Goal: Task Accomplishment & Management: Manage account settings

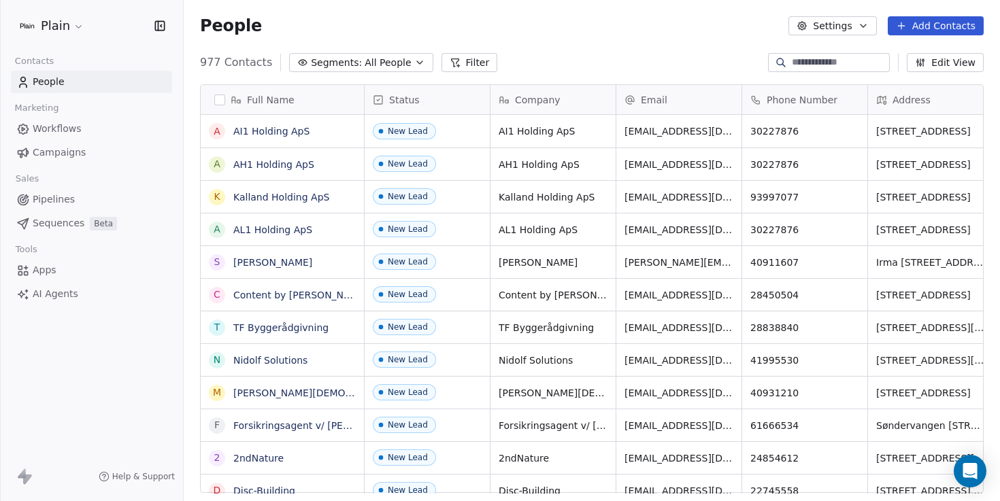
scroll to position [431, 806]
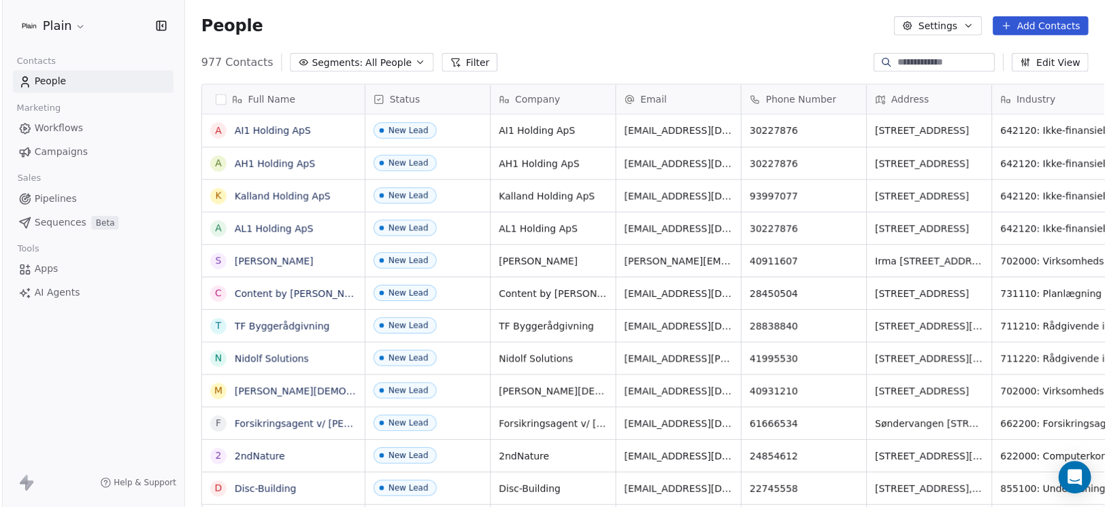
scroll to position [437, 913]
click at [598, 27] on div "People Settings Add Contacts" at bounding box center [645, 25] width 890 height 19
click at [593, 38] on div "People Settings Add Contacts" at bounding box center [645, 26] width 923 height 52
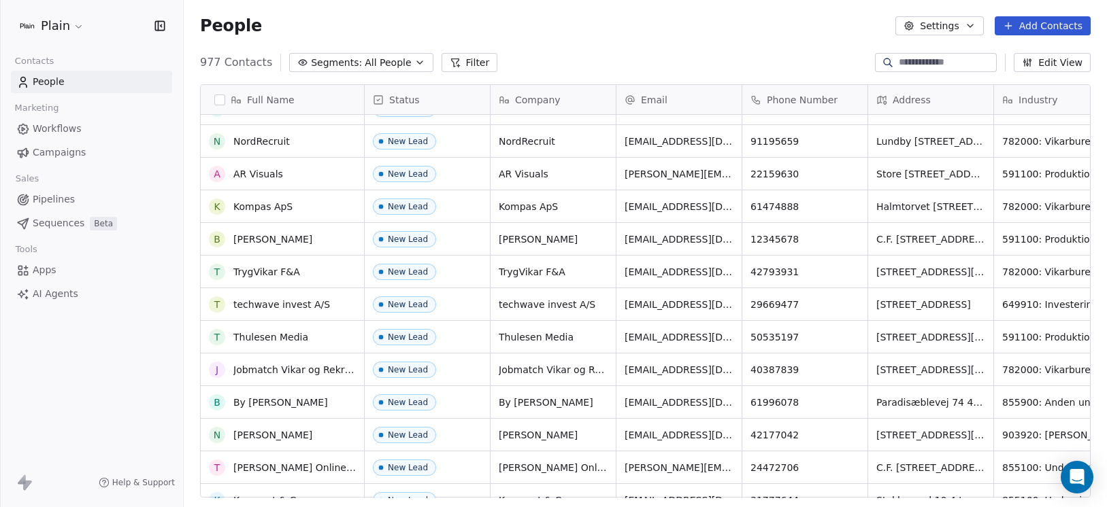
scroll to position [0, 0]
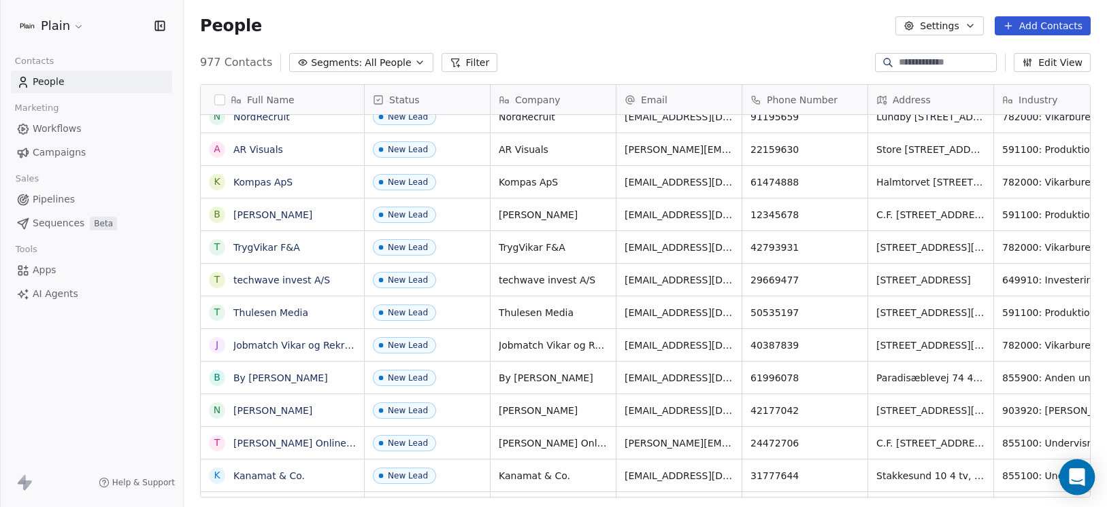
click at [1074, 477] on icon "Open Intercom Messenger" at bounding box center [1076, 478] width 16 height 18
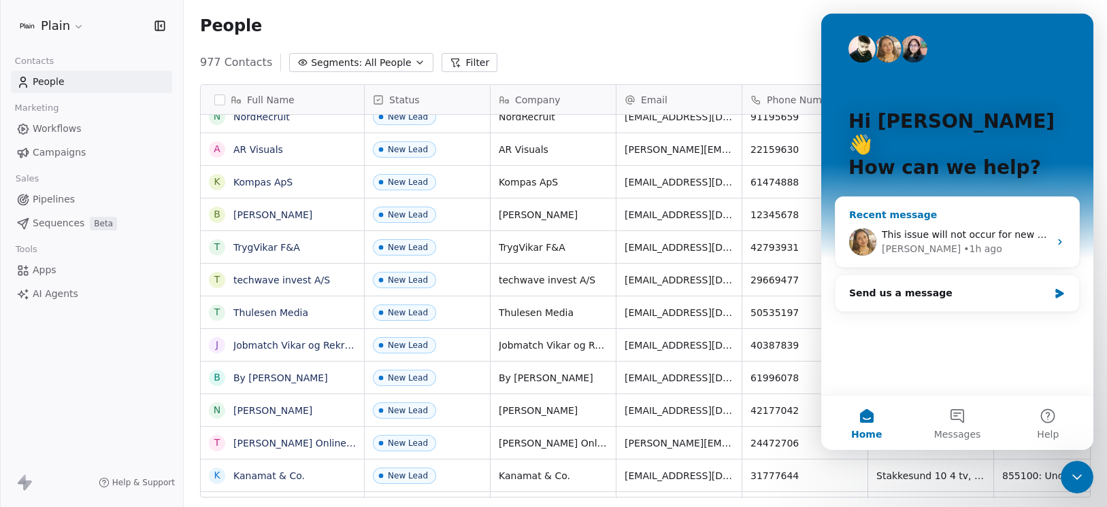
click at [930, 228] on div "This issue will not occur for new contacts. We recommend that you do not update…" at bounding box center [964, 235] width 167 height 14
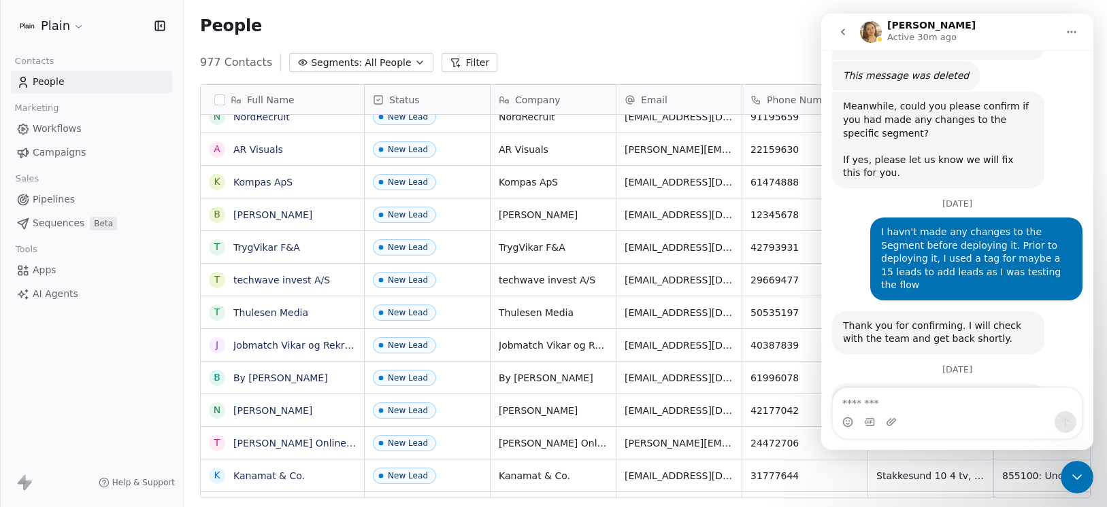
click at [1077, 475] on icon "Close Intercom Messenger" at bounding box center [1076, 477] width 16 height 16
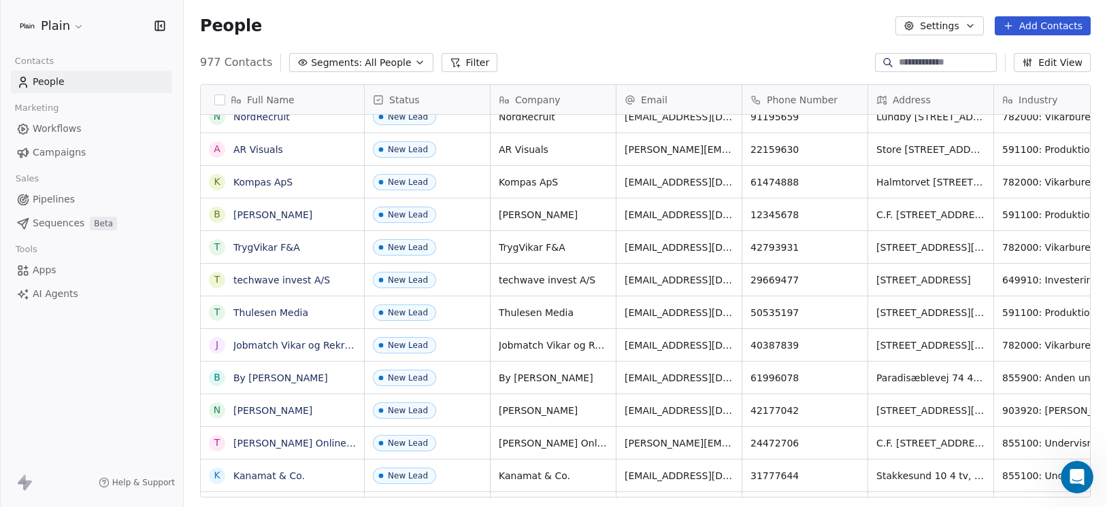
click at [61, 133] on span "Workflows" at bounding box center [57, 129] width 49 height 14
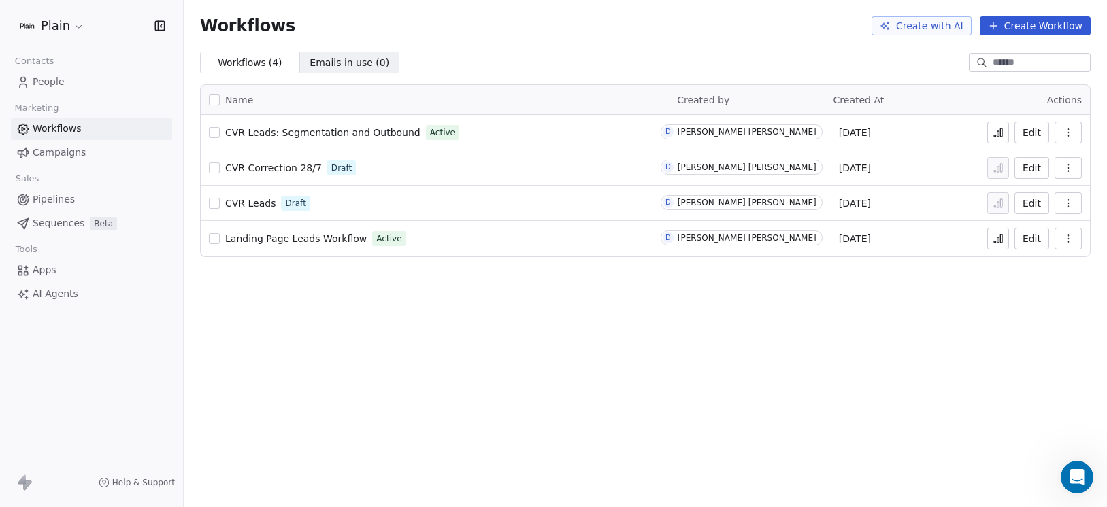
click at [51, 201] on span "Pipelines" at bounding box center [54, 199] width 42 height 14
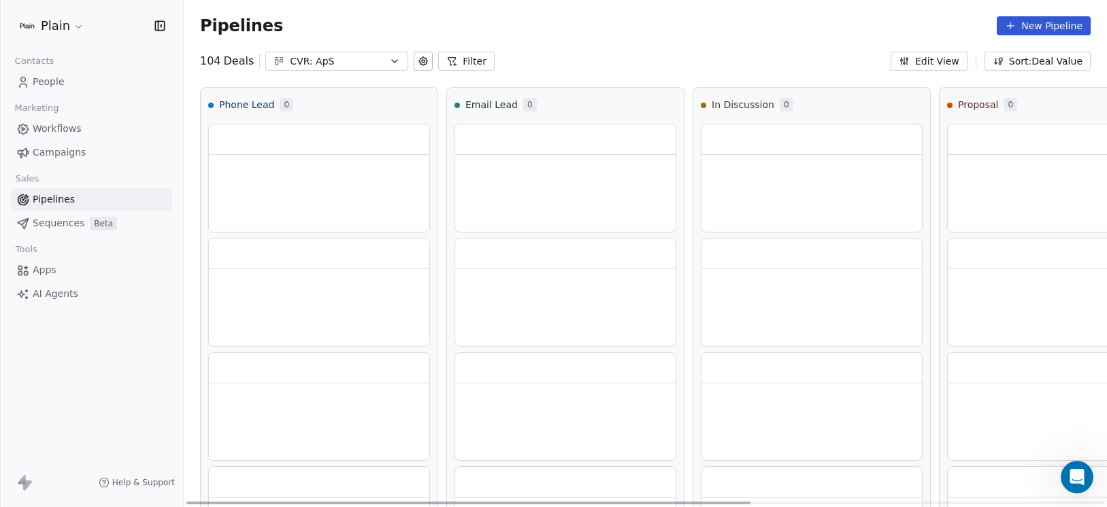
click at [1077, 460] on div at bounding box center [1057, 423] width 220 height 79
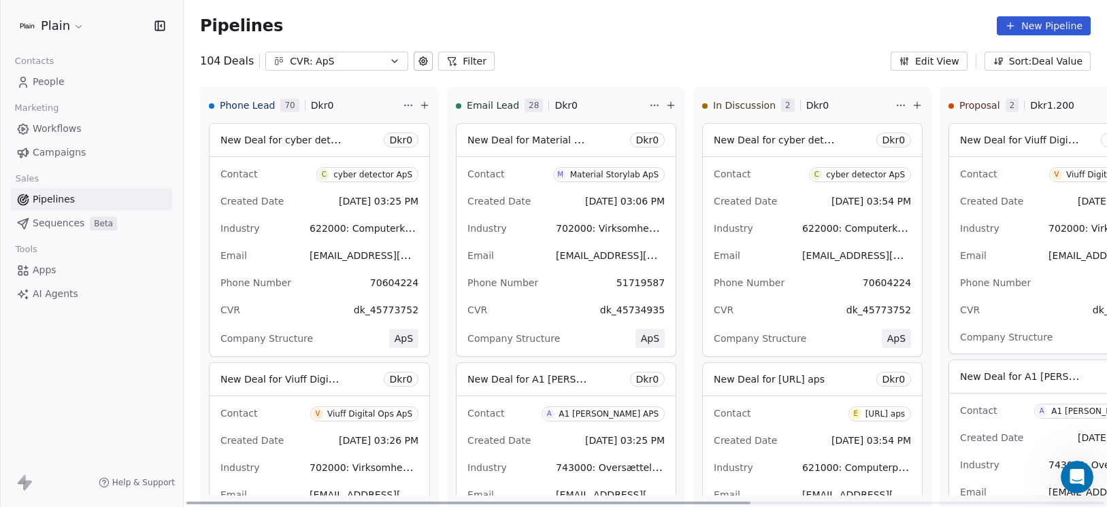
click at [1077, 471] on icon "Open Intercom Messenger" at bounding box center [1077, 478] width 22 height 22
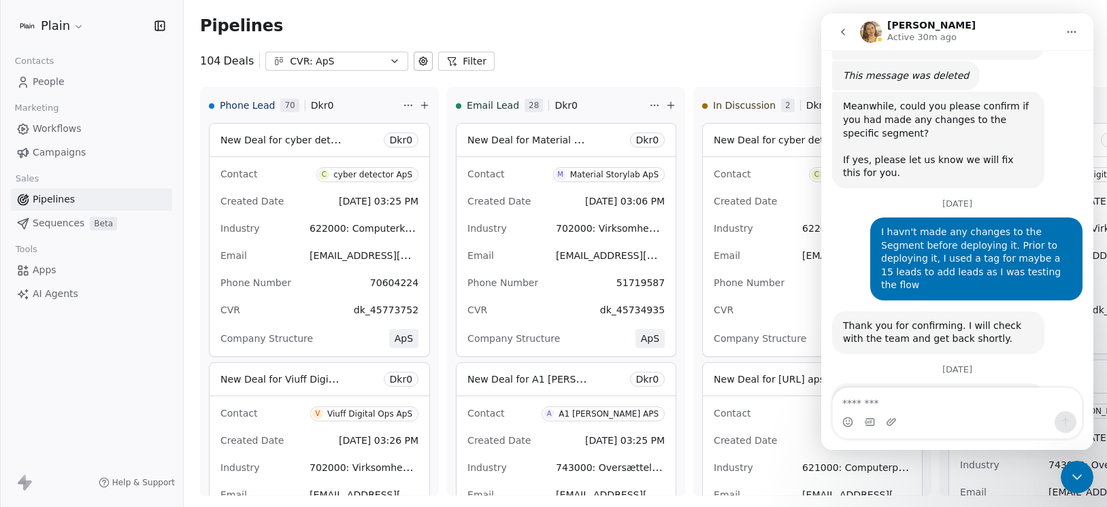
click at [932, 395] on textarea "Message…" at bounding box center [956, 399] width 249 height 23
click at [331, 52] on button "CVR: ApS" at bounding box center [336, 61] width 143 height 19
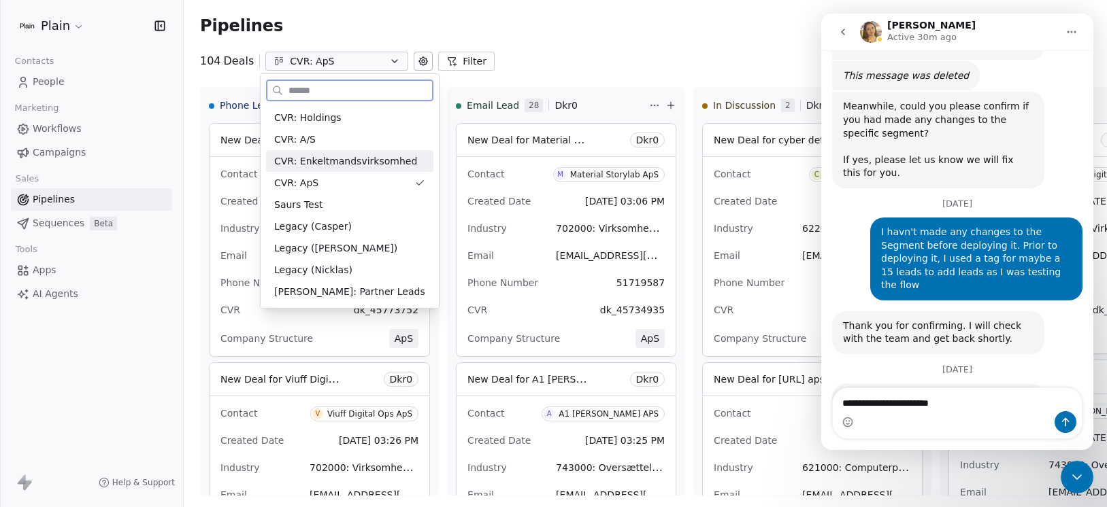
click at [330, 163] on span "CVR: Enkeltmandsvirksomhed" at bounding box center [345, 161] width 143 height 14
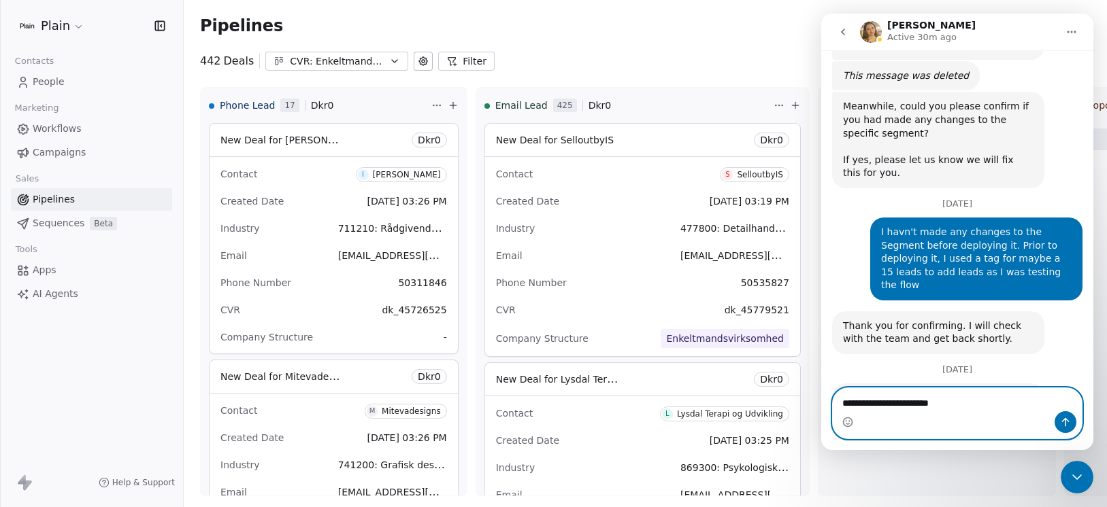
click at [973, 403] on textarea "**********" at bounding box center [956, 399] width 249 height 23
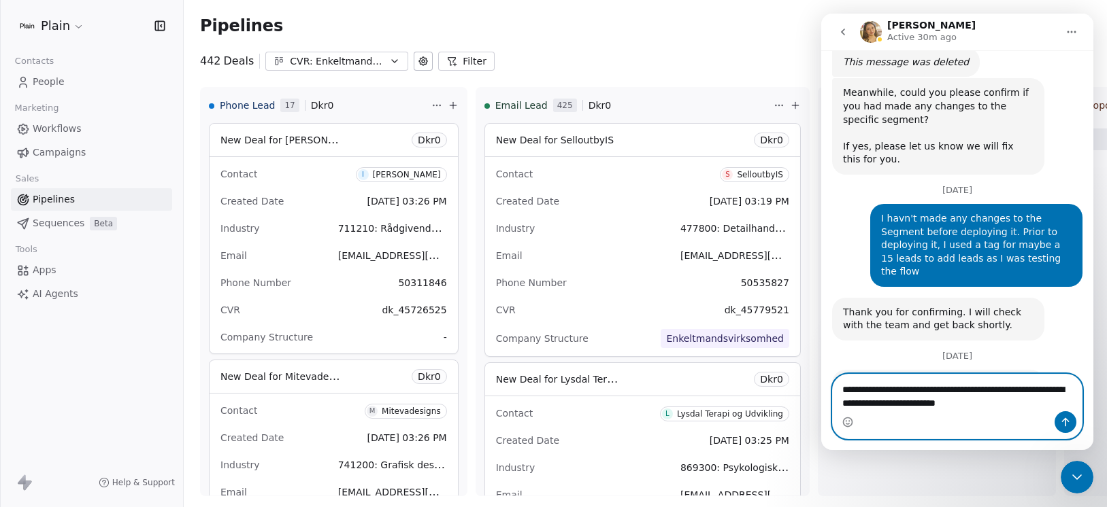
type textarea "**********"
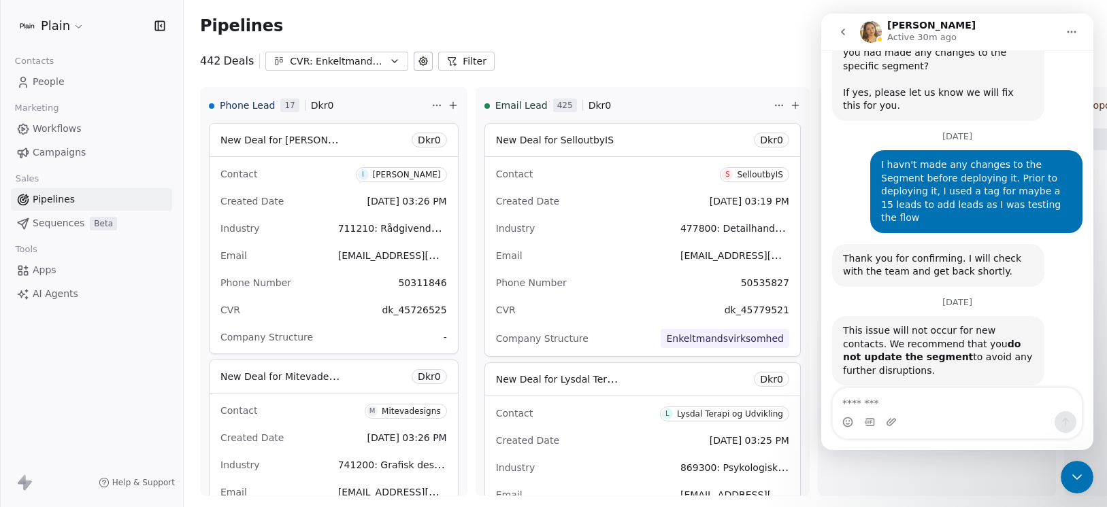
click at [1075, 479] on icon "Close Intercom Messenger" at bounding box center [1076, 477] width 16 height 16
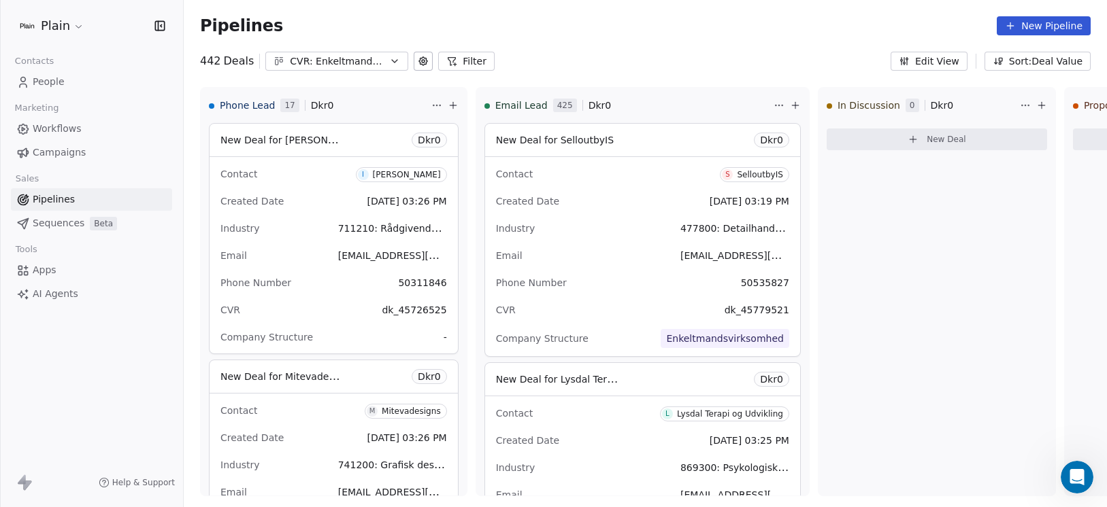
click at [323, 70] on button "CVR: Enkeltmandsvirksomhed" at bounding box center [336, 61] width 143 height 19
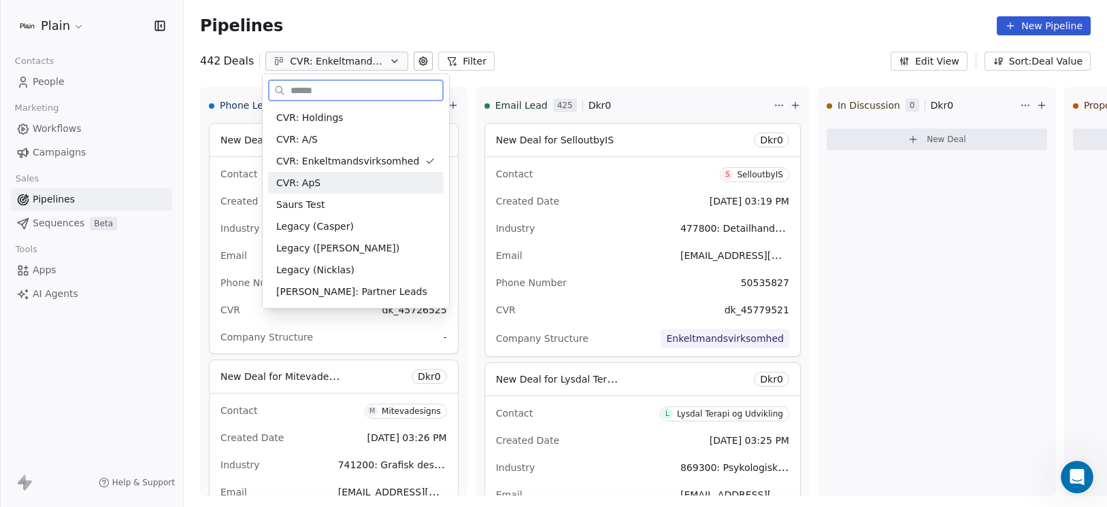
click at [324, 177] on div "CVR: ApS" at bounding box center [355, 183] width 159 height 14
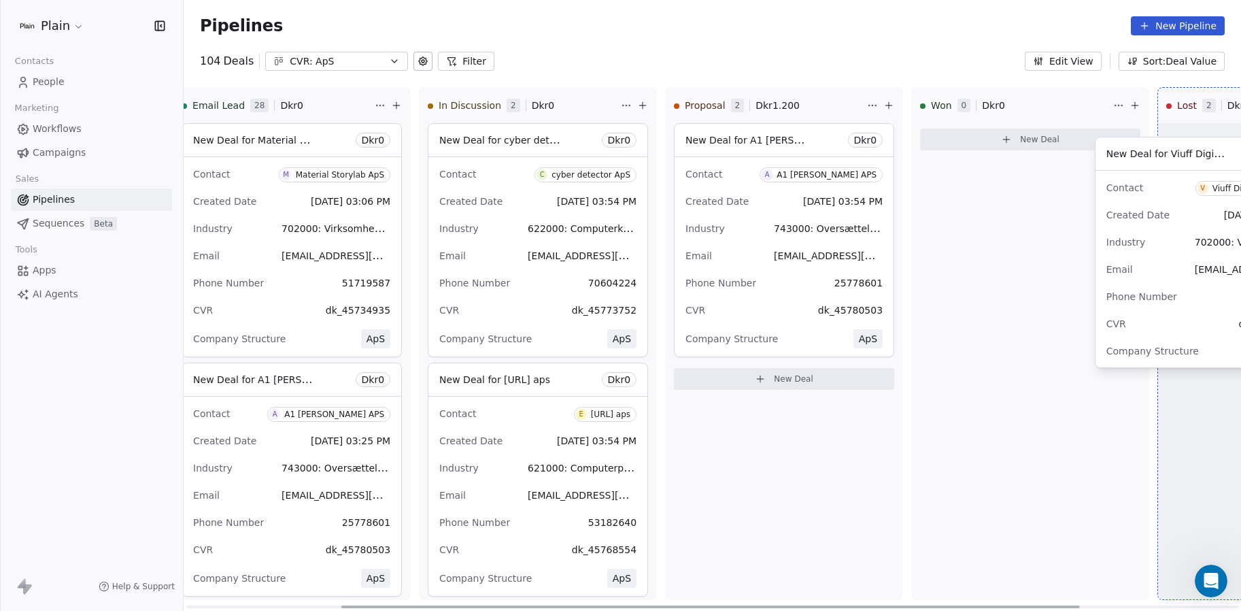
scroll to position [0, 280]
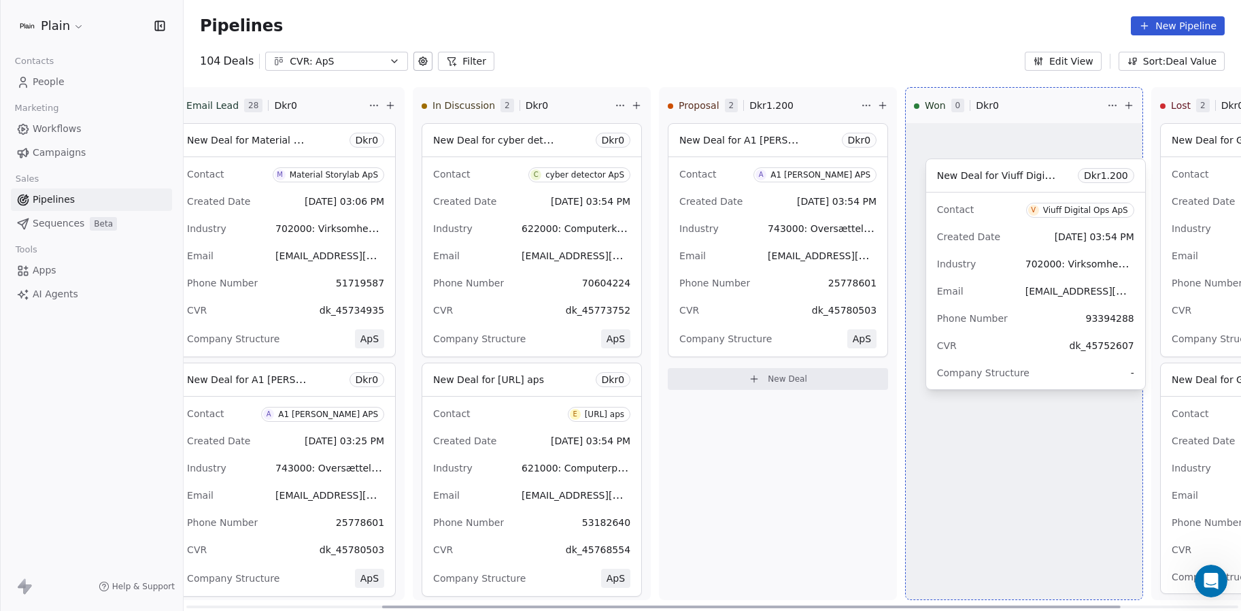
drag, startPoint x: 977, startPoint y: 248, endPoint x: 950, endPoint y: 283, distance: 44.6
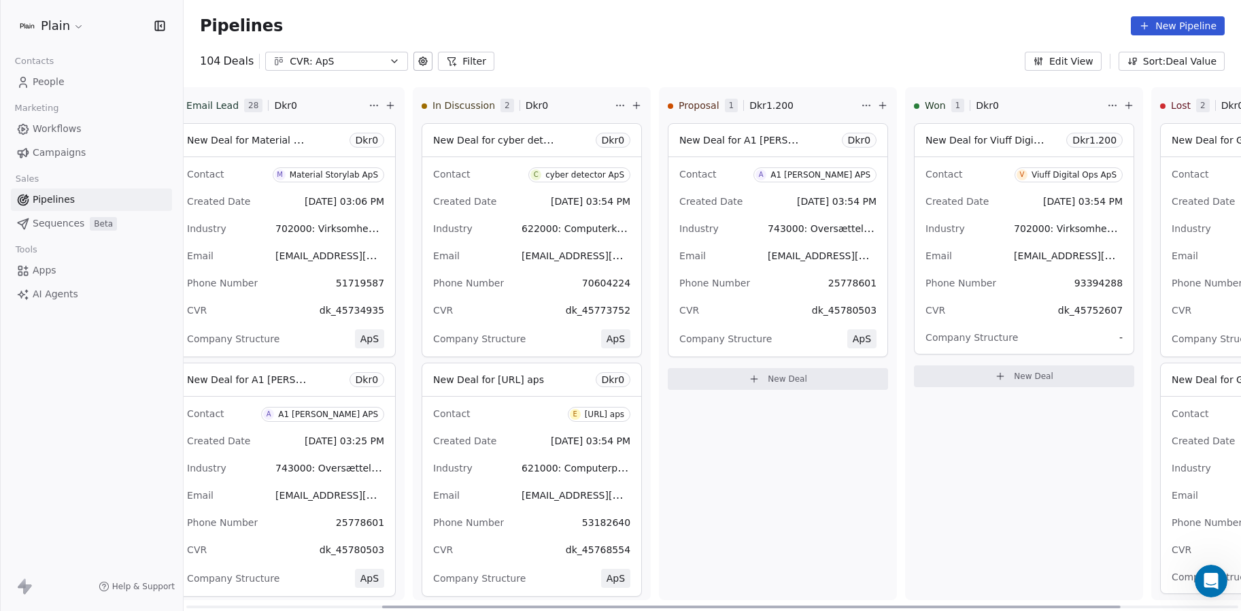
click at [768, 380] on button "New Deal" at bounding box center [778, 379] width 220 height 22
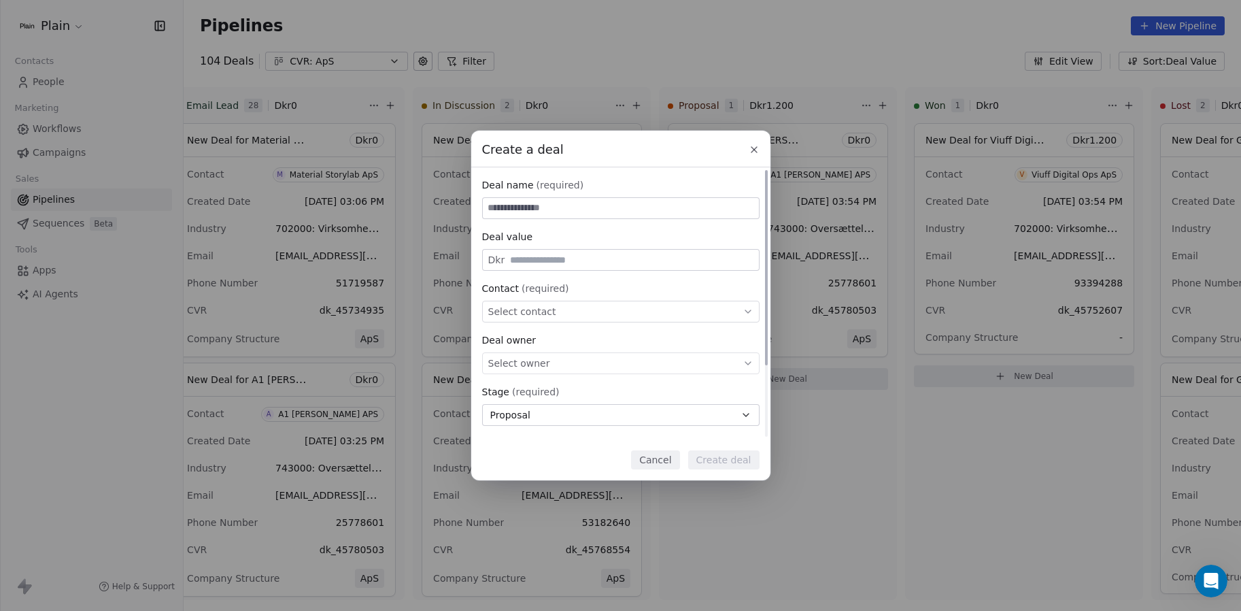
click at [594, 207] on input at bounding box center [621, 208] width 276 height 20
click at [579, 366] on div "Select owner" at bounding box center [620, 363] width 277 height 22
type input "********"
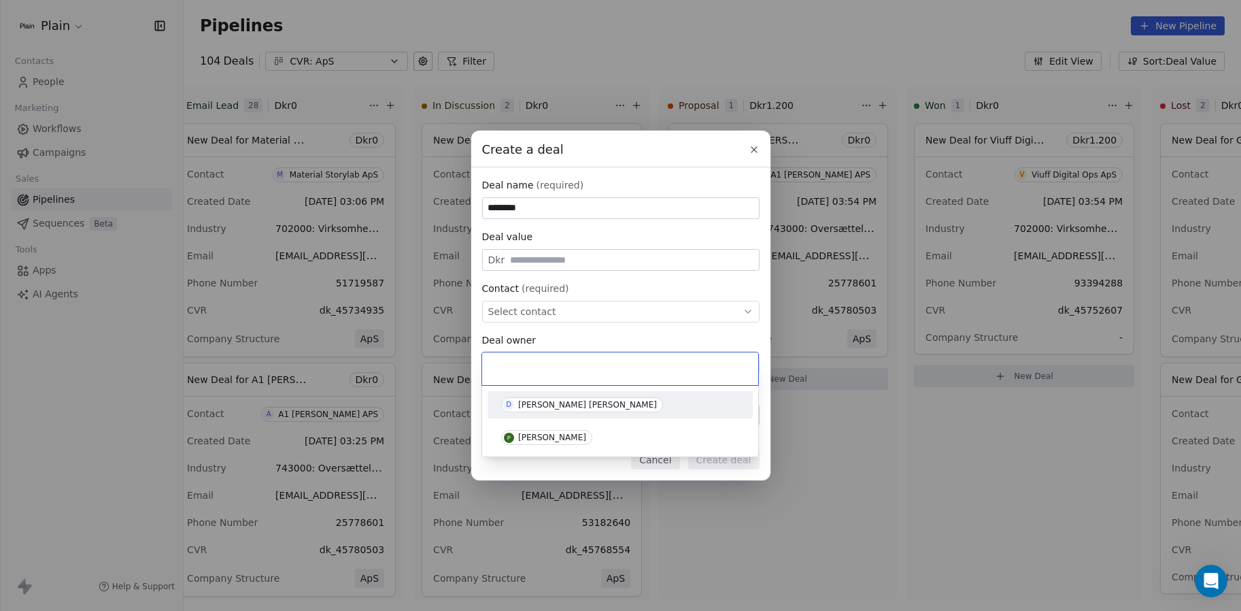
click at [603, 400] on div "[PERSON_NAME]" at bounding box center [587, 405] width 139 height 10
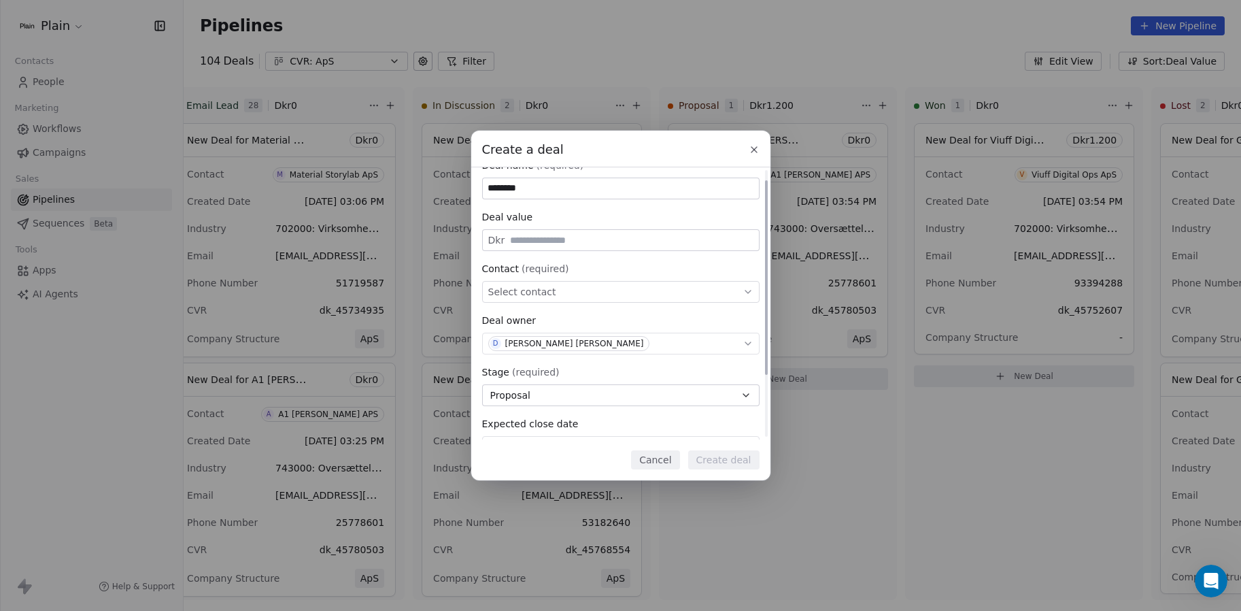
scroll to position [101, 0]
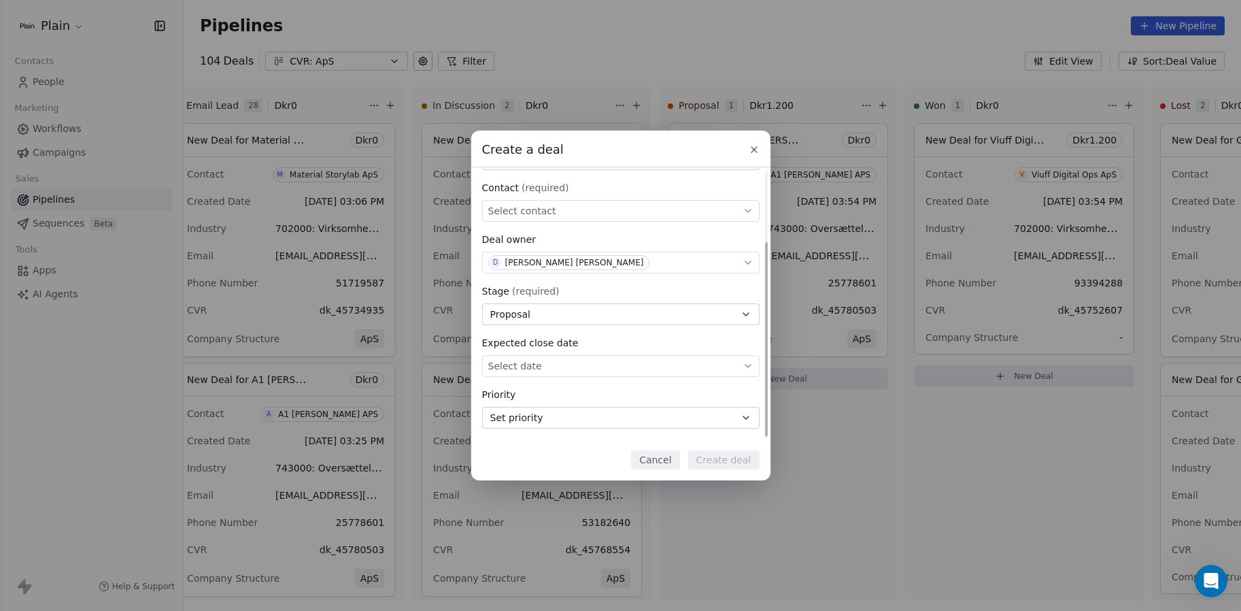
click at [555, 305] on button "Proposal" at bounding box center [620, 314] width 277 height 22
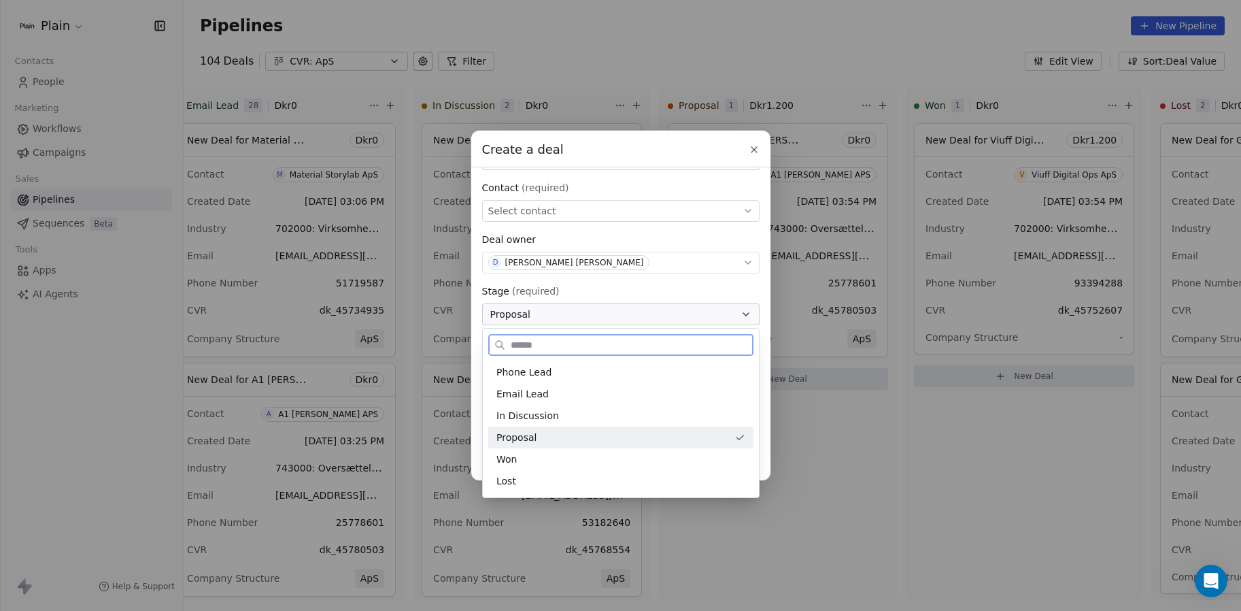
click at [530, 435] on span "Proposal" at bounding box center [516, 438] width 40 height 14
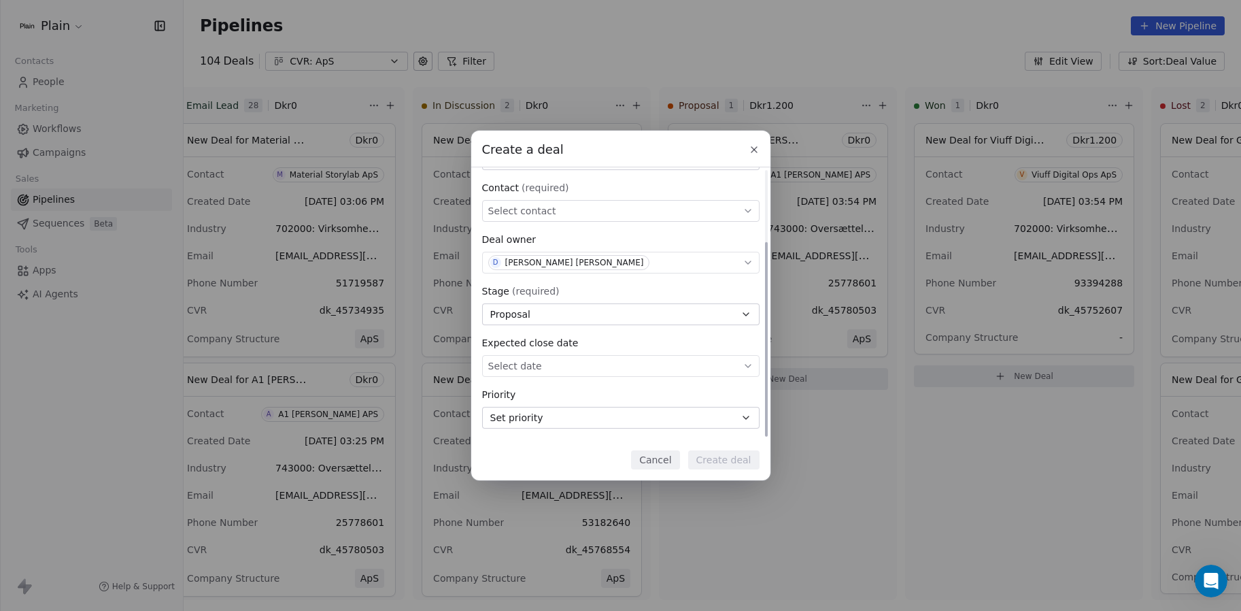
click at [542, 416] on button "Set priority" at bounding box center [620, 418] width 277 height 22
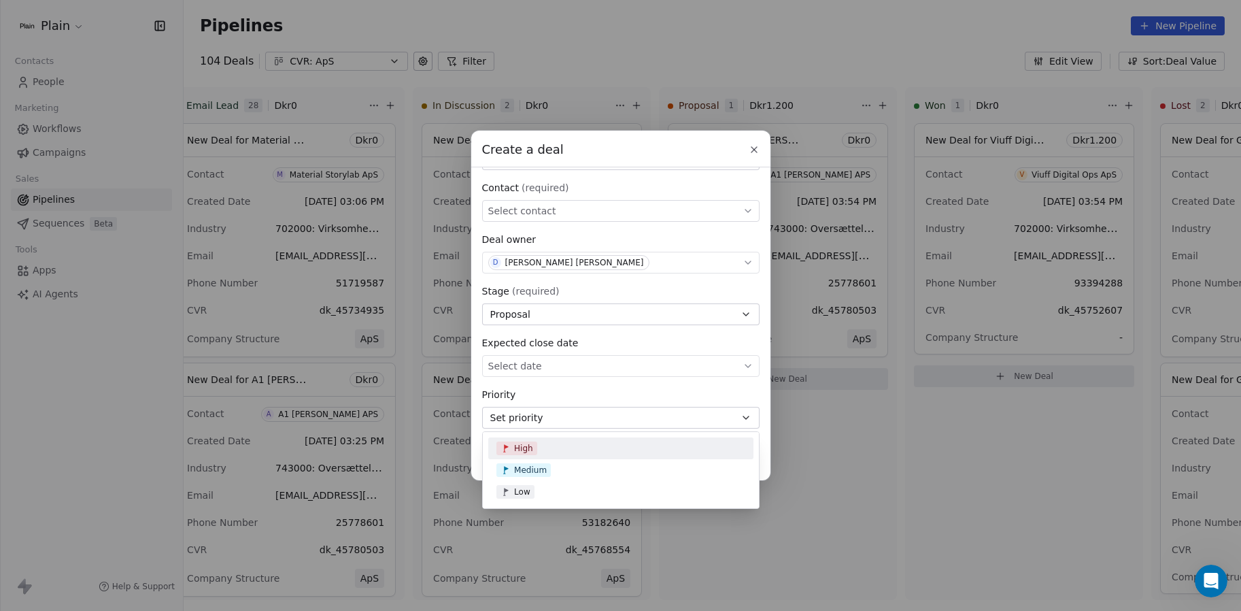
click at [544, 395] on div "Create a deal Deal name (required) ******** Deal value Dkr Contact (required) S…" at bounding box center [620, 306] width 1241 height 350
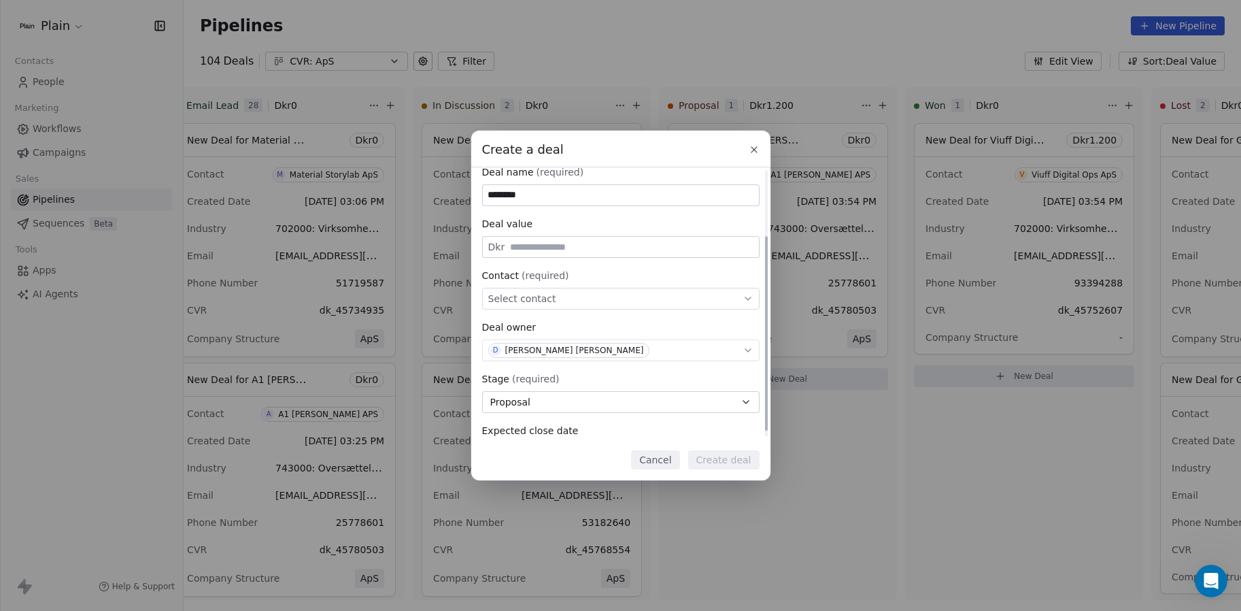
scroll to position [0, 0]
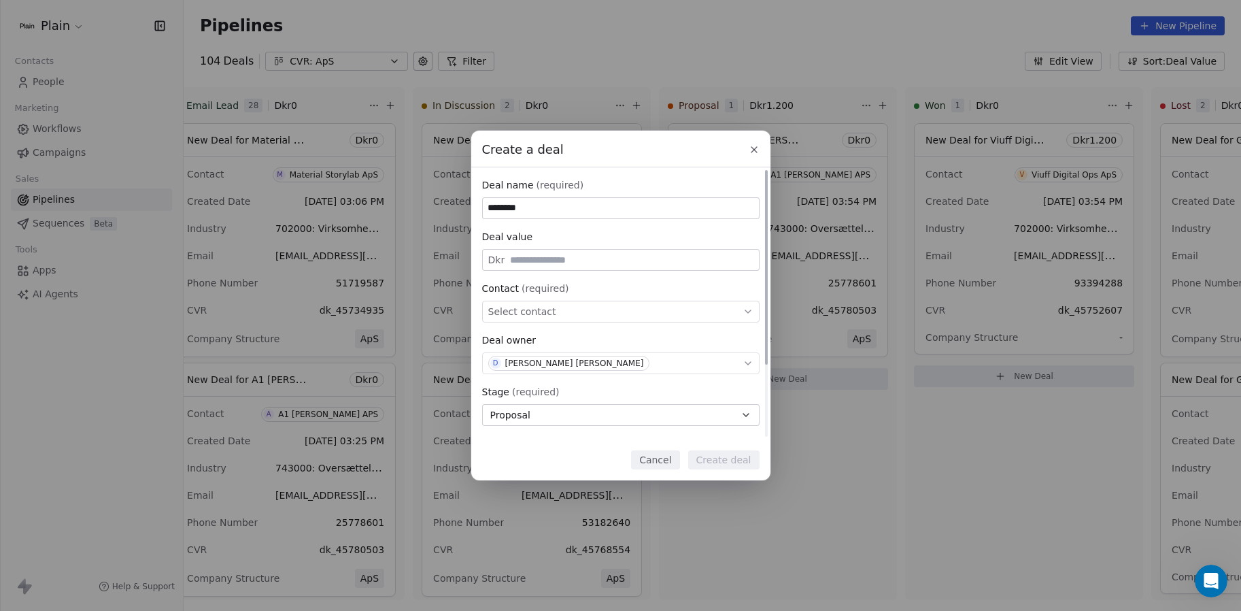
click at [581, 310] on div "Select contact" at bounding box center [620, 312] width 277 height 22
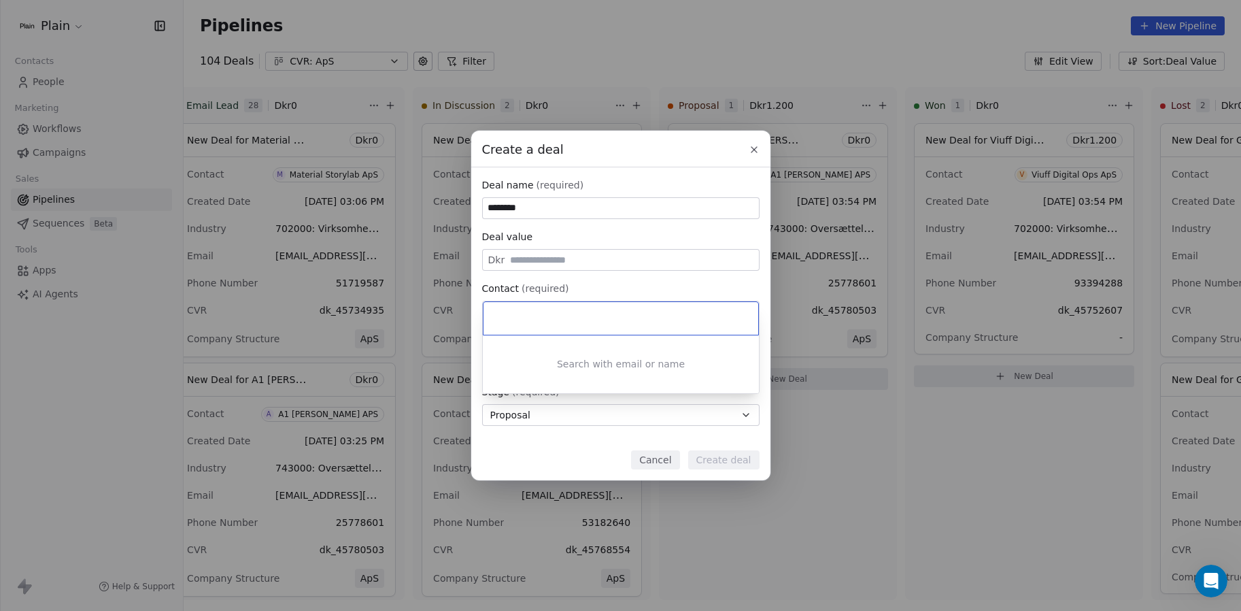
click at [595, 290] on div "Create a deal Deal name (required) ******** Deal value Dkr Contact (required) S…" at bounding box center [620, 306] width 1241 height 350
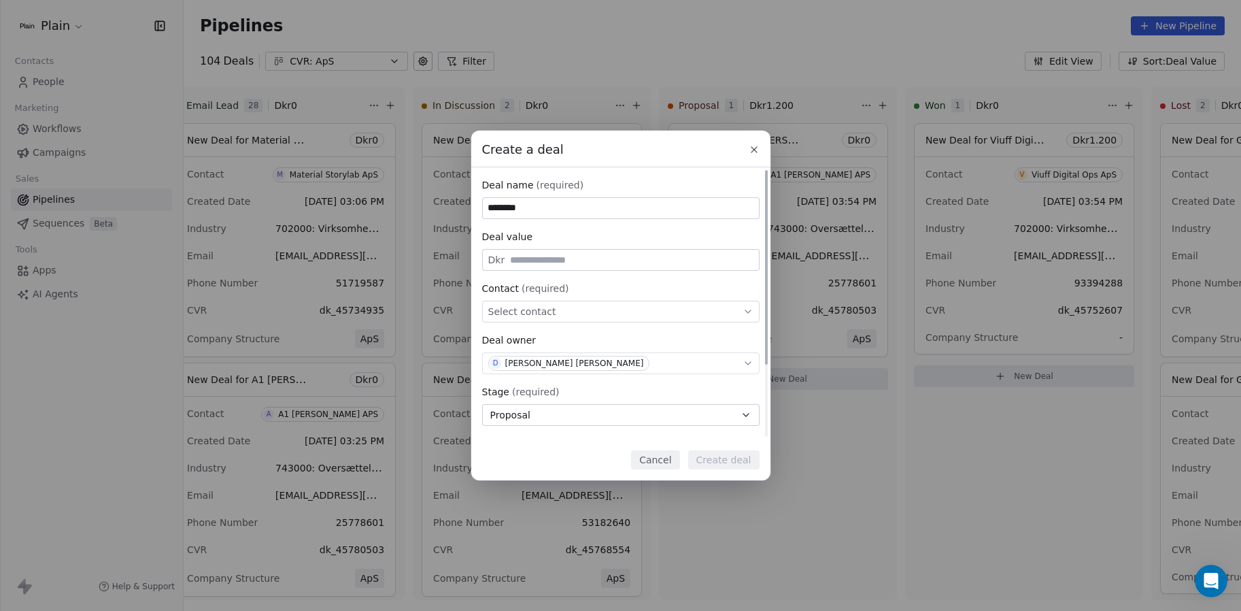
click at [565, 257] on input "text" at bounding box center [631, 260] width 248 height 10
type input "*****"
click at [543, 478] on div "Create a deal Deal name (required) ******** Deal value Dkr ***** Contact (requi…" at bounding box center [620, 306] width 299 height 350
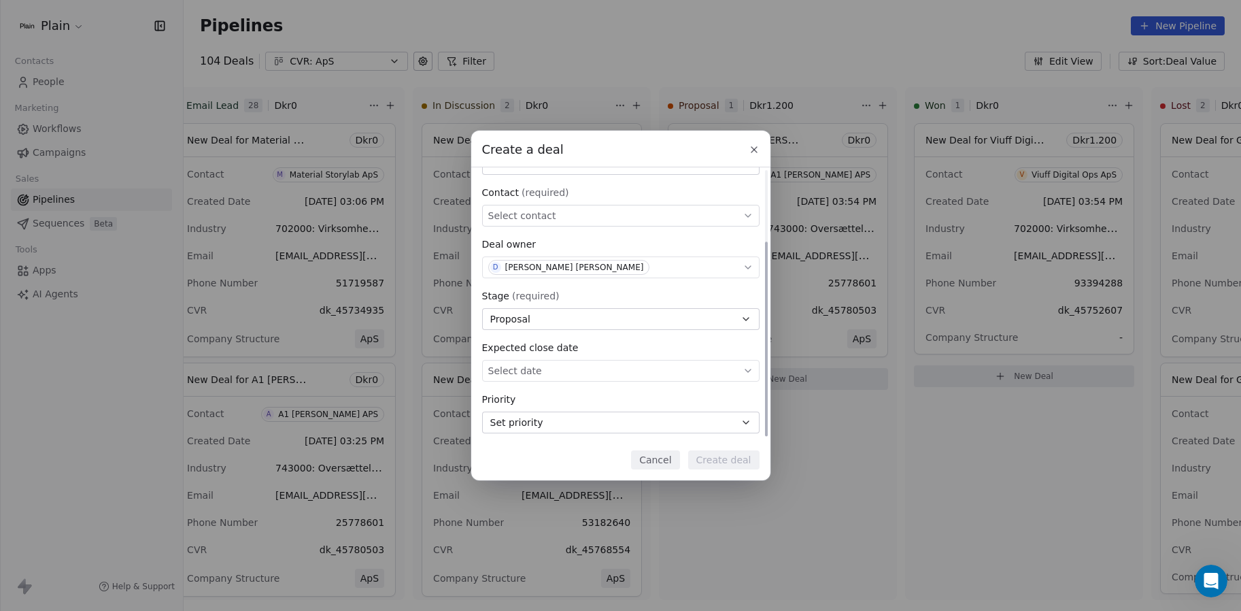
scroll to position [101, 0]
click at [585, 344] on div "Expected close date" at bounding box center [620, 343] width 277 height 14
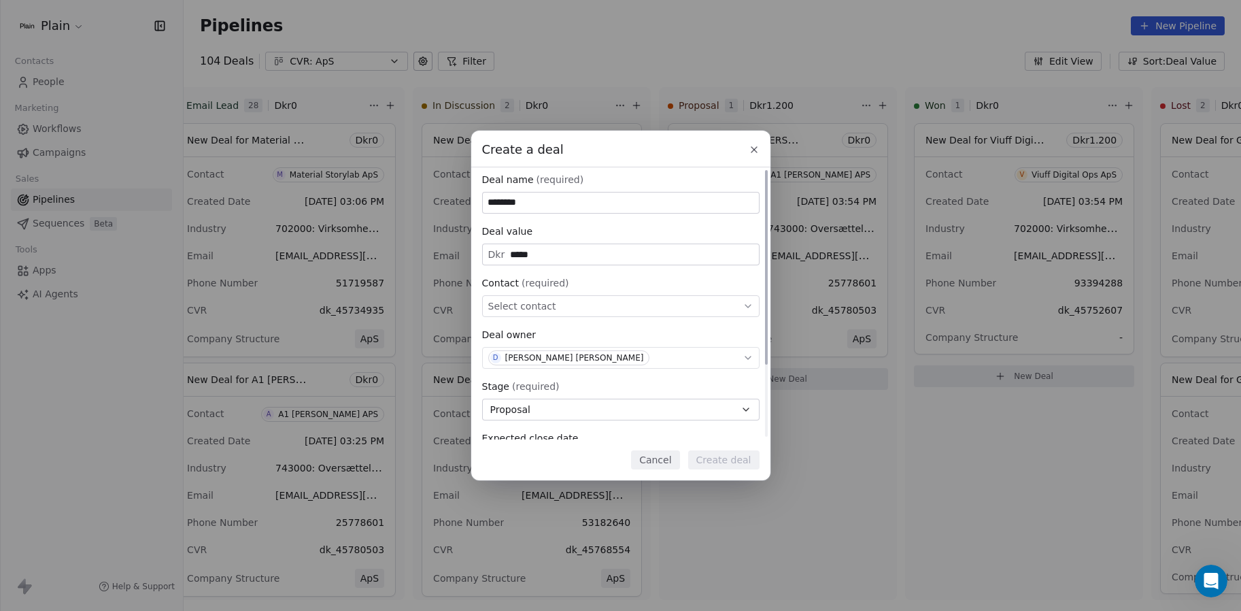
scroll to position [0, 0]
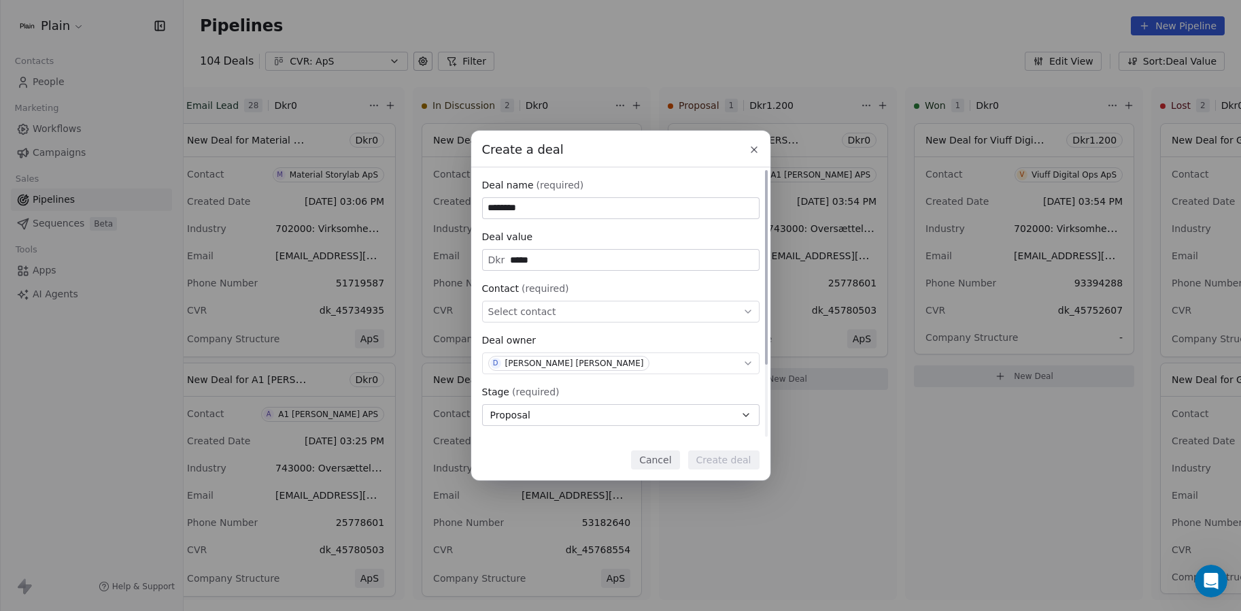
click at [560, 318] on div "Select contact" at bounding box center [620, 312] width 277 height 22
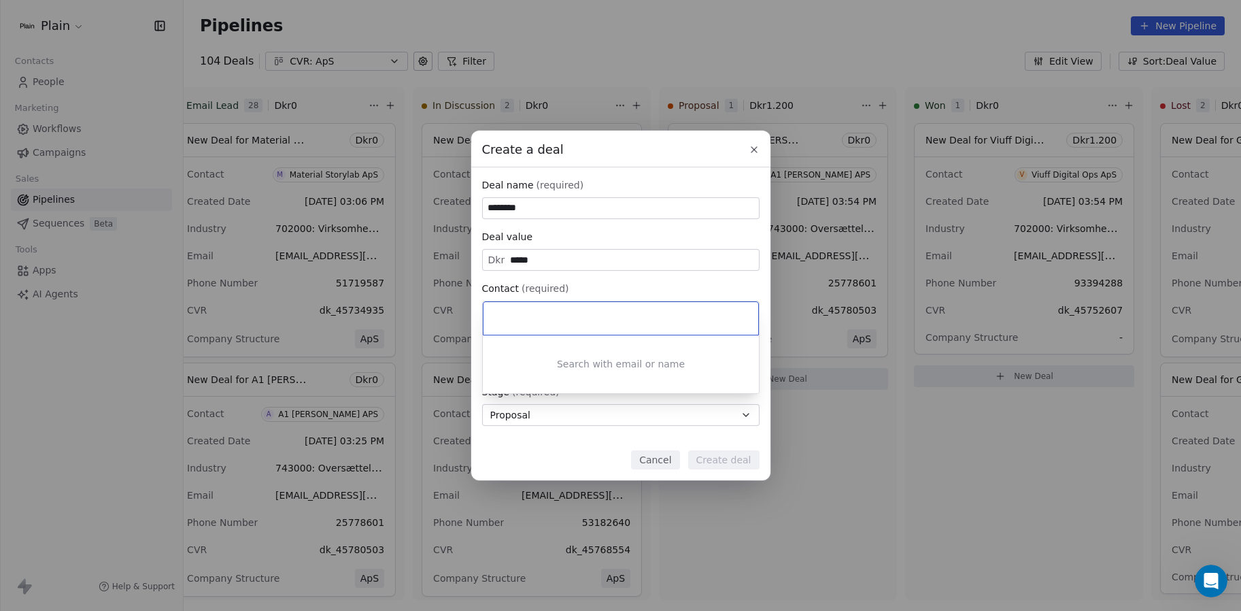
click at [583, 399] on div "Create a deal Deal name (required) ******** Deal value Dkr ***** Contact (requi…" at bounding box center [620, 306] width 1241 height 350
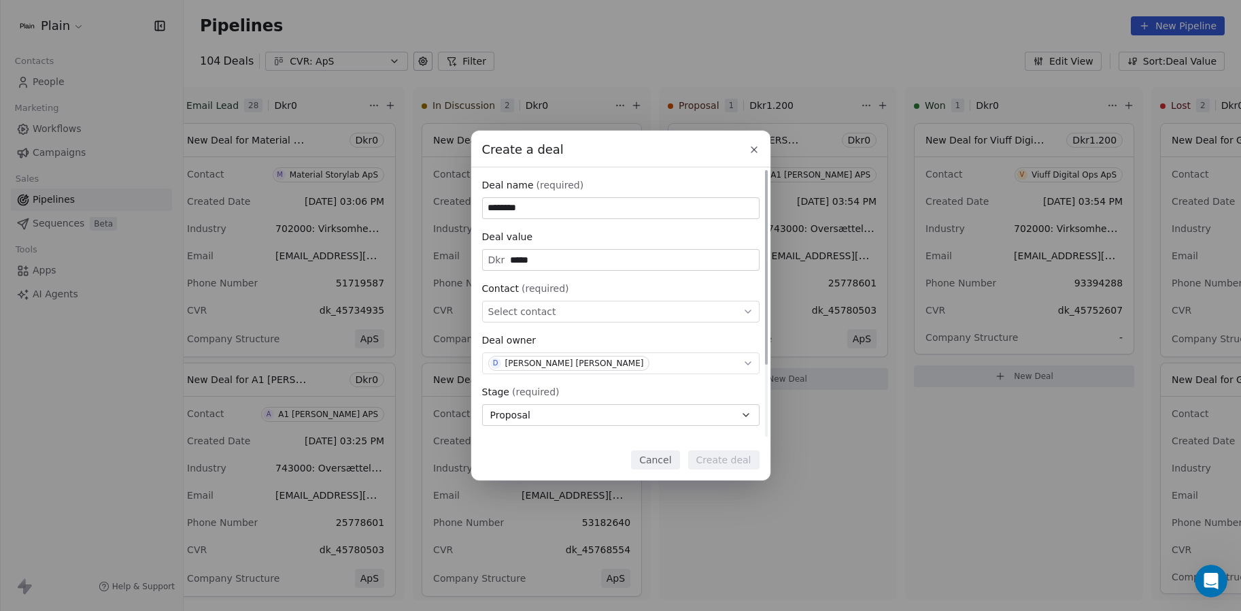
click at [555, 320] on div "Select contact" at bounding box center [620, 312] width 277 height 22
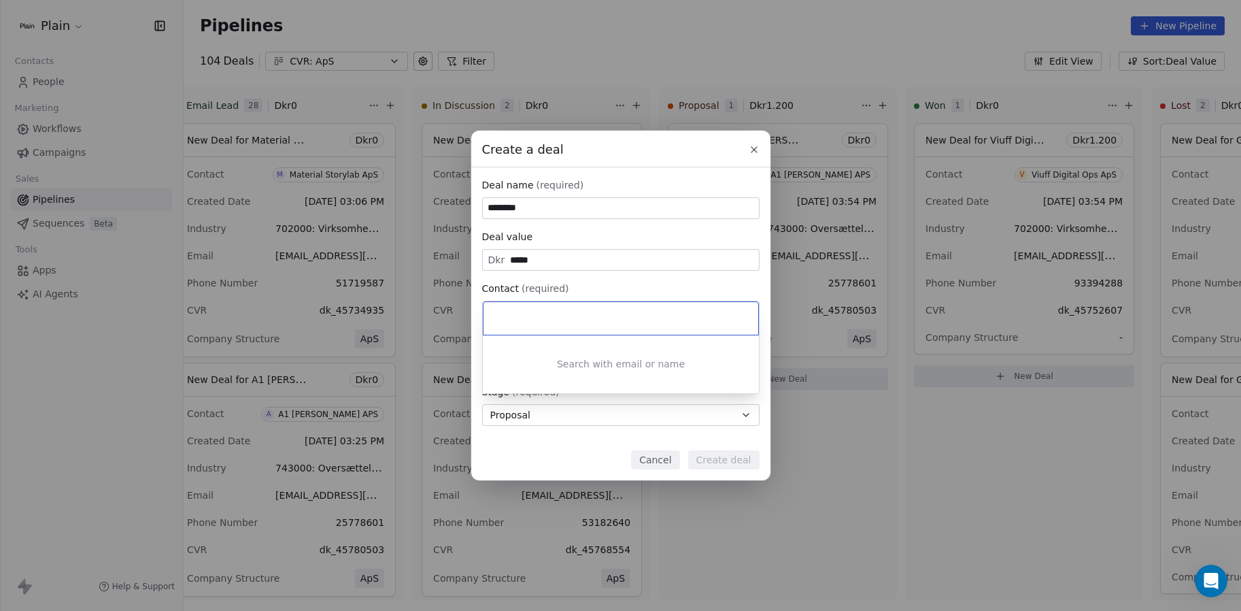
click at [565, 356] on div "Search with email or name" at bounding box center [621, 364] width 276 height 58
click at [576, 366] on div "Search with email or name" at bounding box center [621, 364] width 276 height 58
click at [578, 455] on div "Create a deal Deal name (required) ******** Deal value Dkr ***** Contact (requi…" at bounding box center [620, 306] width 1241 height 350
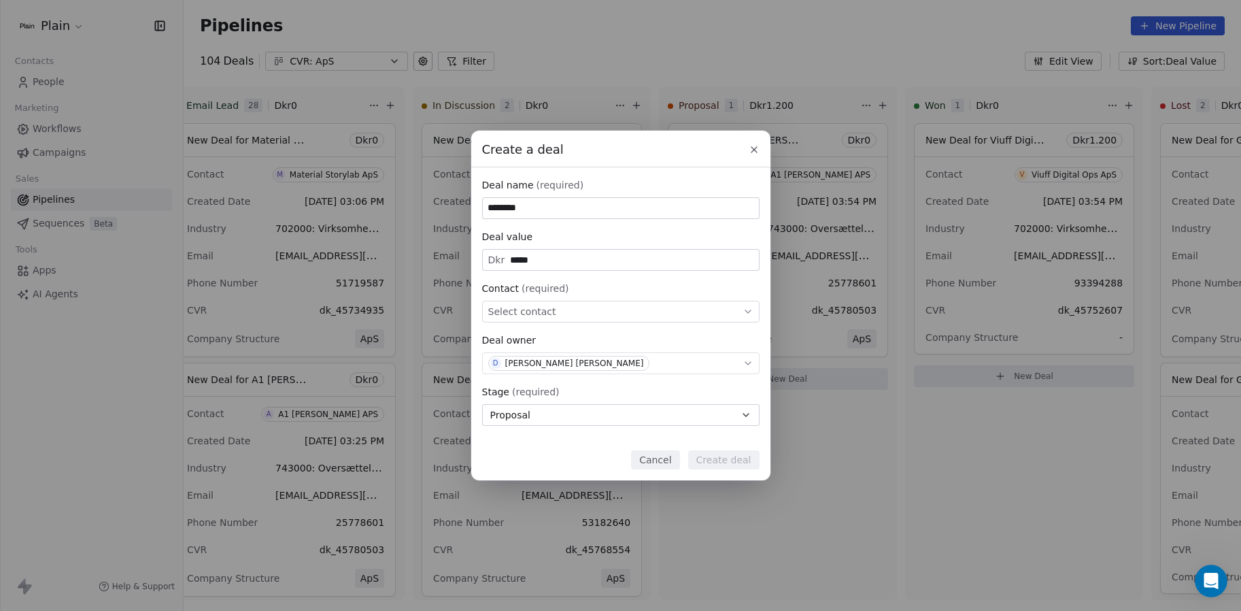
click at [637, 458] on button "Cancel" at bounding box center [655, 459] width 48 height 19
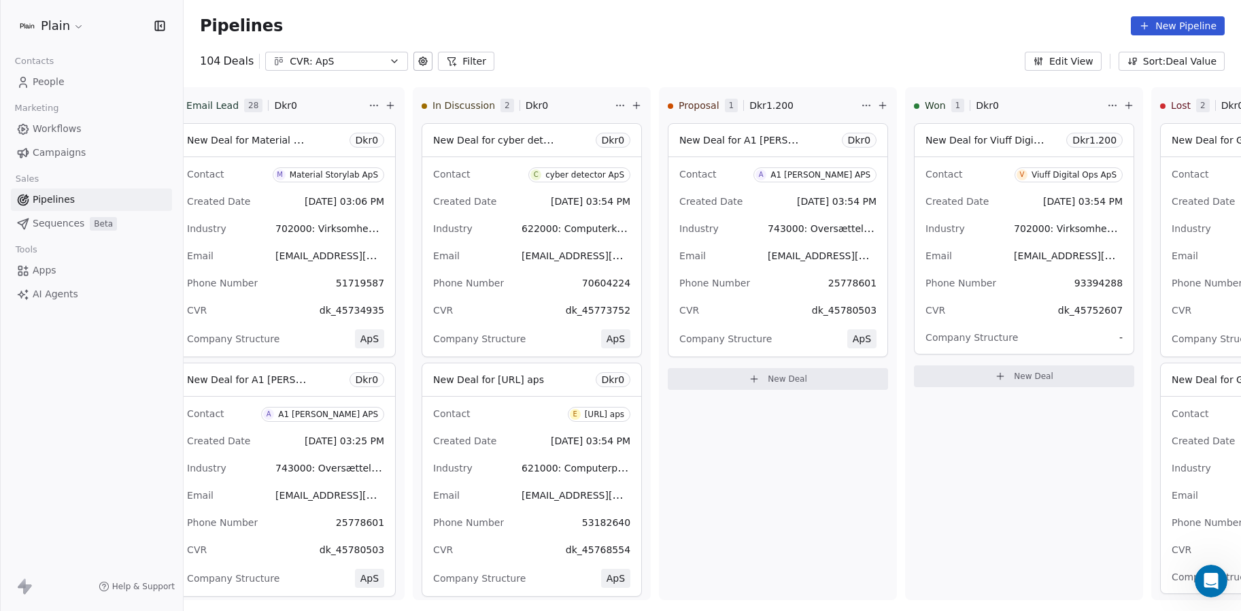
click at [57, 131] on span "Workflows" at bounding box center [57, 129] width 49 height 14
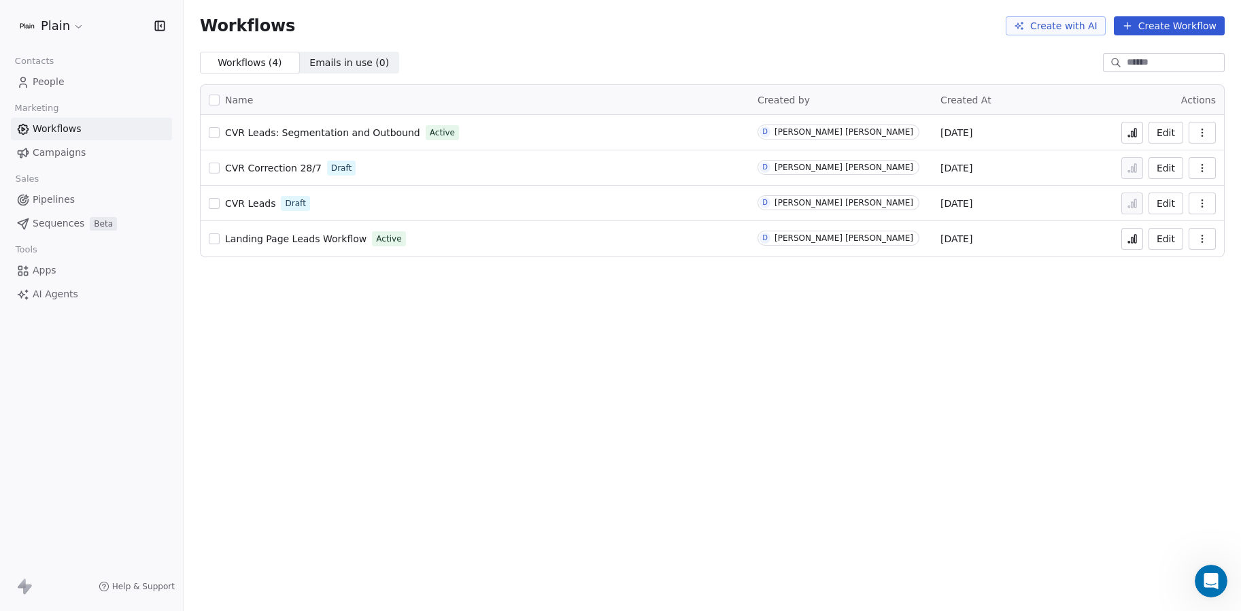
click at [1149, 131] on icon "button" at bounding box center [1202, 132] width 11 height 11
click at [1149, 191] on span "Duplicate" at bounding box center [1168, 187] width 46 height 14
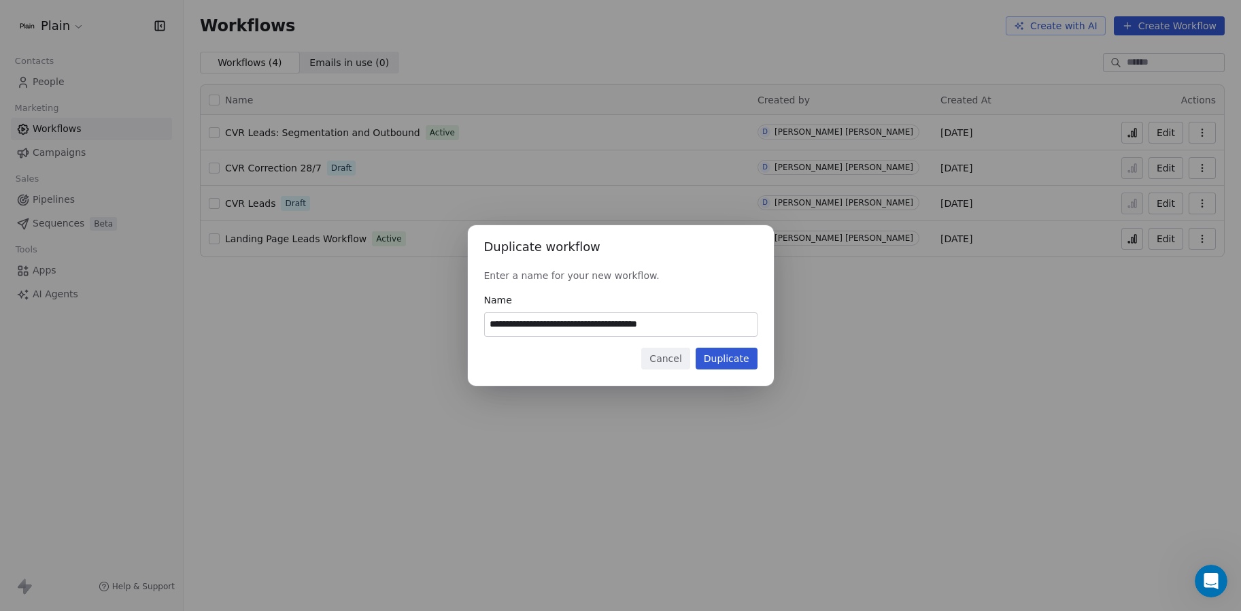
click at [682, 326] on input "**********" at bounding box center [621, 324] width 272 height 23
type input "**********"
click at [726, 360] on button "Duplicate" at bounding box center [727, 359] width 62 height 22
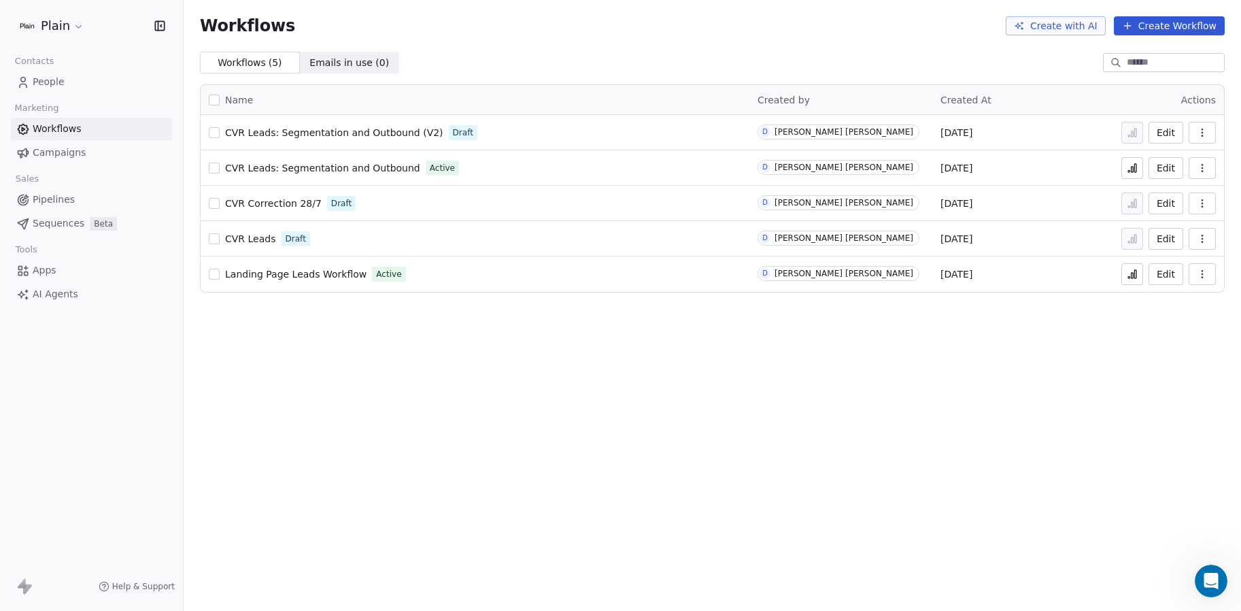
click at [44, 197] on span "Pipelines" at bounding box center [54, 199] width 42 height 14
click at [46, 201] on span "Pipelines" at bounding box center [54, 199] width 42 height 14
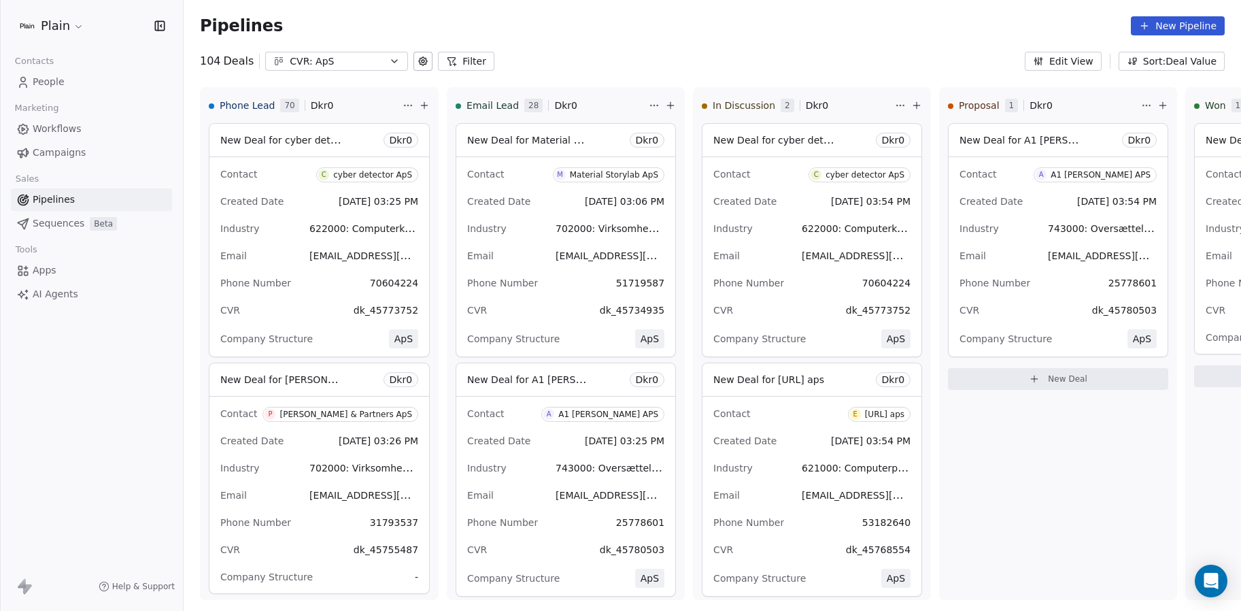
click at [419, 61] on icon at bounding box center [423, 61] width 8 height 8
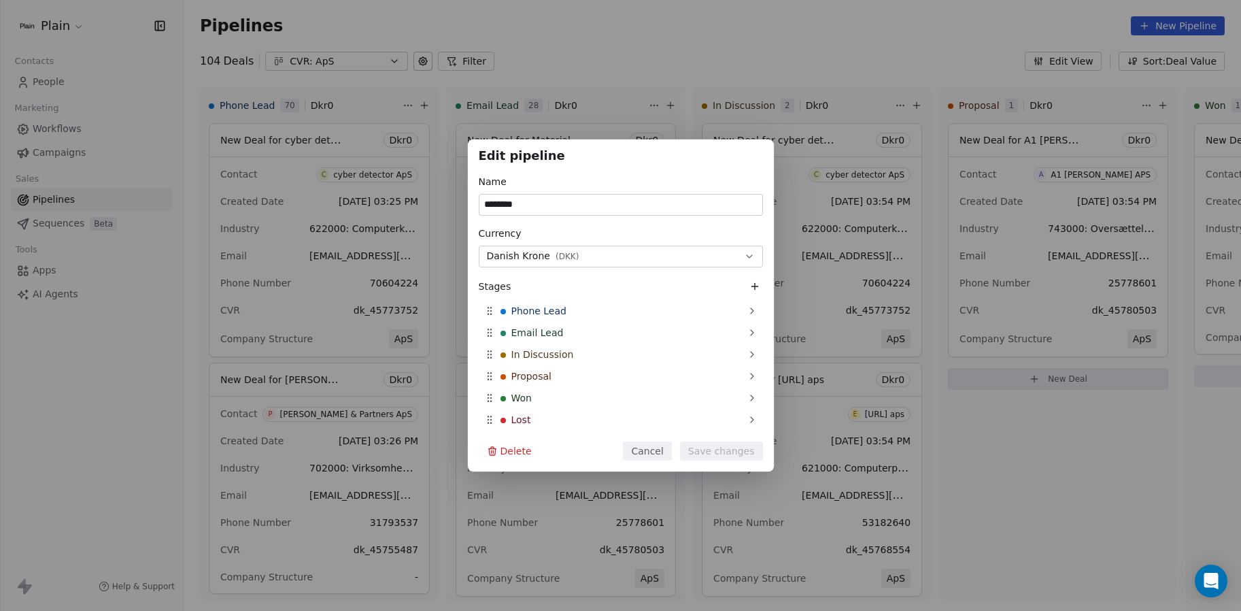
click at [463, 45] on div "Edit pipeline Name ******** Currency Danish Krone ( DKK ) Stages Phone Lead Ema…" at bounding box center [620, 305] width 1241 height 611
click at [380, 63] on div "Edit pipeline Name ******** Currency Danish Krone ( DKK ) Stages Phone Lead Ema…" at bounding box center [620, 305] width 1241 height 611
click at [658, 456] on button "Cancel" at bounding box center [647, 450] width 48 height 19
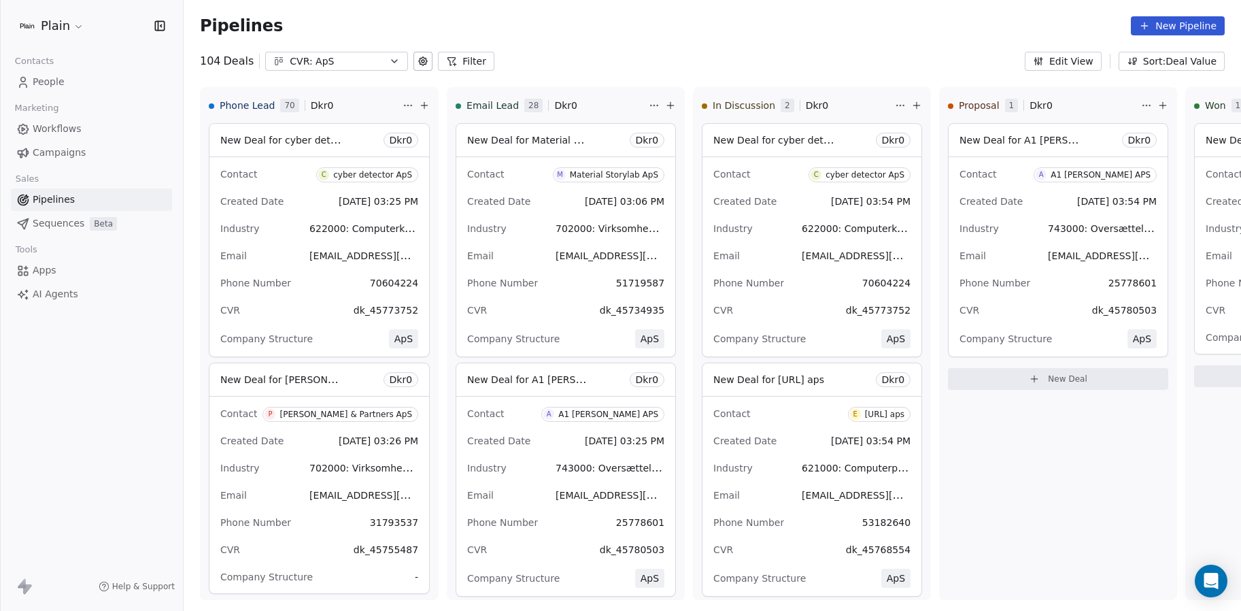
click at [323, 52] on button "CVR: ApS" at bounding box center [336, 61] width 143 height 19
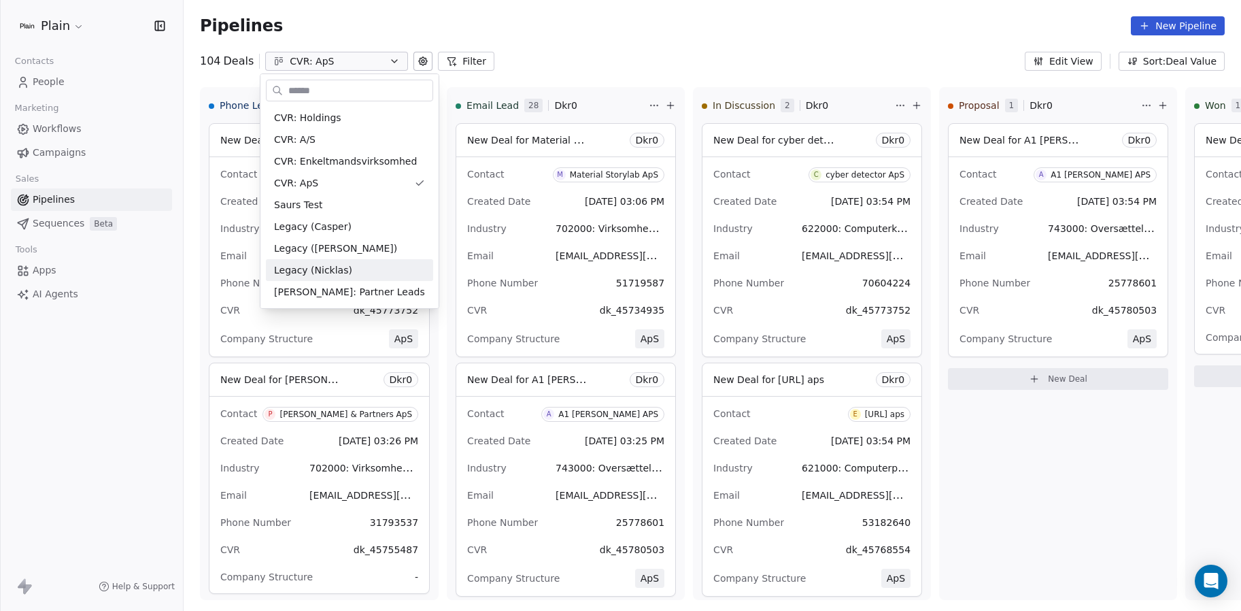
click at [1147, 58] on html "Plain Contacts People Marketing Workflows Campaigns Sales Pipelines Sequences B…" at bounding box center [620, 305] width 1241 height 611
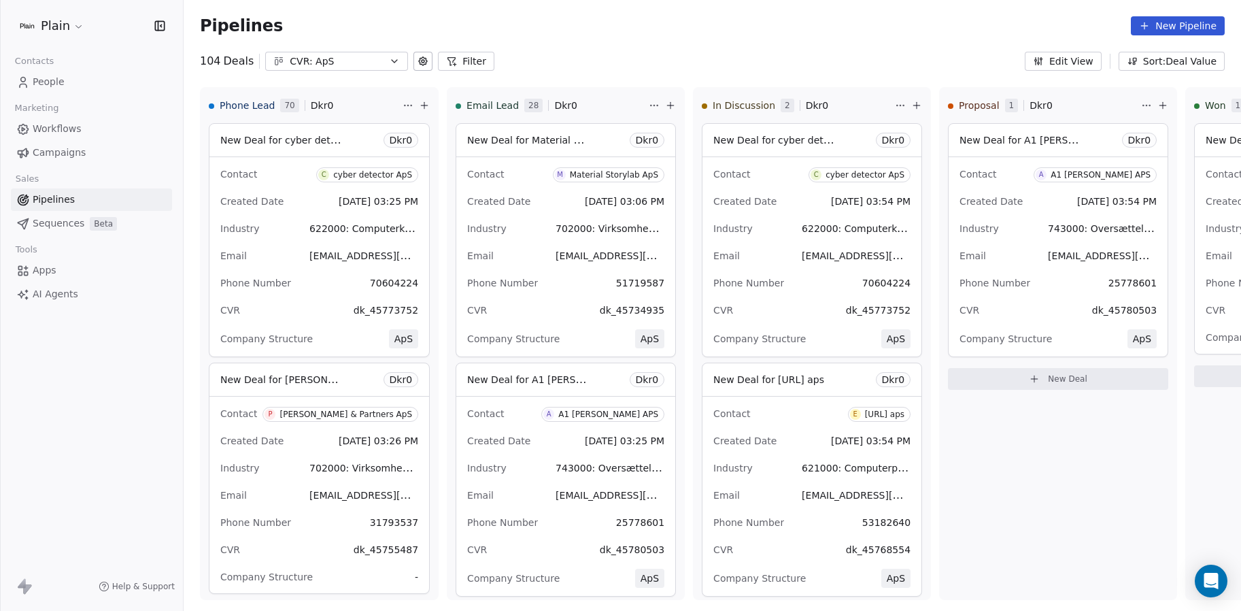
click at [1148, 65] on button "Sort: Deal Value" at bounding box center [1172, 61] width 106 height 19
click at [1107, 40] on html "Plain Contacts People Marketing Workflows Campaigns Sales Pipelines Sequences B…" at bounding box center [620, 305] width 1241 height 611
click at [1167, 24] on button "New Pipeline" at bounding box center [1178, 25] width 94 height 19
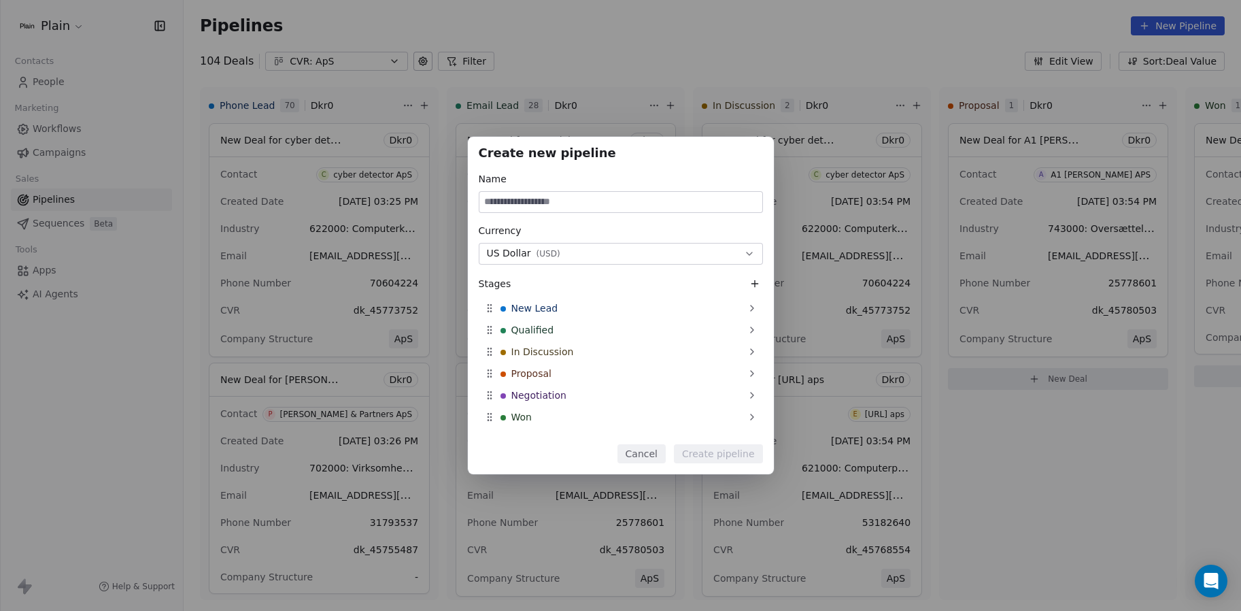
click at [563, 206] on input at bounding box center [620, 202] width 283 height 20
type input "********"
click at [590, 235] on div "Currency" at bounding box center [621, 231] width 284 height 14
click at [597, 254] on button "US Dollar ( USD )" at bounding box center [621, 254] width 284 height 22
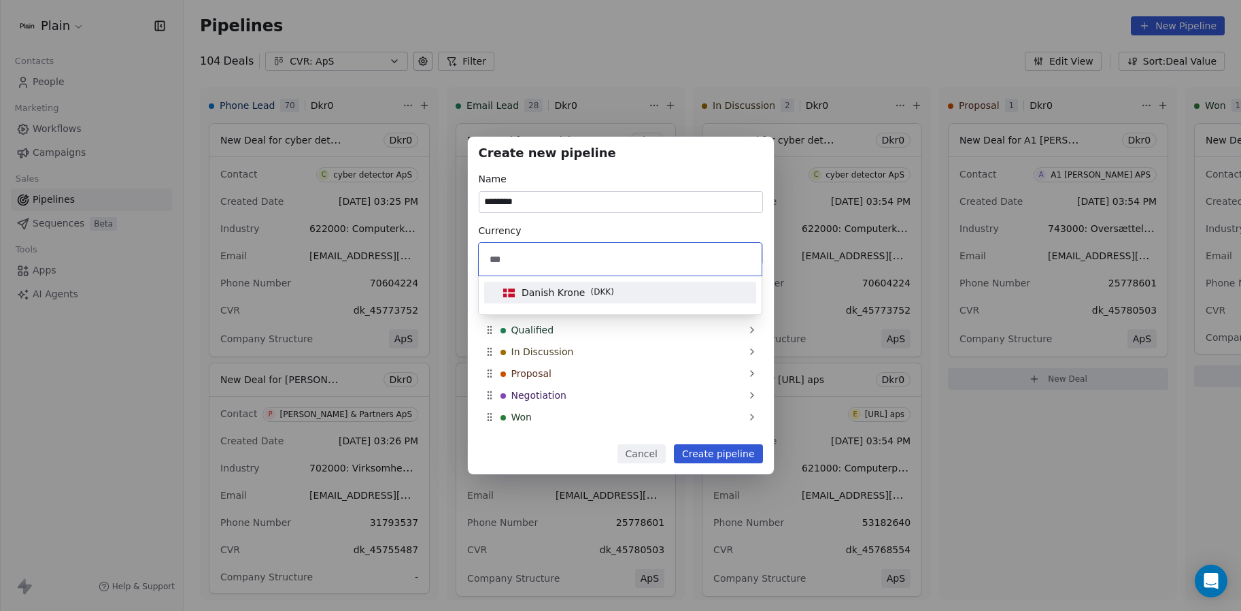
type input "***"
click at [599, 282] on div "Danish Krone ( DKK )" at bounding box center [620, 293] width 261 height 22
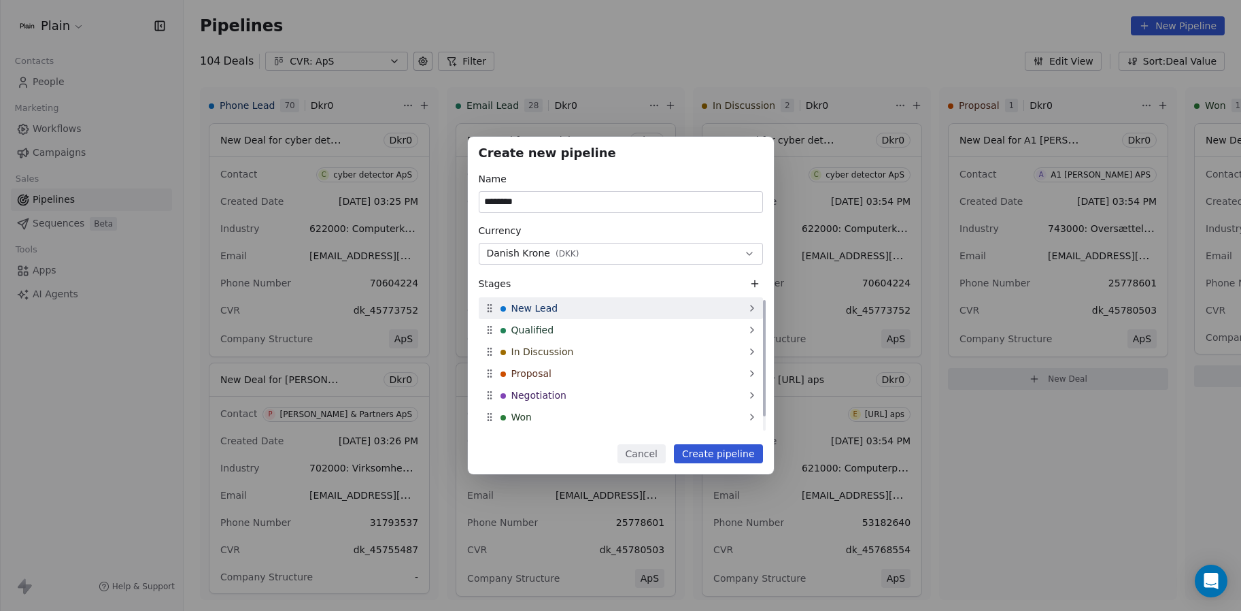
click at [542, 310] on span "New Lead" at bounding box center [534, 308] width 47 height 14
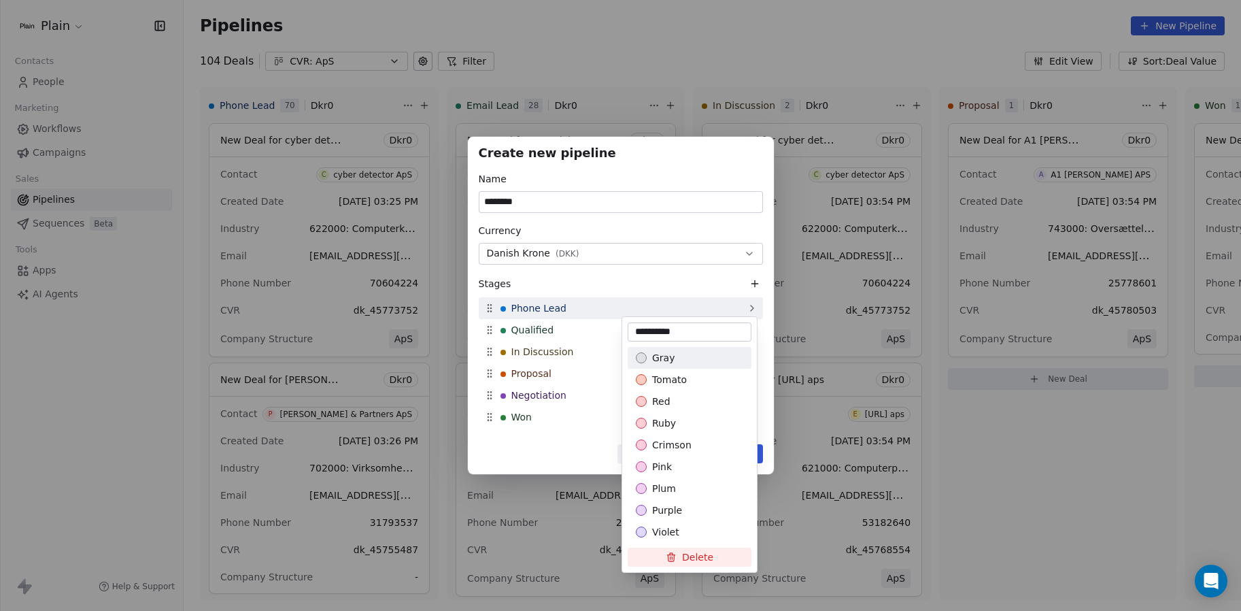
type input "**********"
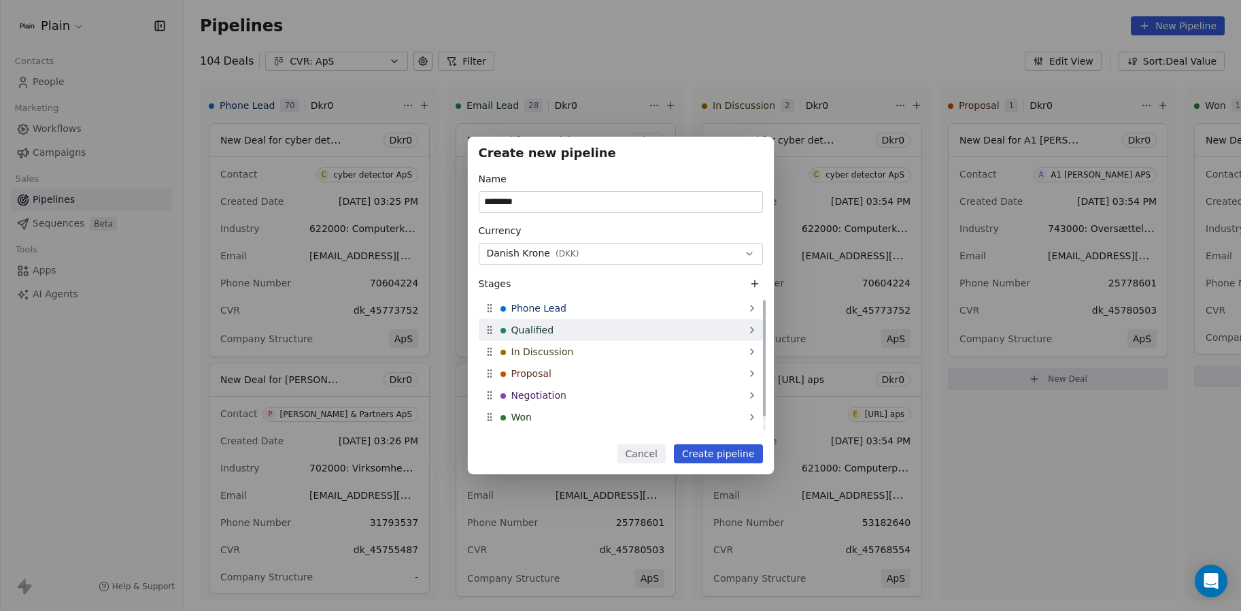
click at [522, 330] on span "Qualified" at bounding box center [532, 330] width 43 height 14
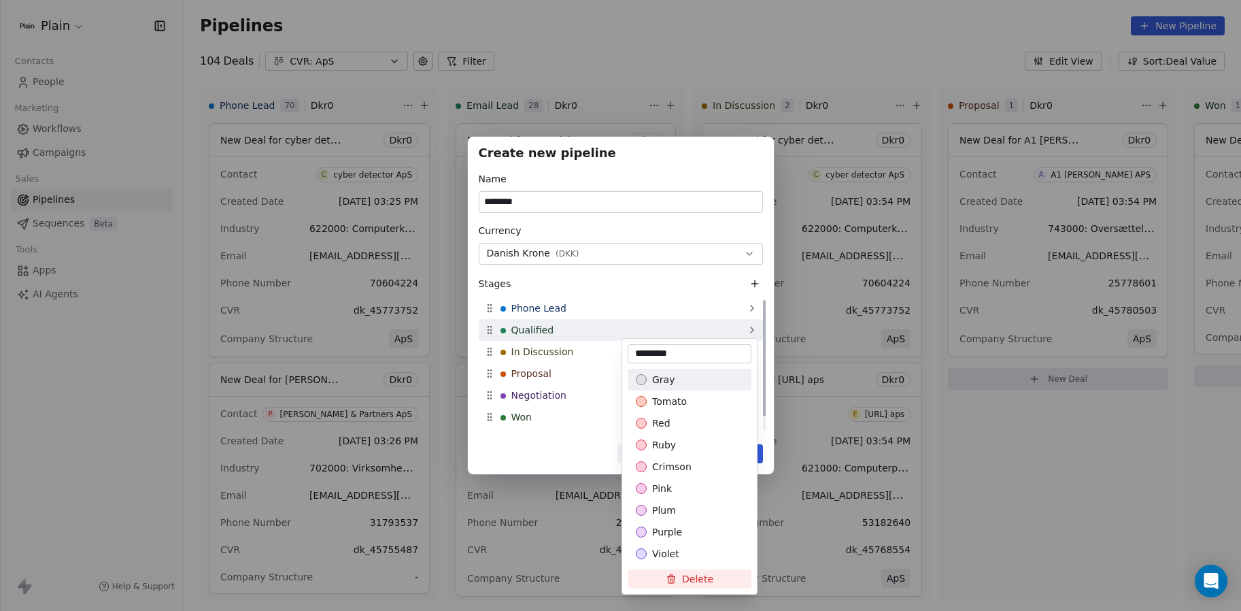
click at [522, 330] on div "Create new pipeline Name ******** Currency Danish Krone ( DKK ) Stages Phone Le…" at bounding box center [620, 305] width 1241 height 337
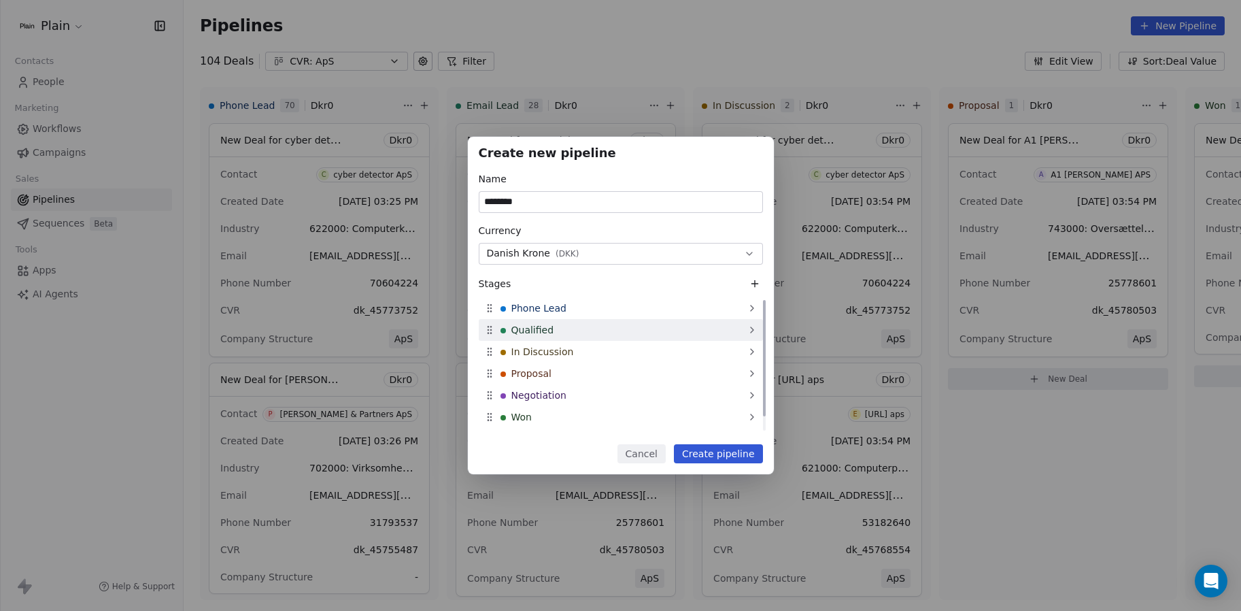
click at [522, 330] on span "Qualified" at bounding box center [532, 330] width 43 height 14
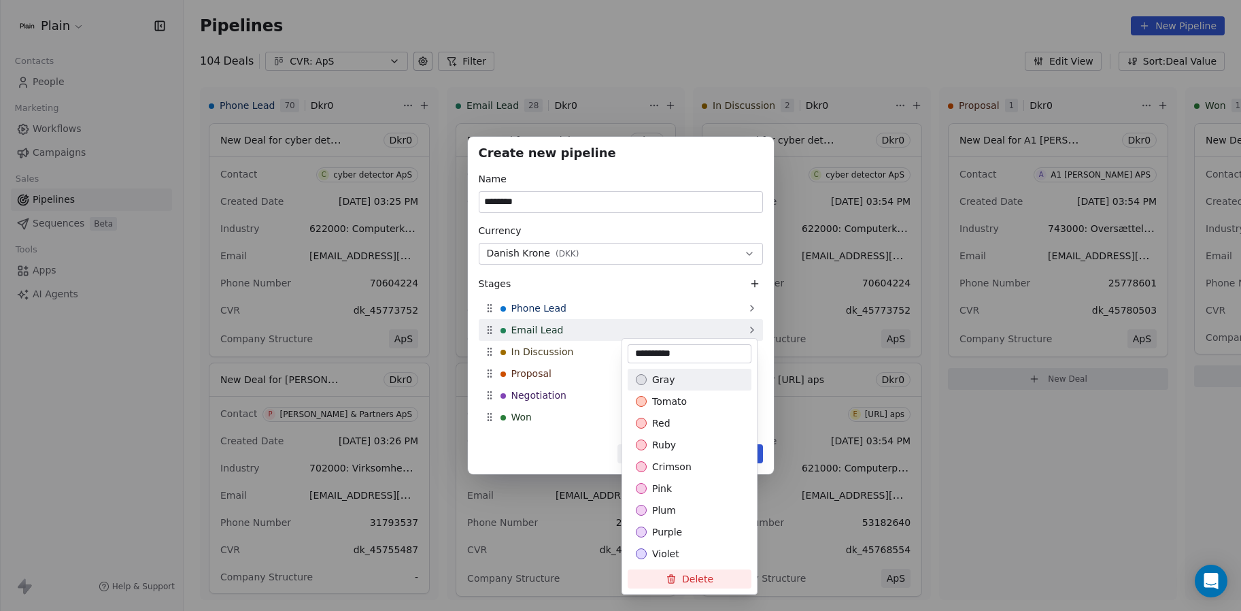
type input "**********"
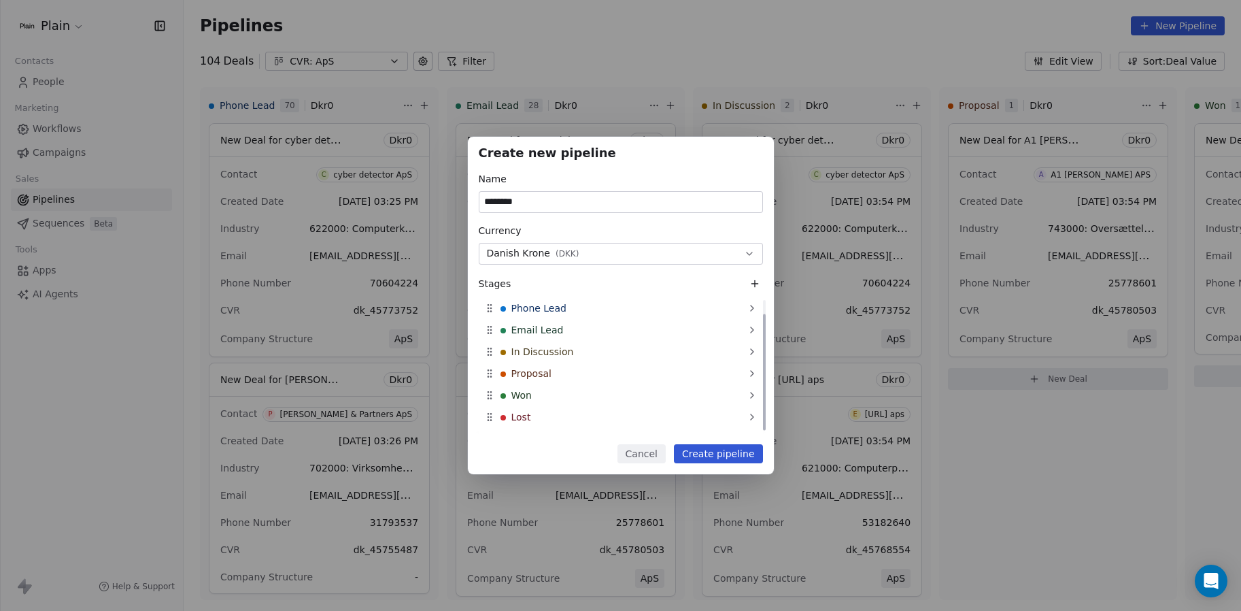
scroll to position [16, 0]
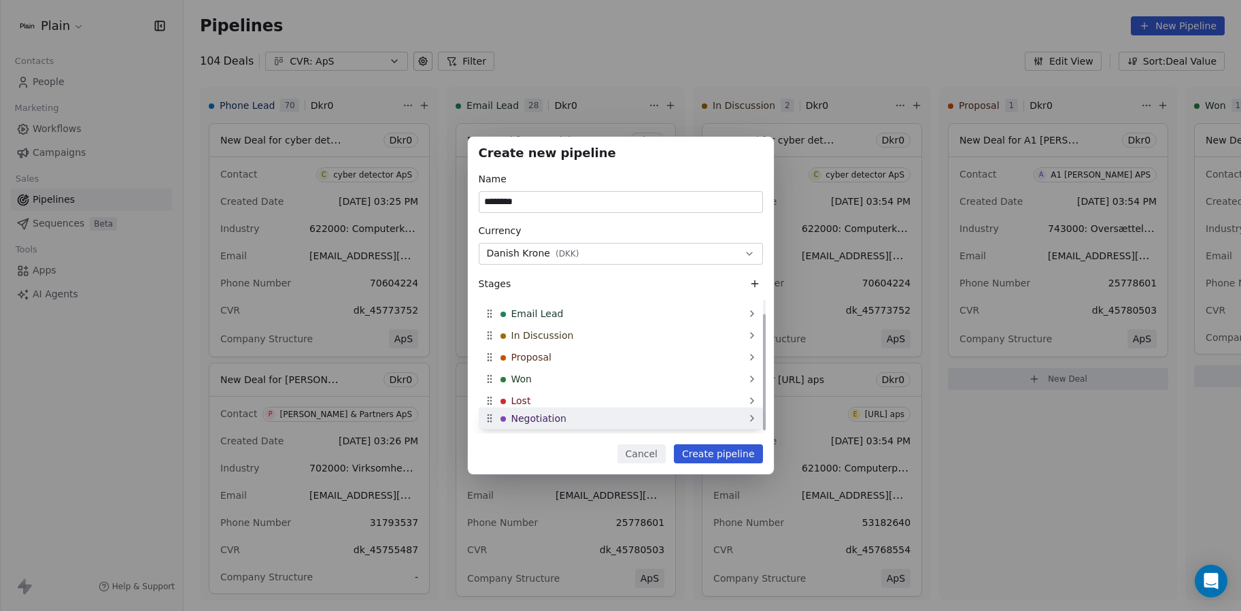
drag, startPoint x: 592, startPoint y: 396, endPoint x: 593, endPoint y: 419, distance: 23.2
click at [488, 422] on icon at bounding box center [488, 422] width 1 height 1
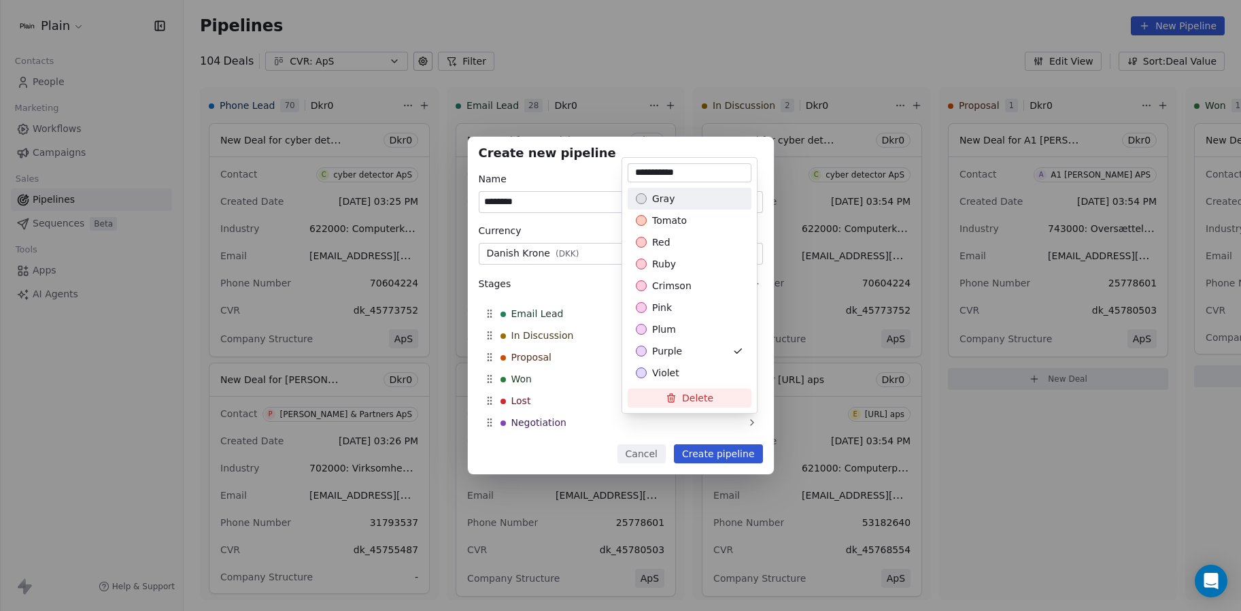
click at [684, 394] on button "Delete" at bounding box center [690, 397] width 124 height 19
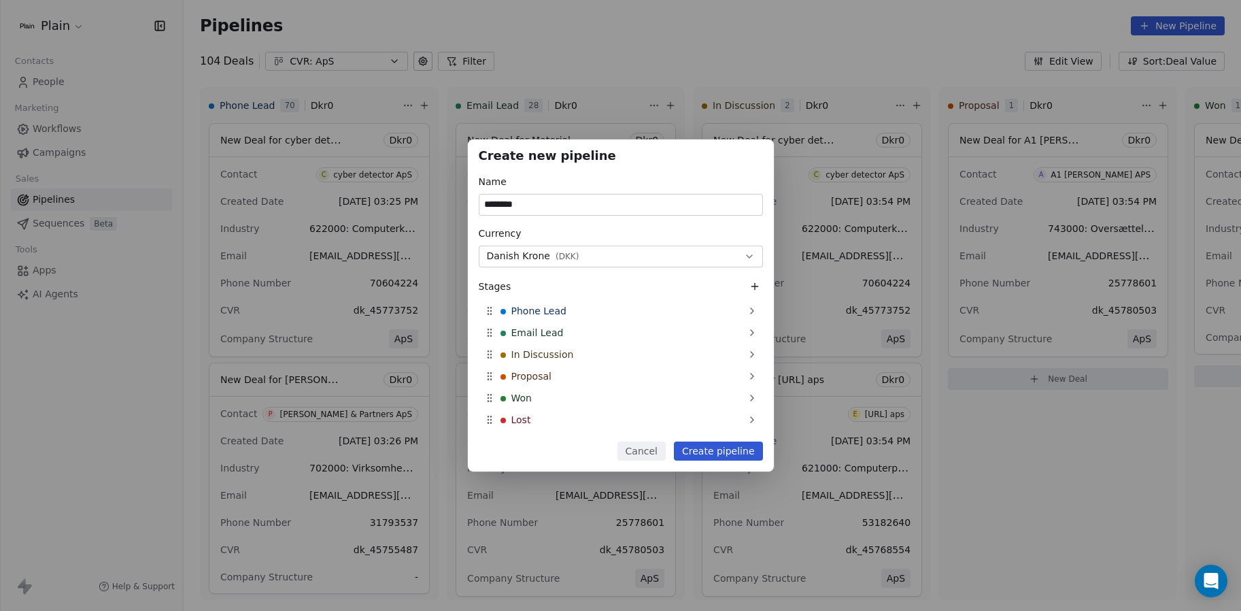
scroll to position [0, 0]
click at [562, 209] on input "********" at bounding box center [620, 205] width 283 height 20
click at [505, 205] on input "**********" at bounding box center [620, 205] width 283 height 20
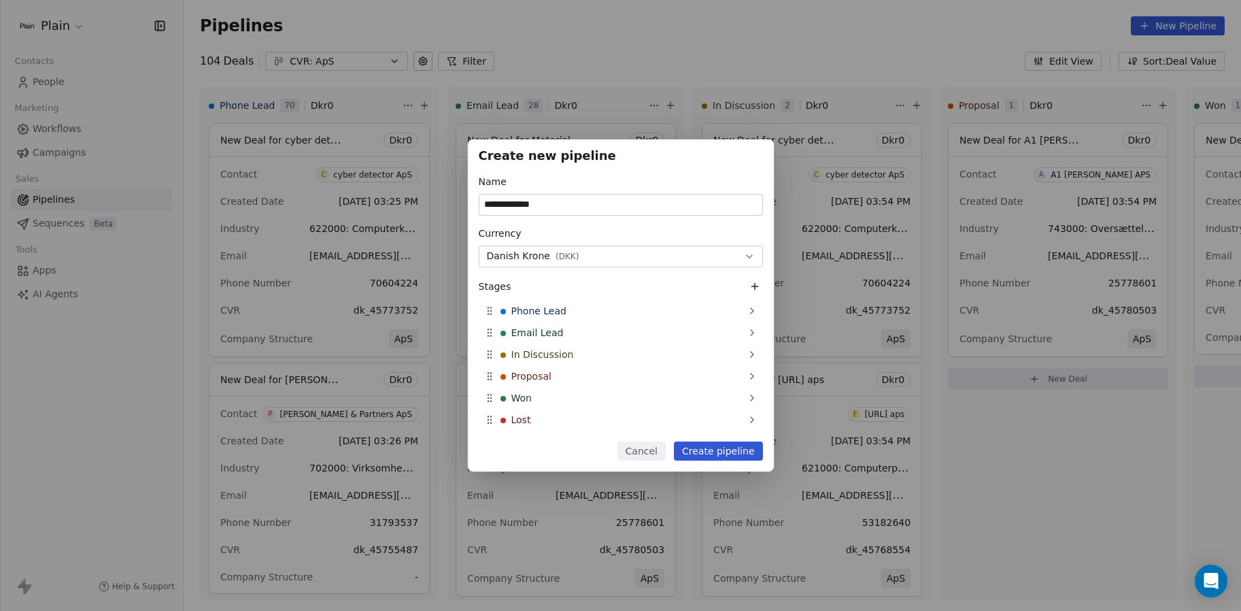
type input "**********"
click at [720, 451] on button "Create pipeline" at bounding box center [718, 450] width 89 height 19
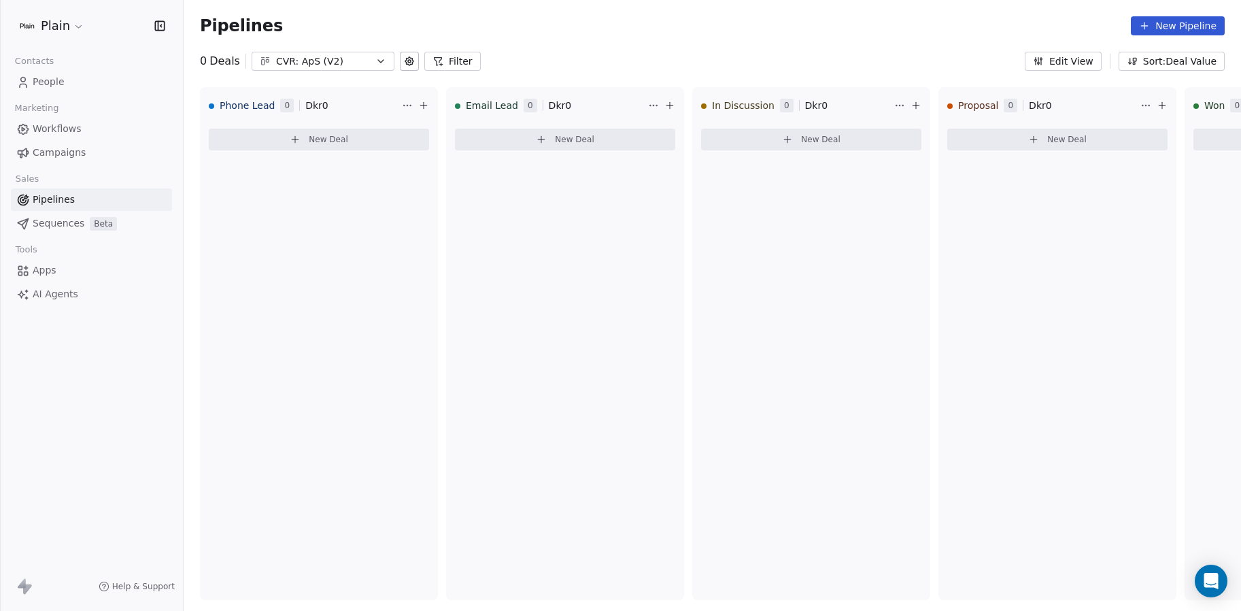
click at [433, 62] on icon at bounding box center [438, 61] width 11 height 11
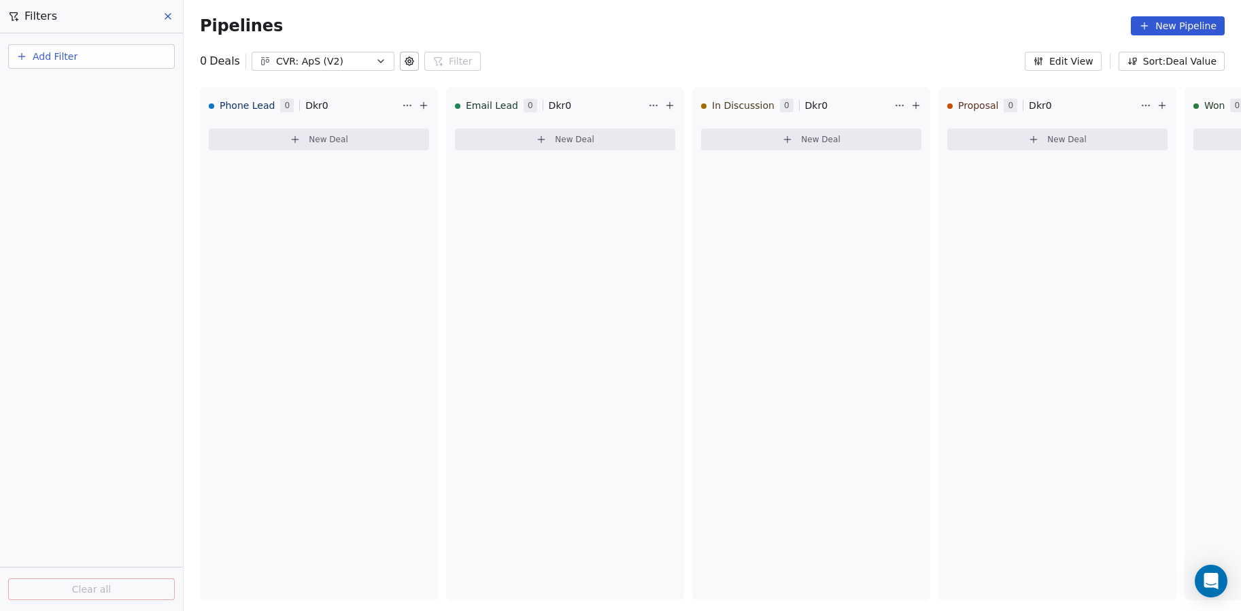
click at [522, 38] on div "Pipelines New Pipeline" at bounding box center [713, 26] width 1058 height 52
click at [356, 60] on div "CVR: ApS (V2)" at bounding box center [323, 61] width 94 height 14
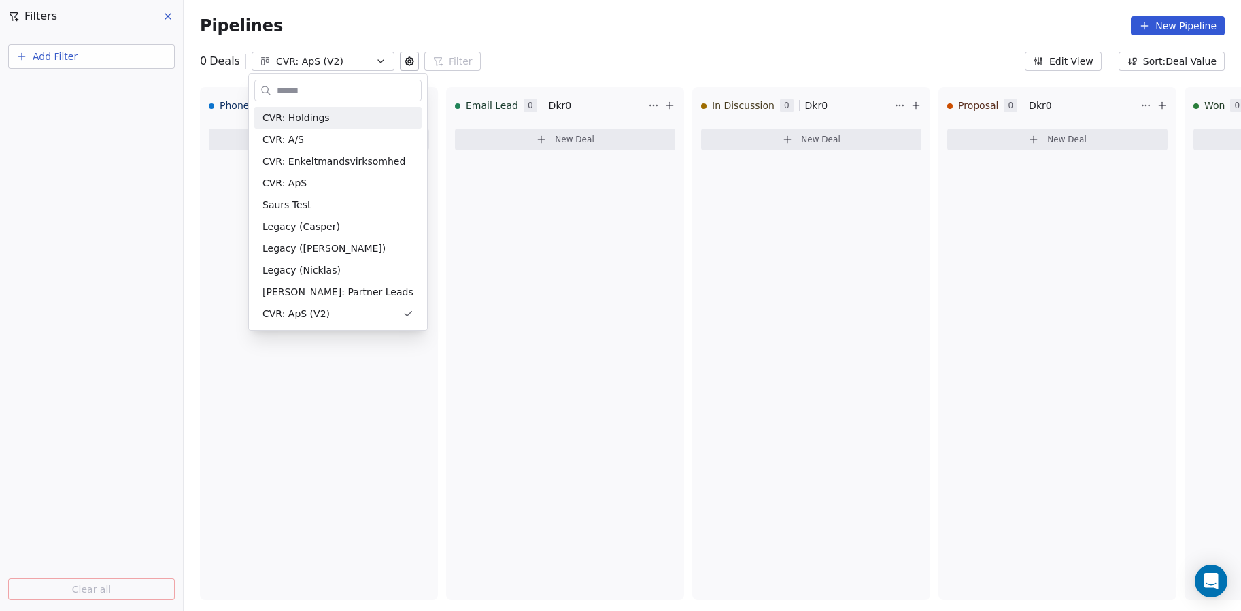
click at [552, 46] on html "Plain Contacts People Marketing Workflows Campaigns Sales Pipelines Sequences B…" at bounding box center [620, 305] width 1241 height 611
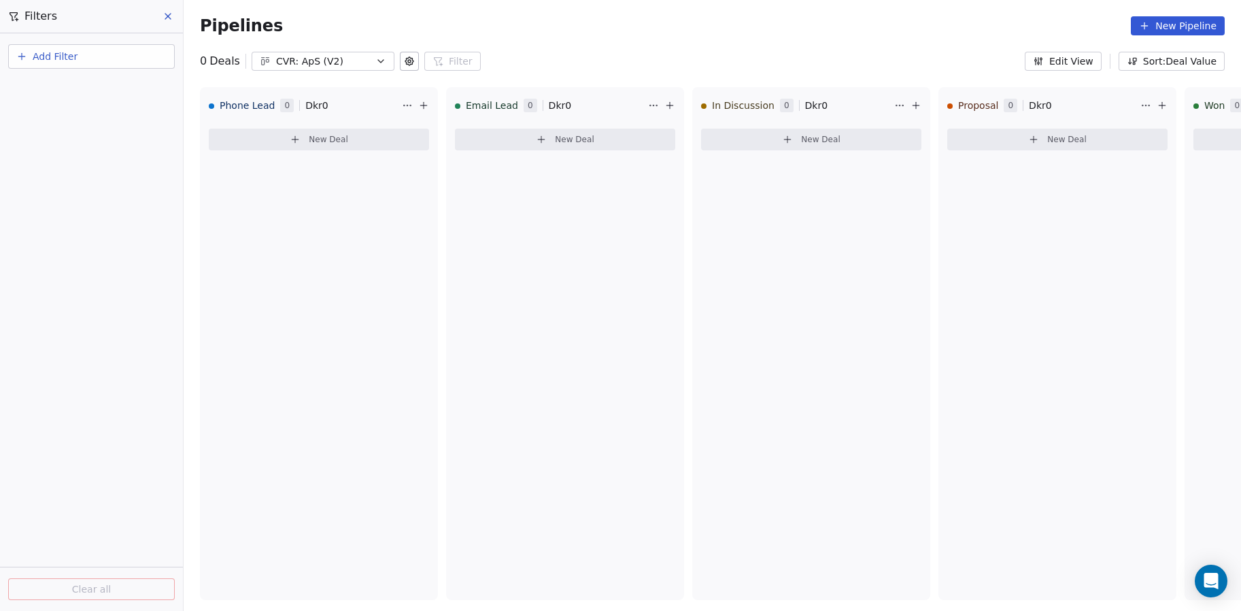
click at [1155, 20] on button "New Pipeline" at bounding box center [1178, 25] width 94 height 19
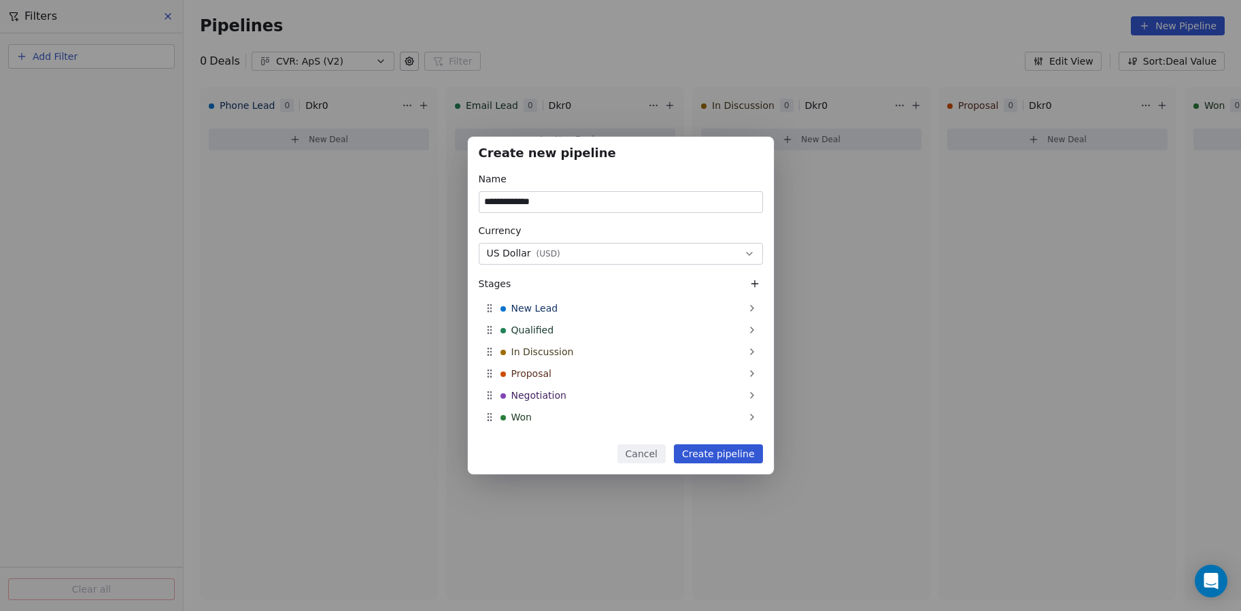
click at [516, 198] on input "**********" at bounding box center [620, 202] width 283 height 20
type input "**********"
click at [541, 254] on span "( USD )" at bounding box center [549, 253] width 24 height 11
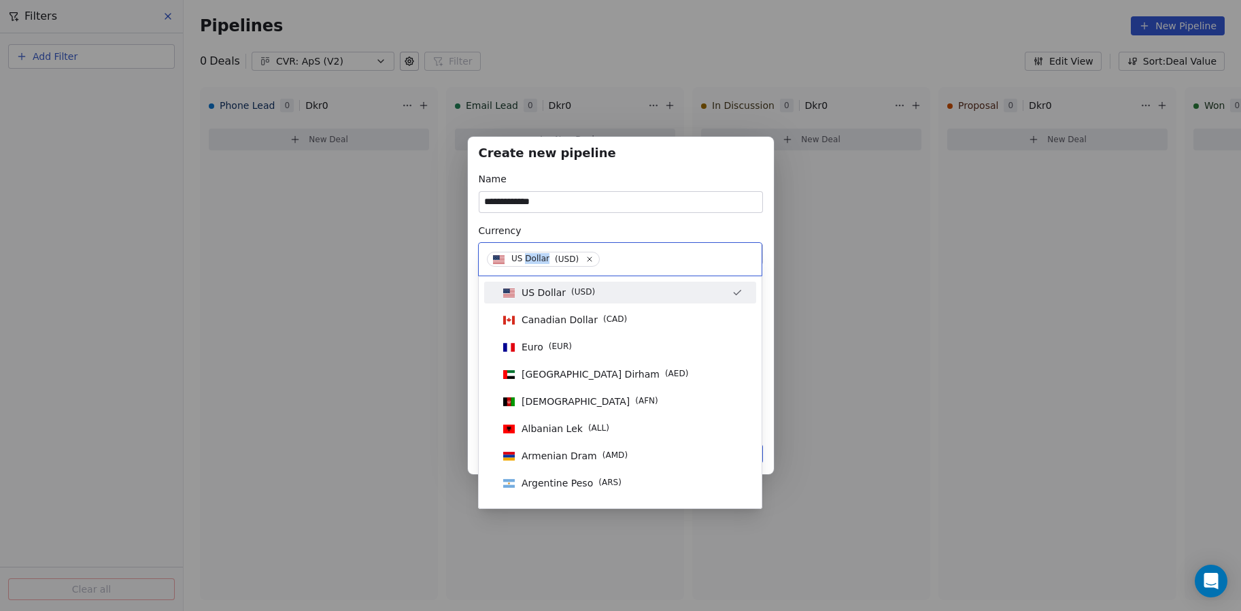
click at [541, 254] on span "US Dollar" at bounding box center [530, 259] width 38 height 12
click at [590, 258] on icon at bounding box center [590, 258] width 9 height 9
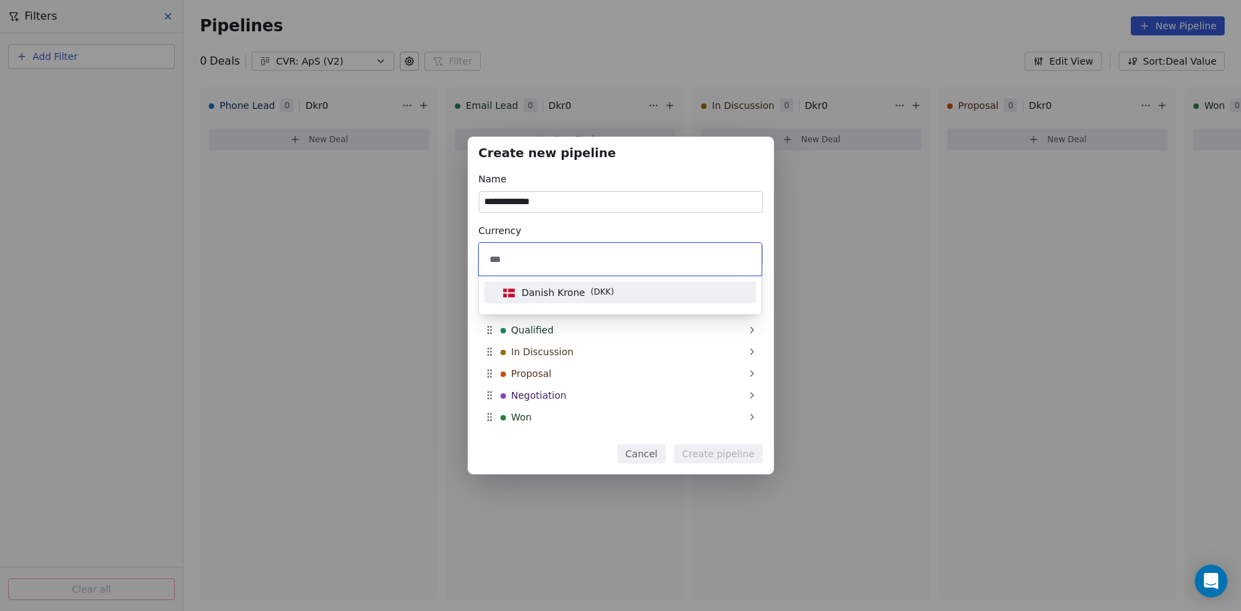
type input "***"
click at [586, 286] on div "Danish Krone ( DKK )" at bounding box center [568, 293] width 92 height 14
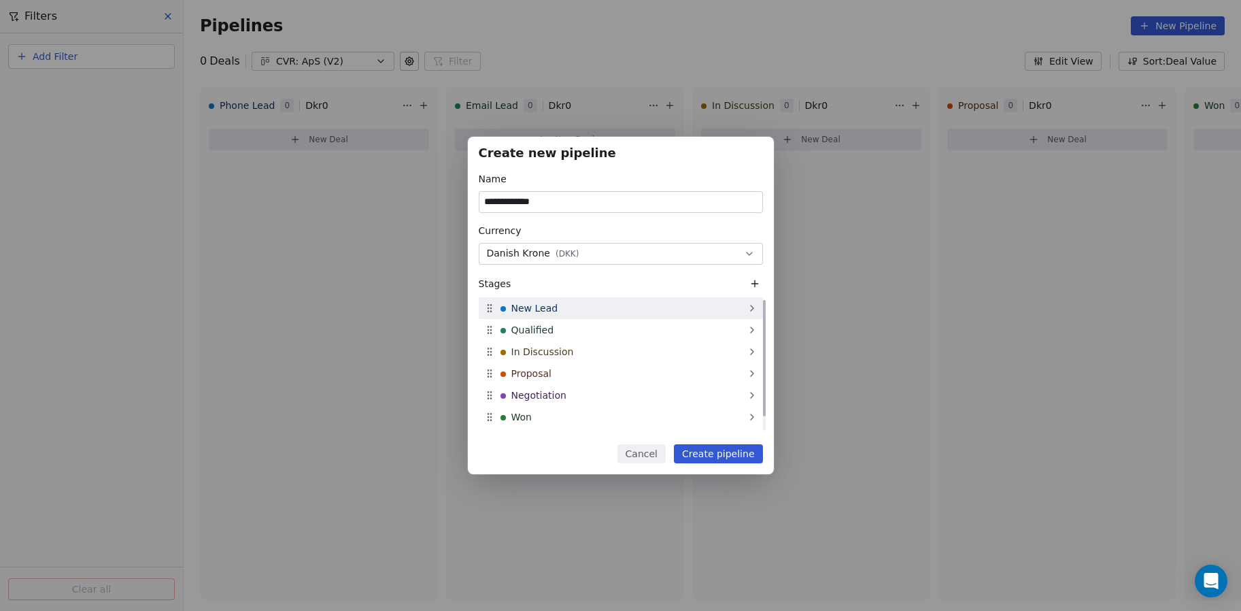
click at [518, 307] on span "New Lead" at bounding box center [534, 308] width 47 height 14
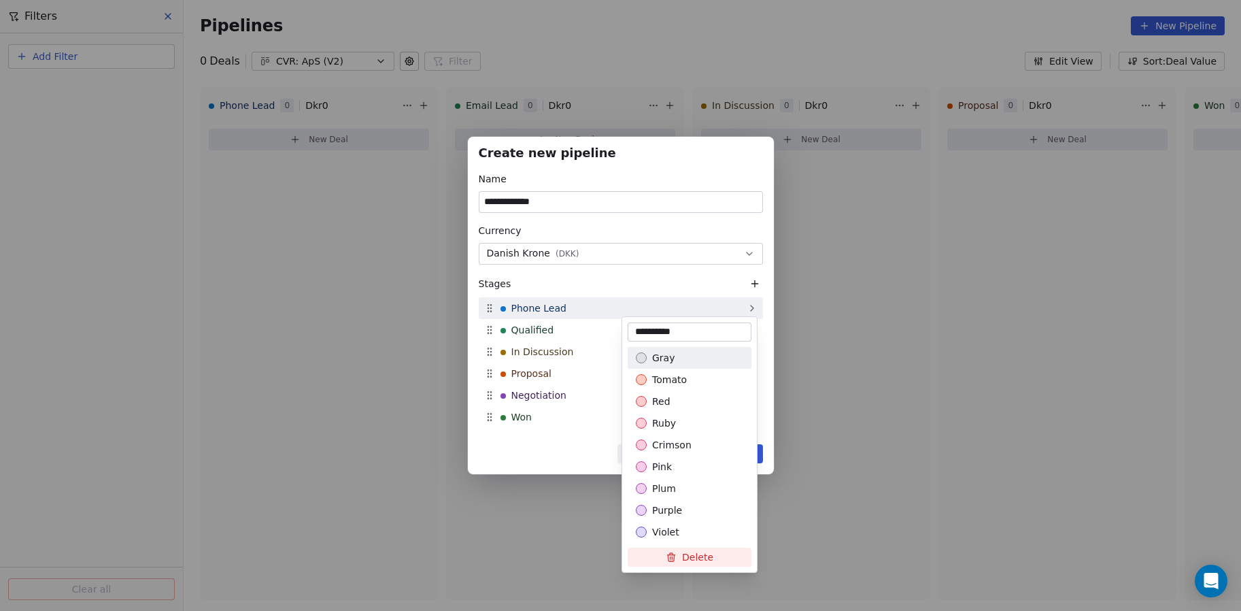
type input "**********"
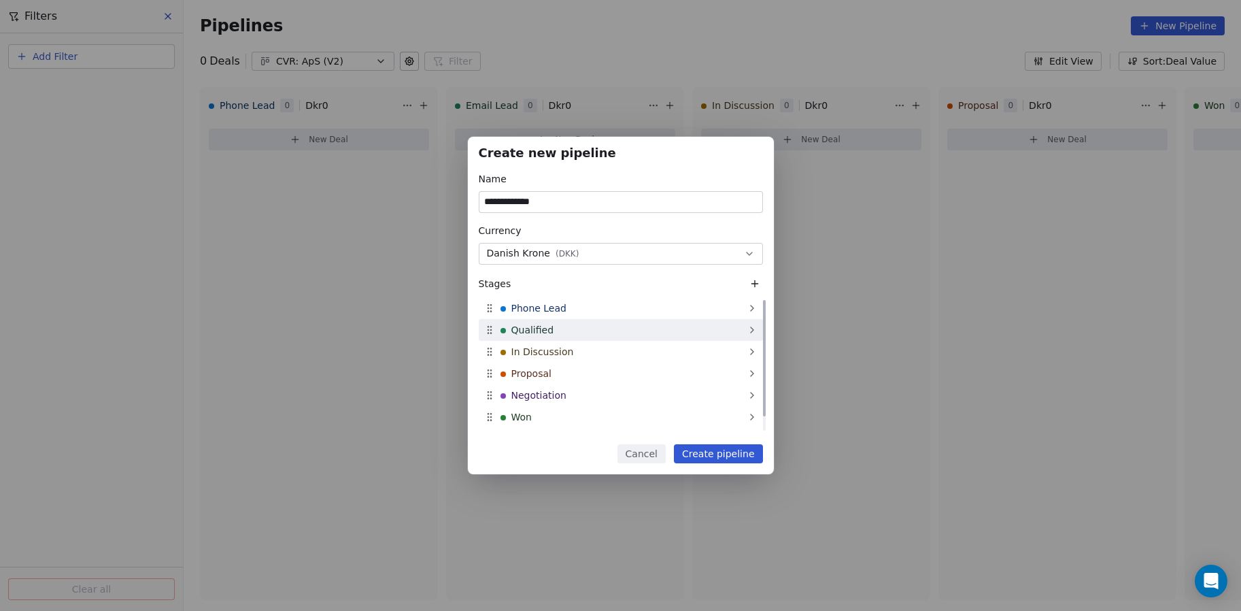
click at [526, 328] on span "Qualified" at bounding box center [532, 330] width 43 height 14
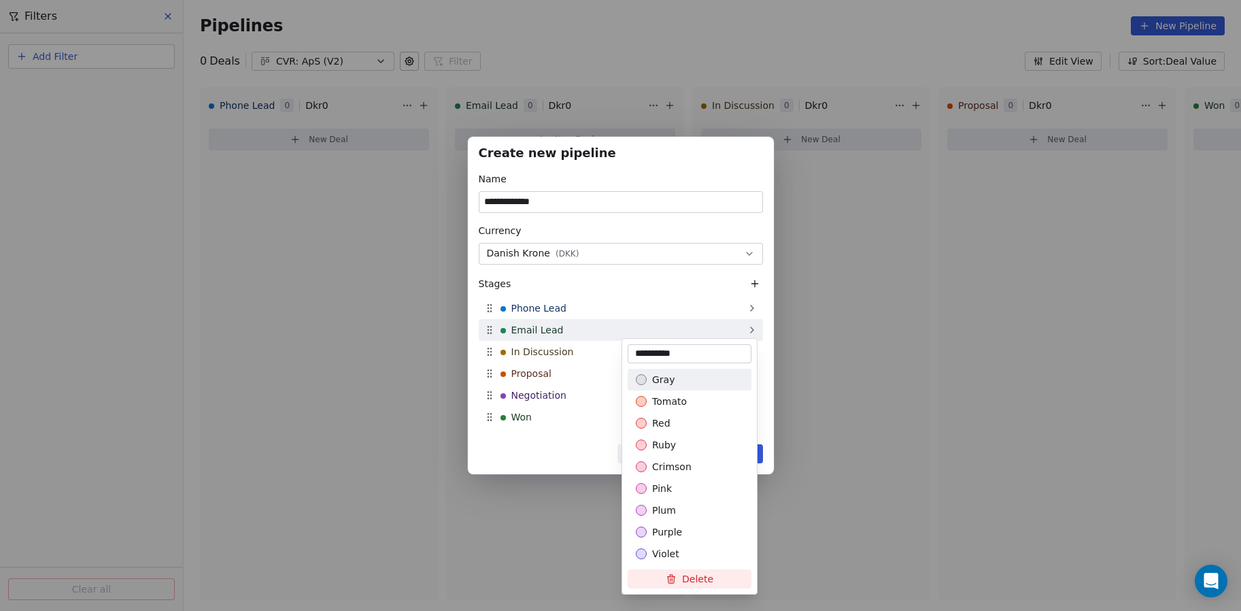
type input "**********"
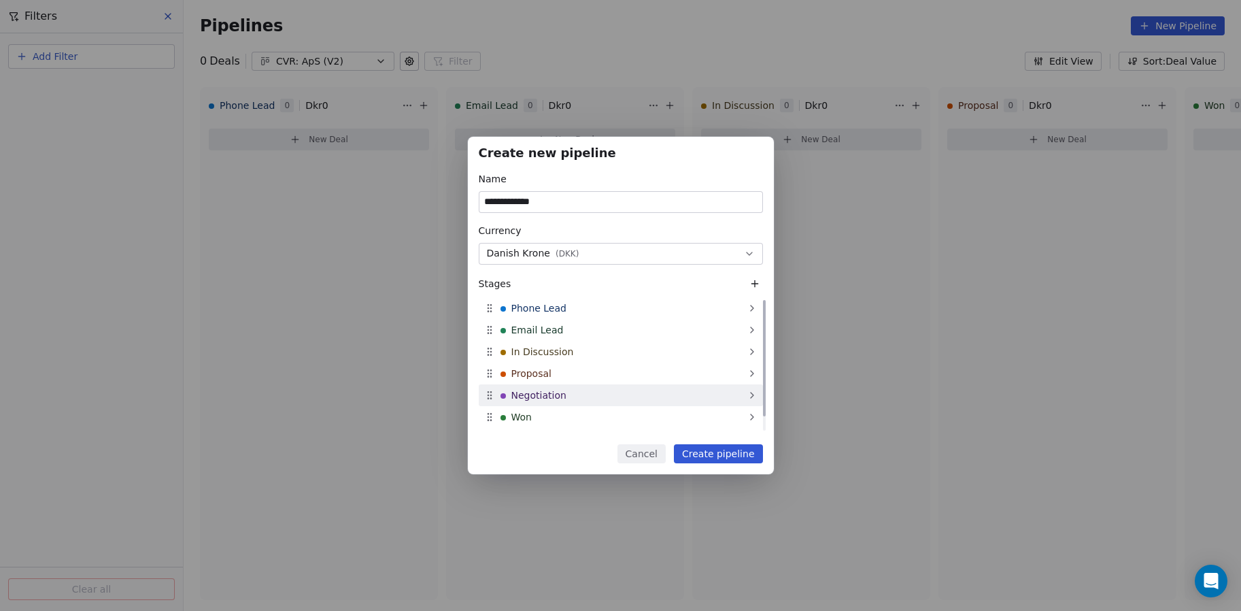
click at [488, 392] on icon at bounding box center [489, 395] width 11 height 11
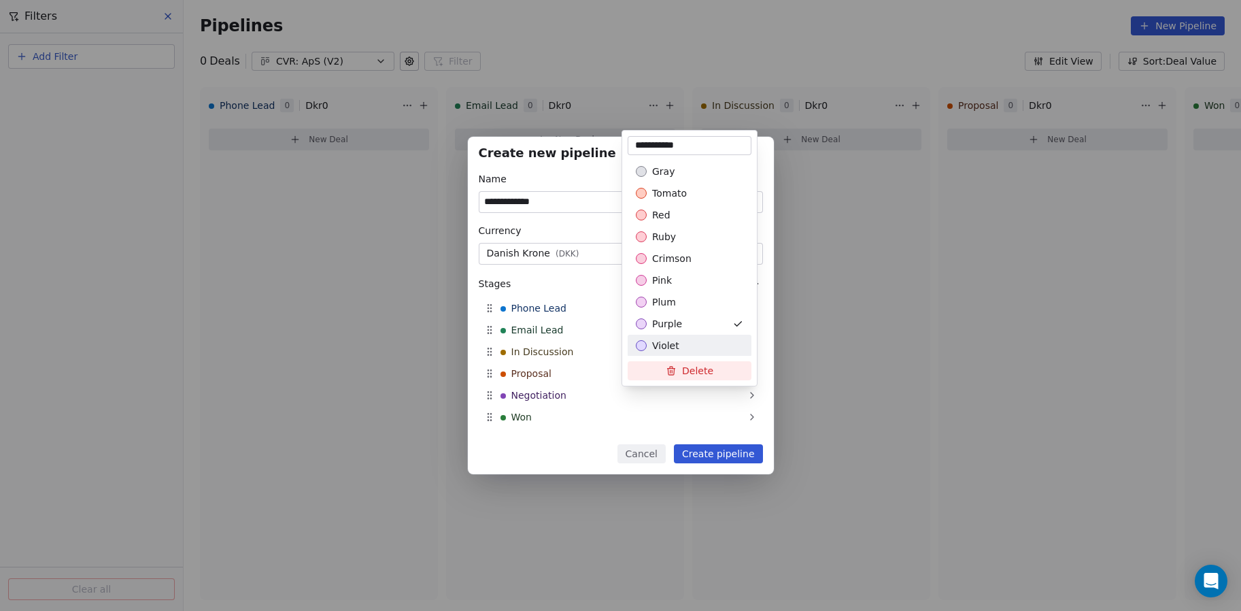
click at [695, 375] on button "Delete" at bounding box center [690, 370] width 124 height 19
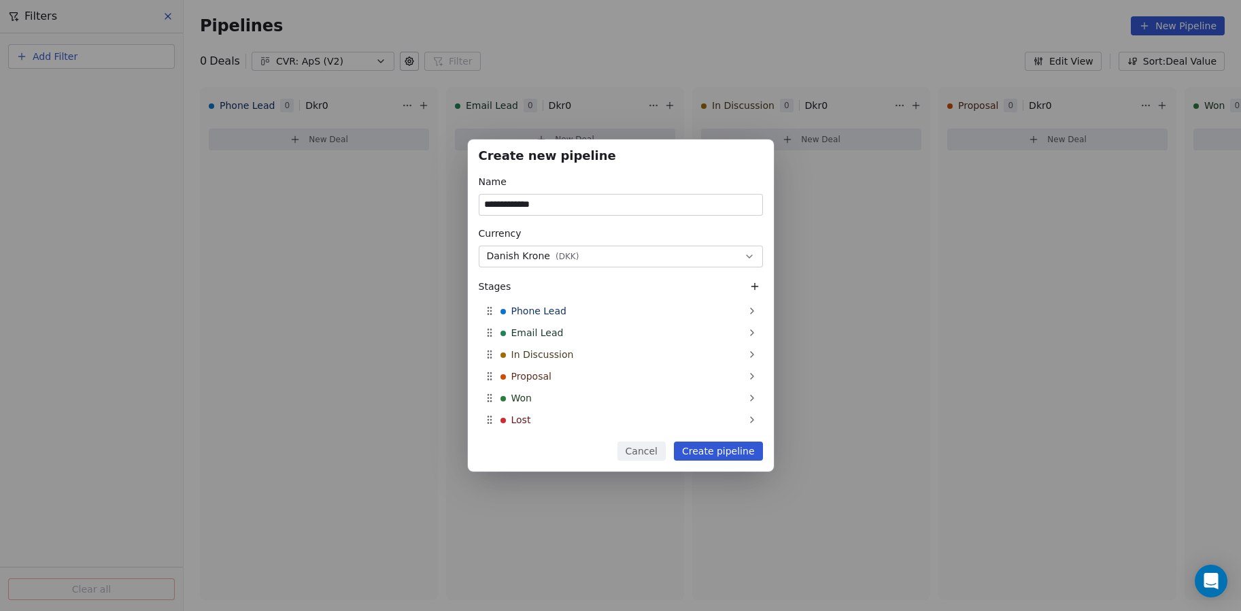
click at [721, 447] on button "Create pipeline" at bounding box center [718, 450] width 89 height 19
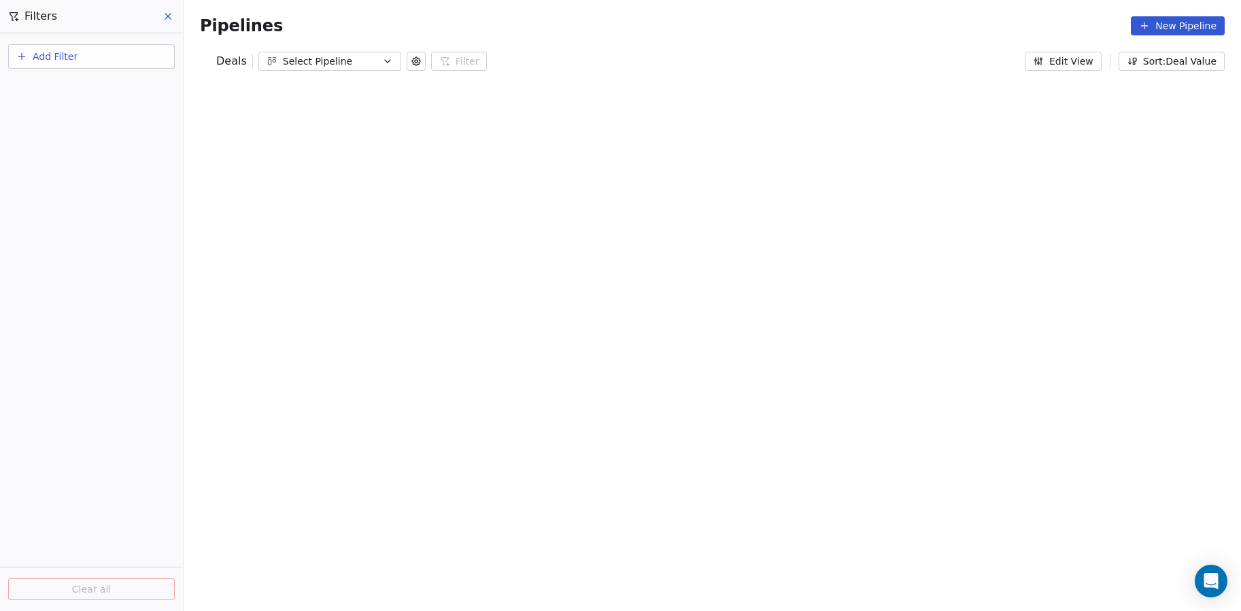
click at [1174, 24] on button "New Pipeline" at bounding box center [1178, 25] width 94 height 19
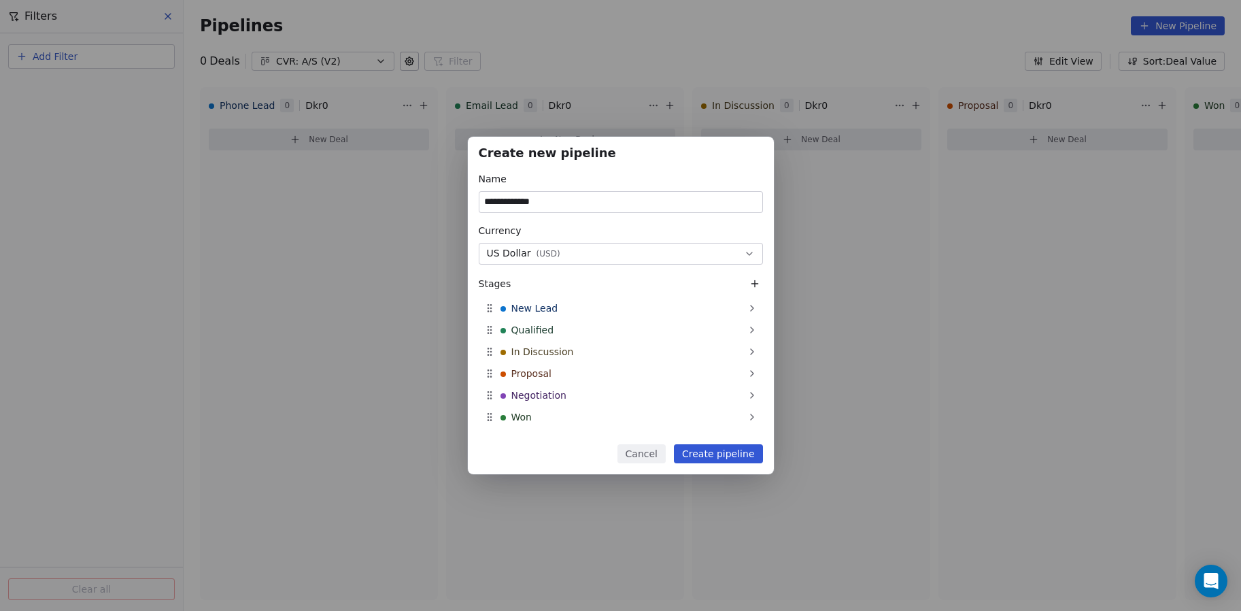
click at [514, 199] on input "**********" at bounding box center [620, 202] width 283 height 20
type input "**********"
click at [522, 263] on button "US Dollar ( USD )" at bounding box center [621, 254] width 284 height 22
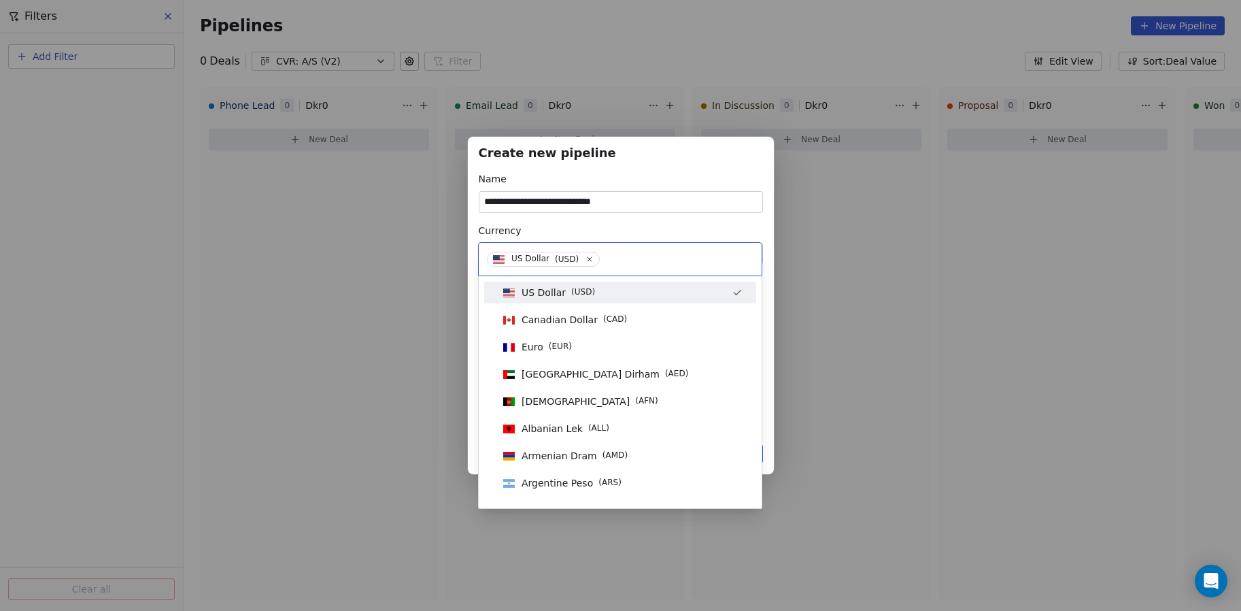
type input "*"
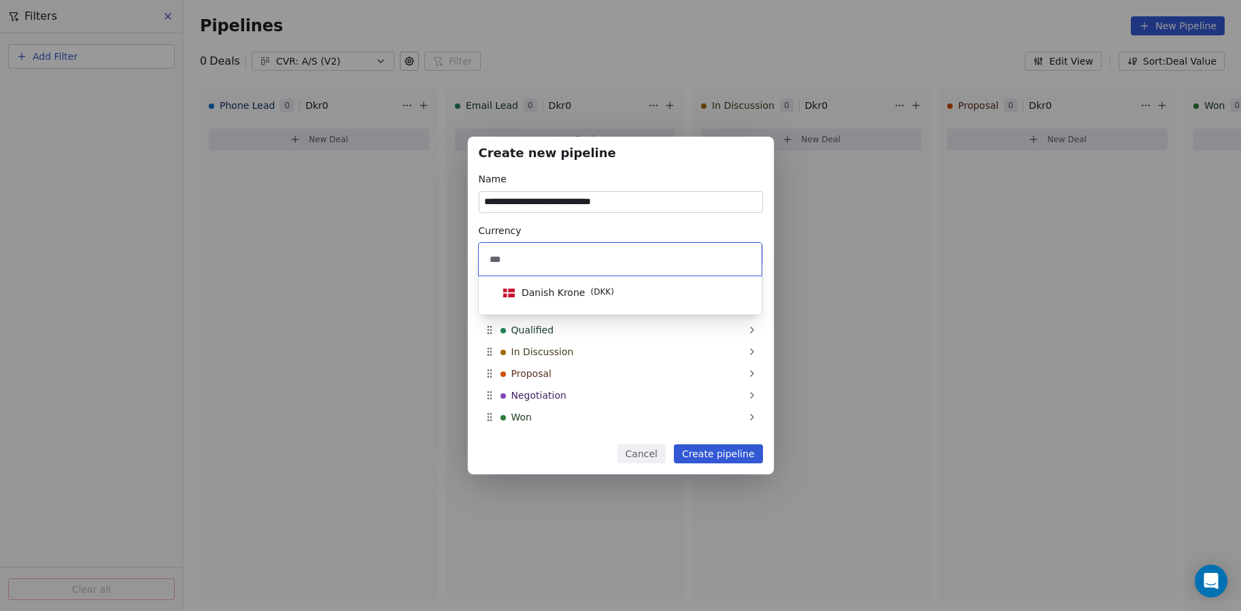
type input "***"
click at [541, 284] on div "Danish Krone ( DKK )" at bounding box center [620, 293] width 261 height 22
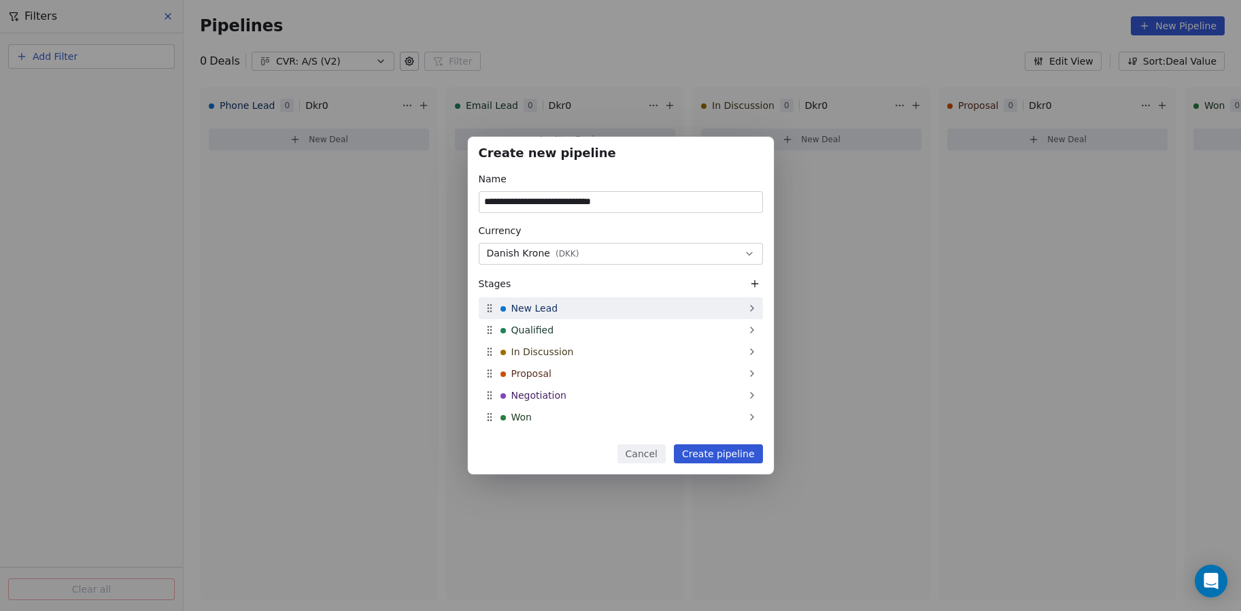
click at [550, 304] on span "New Lead" at bounding box center [534, 308] width 47 height 14
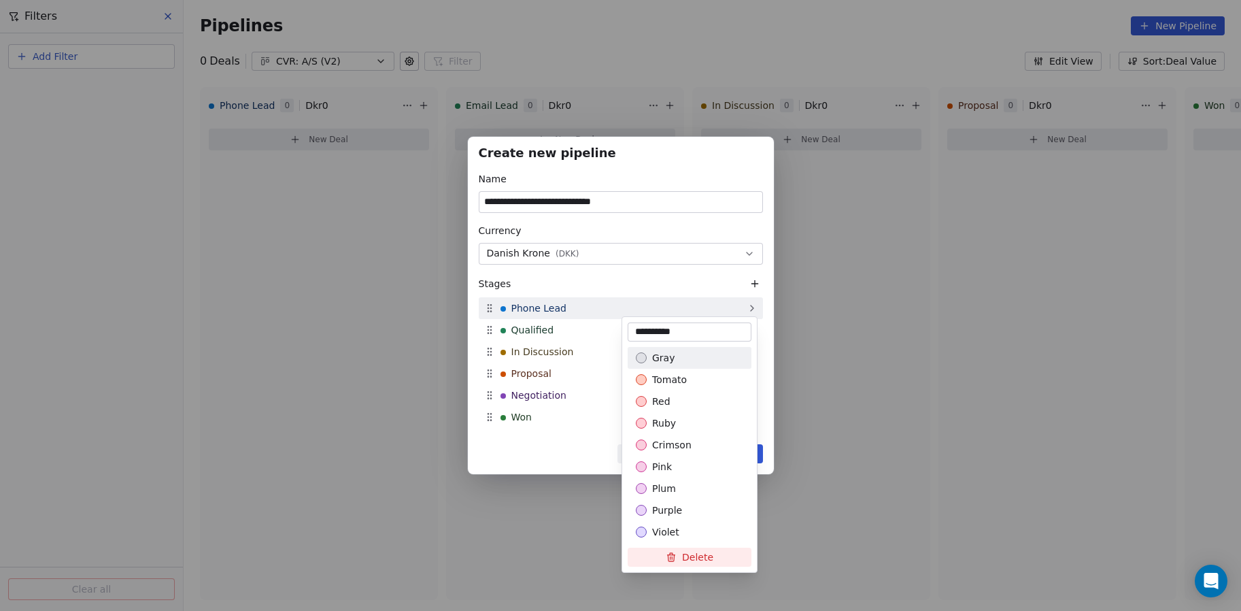
type input "**********"
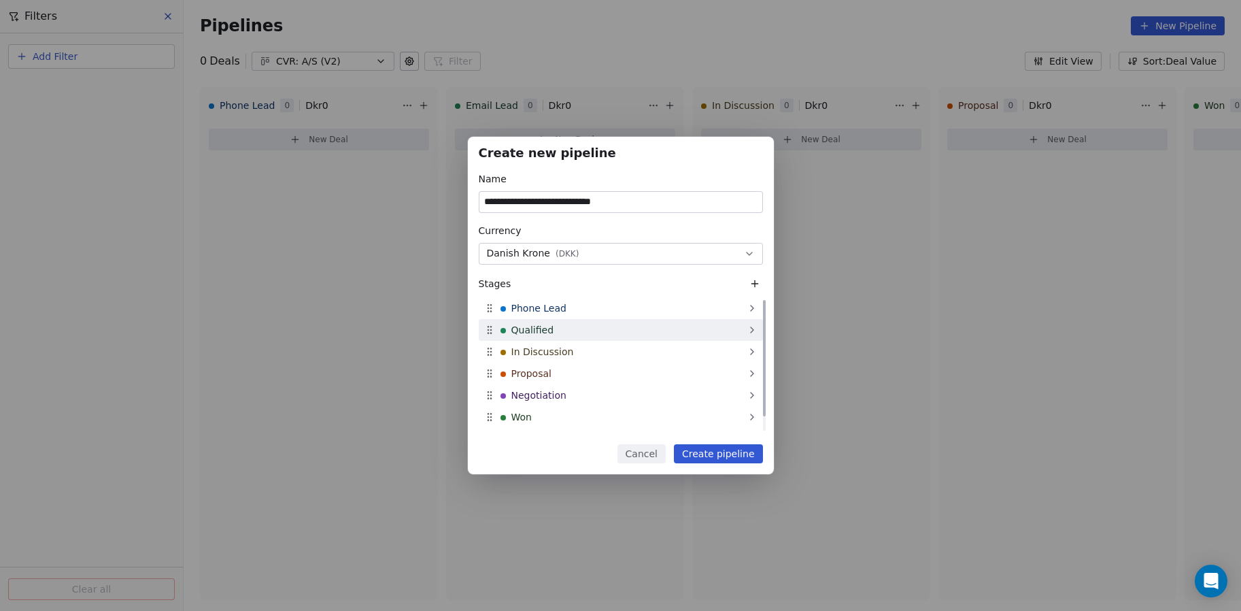
click at [552, 329] on div "Qualified" at bounding box center [621, 330] width 284 height 22
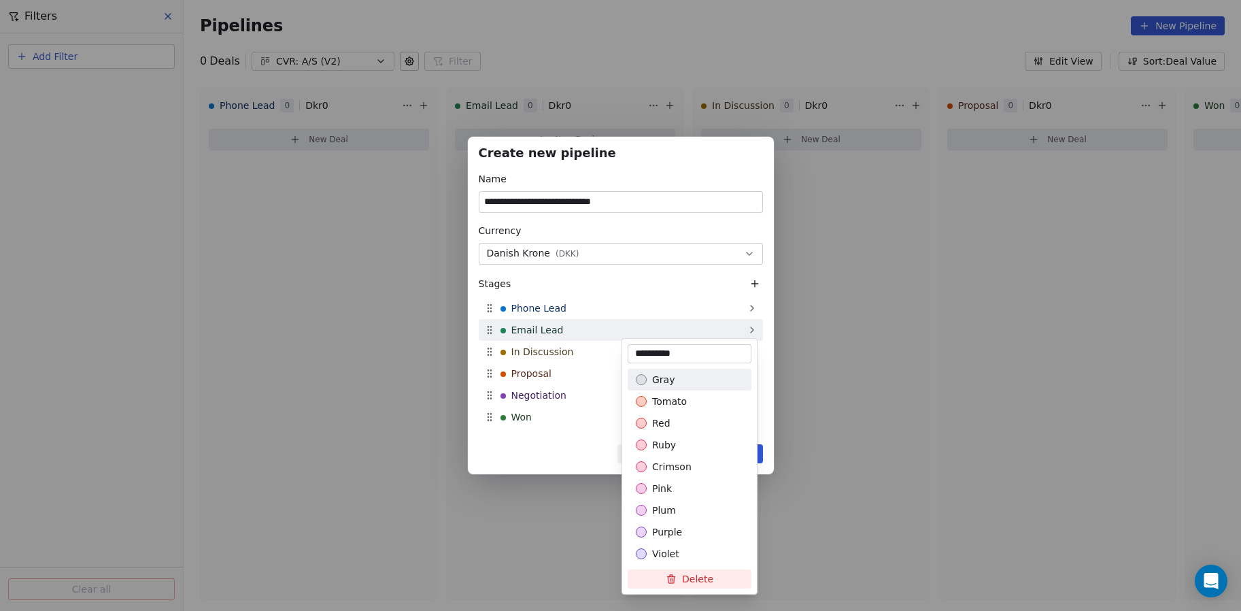
type input "**********"
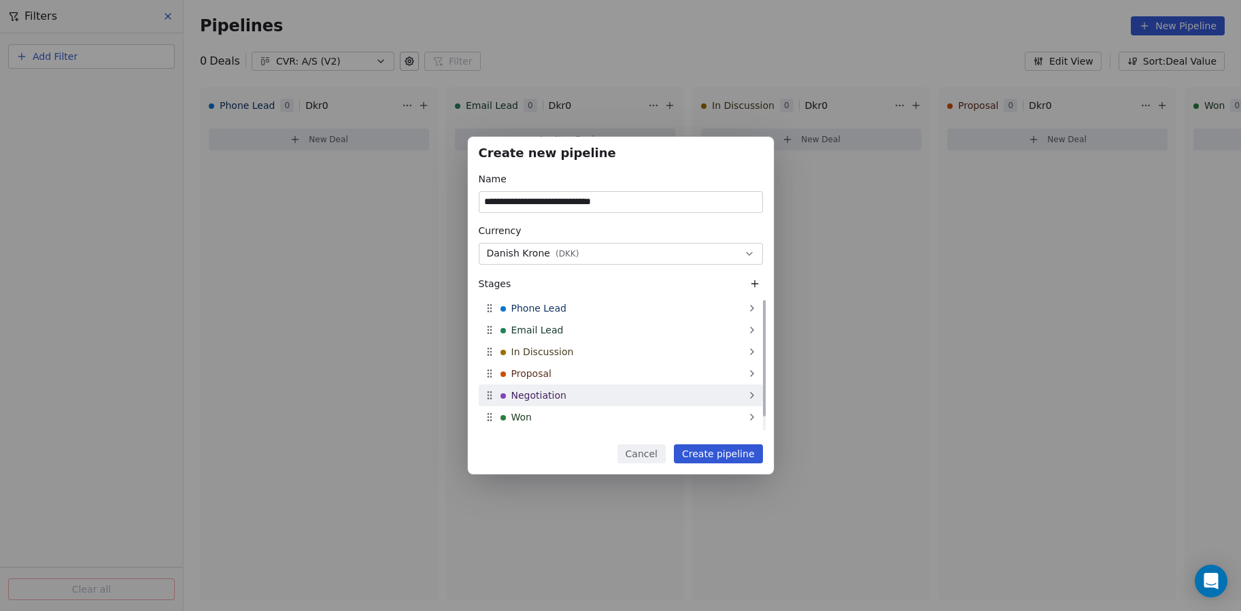
click at [649, 391] on div "Negotiation" at bounding box center [621, 395] width 284 height 22
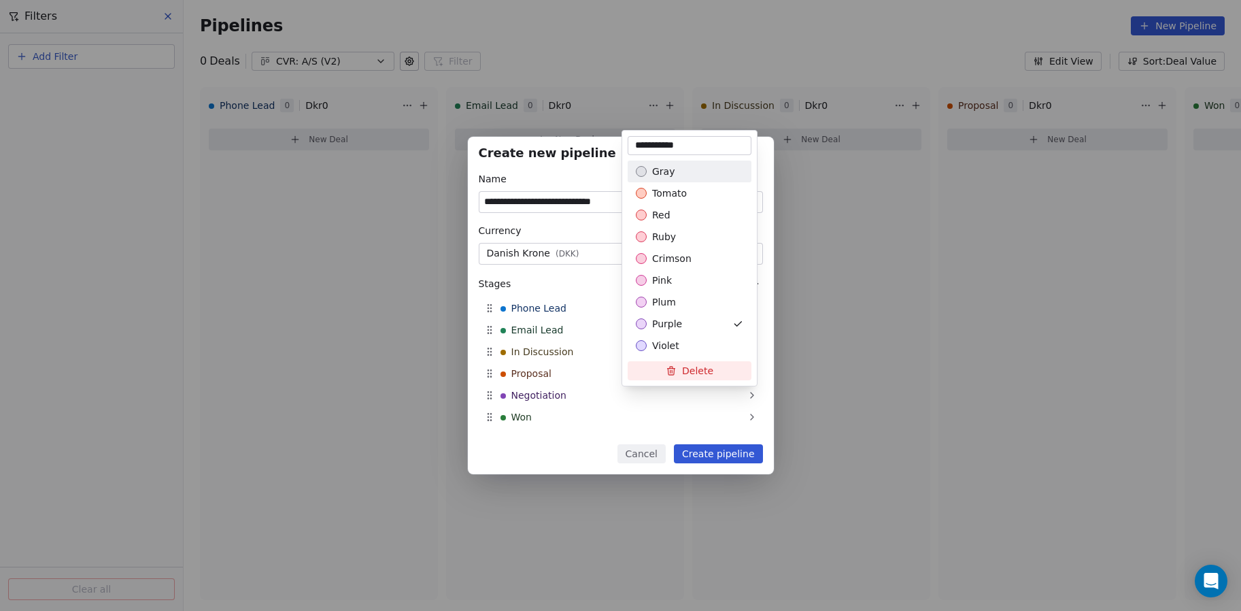
click at [716, 371] on button "Delete" at bounding box center [690, 370] width 124 height 19
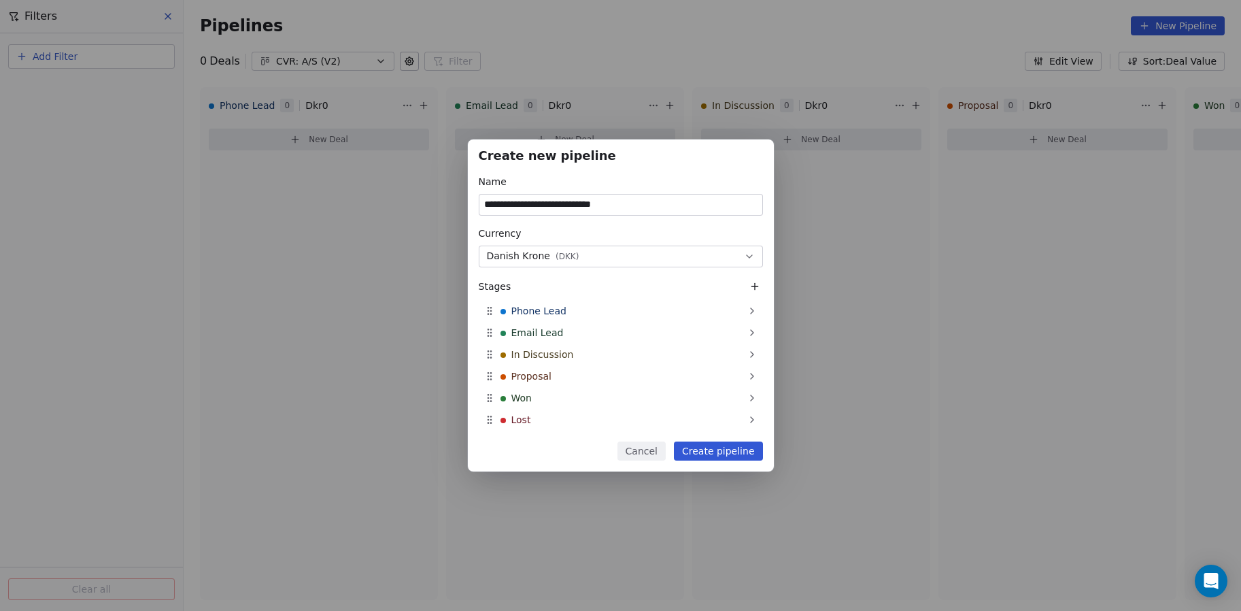
click at [738, 451] on button "Create pipeline" at bounding box center [718, 450] width 89 height 19
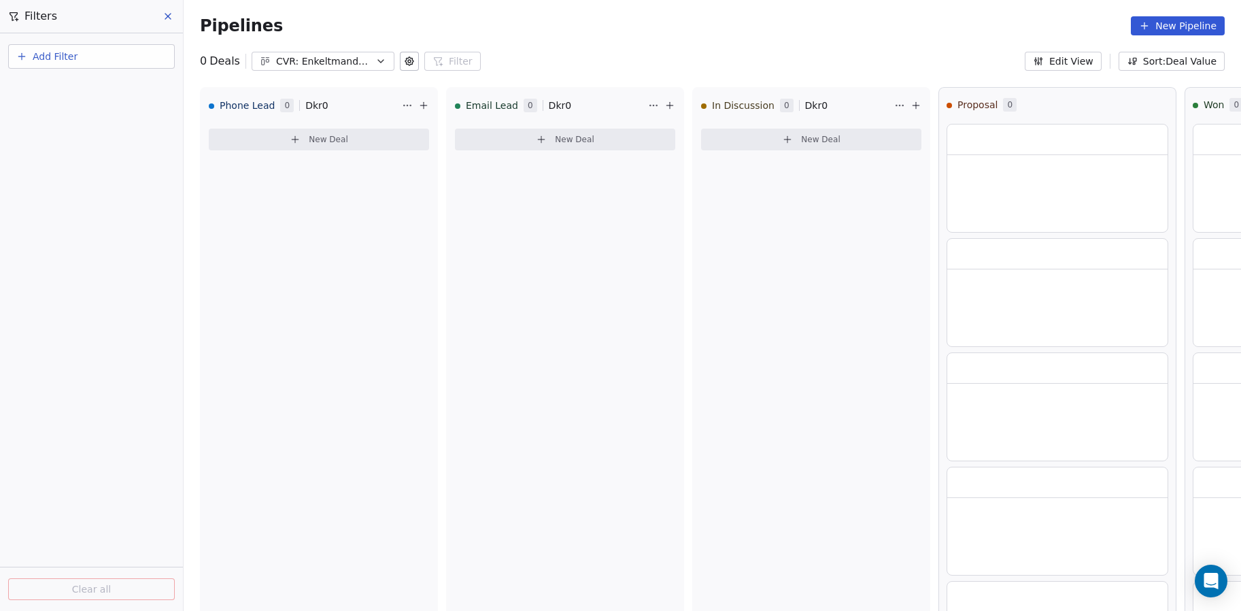
click at [1169, 22] on button "New Pipeline" at bounding box center [1178, 25] width 94 height 19
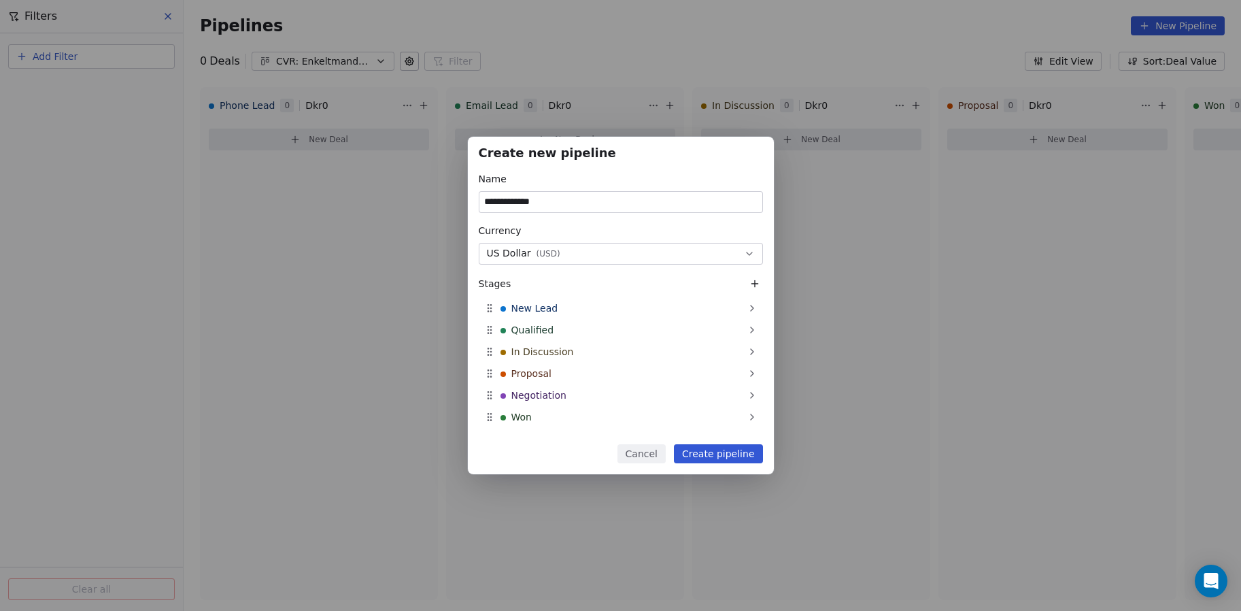
click at [519, 202] on input "**********" at bounding box center [620, 202] width 283 height 20
type input "**********"
click at [537, 259] on div "US Dollar ( USD )" at bounding box center [523, 253] width 73 height 14
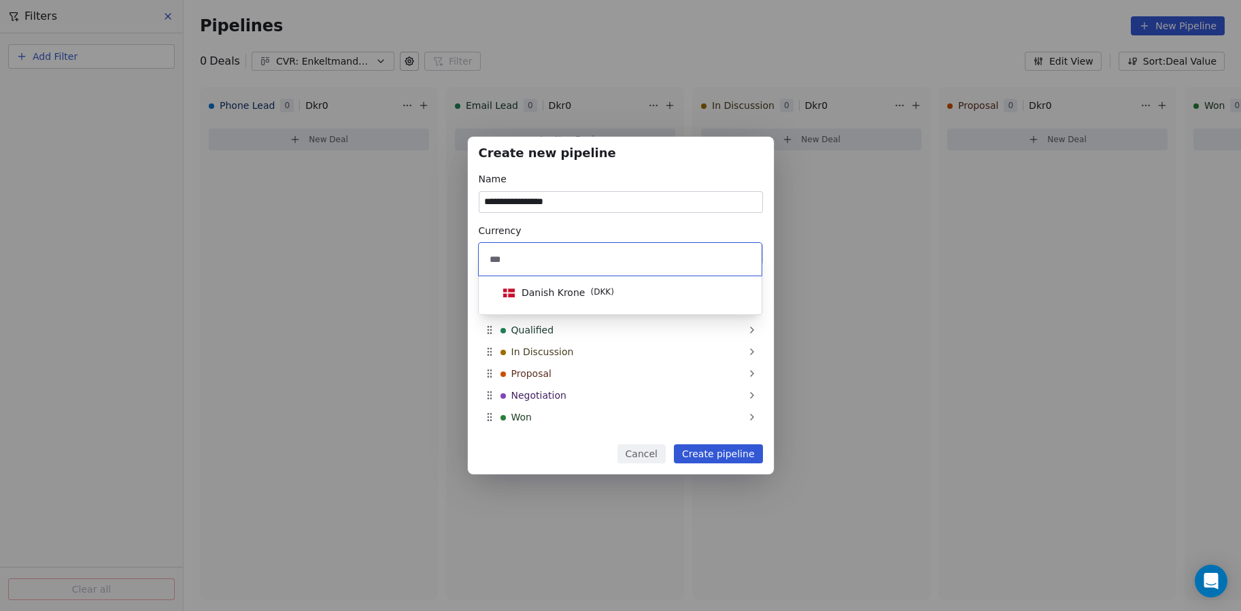
type input "***"
click at [551, 285] on span "Danish Krone ( DKK )" at bounding box center [559, 292] width 122 height 15
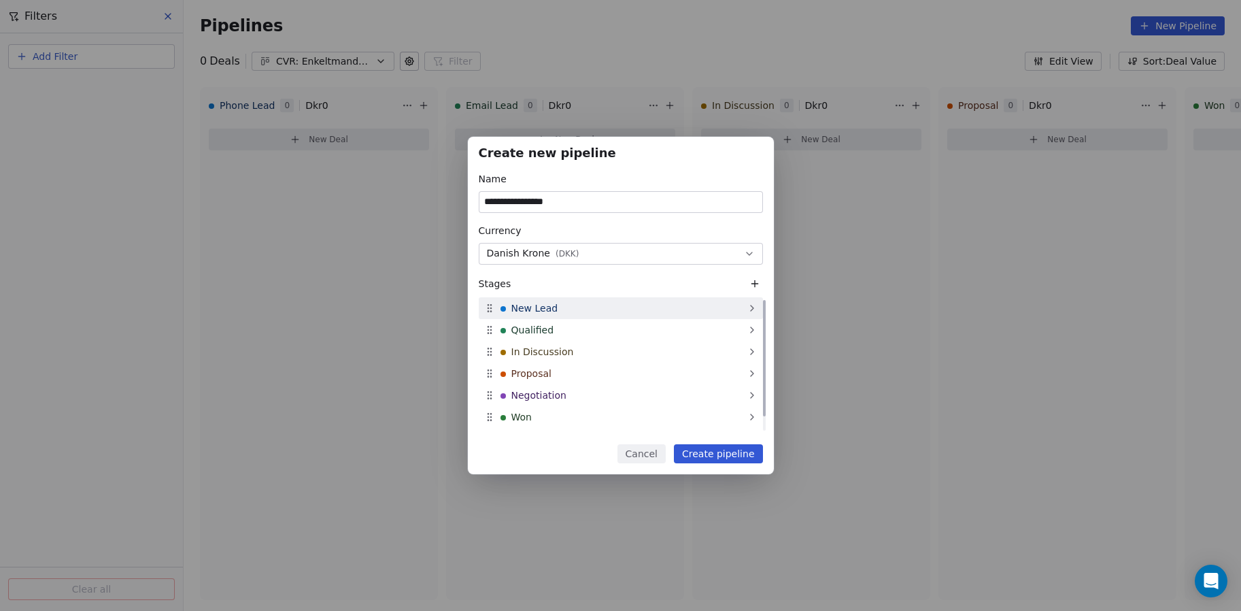
click at [543, 312] on span "New Lead" at bounding box center [534, 308] width 47 height 14
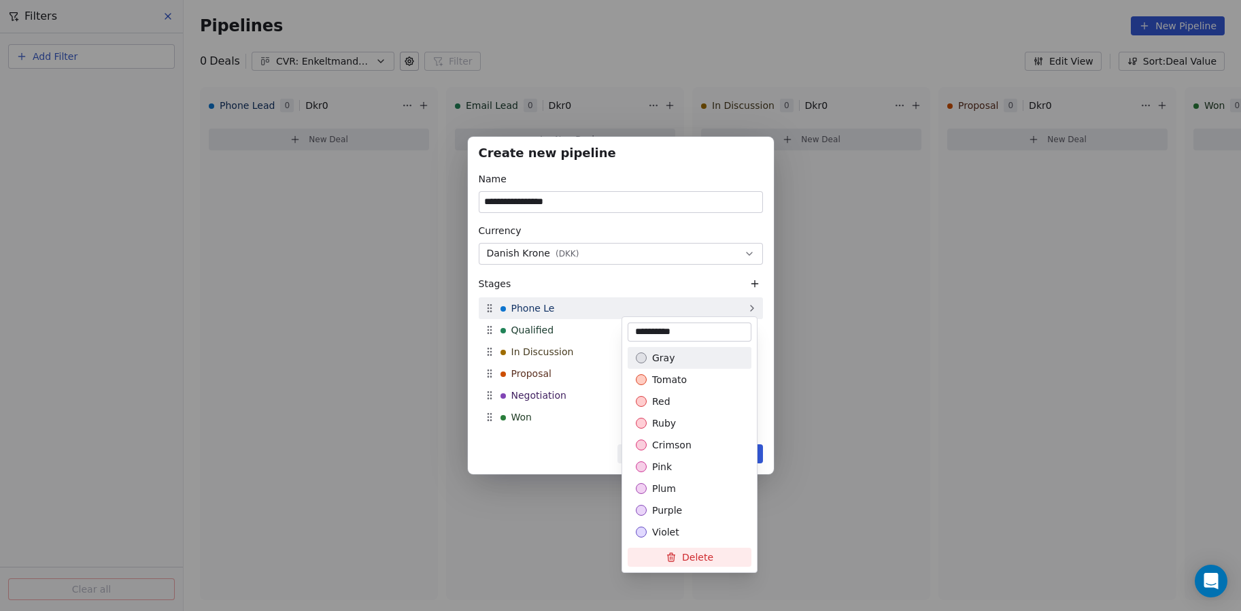
type input "**********"
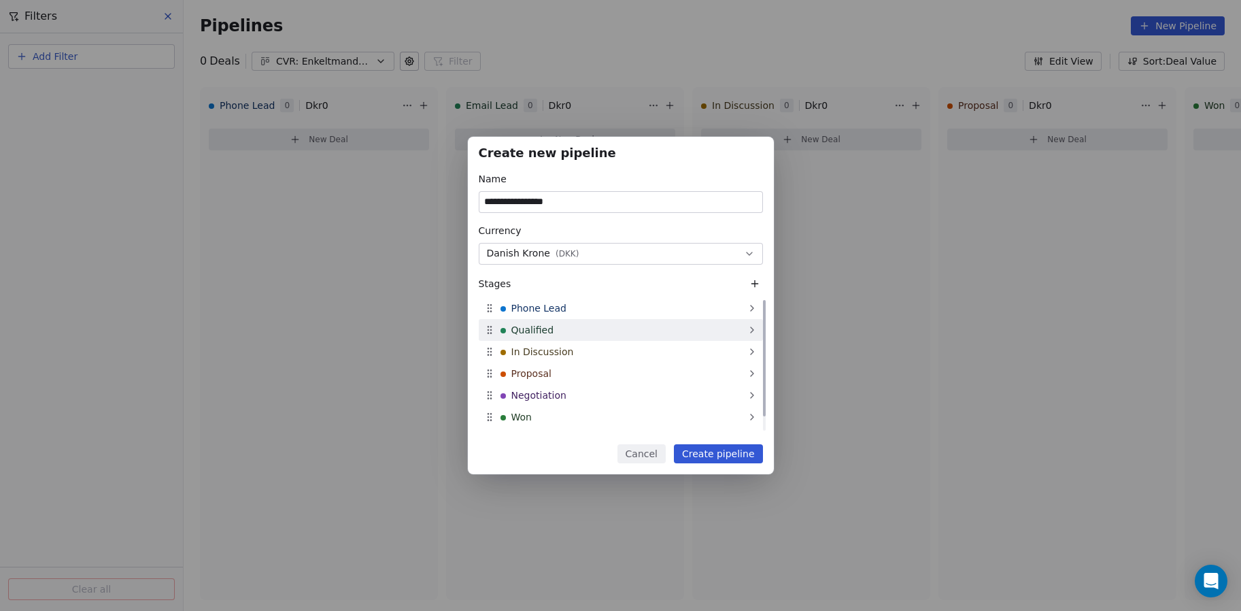
click at [539, 325] on span "Qualified" at bounding box center [532, 330] width 43 height 14
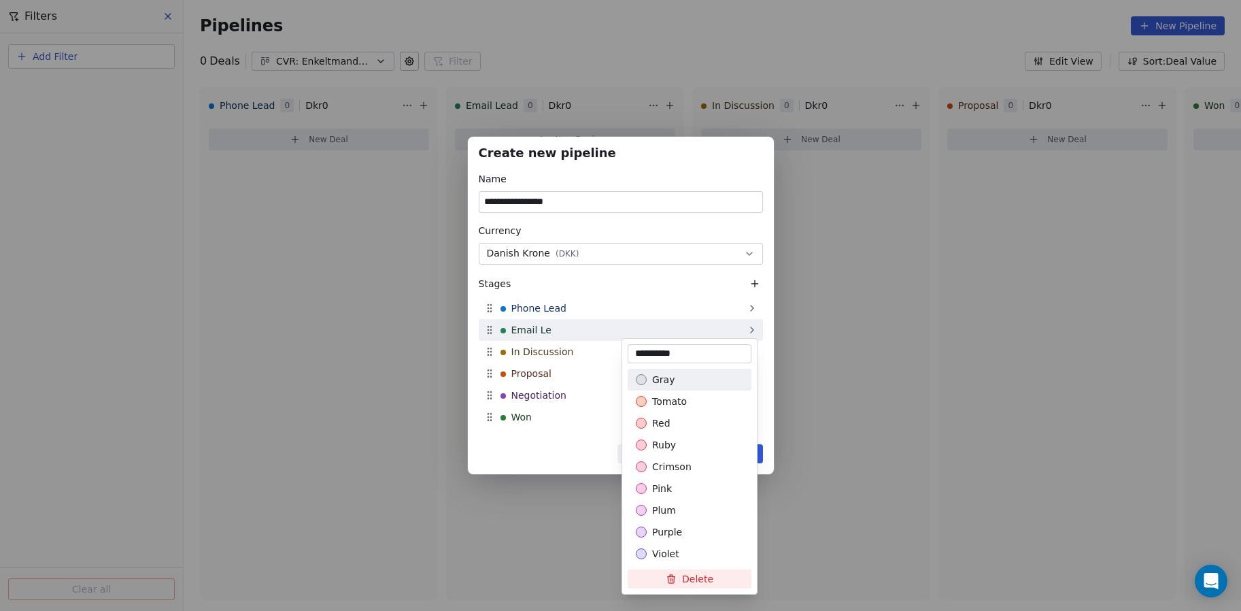
type input "**********"
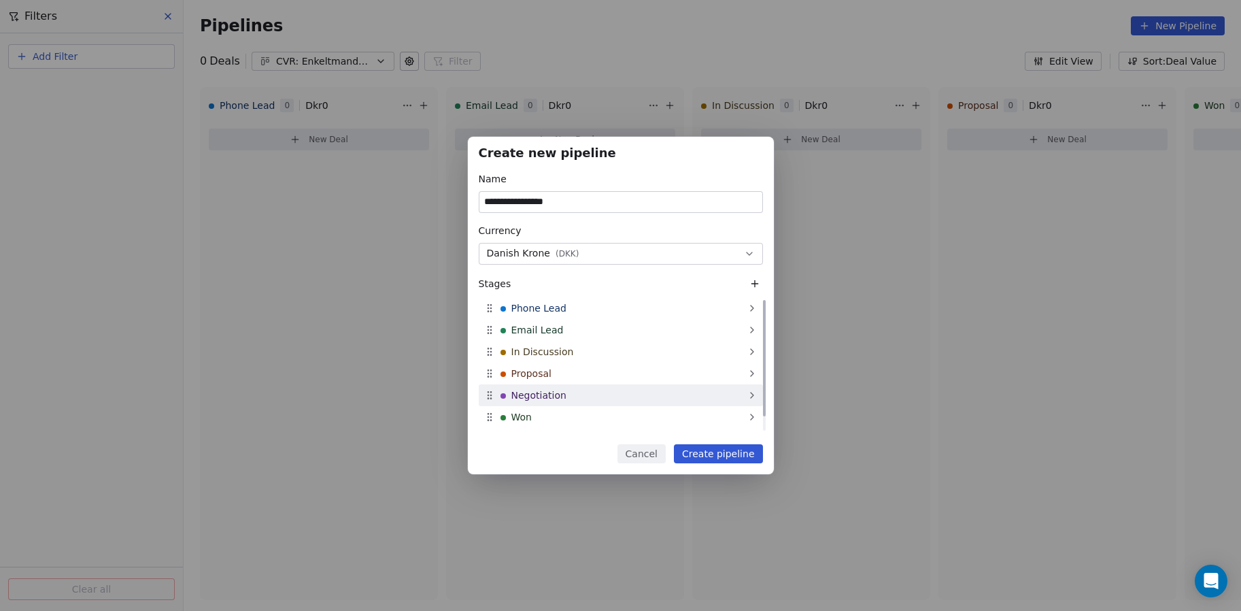
click at [494, 393] on div "Negotiation" at bounding box center [621, 395] width 284 height 22
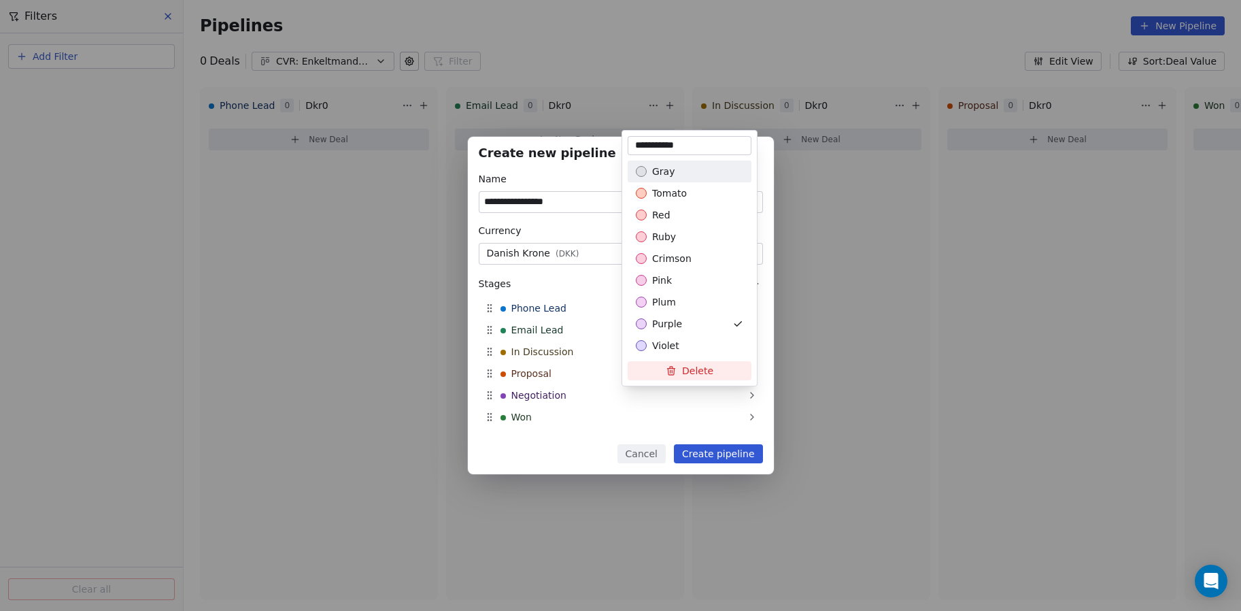
click at [670, 370] on icon at bounding box center [671, 370] width 11 height 11
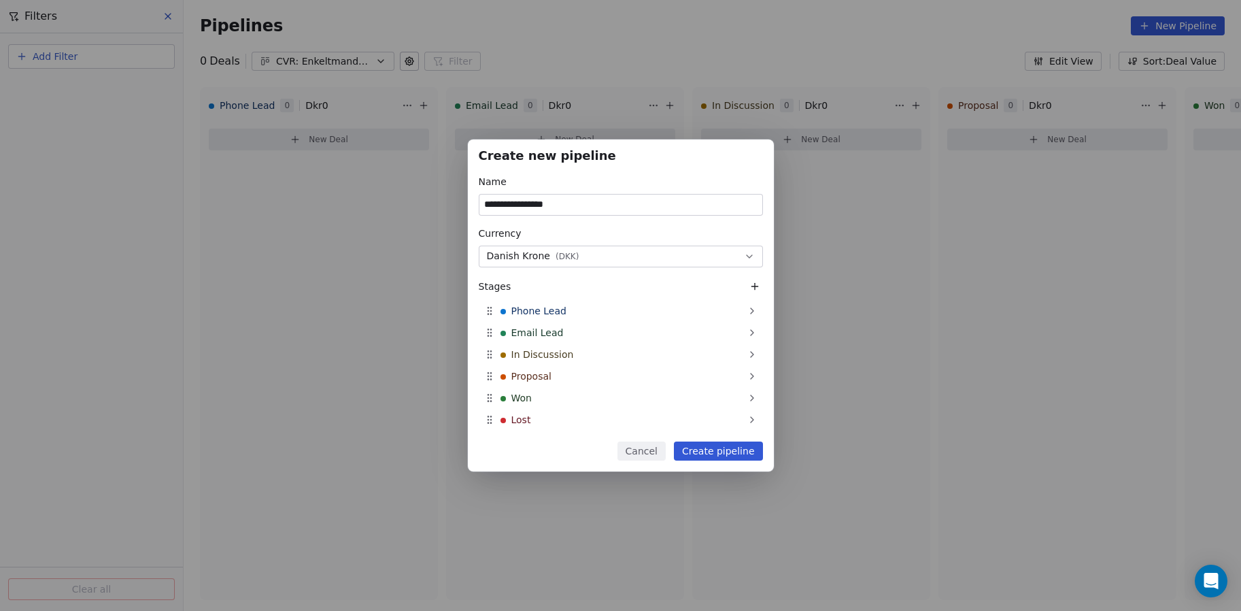
click at [745, 454] on button "Create pipeline" at bounding box center [718, 450] width 89 height 19
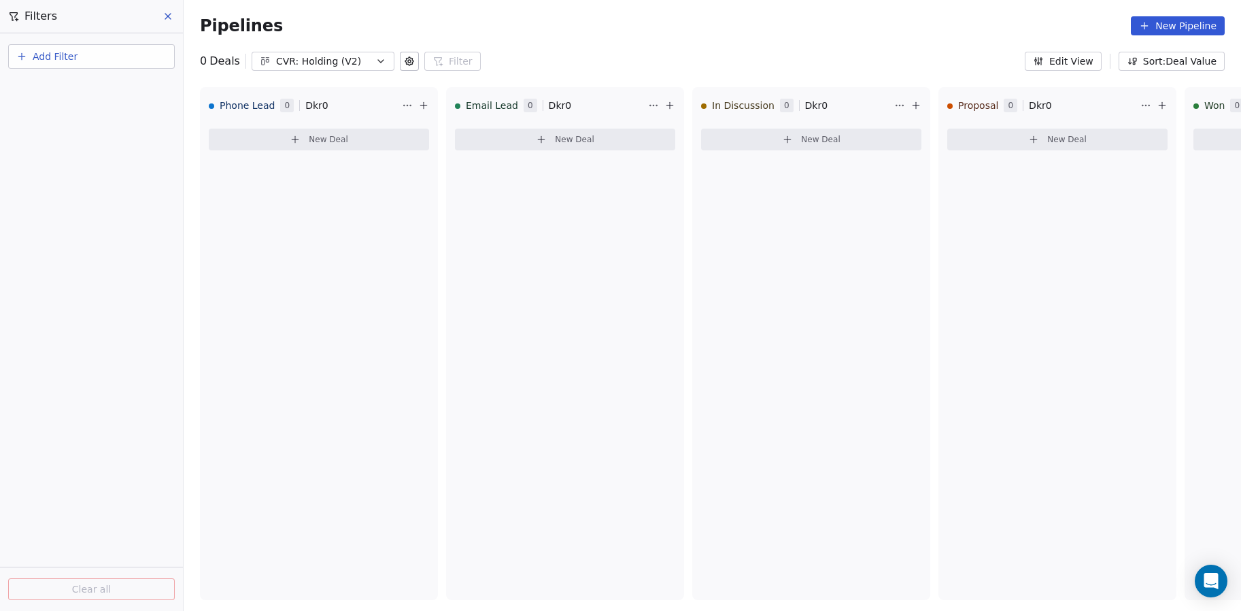
click at [173, 10] on button at bounding box center [168, 16] width 20 height 19
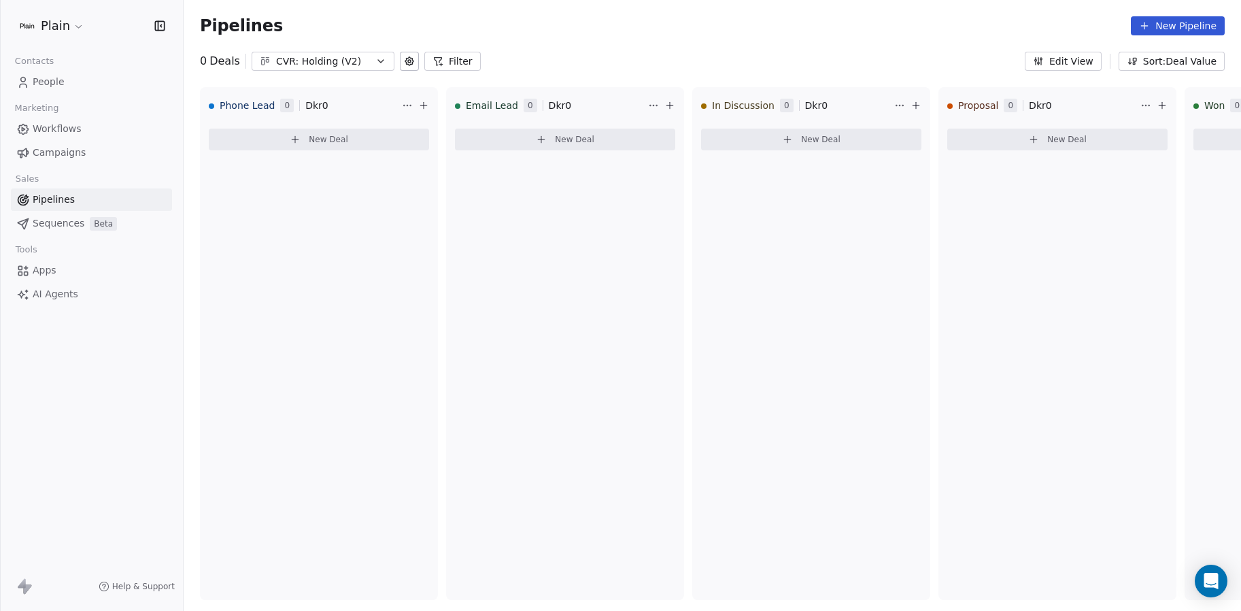
click at [71, 129] on span "Workflows" at bounding box center [57, 129] width 49 height 14
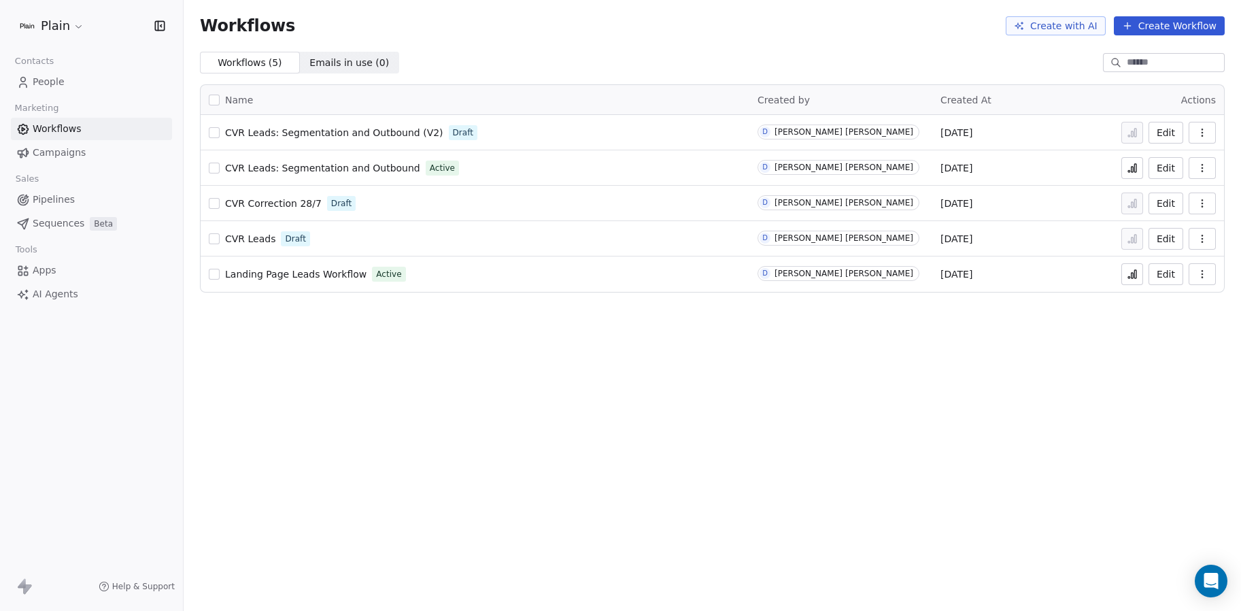
click at [390, 127] on span "CVR Leads: Segmentation and Outbound (V2)" at bounding box center [334, 132] width 218 height 11
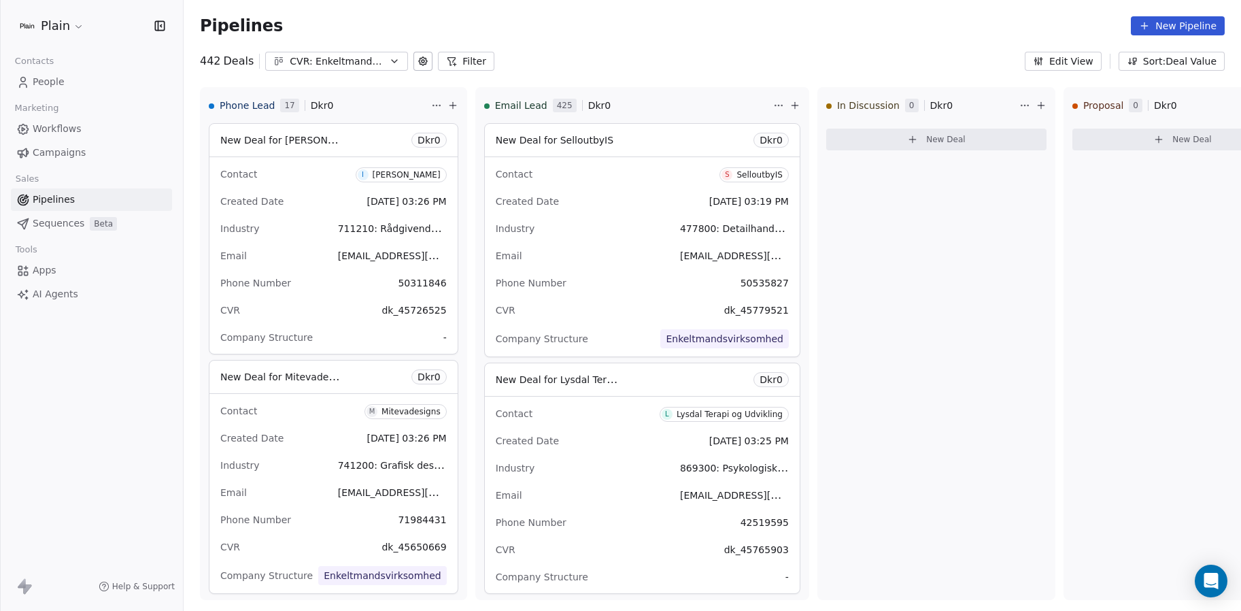
click at [53, 222] on span "Sequences" at bounding box center [59, 223] width 52 height 14
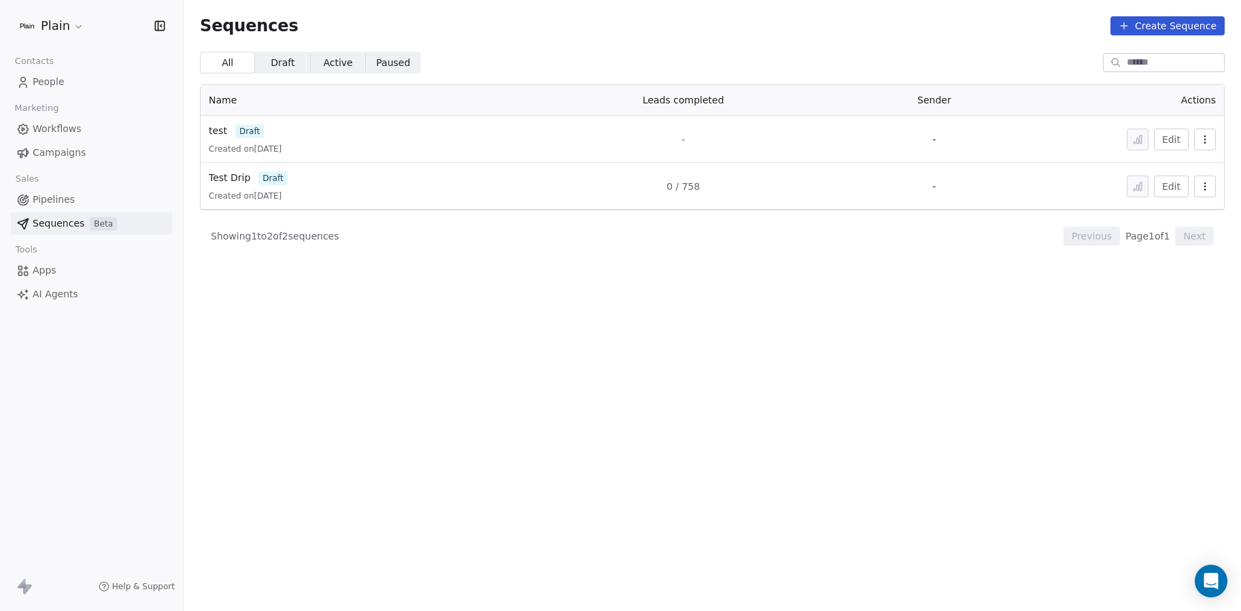
click at [57, 173] on div "Sales" at bounding box center [91, 178] width 161 height 19
click at [62, 144] on link "Campaigns" at bounding box center [91, 152] width 161 height 22
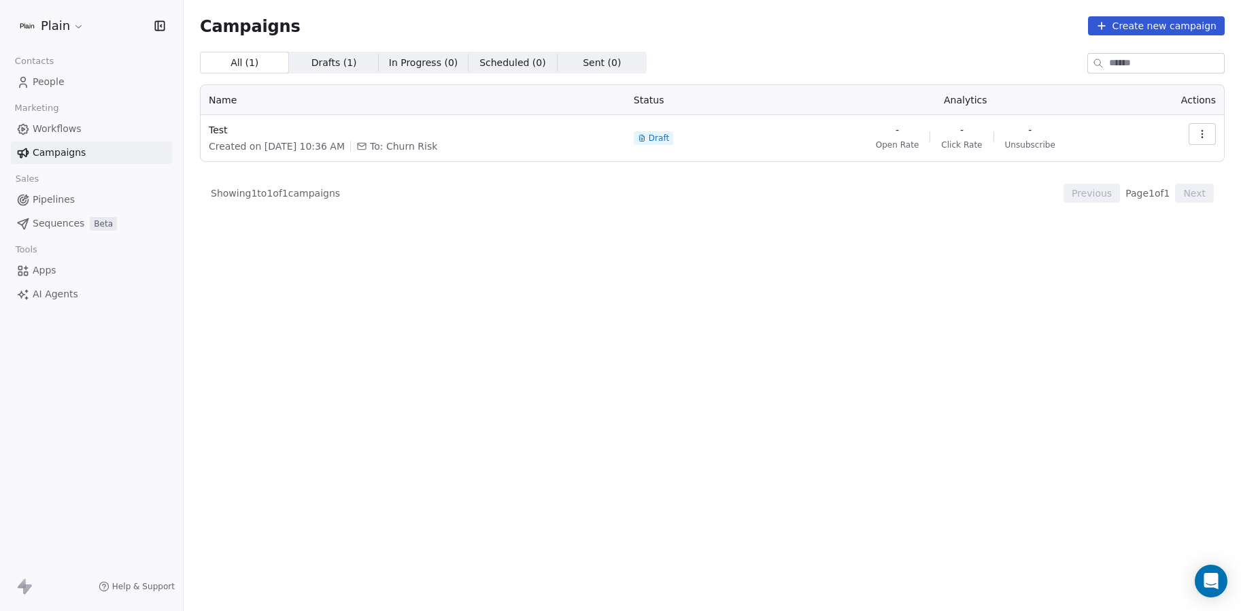
click at [55, 130] on span "Workflows" at bounding box center [57, 129] width 49 height 14
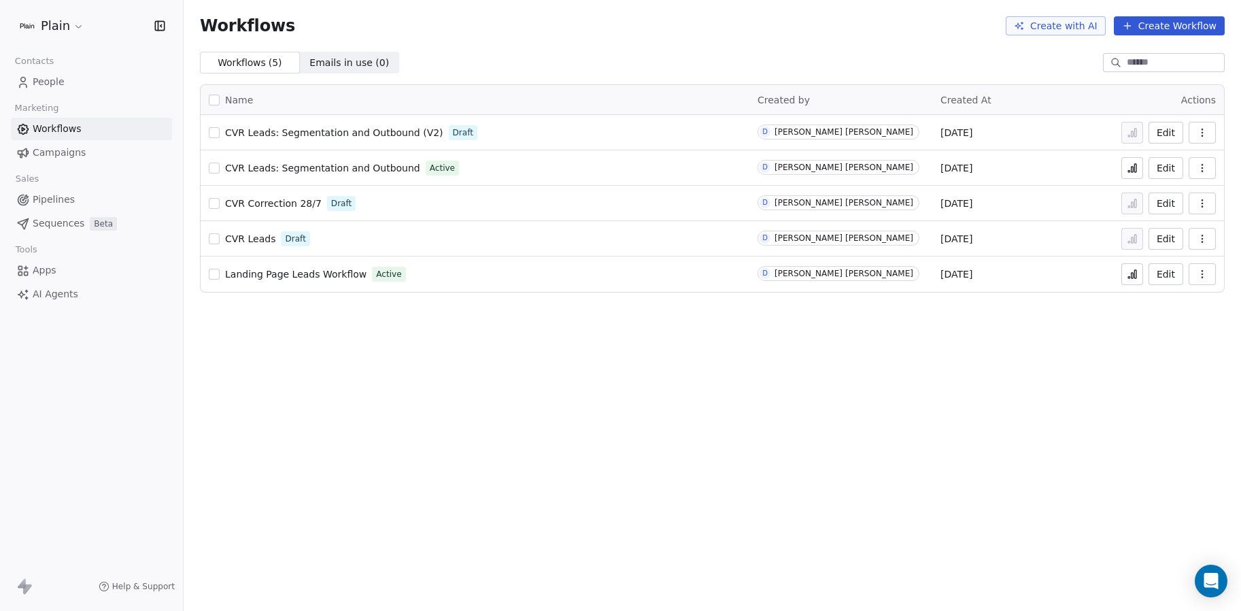
click at [45, 84] on span "People" at bounding box center [49, 82] width 32 height 14
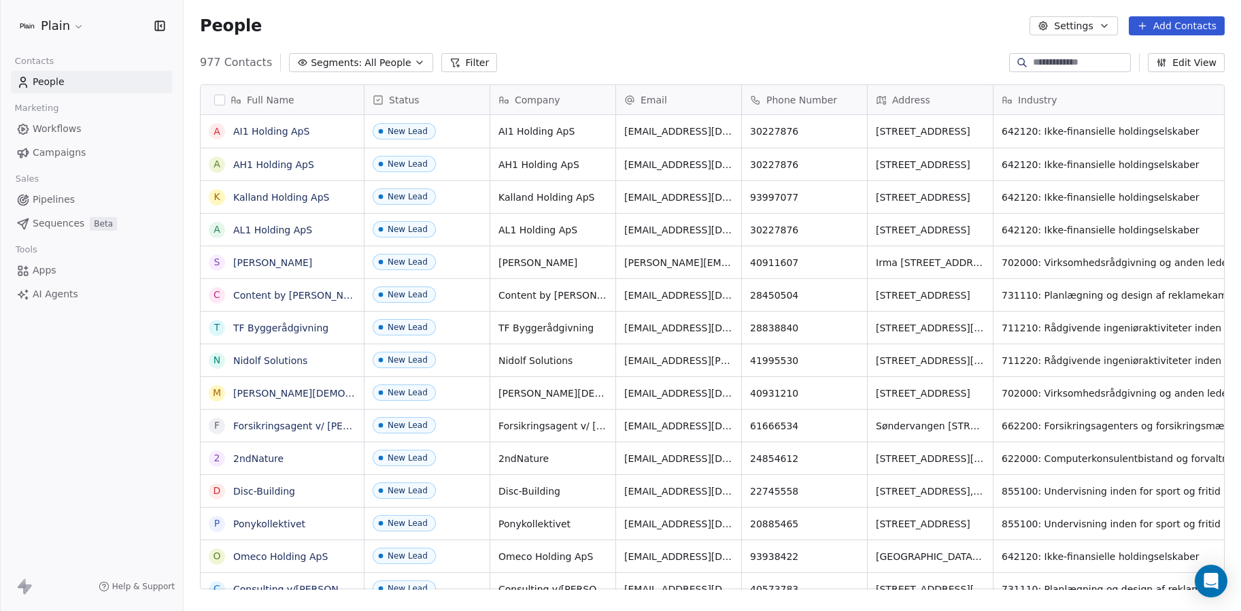
scroll to position [527, 1047]
click at [414, 57] on icon "button" at bounding box center [419, 62] width 11 height 11
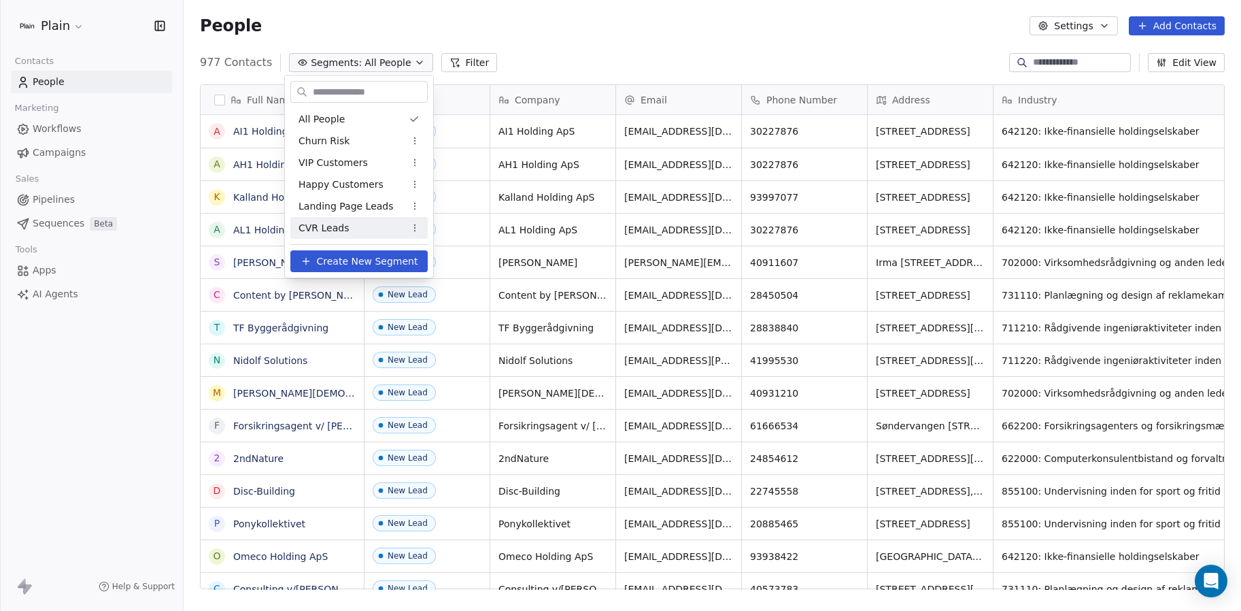
click at [345, 226] on span "CVR Leads" at bounding box center [324, 228] width 50 height 14
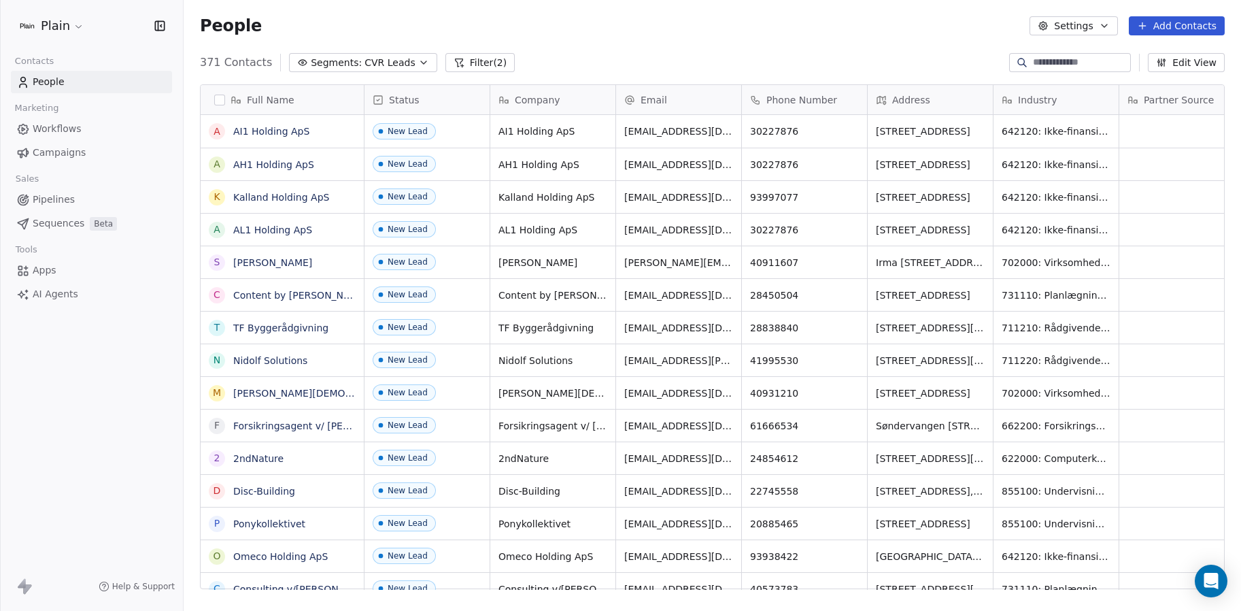
click at [339, 65] on span "Segments:" at bounding box center [336, 63] width 51 height 14
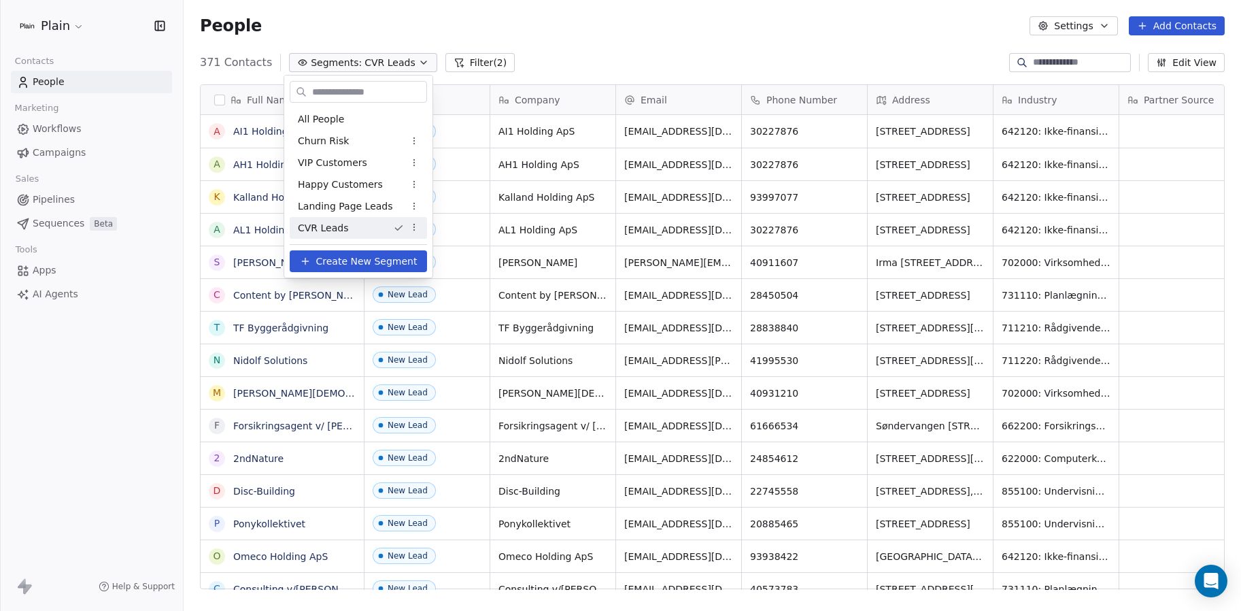
click at [367, 265] on span "Create New Segment" at bounding box center [366, 261] width 101 height 14
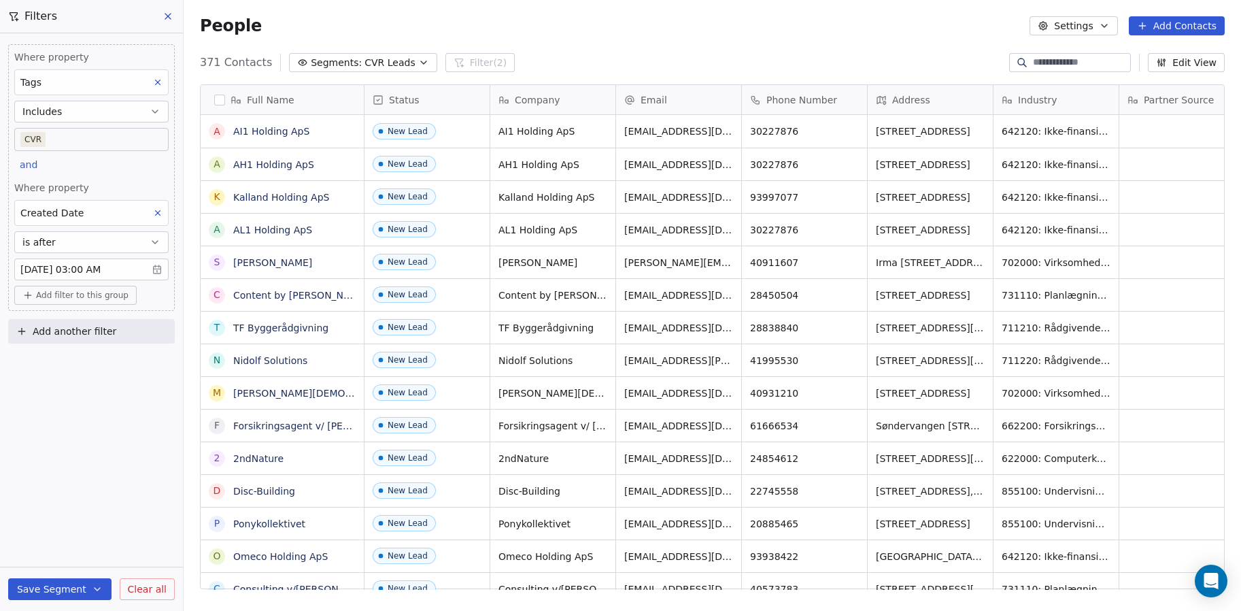
click at [117, 269] on body "Plain Contacts People Marketing Workflows Campaigns Sales Pipelines Sequences B…" at bounding box center [620, 305] width 1241 height 611
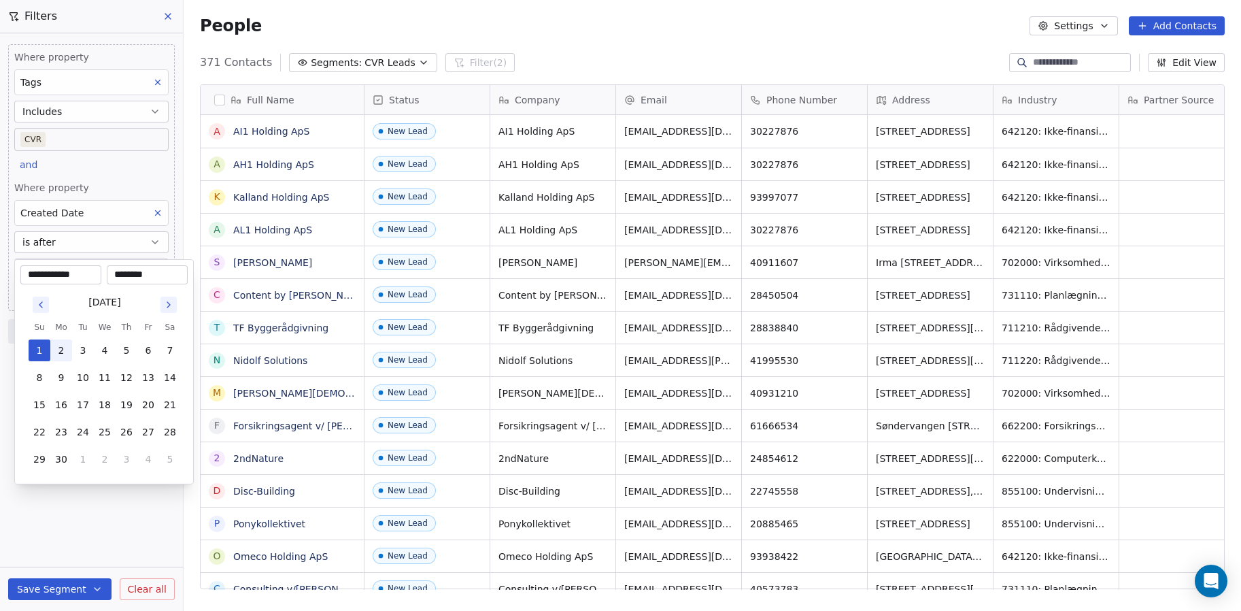
click at [58, 349] on button "2" at bounding box center [61, 350] width 22 height 22
type input "**********"
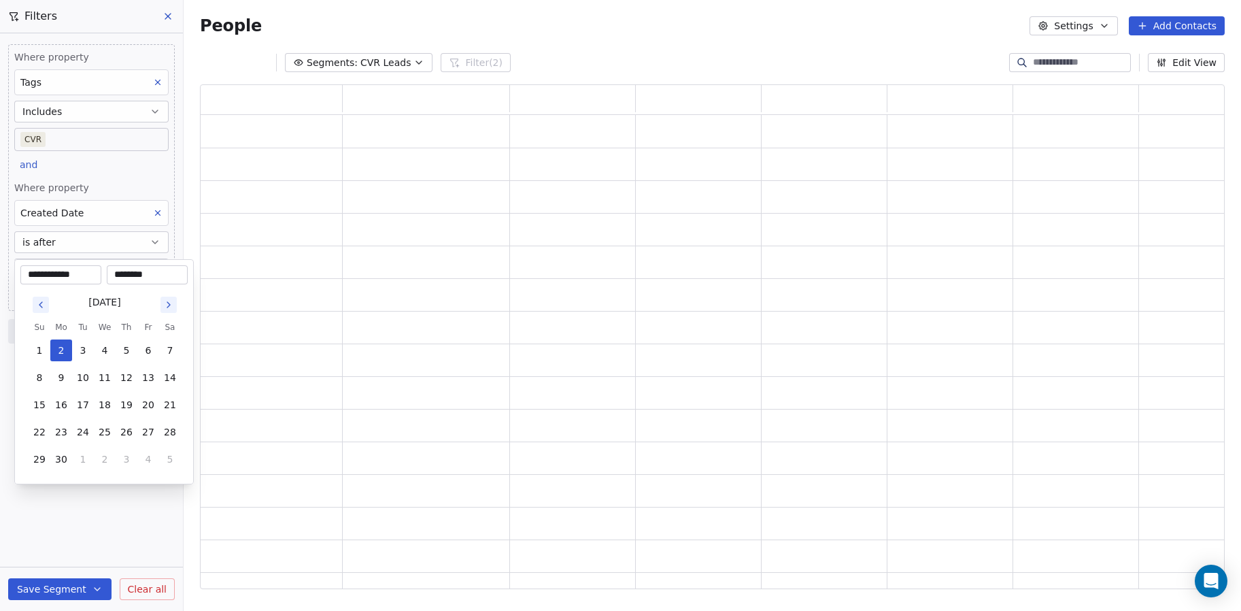
click at [91, 512] on html "**********" at bounding box center [620, 305] width 1241 height 611
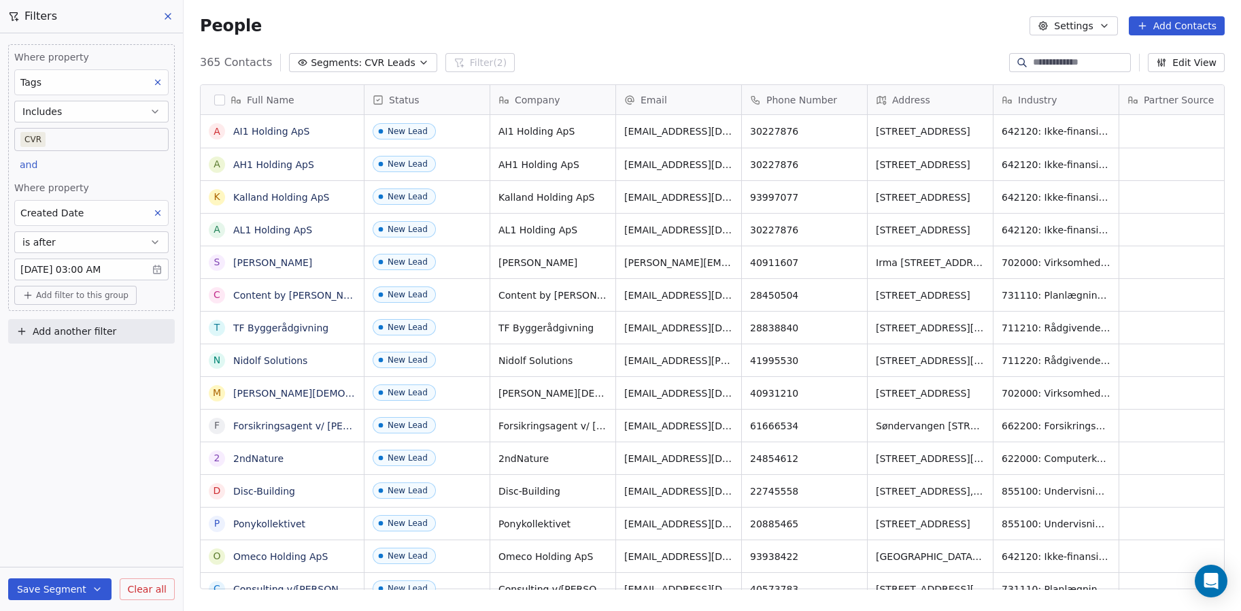
click at [132, 586] on span "Clear all" at bounding box center [147, 589] width 39 height 14
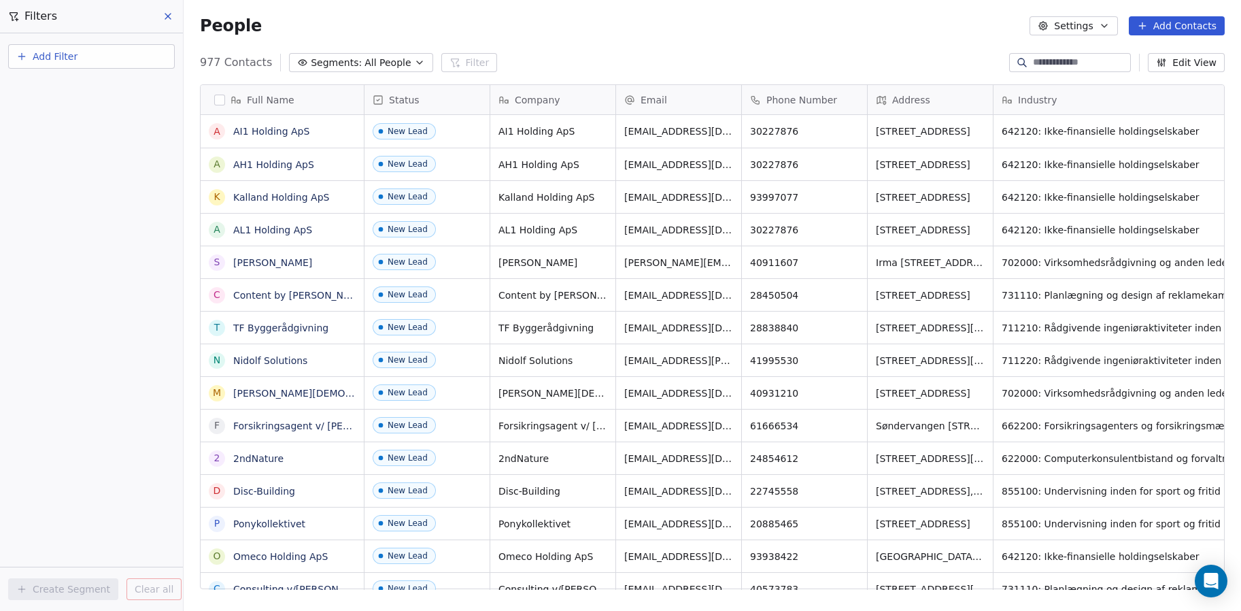
click at [388, 60] on span "All People" at bounding box center [388, 63] width 46 height 14
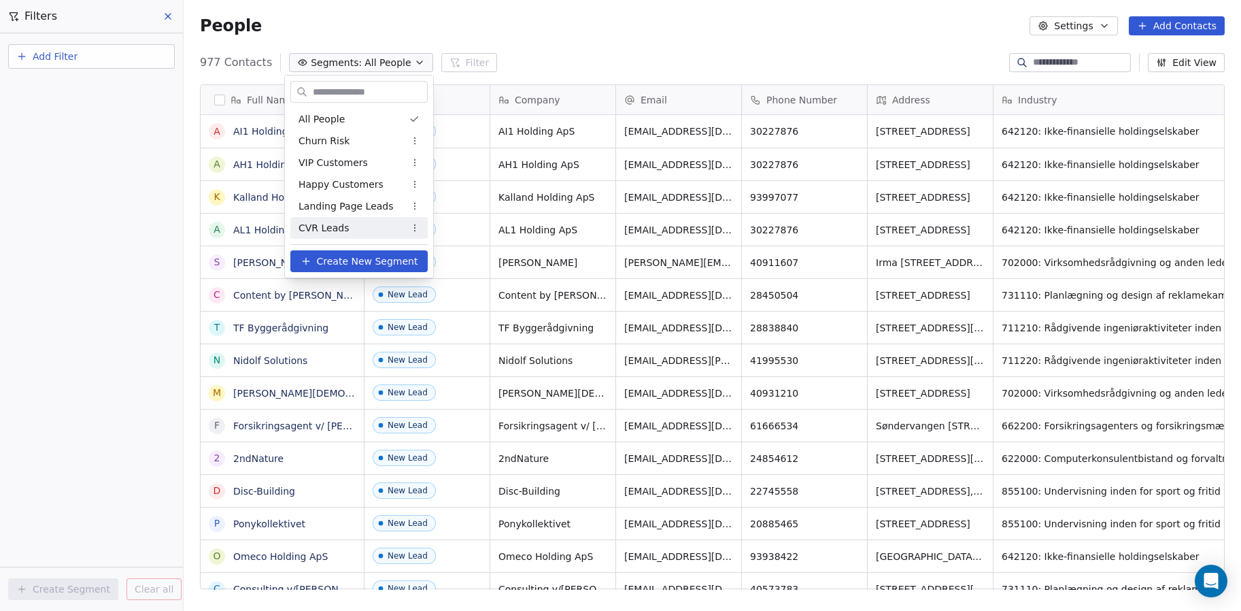
click at [337, 258] on span "Create New Segment" at bounding box center [367, 261] width 101 height 14
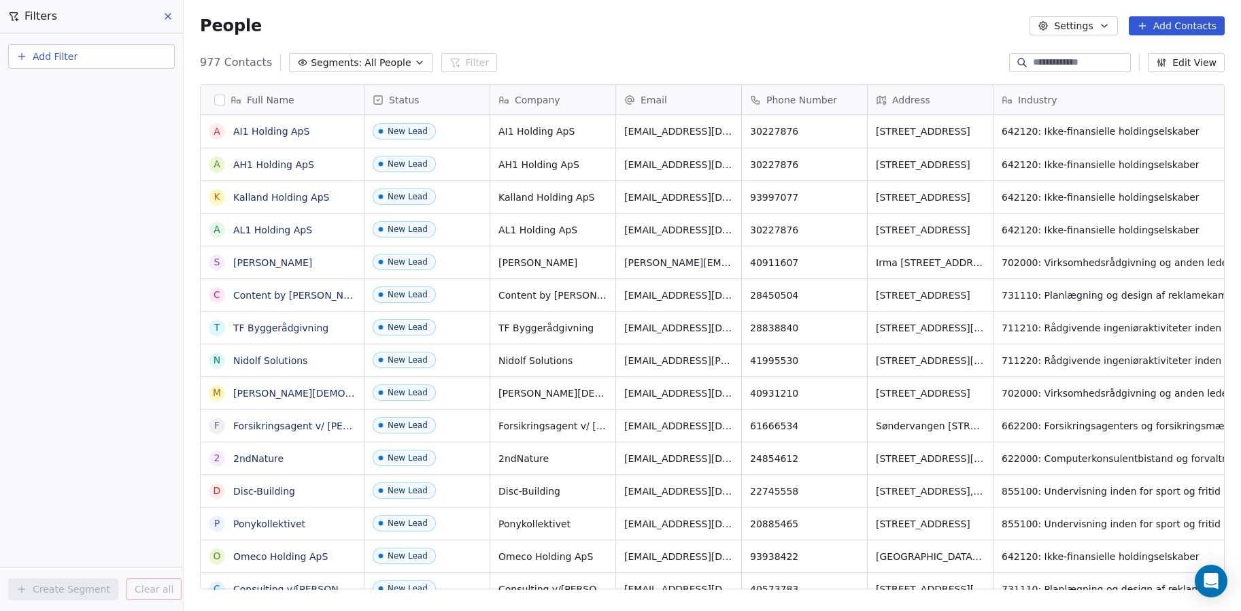
click at [344, 56] on span "Segments:" at bounding box center [336, 63] width 51 height 14
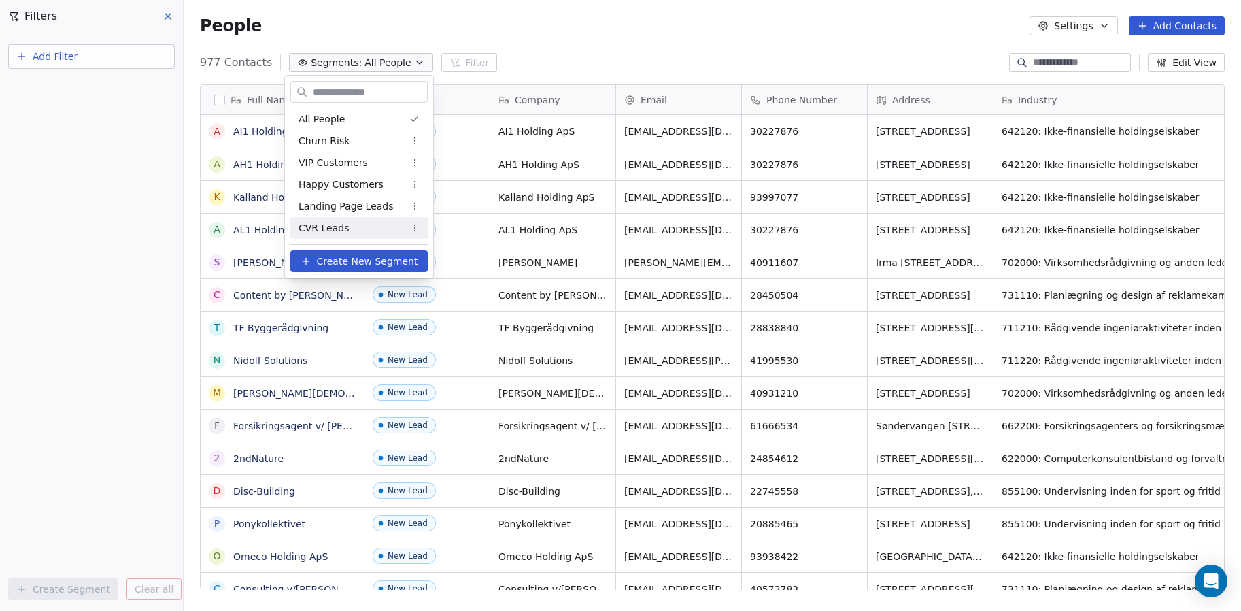
click at [336, 221] on span "CVR Leads" at bounding box center [324, 228] width 50 height 14
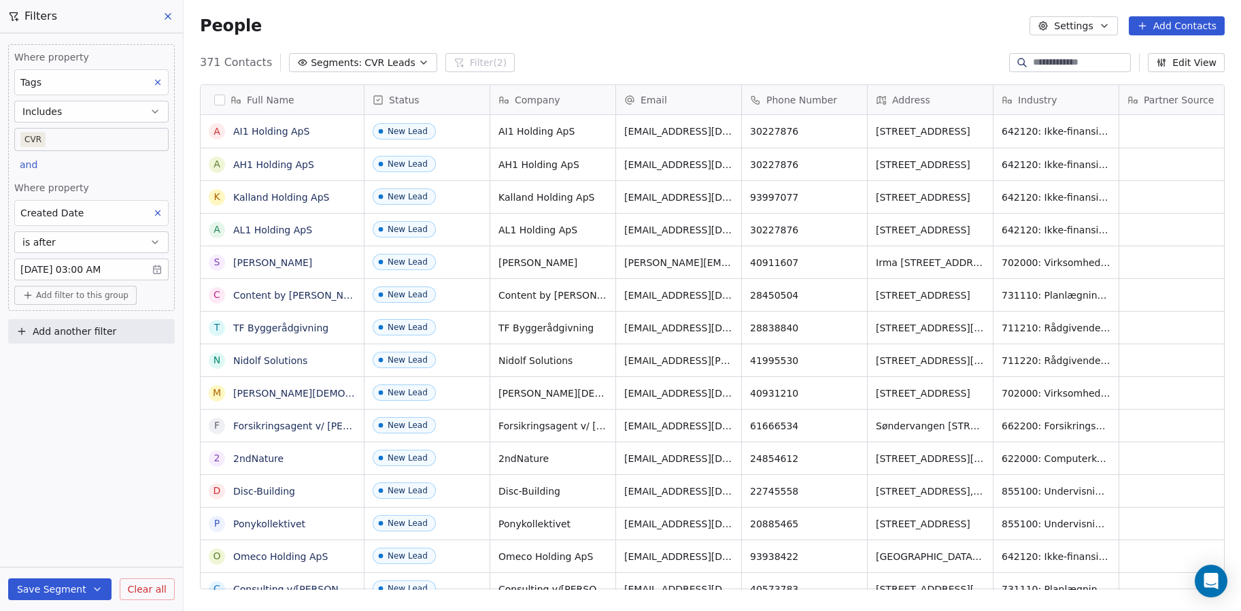
click at [139, 584] on span "Clear all" at bounding box center [147, 589] width 39 height 14
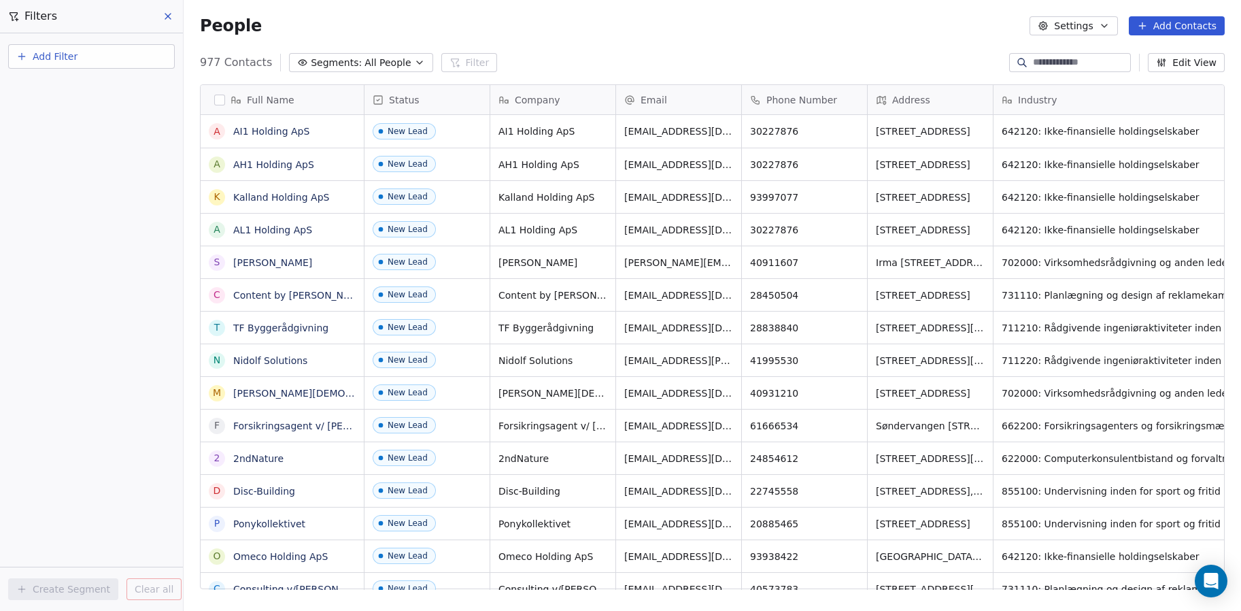
click at [414, 66] on button "Segments: All People" at bounding box center [361, 62] width 144 height 19
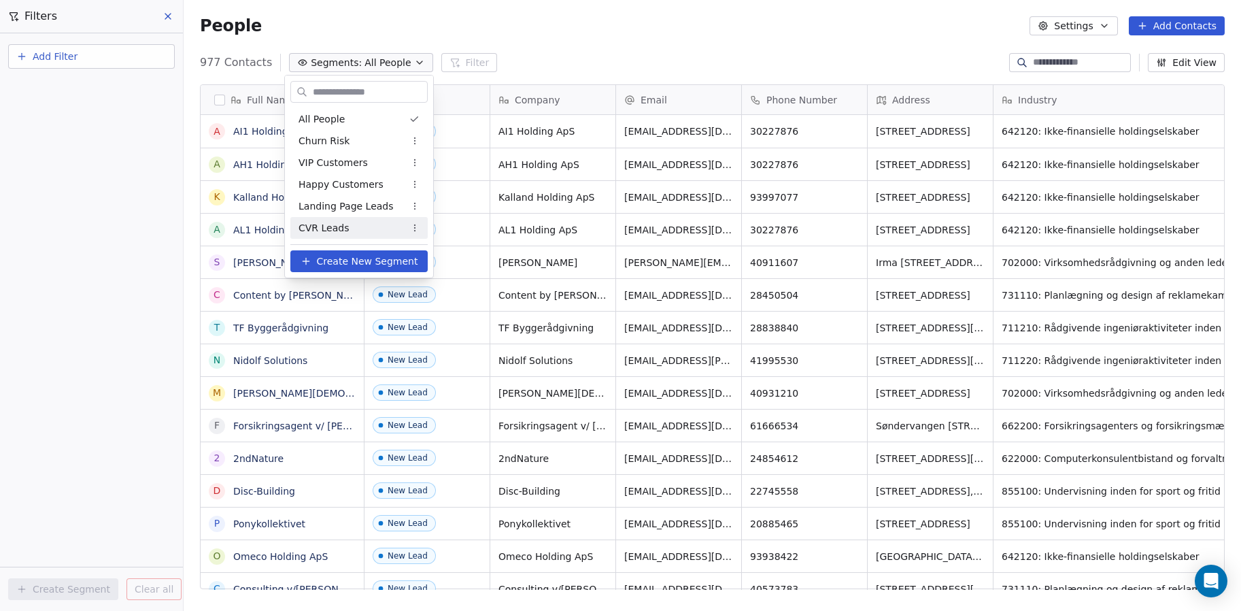
click at [323, 231] on span "CVR Leads" at bounding box center [324, 228] width 50 height 14
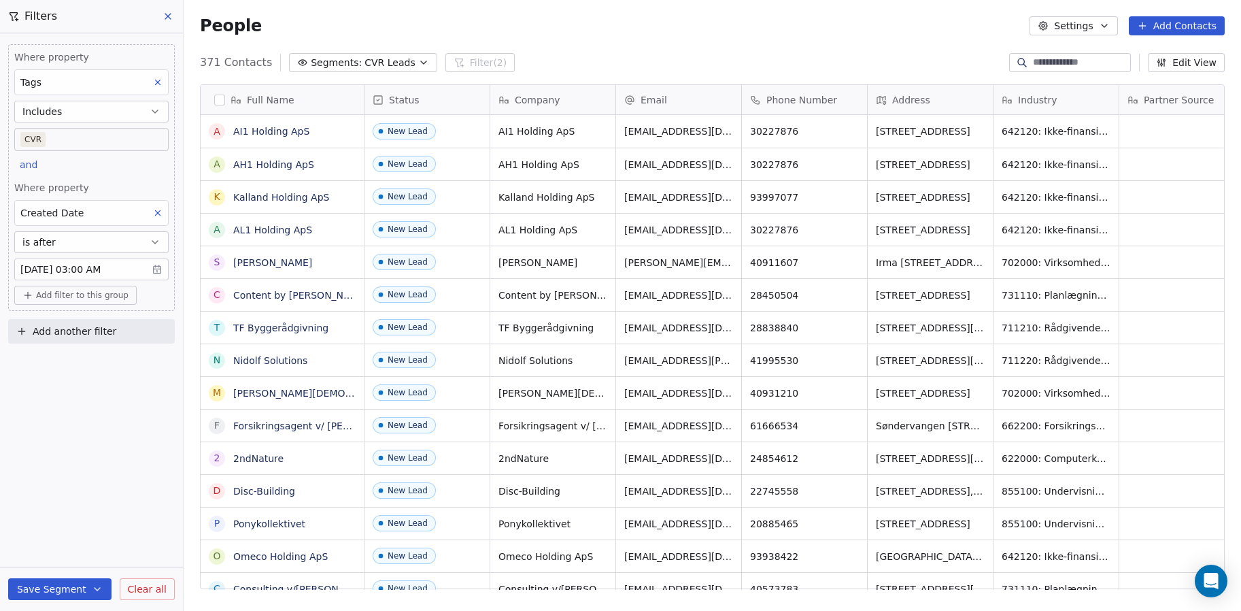
click at [333, 48] on div "People Settings Add Contacts" at bounding box center [713, 26] width 1058 height 52
click at [333, 60] on span "Segments:" at bounding box center [336, 63] width 51 height 14
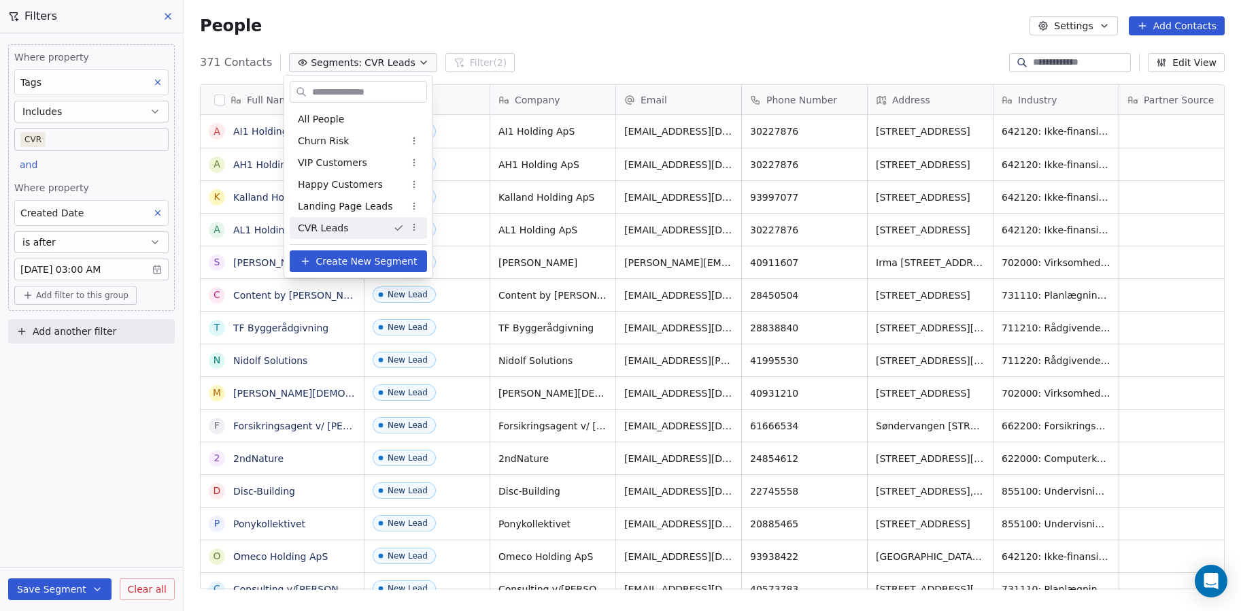
click at [336, 229] on span "CVR Leads" at bounding box center [323, 228] width 50 height 14
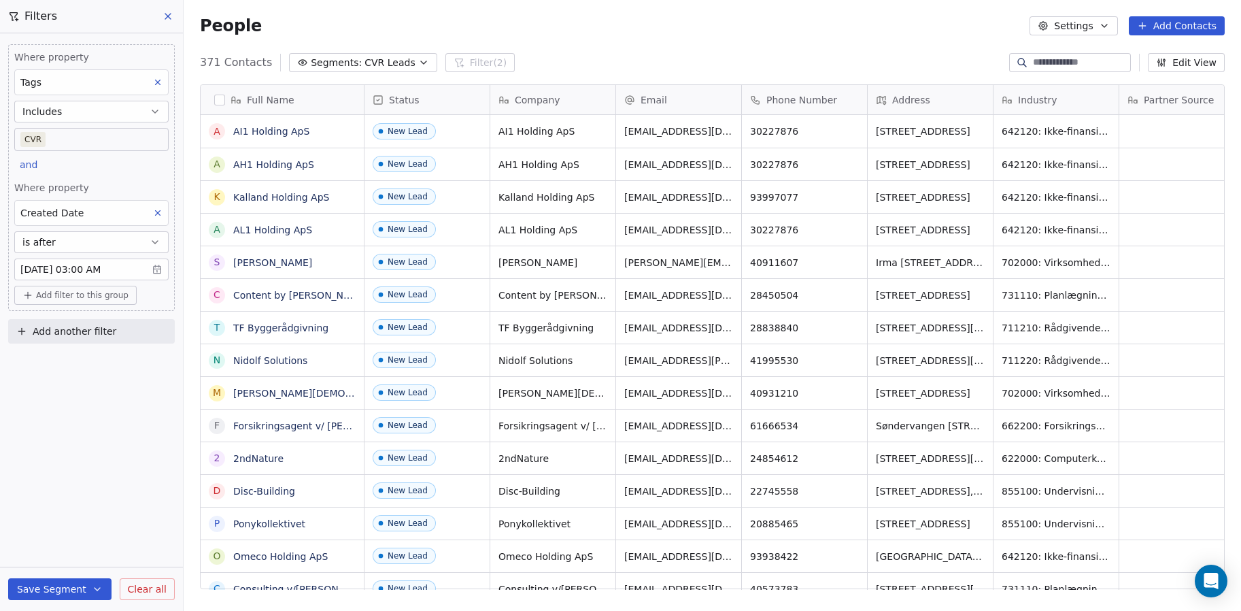
click at [379, 69] on span "CVR Leads" at bounding box center [390, 63] width 50 height 14
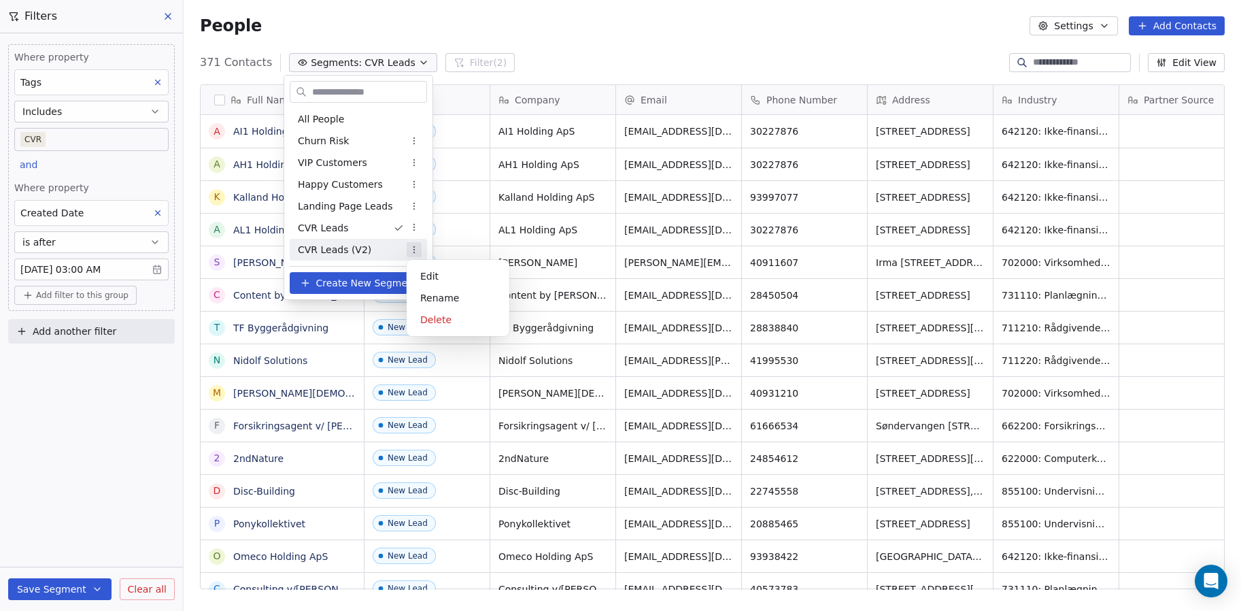
click at [408, 251] on html "Plain Contacts People Marketing Workflows Campaigns Sales Pipelines Sequences B…" at bounding box center [620, 305] width 1241 height 611
click at [437, 319] on div "Delete" at bounding box center [458, 320] width 92 height 22
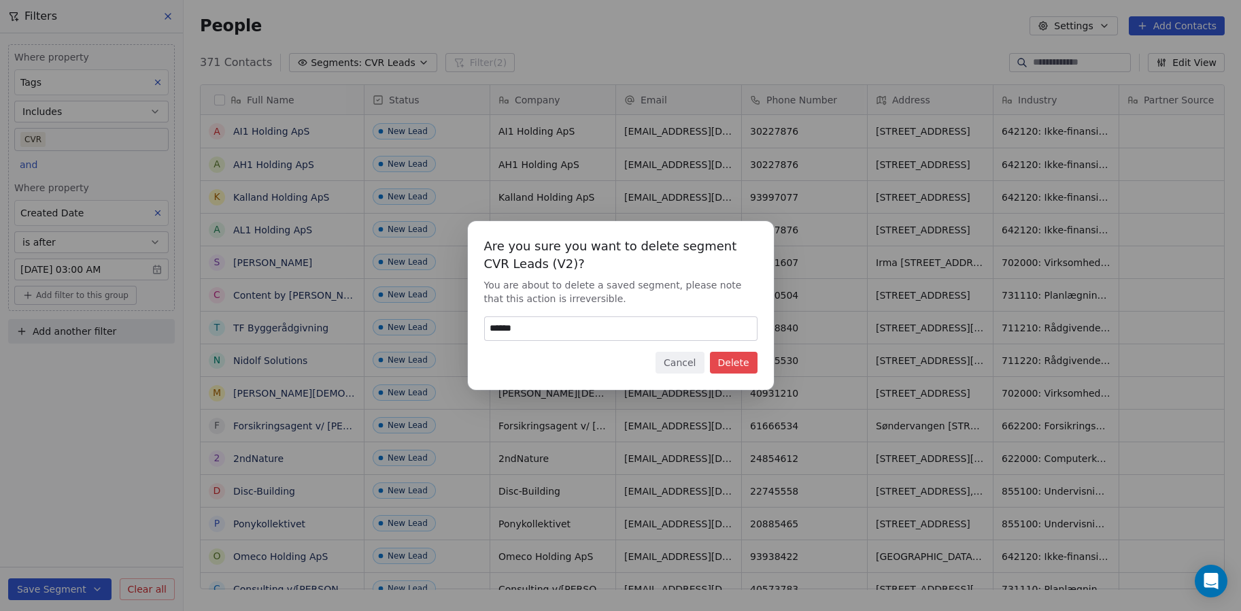
type input "******"
drag, startPoint x: 665, startPoint y: 358, endPoint x: 658, endPoint y: 358, distance: 6.8
click at [664, 358] on button "Cancel" at bounding box center [680, 363] width 48 height 22
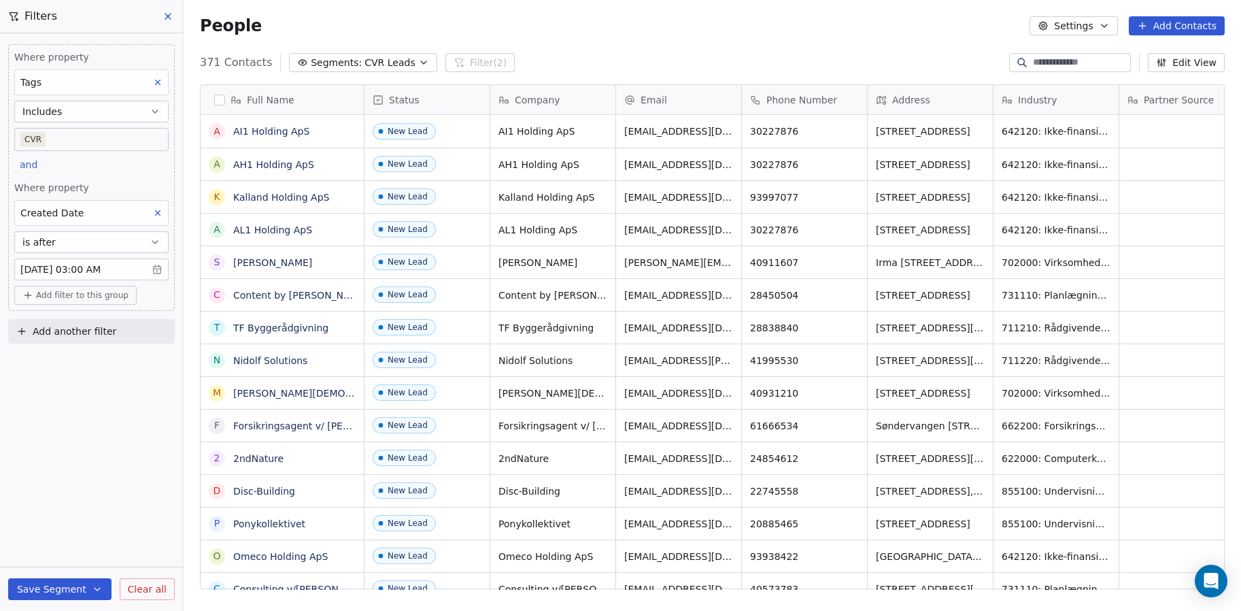
click at [373, 63] on span "CVR Leads" at bounding box center [390, 63] width 50 height 14
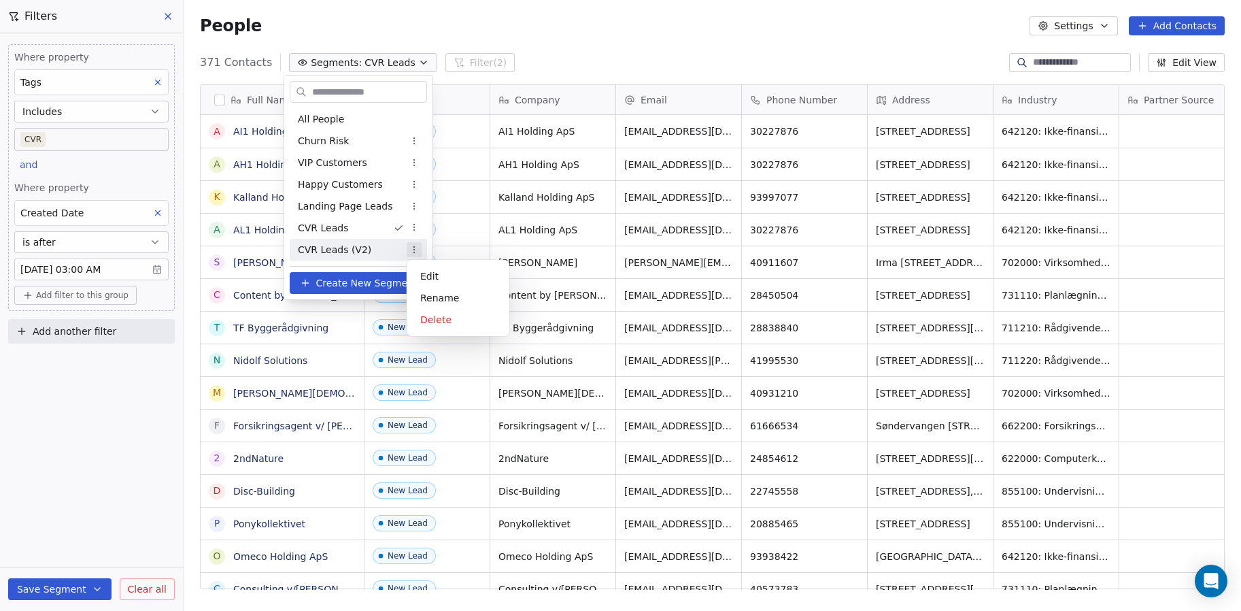
click at [414, 250] on html "Plain Contacts People Marketing Workflows Campaigns Sales Pipelines Sequences B…" at bounding box center [620, 305] width 1241 height 611
click at [349, 226] on html "Plain Contacts People Marketing Workflows Campaigns Sales Pipelines Sequences B…" at bounding box center [620, 305] width 1241 height 611
click at [152, 584] on html "Plain Contacts People Marketing Workflows Campaigns Sales Pipelines Sequences B…" at bounding box center [620, 305] width 1241 height 611
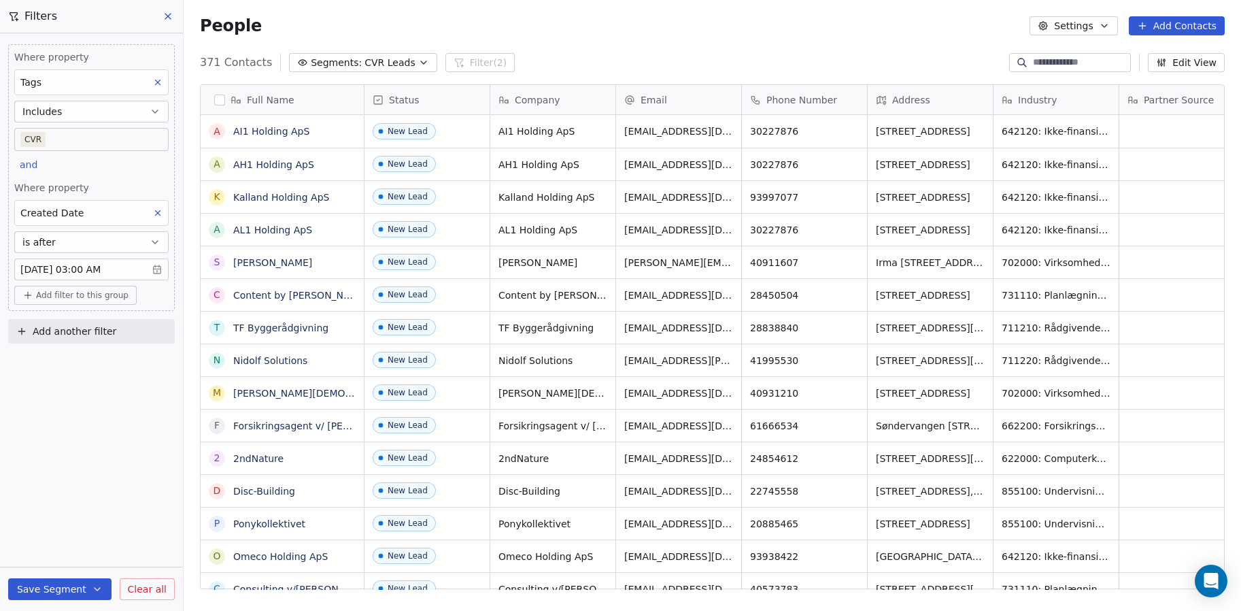
click at [150, 591] on span "Clear all" at bounding box center [147, 589] width 39 height 14
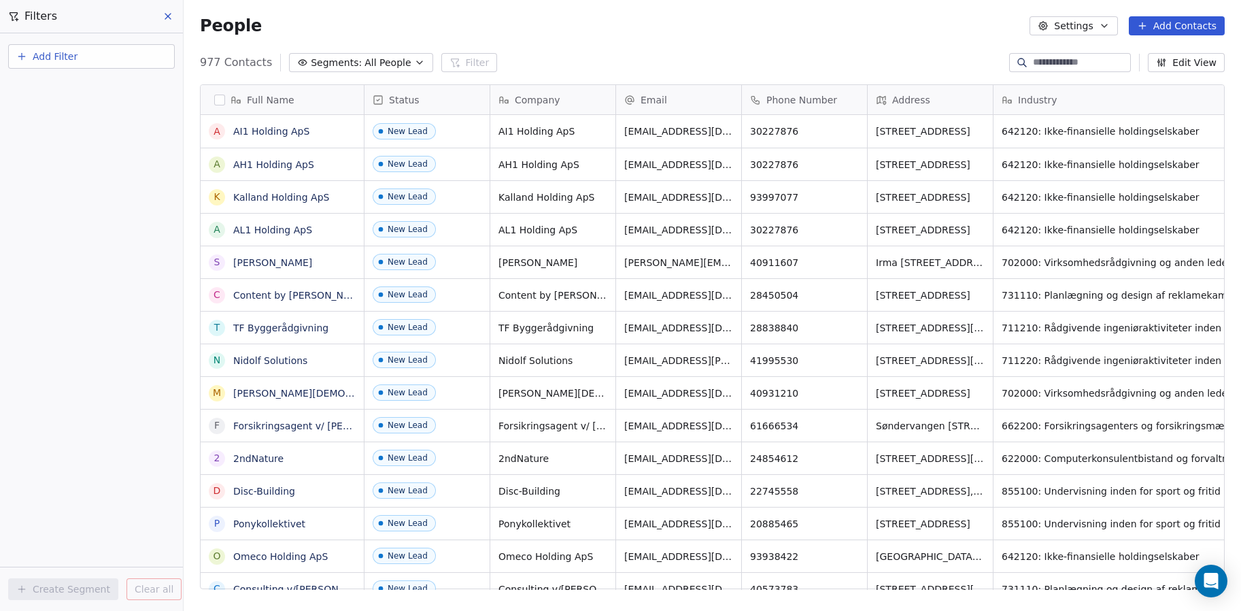
click at [352, 58] on span "Segments:" at bounding box center [336, 63] width 51 height 14
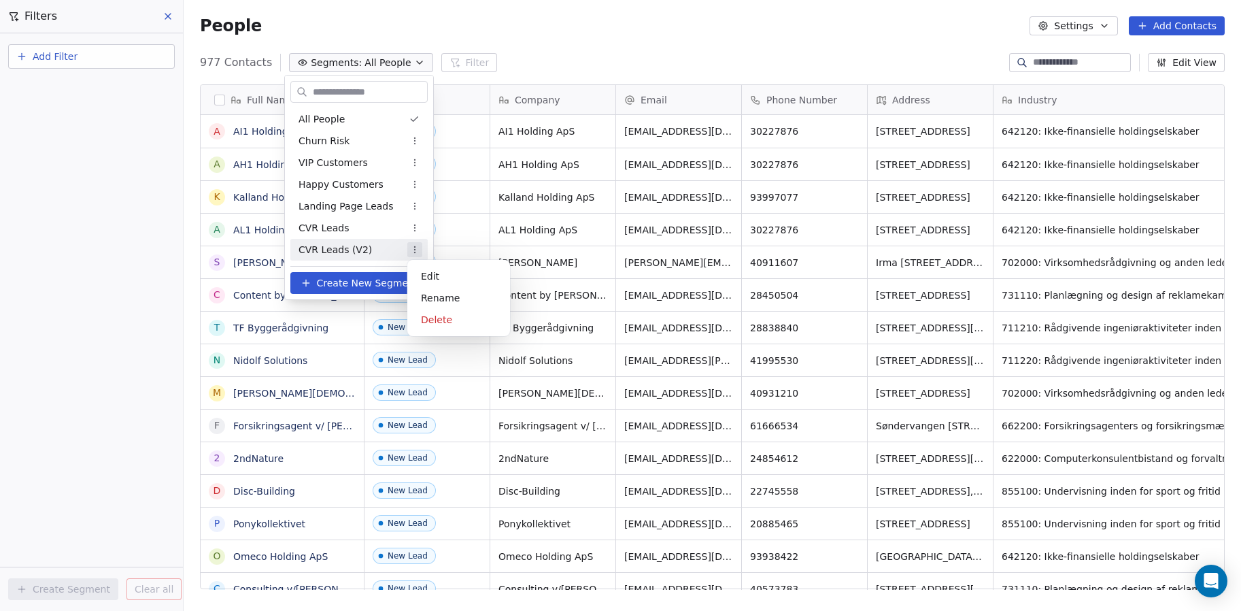
click at [411, 250] on html "Plain Contacts People Marketing Workflows Campaigns Sales Pipelines Sequences B…" at bounding box center [620, 305] width 1241 height 611
click at [441, 322] on div "Delete" at bounding box center [459, 320] width 92 height 22
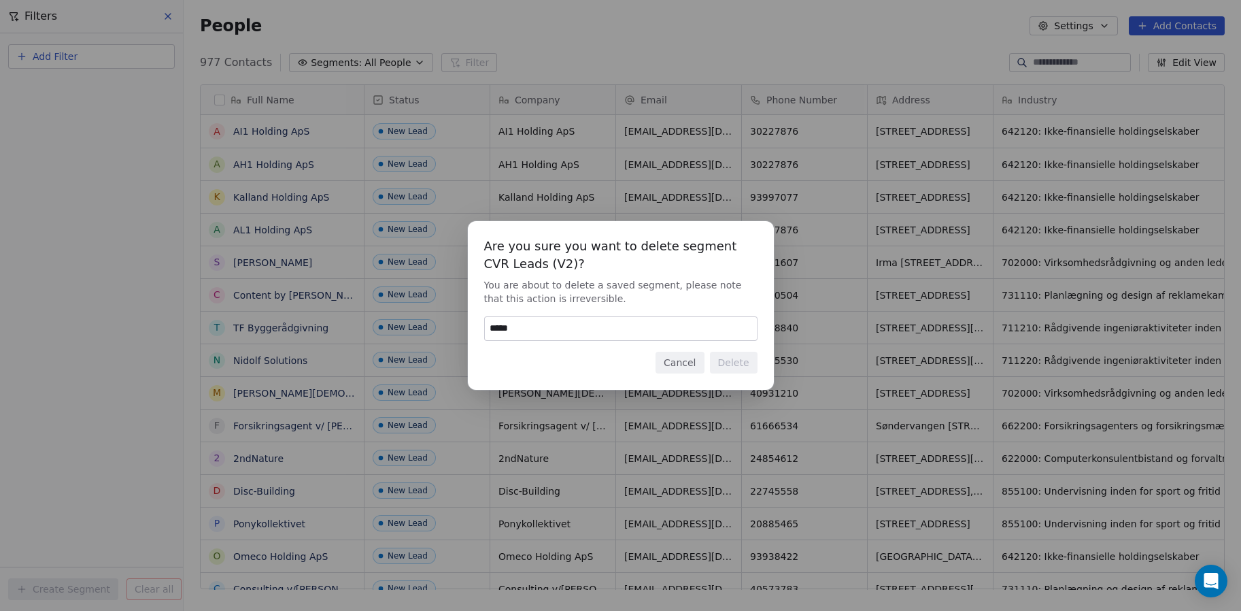
type input "******"
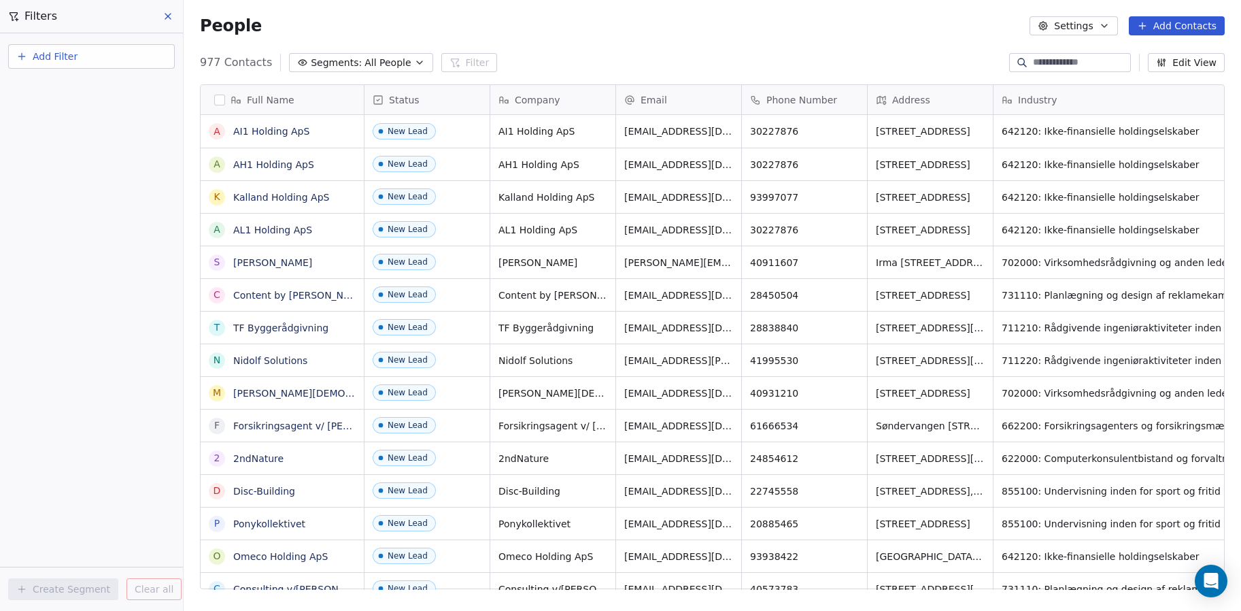
click at [380, 62] on span "All People" at bounding box center [388, 63] width 46 height 14
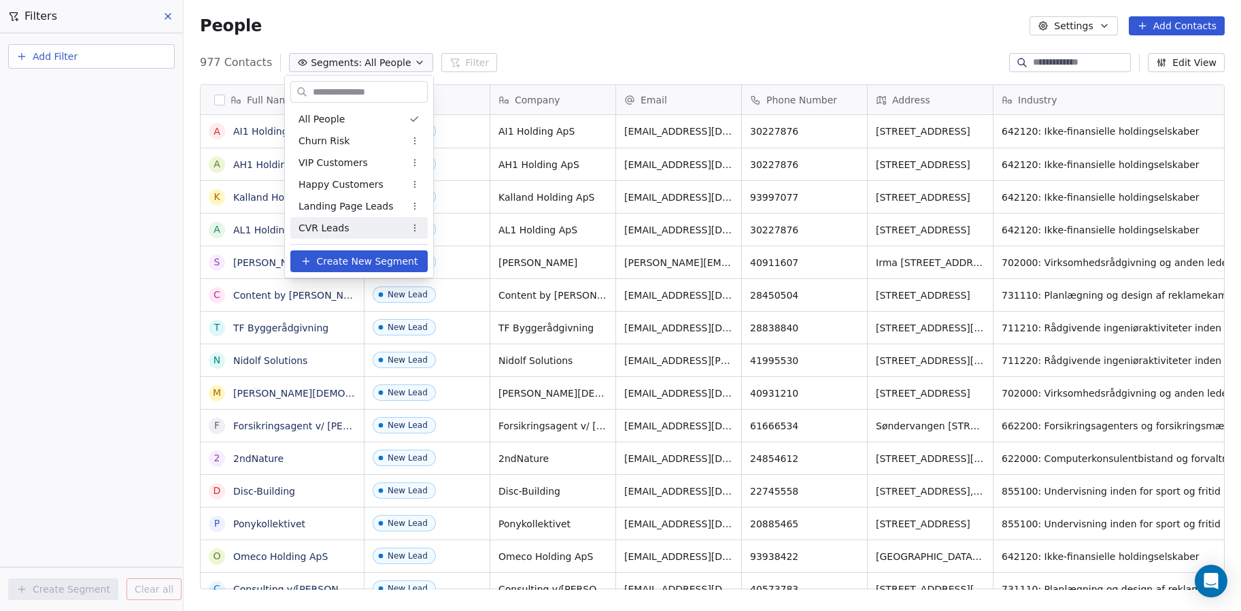
click at [358, 263] on span "Create New Segment" at bounding box center [367, 261] width 101 height 14
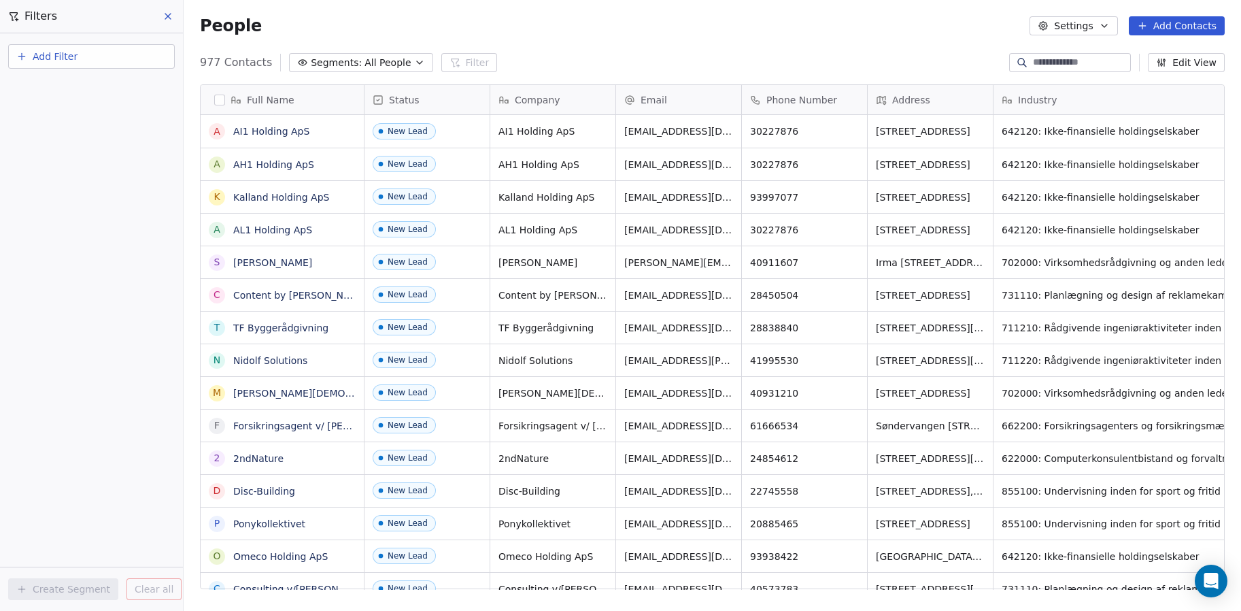
click at [78, 53] on button "Add Filter" at bounding box center [91, 56] width 167 height 24
click at [66, 88] on span "Contact properties" at bounding box center [66, 89] width 88 height 14
type input "****"
click at [54, 137] on div "Tags" at bounding box center [91, 138] width 138 height 14
click at [66, 145] on div "Includes" at bounding box center [91, 145] width 142 height 22
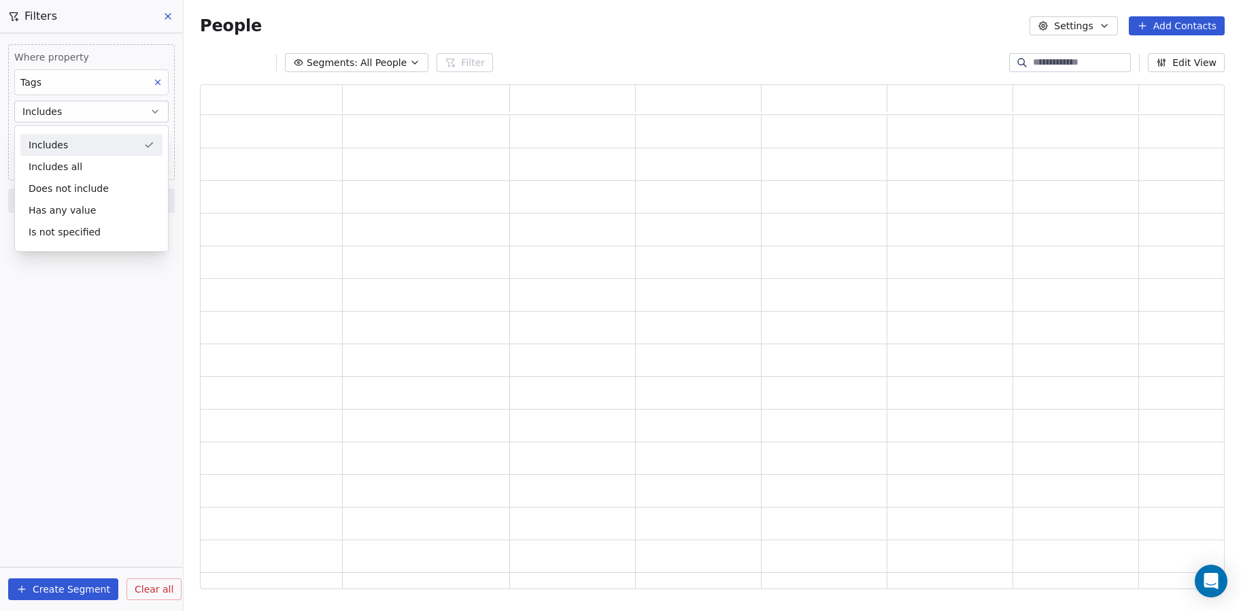
scroll to position [494, 1015]
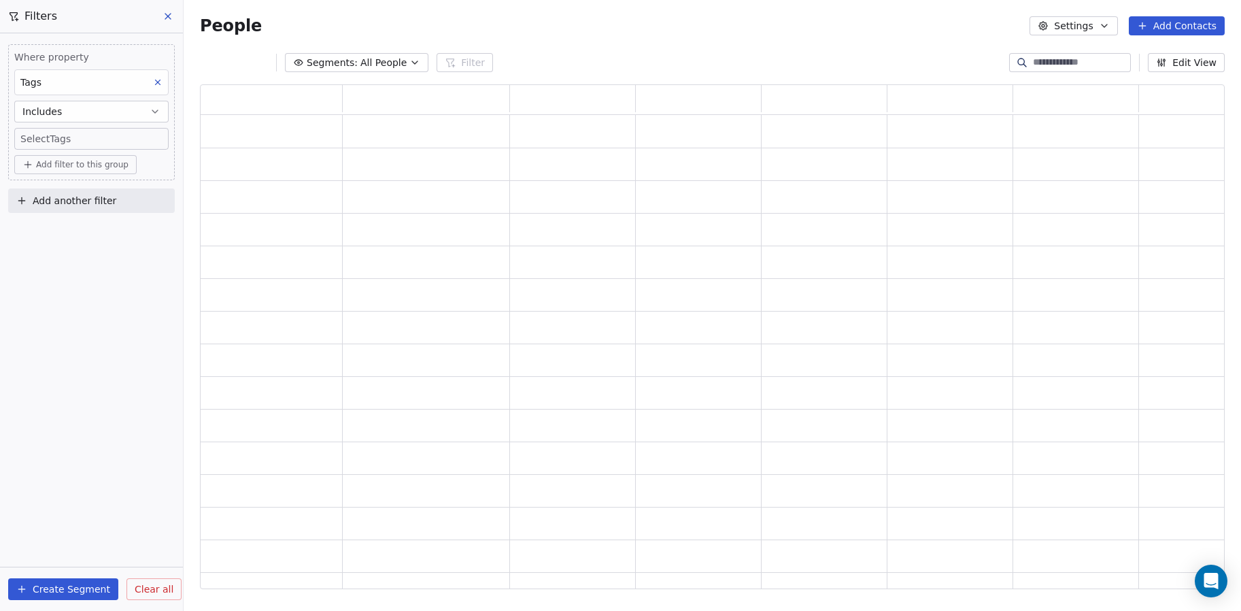
click at [66, 146] on body "Plain Contacts People Marketing Workflows Campaigns Sales Pipelines Sequences B…" at bounding box center [620, 305] width 1241 height 611
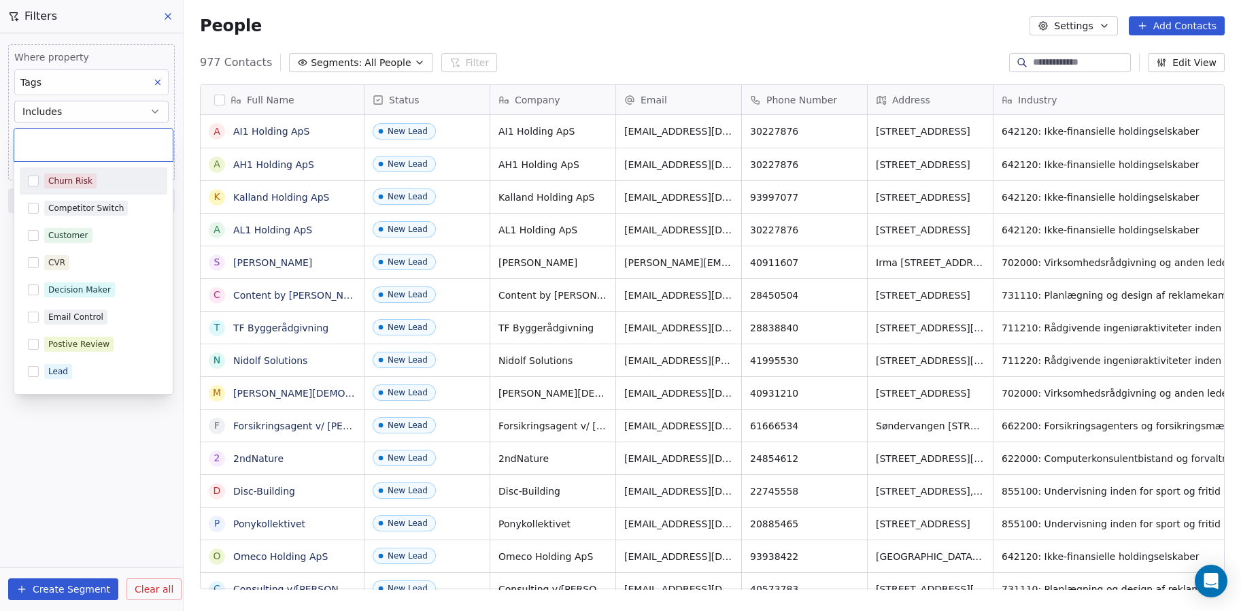
scroll to position [527, 1047]
click at [66, 138] on input "text" at bounding box center [93, 144] width 142 height 15
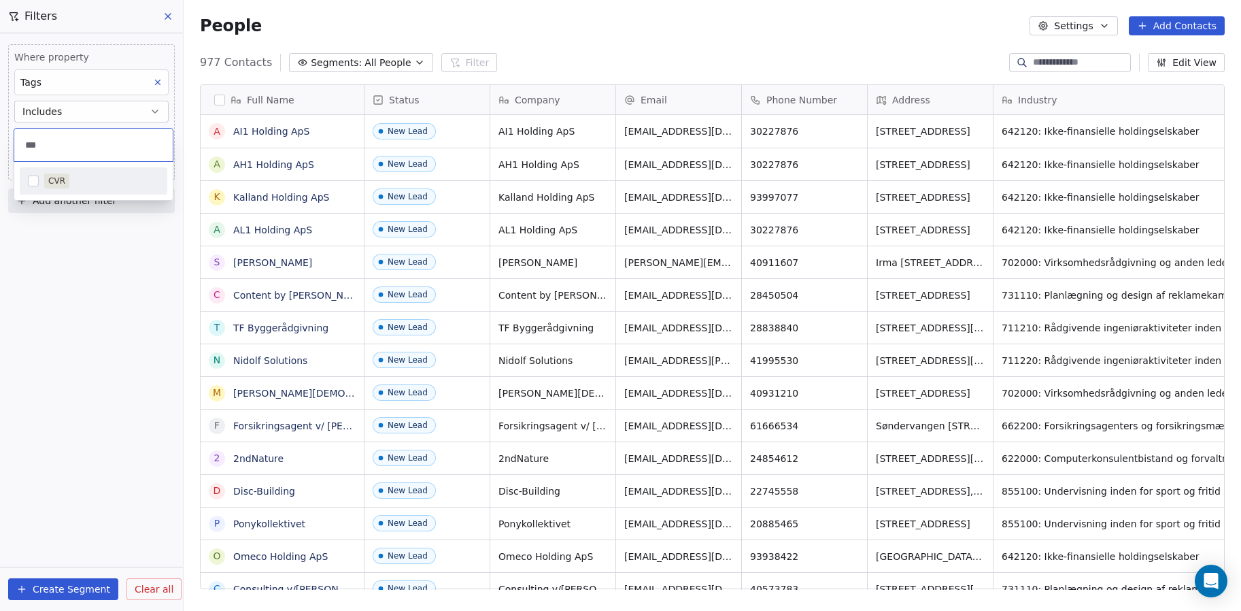
type input "***"
click at [71, 172] on div "CVR" at bounding box center [94, 181] width 148 height 22
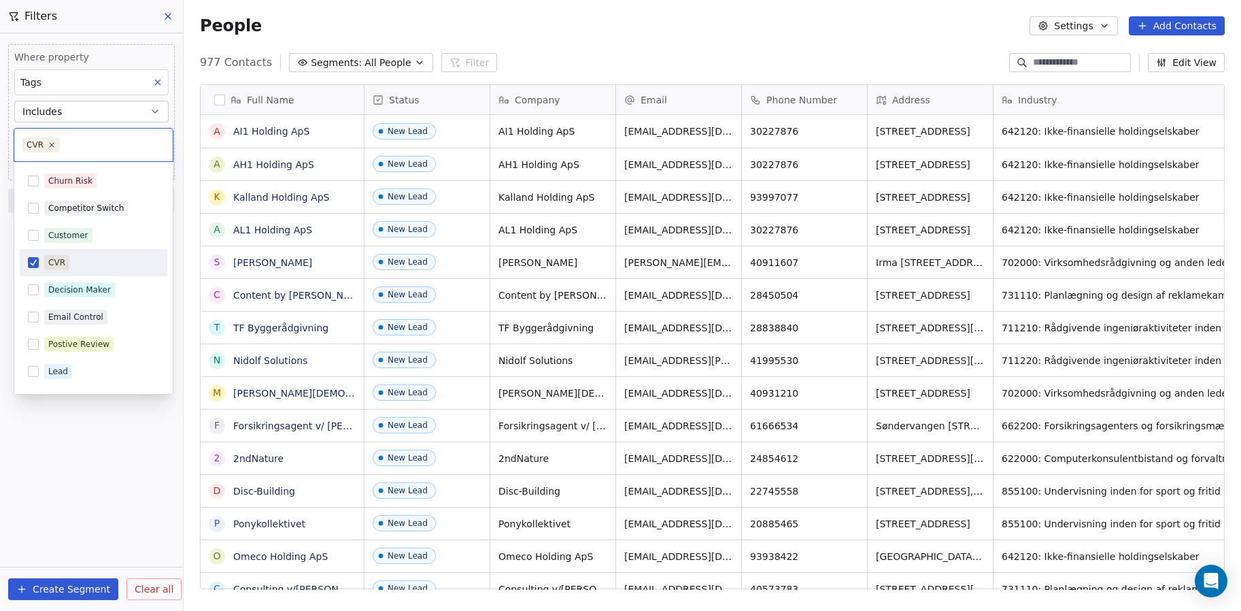
click at [73, 273] on div "CVR" at bounding box center [94, 262] width 148 height 27
click at [51, 255] on span "CVR" at bounding box center [56, 262] width 25 height 15
click at [107, 436] on html "Plain Contacts People Marketing Workflows Campaigns Sales Pipelines Sequences B…" at bounding box center [620, 305] width 1241 height 611
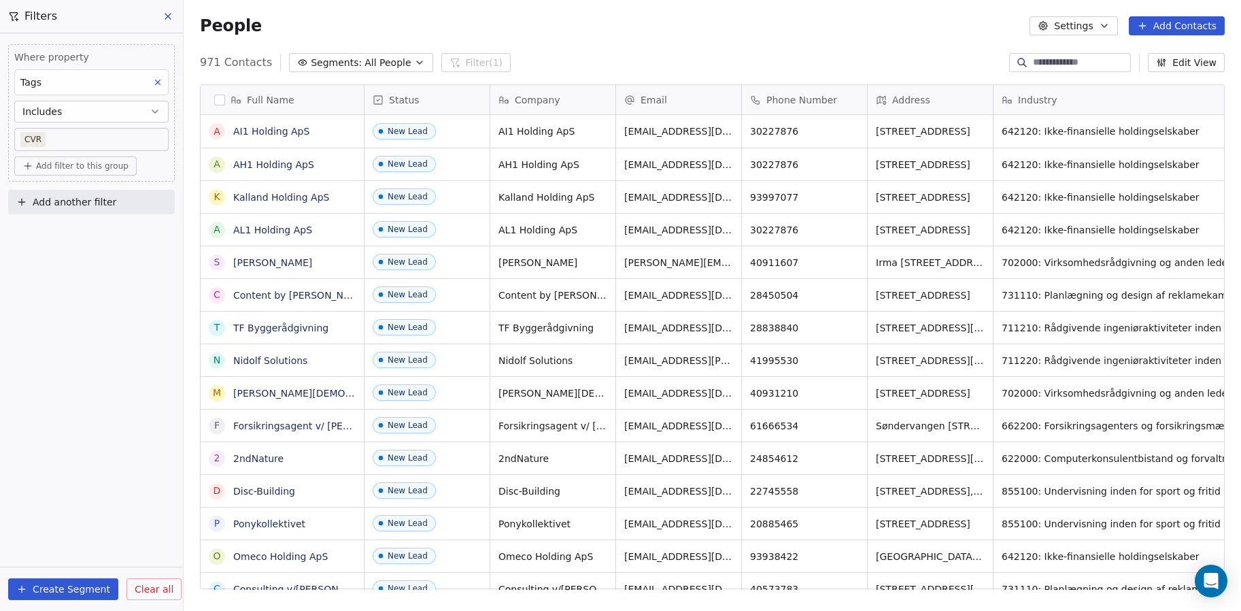
click at [64, 169] on span "Add filter to this group" at bounding box center [82, 166] width 92 height 11
click at [74, 192] on span "Contact properties" at bounding box center [73, 195] width 88 height 14
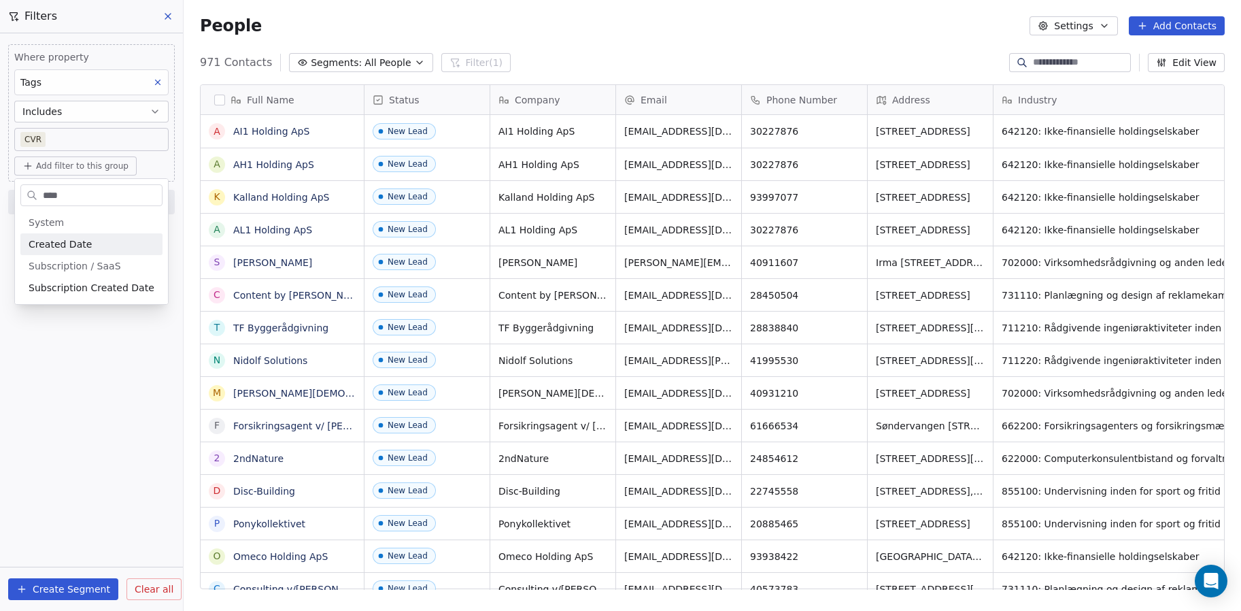
type input "****"
click at [75, 246] on span "Created Date" at bounding box center [60, 244] width 63 height 14
click at [75, 243] on span "is in the last" at bounding box center [51, 242] width 58 height 14
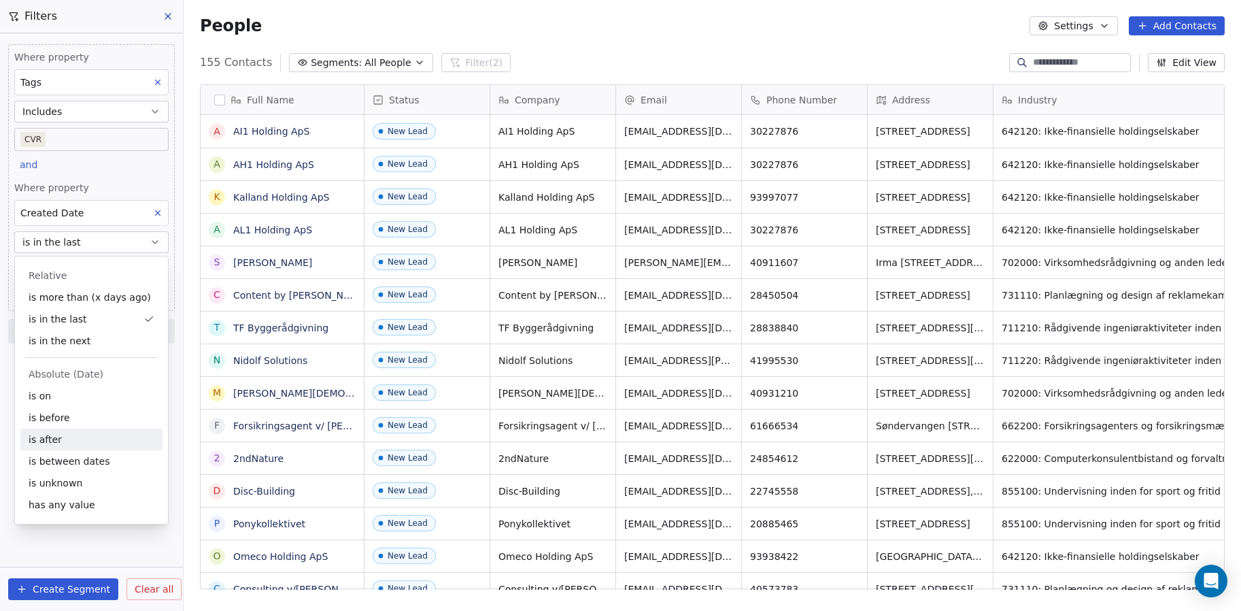
click at [55, 437] on div "is after" at bounding box center [91, 439] width 142 height 22
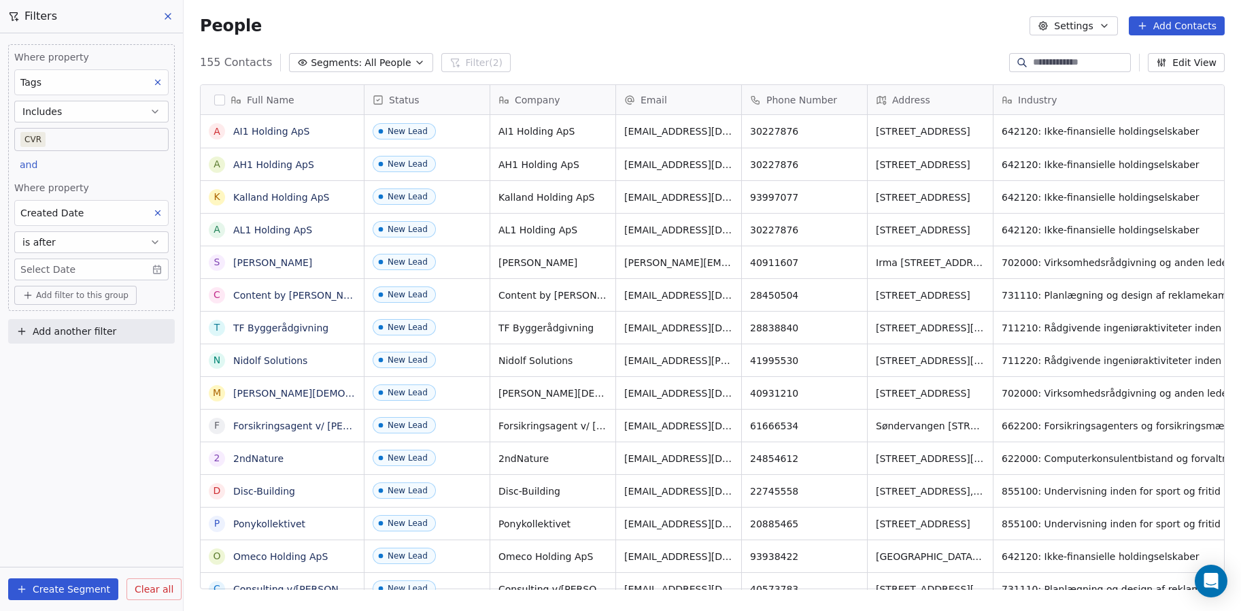
click at [153, 271] on body "Plain Contacts People Marketing Workflows Campaigns Sales Pipelines Sequences B…" at bounding box center [620, 305] width 1241 height 611
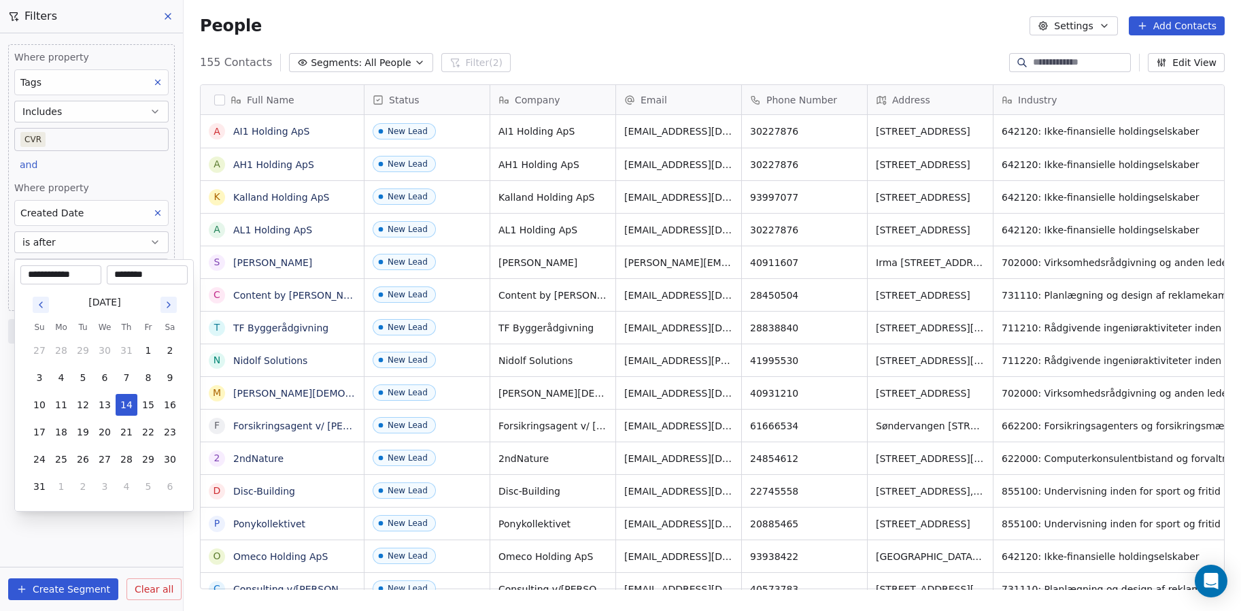
click at [38, 301] on icon "Go to previous month" at bounding box center [40, 304] width 11 height 11
click at [38, 300] on icon "Go to previous month" at bounding box center [40, 304] width 11 height 11
click at [39, 341] on button "1" at bounding box center [40, 350] width 22 height 22
type input "**********"
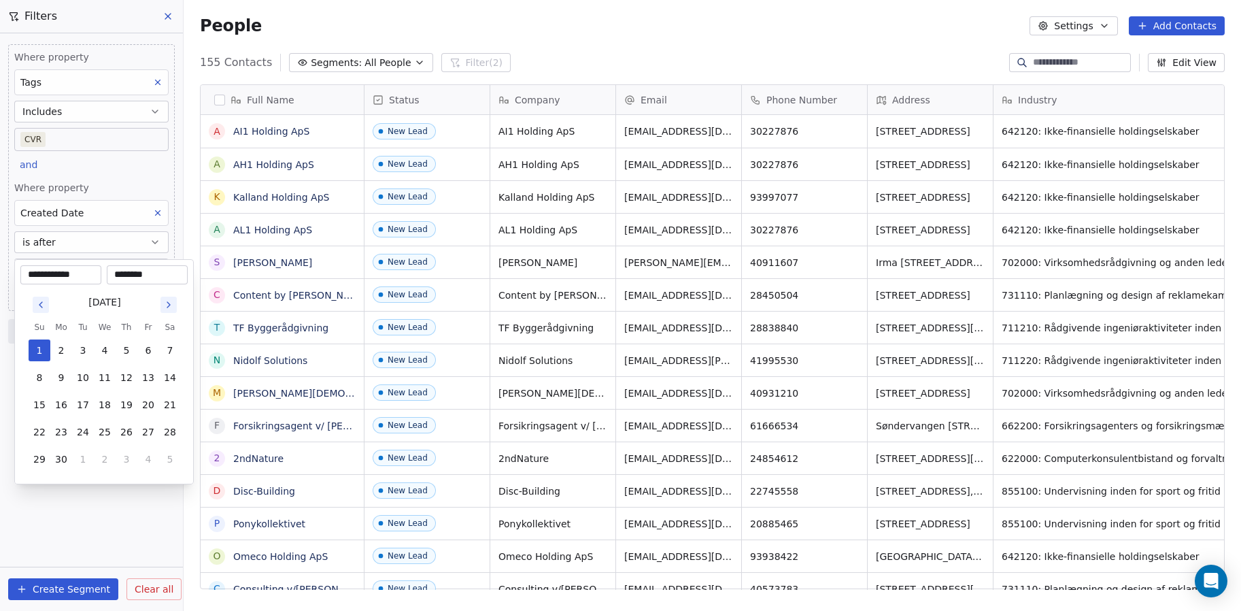
drag, startPoint x: 138, startPoint y: 271, endPoint x: 101, endPoint y: 272, distance: 36.7
click at [101, 272] on div "**********" at bounding box center [103, 274] width 167 height 19
type input "********"
click at [126, 507] on html "Plain Contacts People Marketing Workflows Campaigns Sales Pipelines Sequences B…" at bounding box center [620, 305] width 1241 height 611
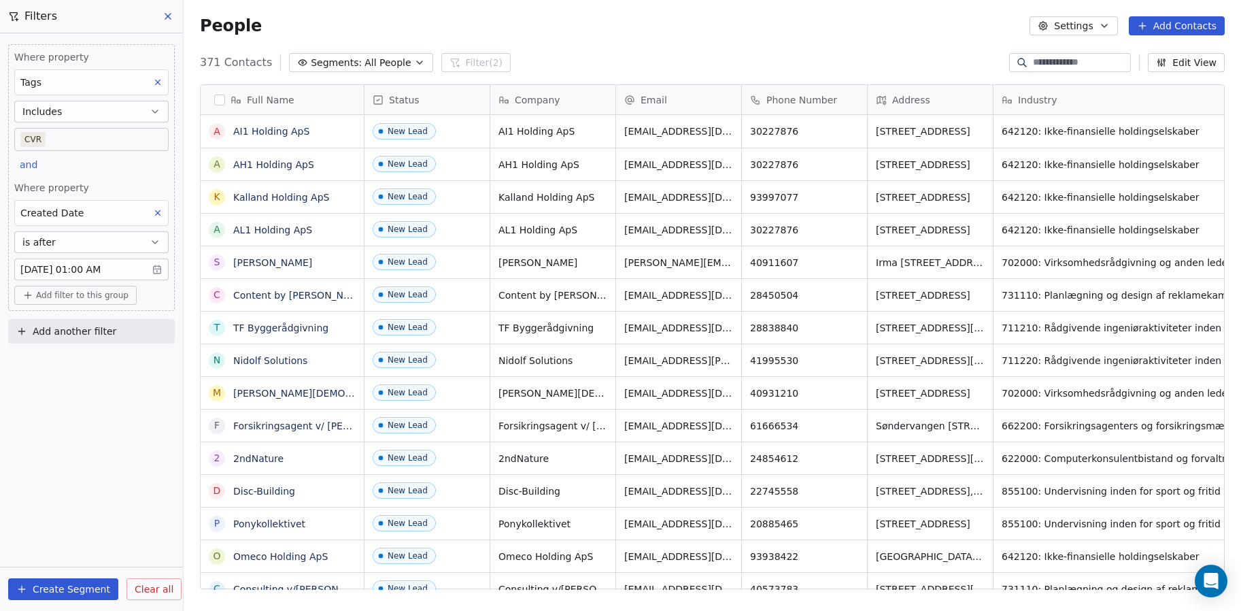
click at [65, 298] on span "Add filter to this group" at bounding box center [82, 295] width 92 height 11
click at [73, 343] on span "Contact activity" at bounding box center [66, 346] width 75 height 14
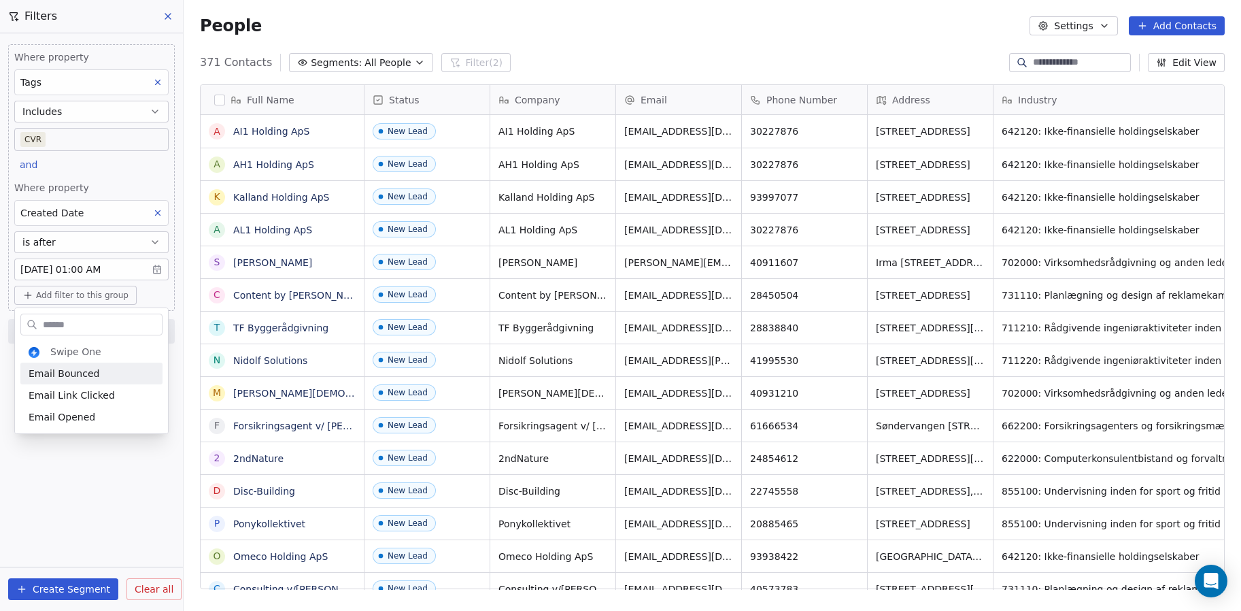
click at [63, 290] on html "Plain Contacts People Marketing Workflows Campaigns Sales Pipelines Sequences B…" at bounding box center [620, 305] width 1241 height 611
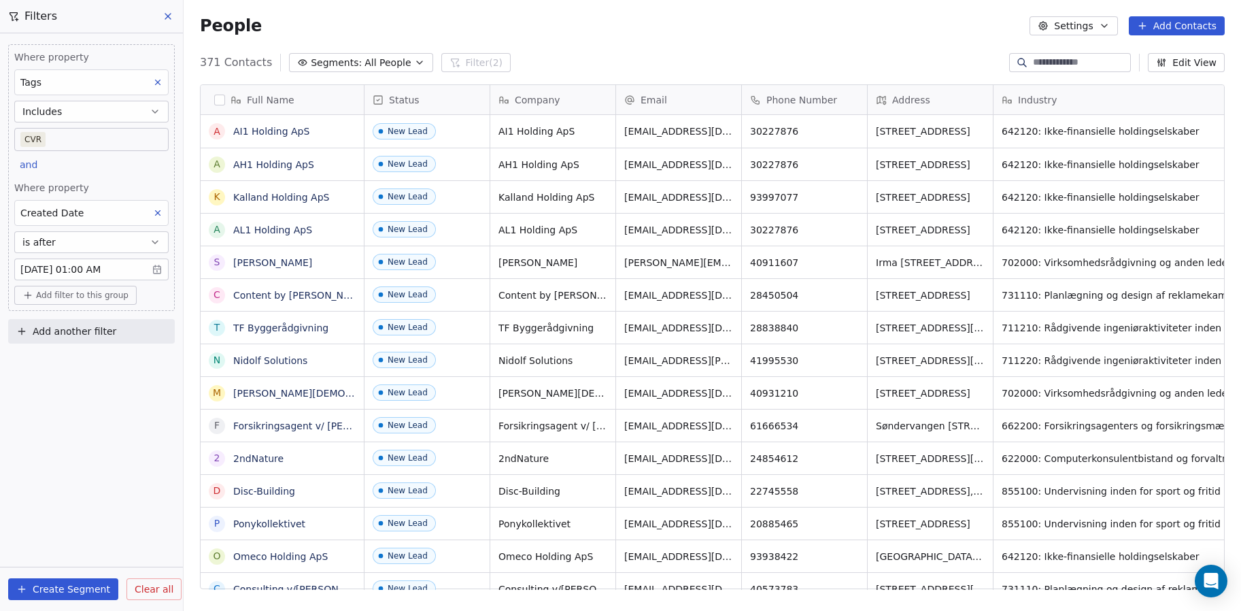
click at [67, 294] on span "Add filter to this group" at bounding box center [82, 295] width 92 height 11
click at [68, 506] on html "Plain Contacts People Marketing Workflows Campaigns Sales Pipelines Sequences B…" at bounding box center [620, 305] width 1241 height 611
click at [56, 332] on span "Add another filter" at bounding box center [75, 331] width 84 height 14
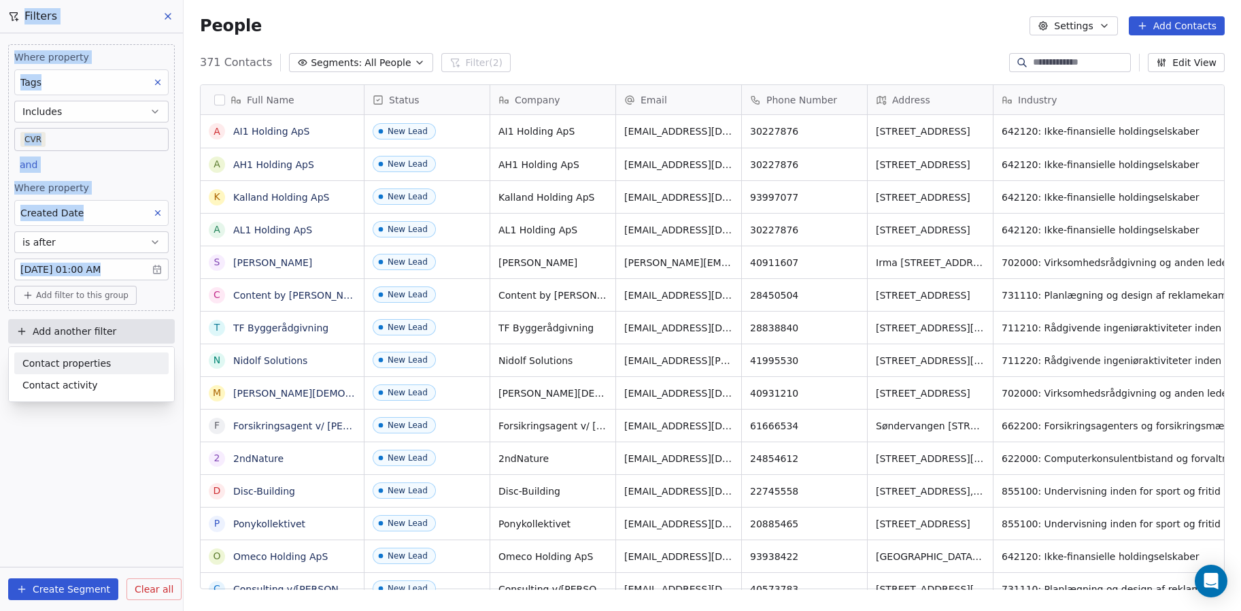
click at [76, 364] on span "Contact properties" at bounding box center [66, 363] width 88 height 14
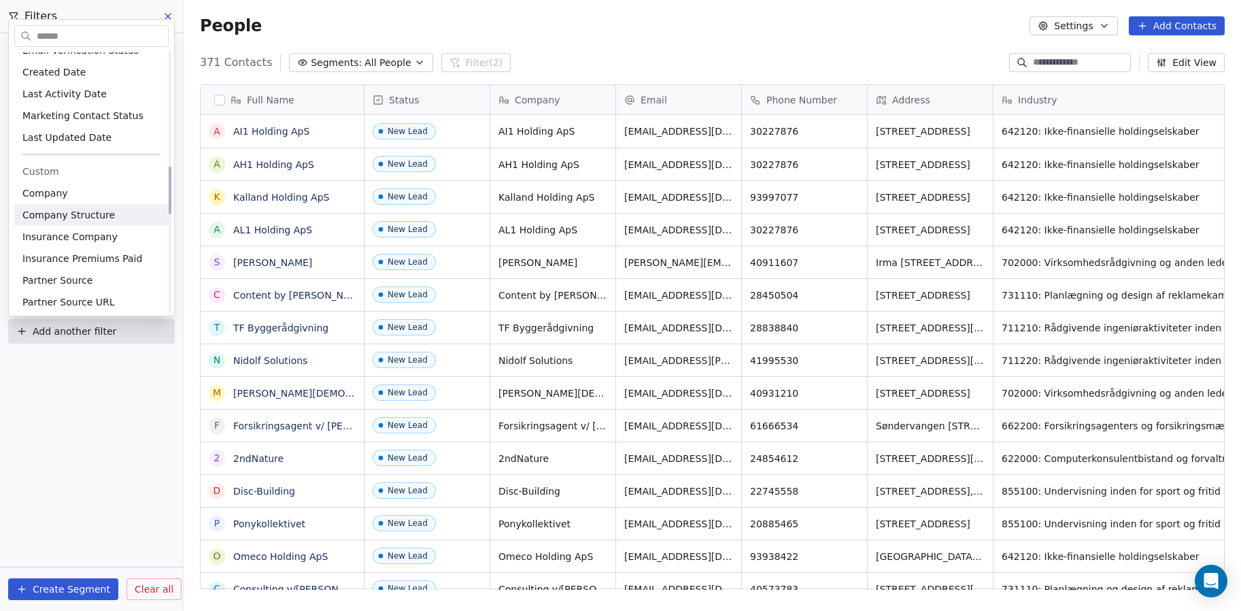
scroll to position [635, 0]
click at [84, 230] on span "Insurance Company" at bounding box center [69, 236] width 95 height 14
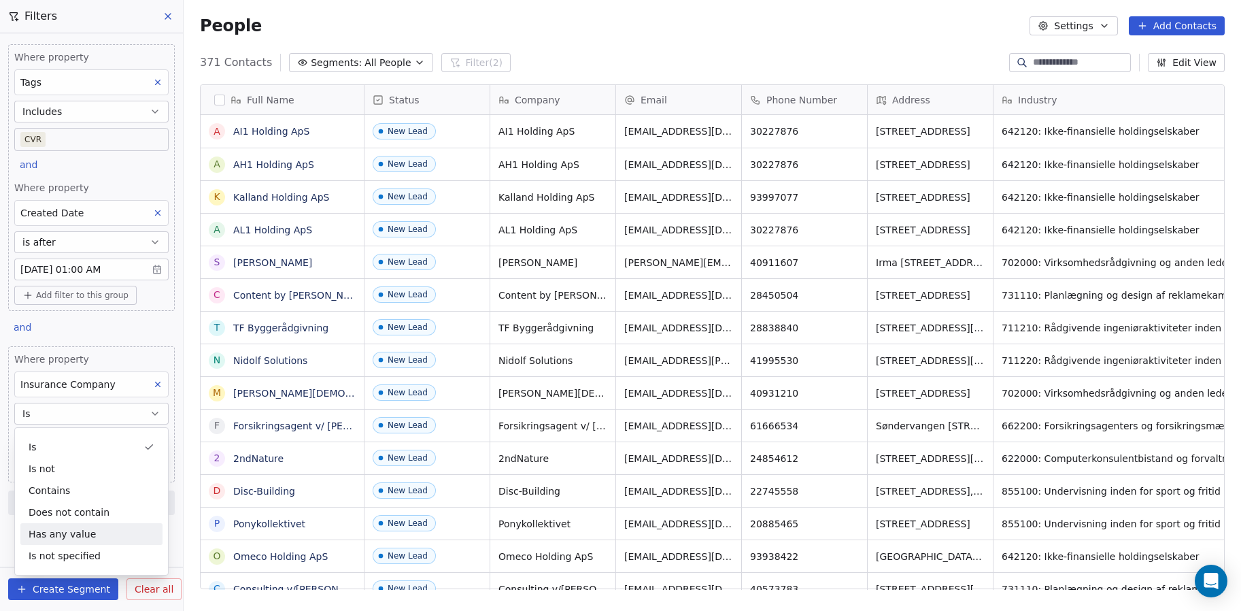
click at [92, 532] on div "Has any value" at bounding box center [91, 534] width 142 height 22
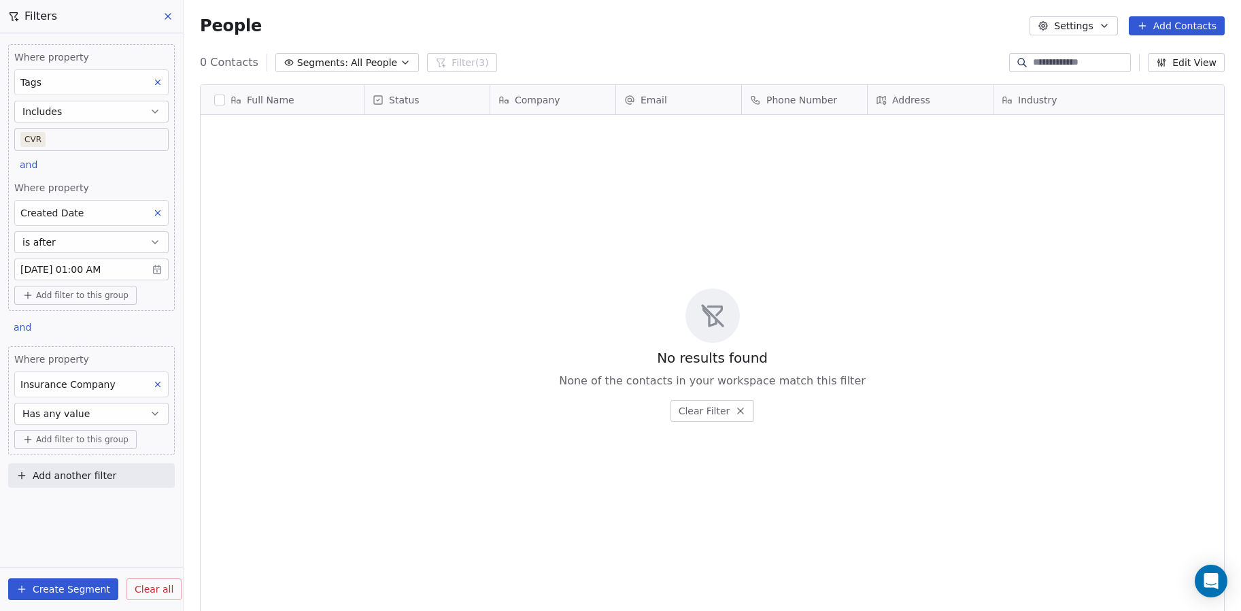
scroll to position [527, 1047]
click at [93, 531] on div "Where property Tags Includes CVR and Where property Created Date is after Jun 0…" at bounding box center [91, 321] width 183 height 577
click at [82, 582] on button "Create Segment" at bounding box center [63, 589] width 110 height 22
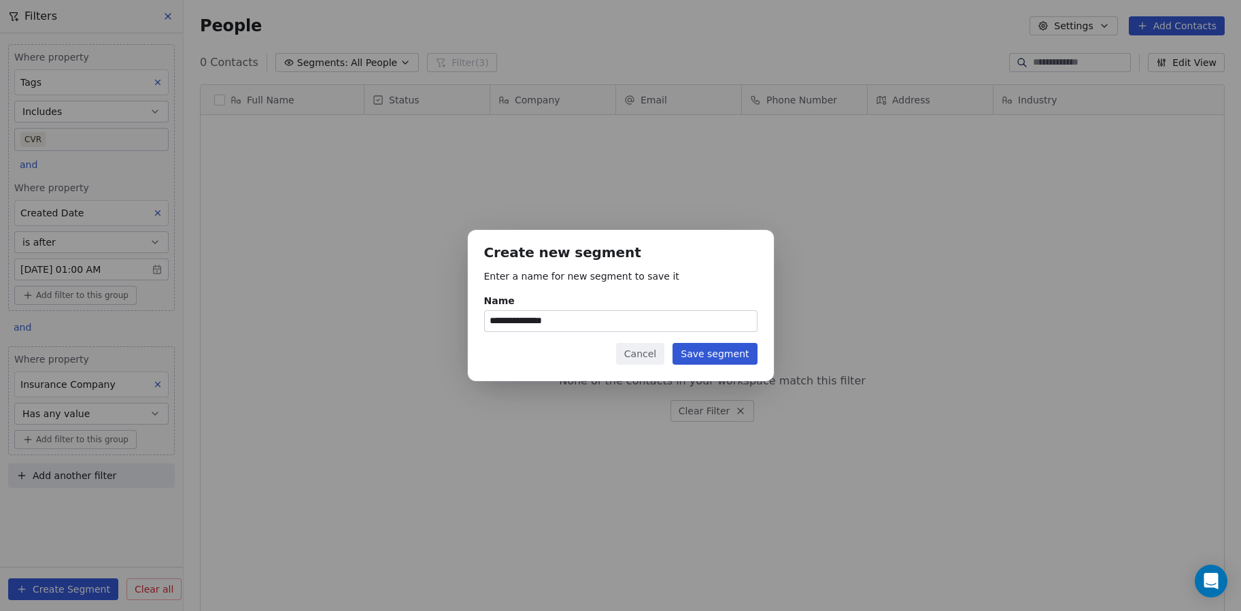
type input "**********"
click at [718, 353] on button "Save segment" at bounding box center [715, 354] width 84 height 22
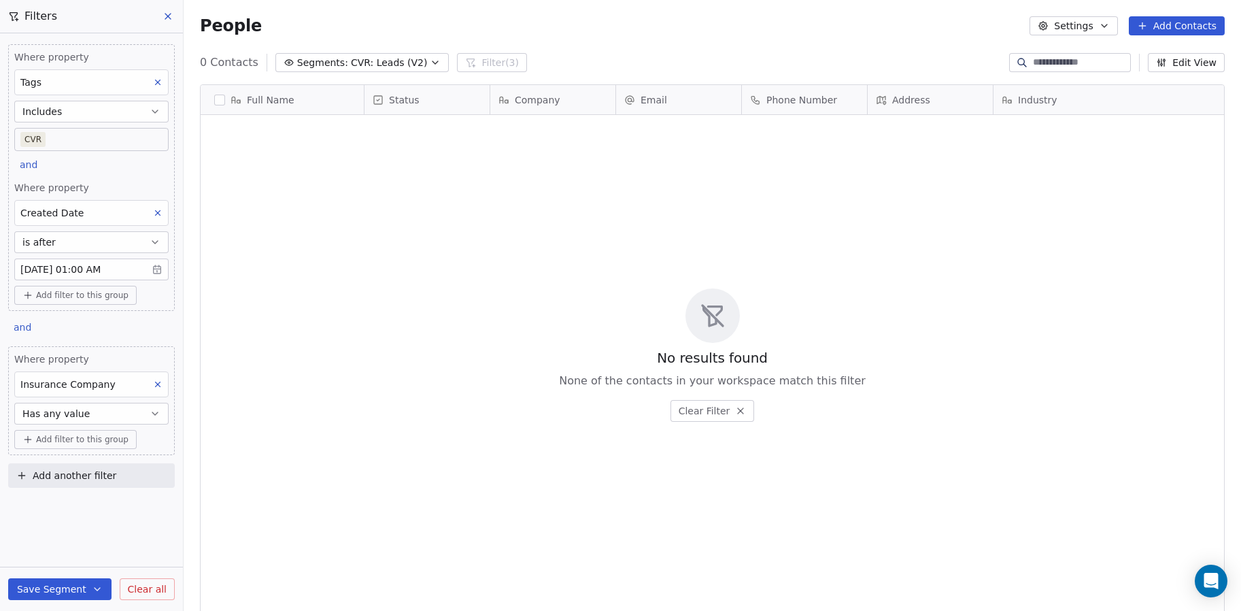
click at [158, 385] on icon at bounding box center [158, 385] width 10 height 10
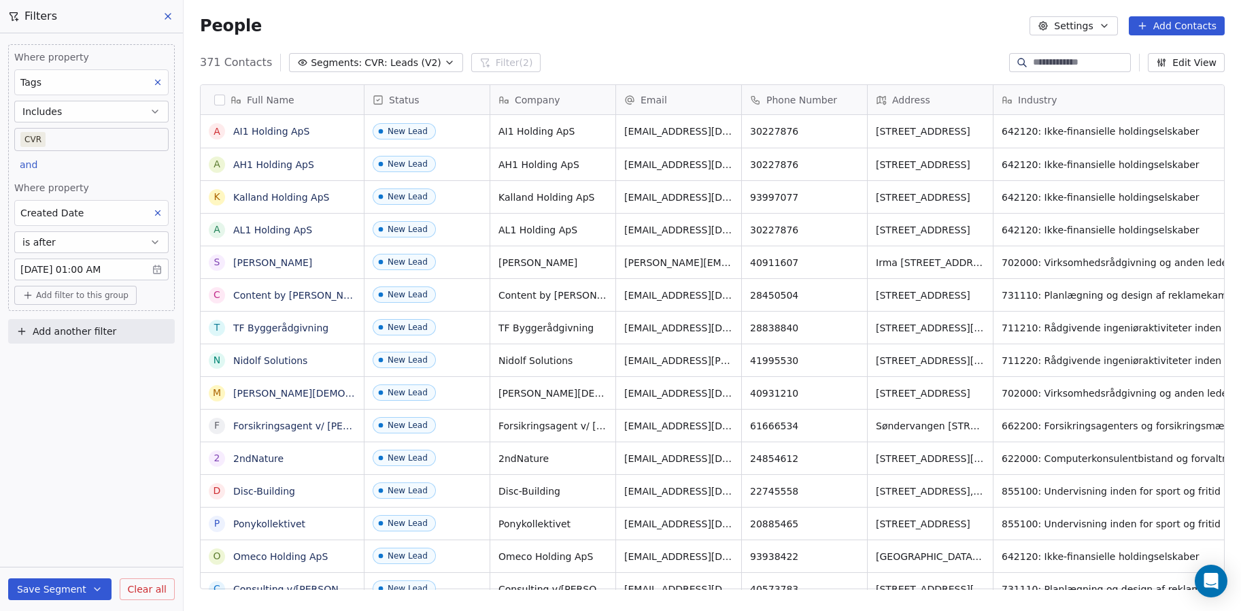
click at [54, 584] on button "Save Segment" at bounding box center [59, 589] width 103 height 22
click at [71, 550] on span "Update existing segment" at bounding box center [99, 555] width 120 height 14
click at [51, 584] on button "Save Segment" at bounding box center [59, 589] width 103 height 22
click at [73, 424] on div "Where property Tags Includes CVR and Where property Created Date is after Jun 0…" at bounding box center [91, 321] width 183 height 577
click at [165, 14] on icon at bounding box center [168, 16] width 11 height 11
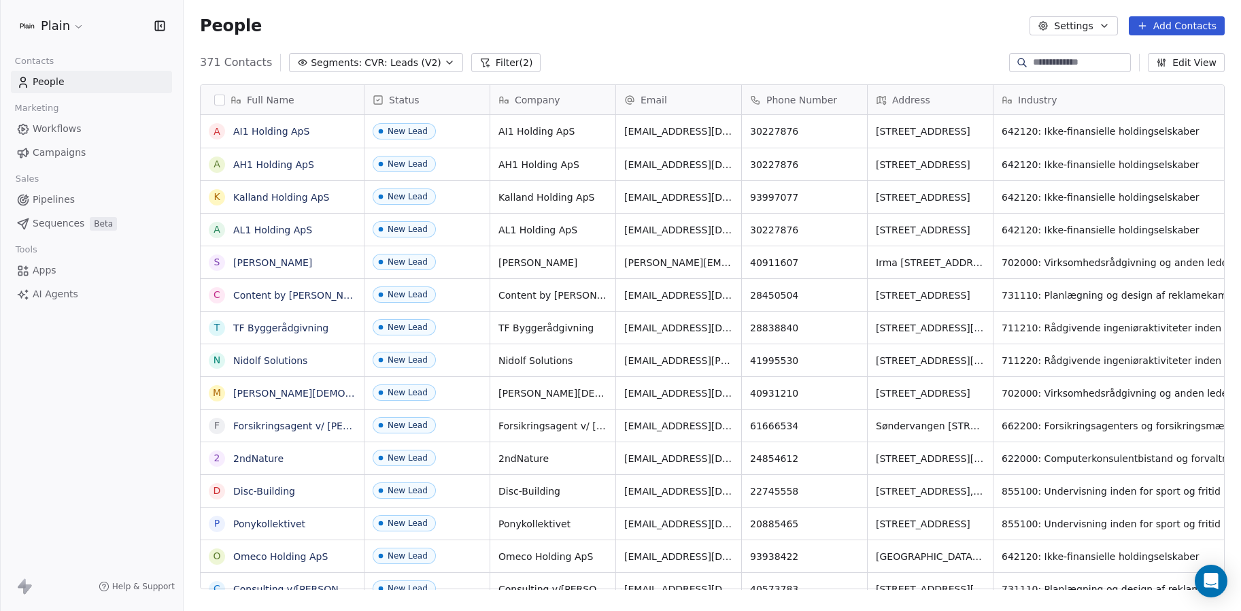
click at [421, 58] on span "CVR: Leads (V2)" at bounding box center [403, 63] width 77 height 14
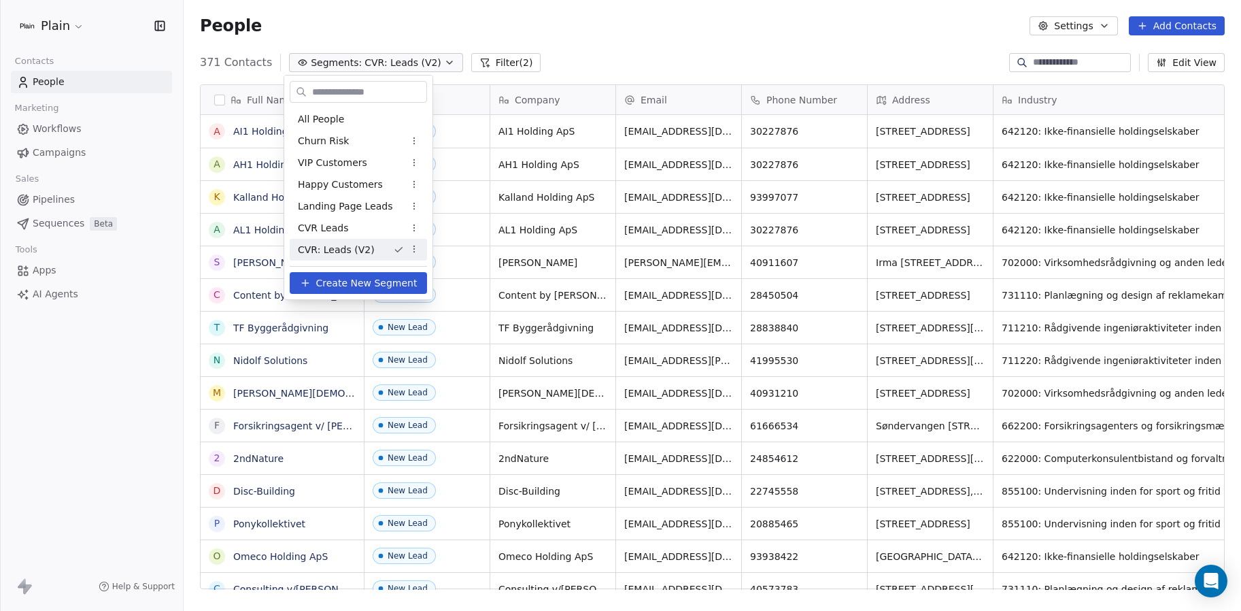
click at [369, 248] on span "CVR: Leads (V2)" at bounding box center [336, 250] width 77 height 14
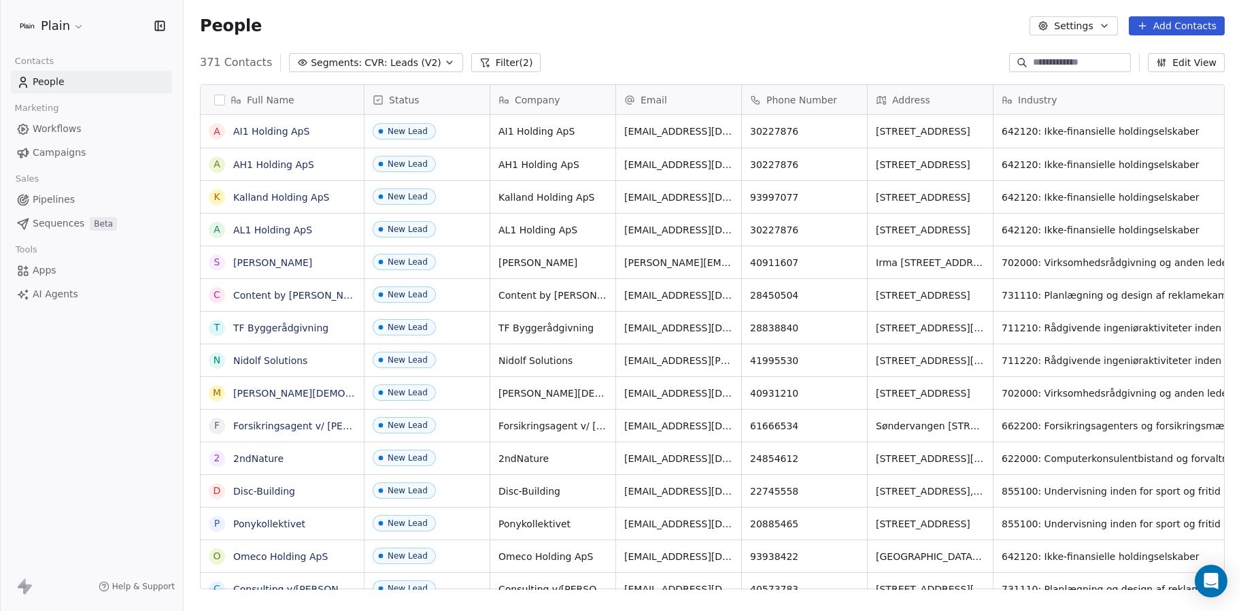
click at [365, 62] on span "CVR: Leads (V2)" at bounding box center [403, 63] width 77 height 14
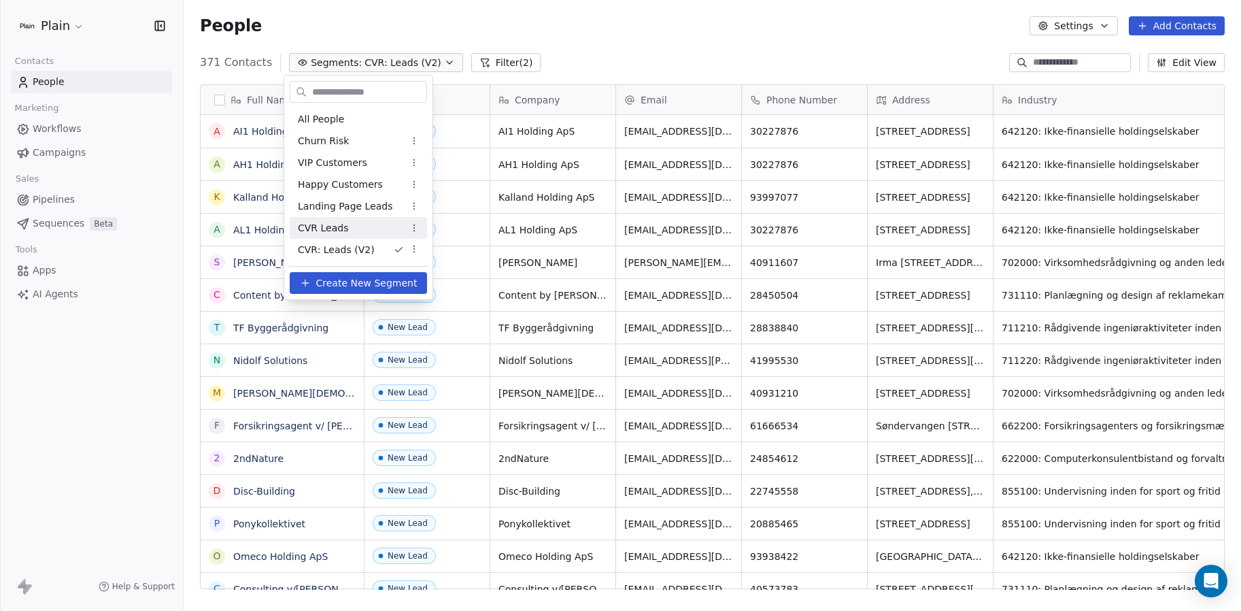
click at [361, 231] on div "CVR Leads" at bounding box center [358, 228] width 137 height 22
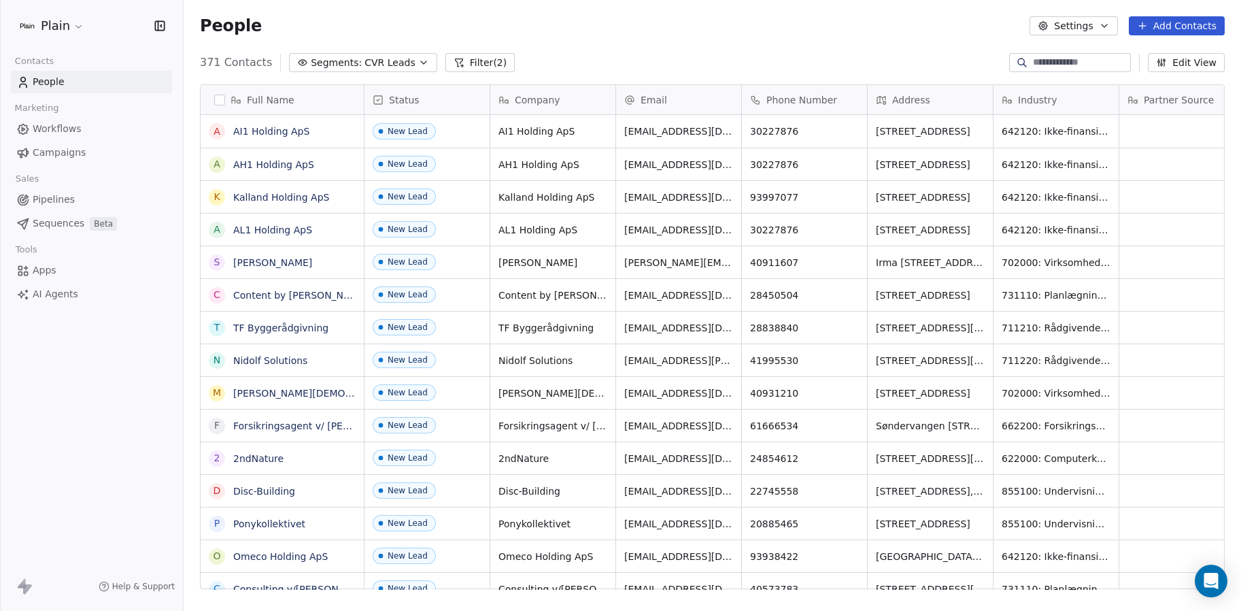
click at [352, 76] on div "Full Name A AI1 Holding ApS A AH1 Holding ApS K Kalland Holding ApS A AL1 Holdi…" at bounding box center [713, 341] width 1058 height 537
click at [352, 69] on button "Segments: CVR Leads" at bounding box center [363, 62] width 148 height 19
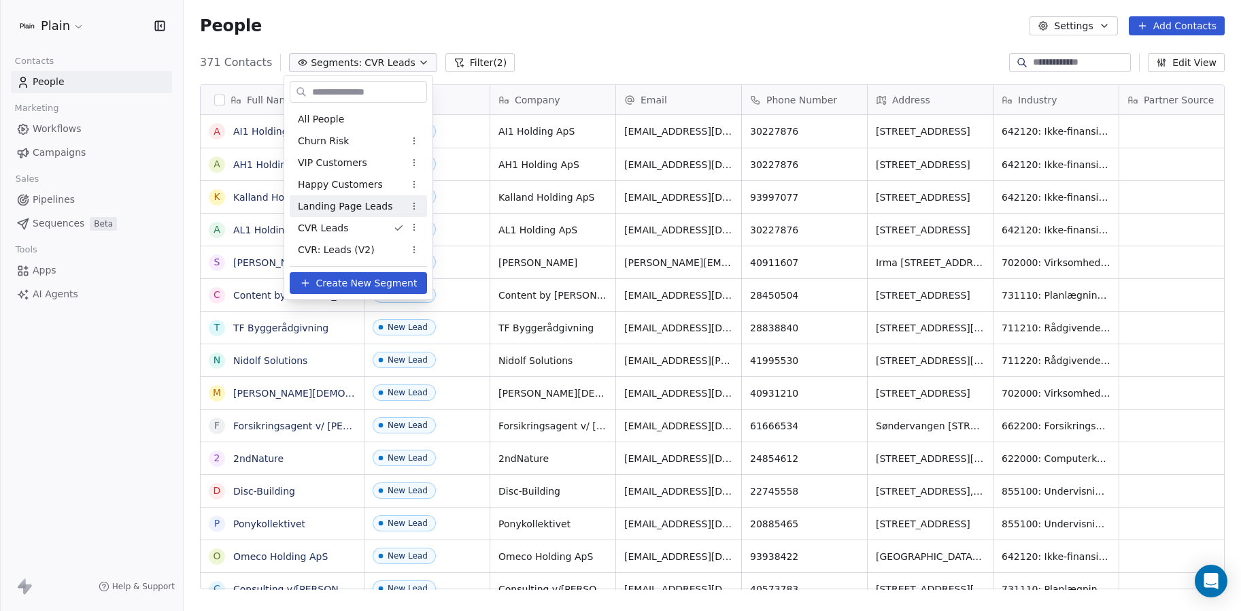
click at [339, 202] on span "Landing Page Leads" at bounding box center [345, 206] width 95 height 14
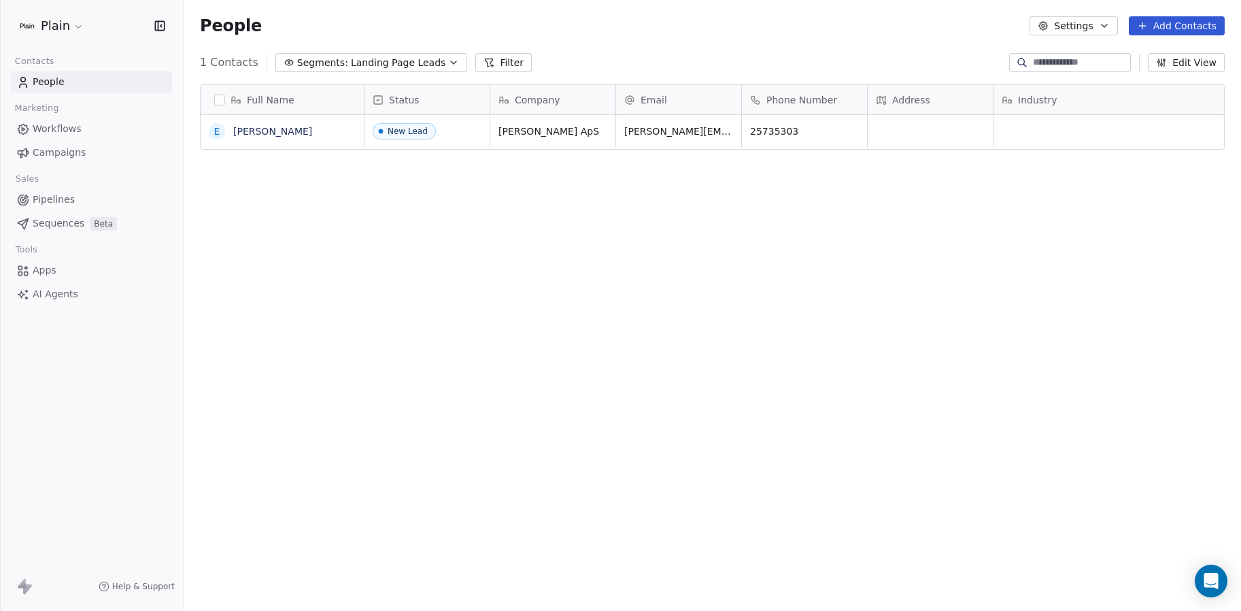
click at [351, 67] on span "Landing Page Leads" at bounding box center [398, 63] width 95 height 14
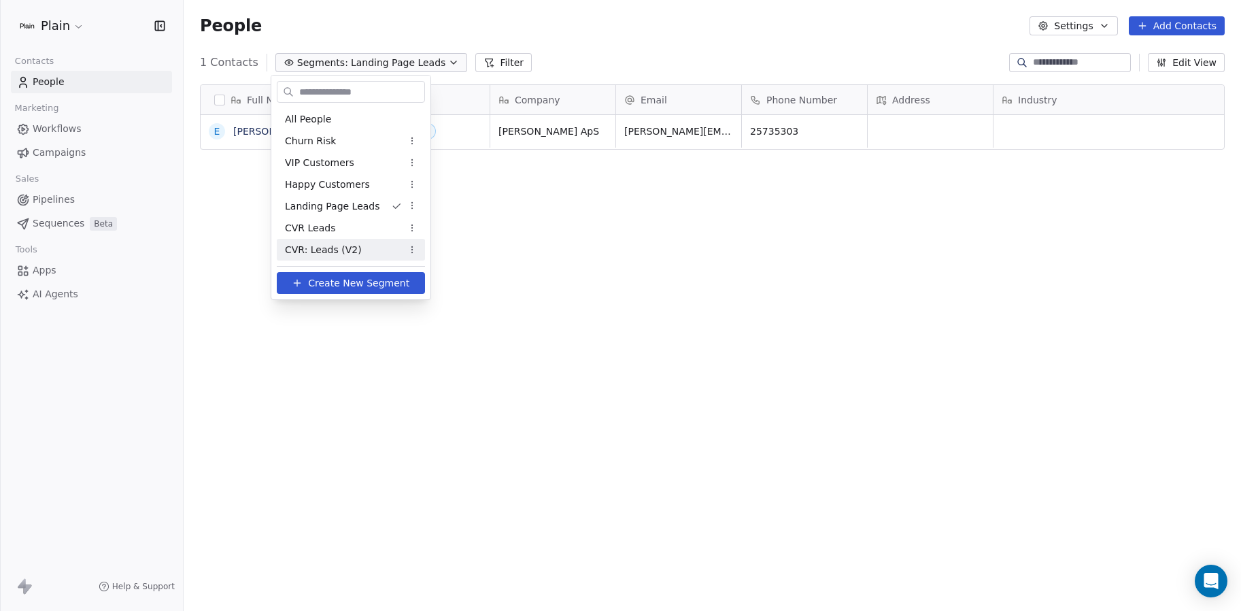
click at [342, 248] on span "CVR: Leads (V2)" at bounding box center [323, 250] width 77 height 14
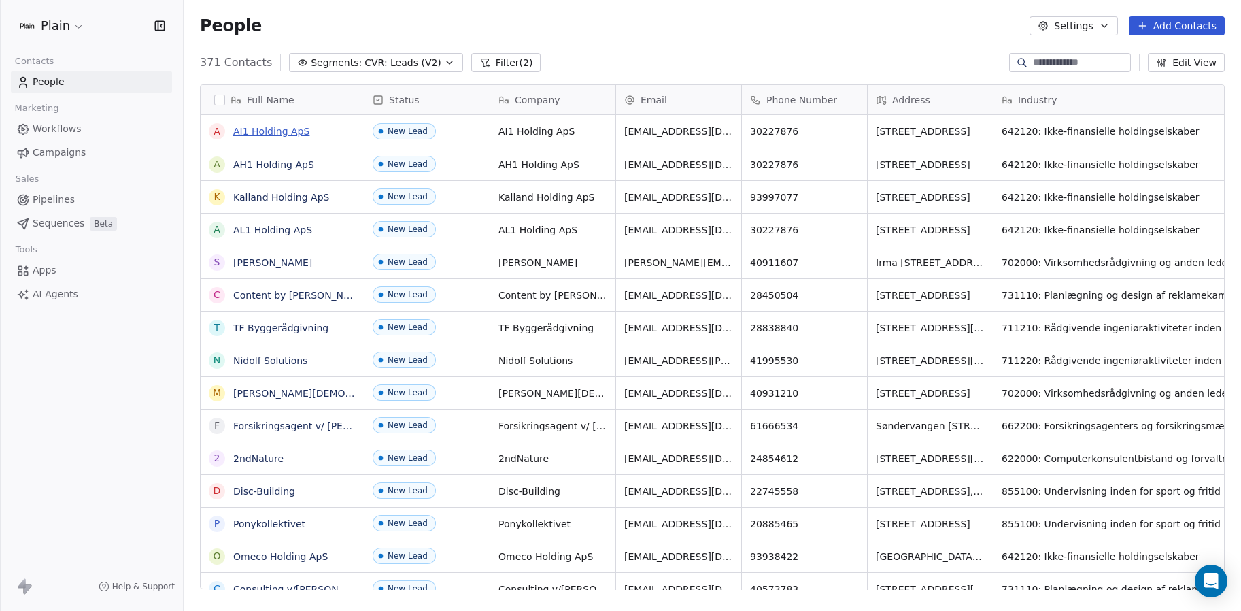
click at [246, 131] on link "AI1 Holding ApS" at bounding box center [271, 131] width 76 height 11
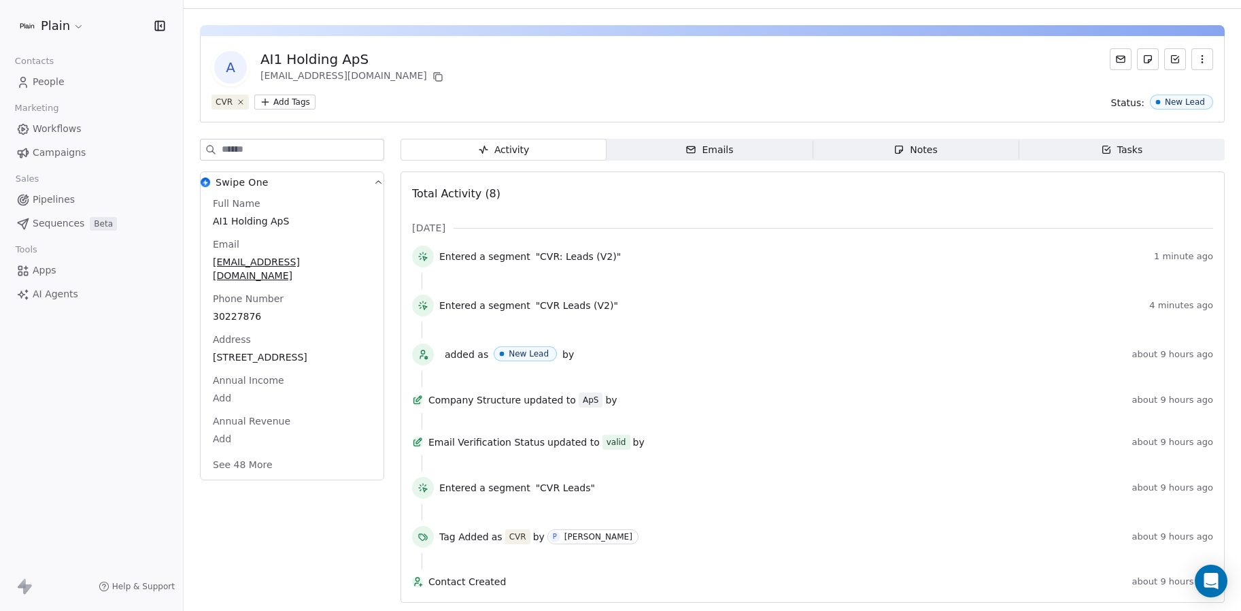
scroll to position [31, 0]
drag, startPoint x: 547, startPoint y: 305, endPoint x: 670, endPoint y: 303, distance: 123.1
click at [670, 303] on div "Entered a segment "CVR Leads (V2)"" at bounding box center [791, 306] width 705 height 14
click at [690, 301] on div "Entered a segment "CVR Leads (V2)"" at bounding box center [791, 306] width 705 height 14
click at [52, 131] on span "Workflows" at bounding box center [57, 129] width 49 height 14
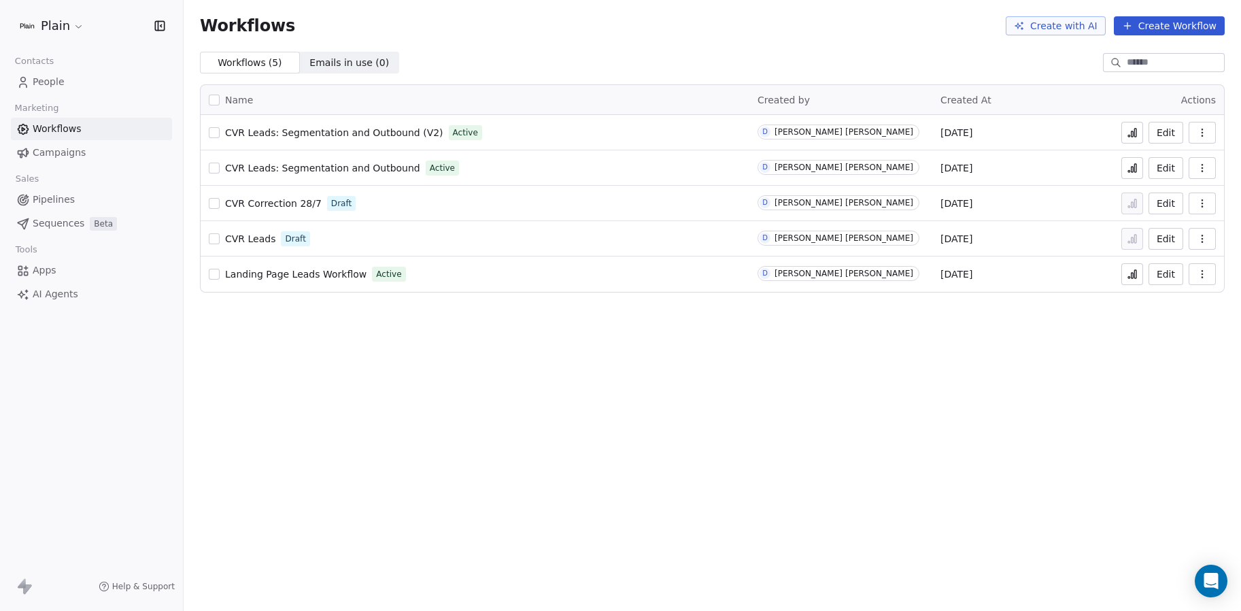
click at [1134, 132] on icon at bounding box center [1133, 133] width 2 height 5
click at [60, 82] on span "People" at bounding box center [49, 82] width 32 height 14
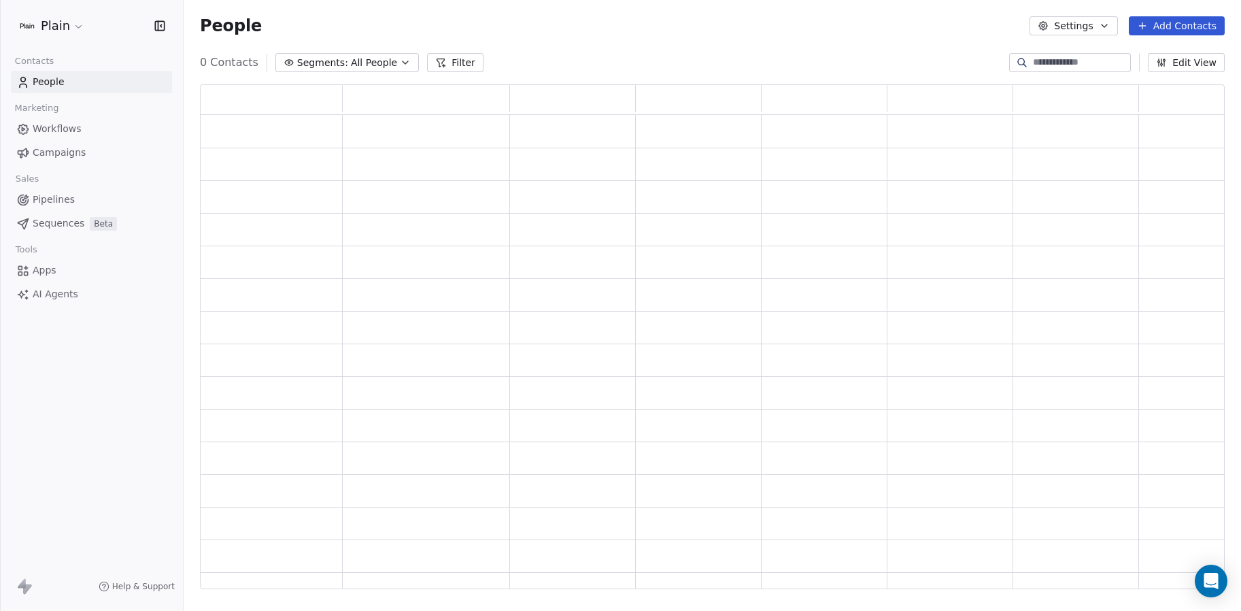
scroll to position [494, 1015]
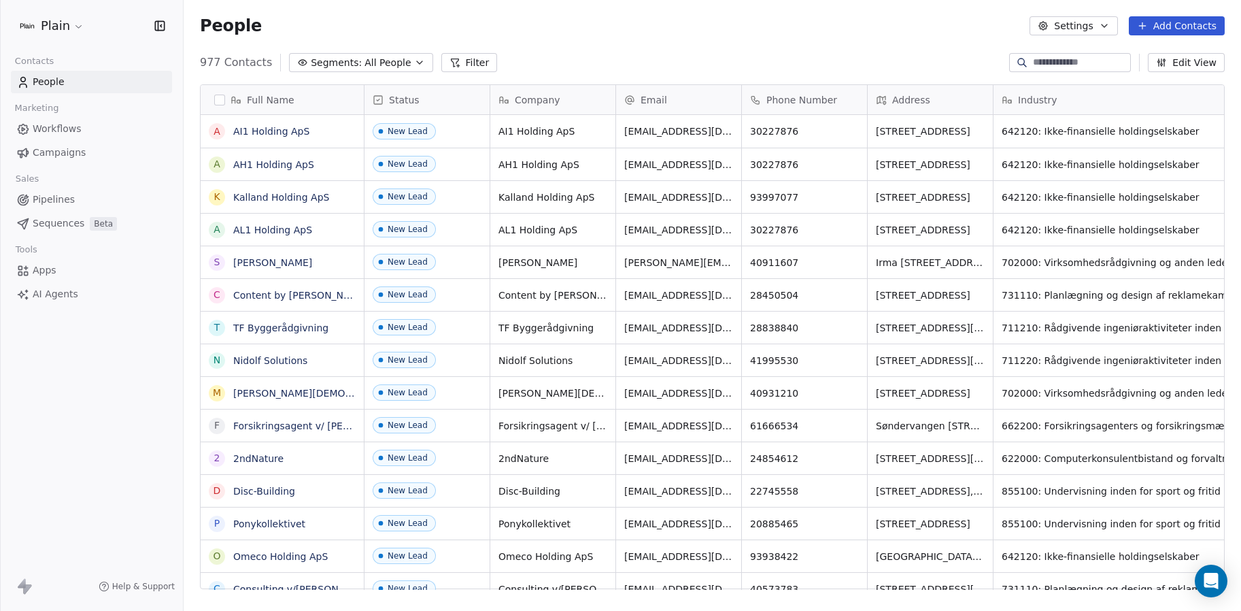
click at [334, 71] on button "Segments: All People" at bounding box center [361, 62] width 144 height 19
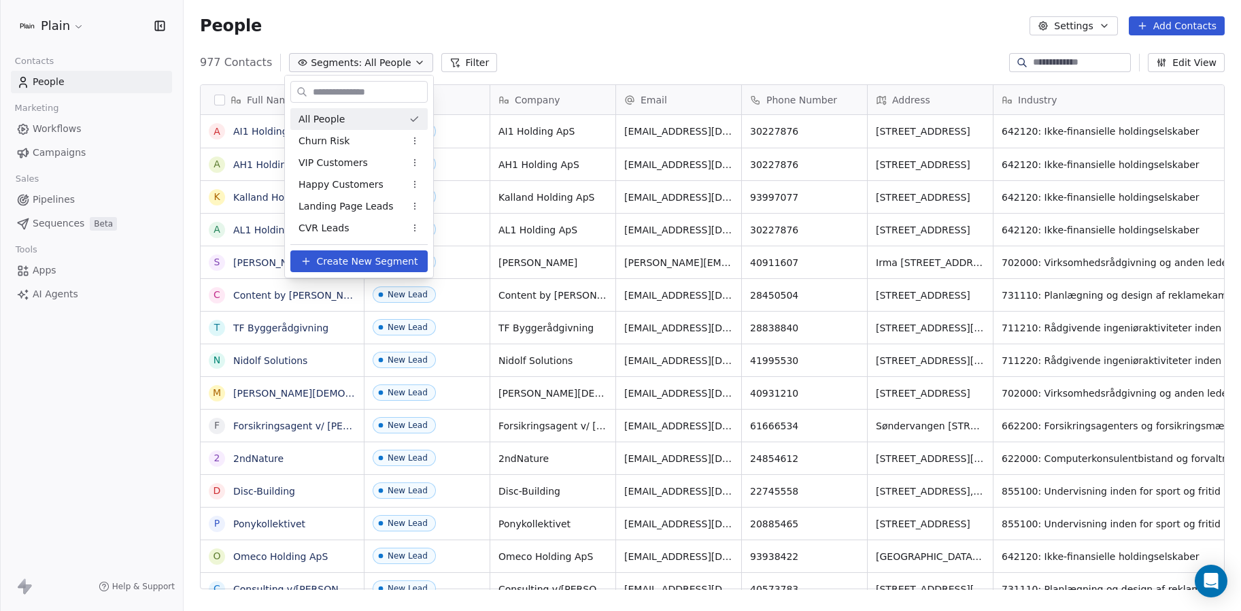
scroll to position [527, 1047]
click at [394, 259] on span "Create New Segment" at bounding box center [367, 261] width 101 height 14
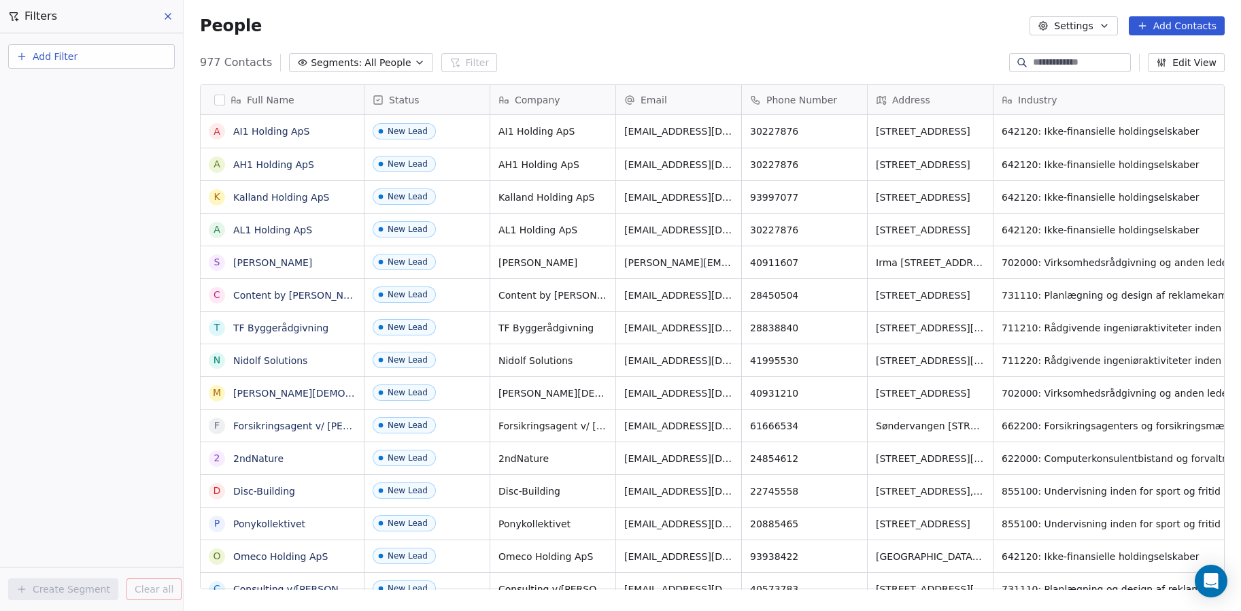
click at [67, 61] on span "Add Filter" at bounding box center [55, 57] width 45 height 14
drag, startPoint x: 89, startPoint y: 258, endPoint x: 299, endPoint y: 154, distance: 234.2
click at [90, 257] on html "Plain Contacts People Marketing Workflows Campaigns Sales Pipelines Sequences B…" at bounding box center [620, 305] width 1241 height 611
click at [395, 62] on span "All People" at bounding box center [388, 63] width 46 height 14
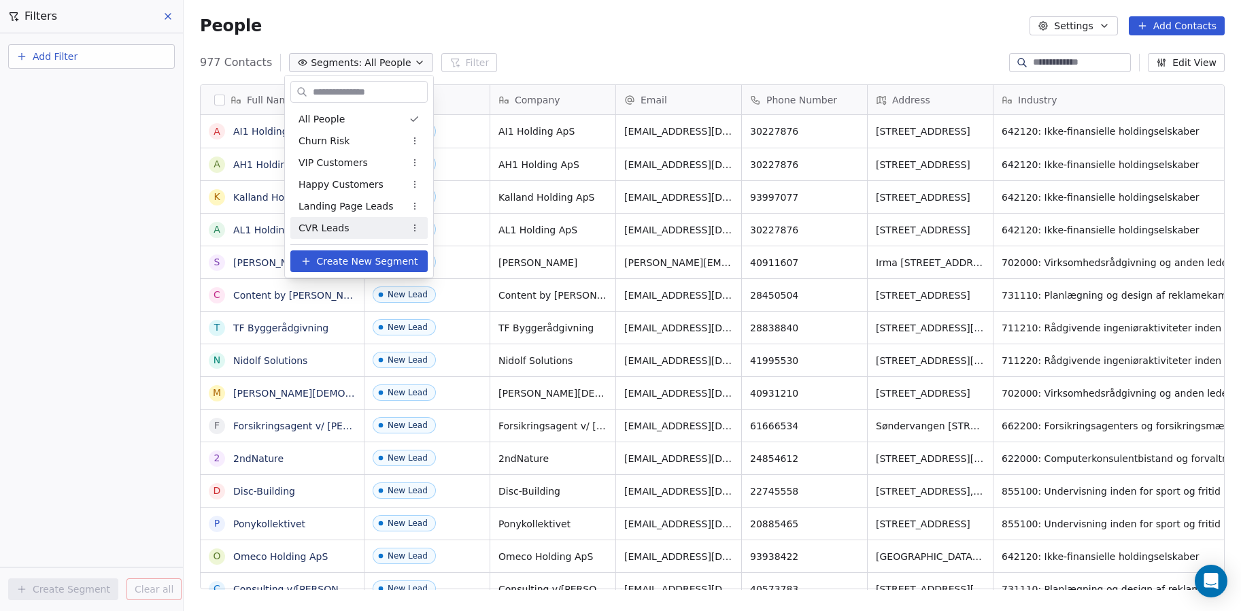
click at [346, 264] on span "Create New Segment" at bounding box center [367, 261] width 101 height 14
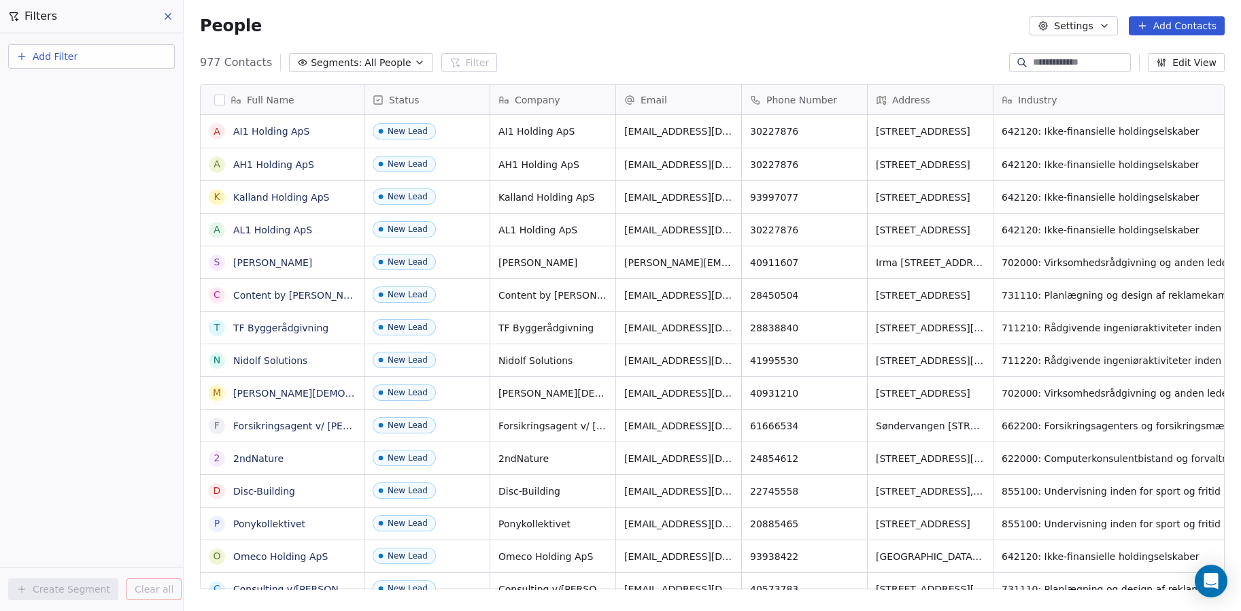
click at [324, 63] on span "Segments:" at bounding box center [336, 63] width 51 height 14
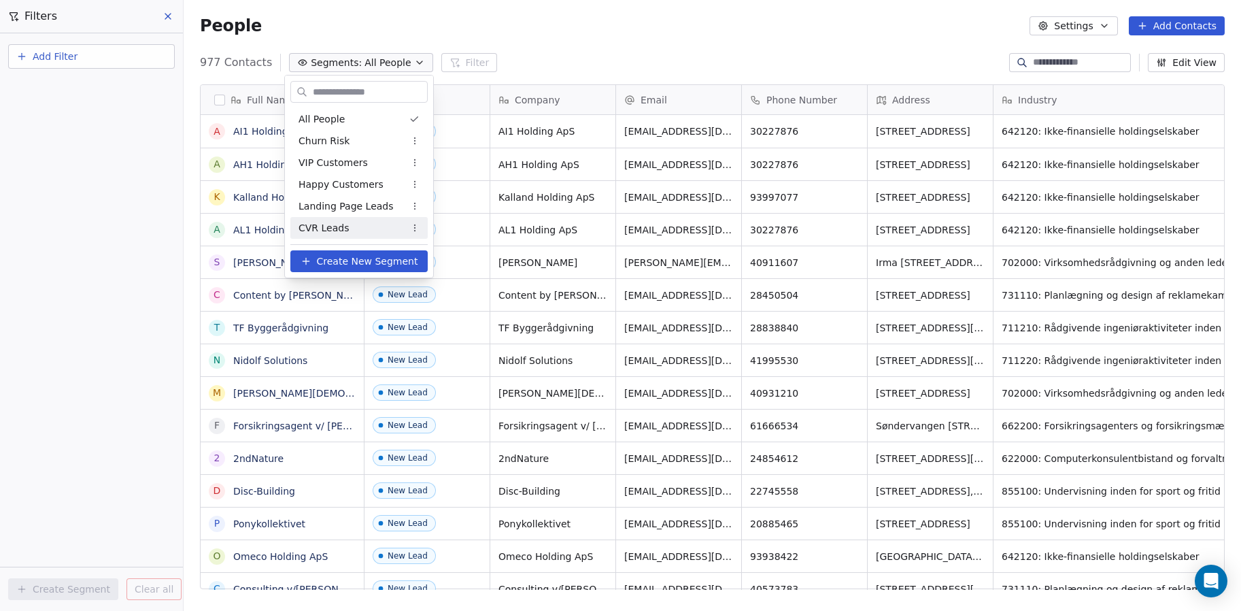
click at [308, 261] on icon at bounding box center [306, 261] width 6 height 0
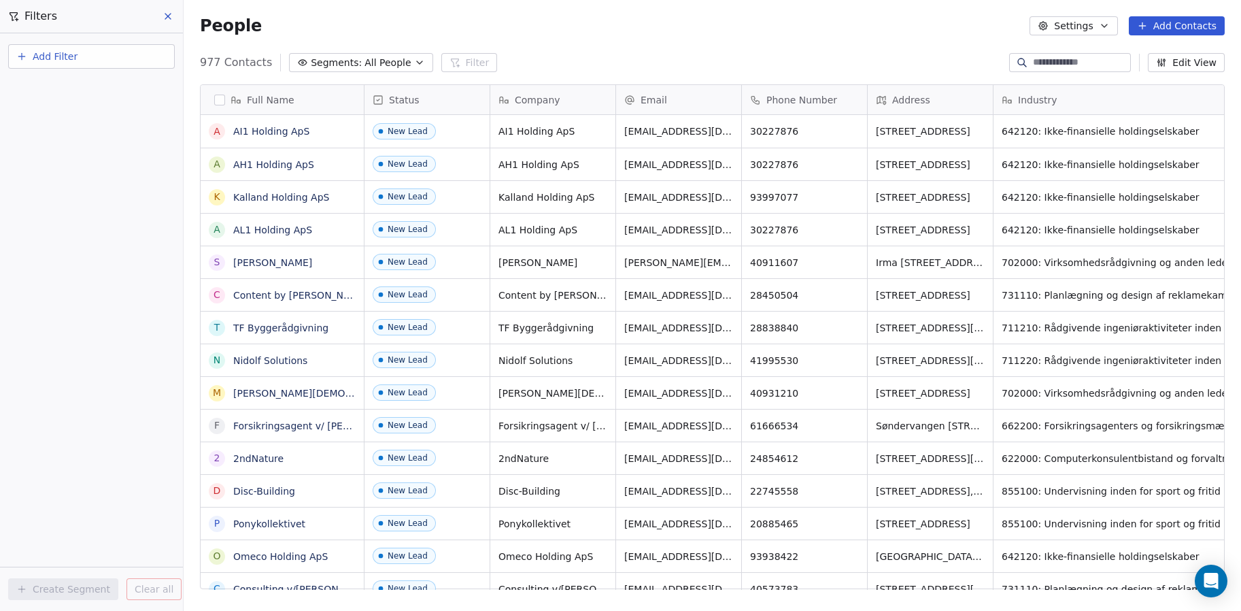
click at [137, 127] on div "Add Filter Create Segment Clear all" at bounding box center [91, 321] width 183 height 577
click at [89, 45] on button "Add Filter" at bounding box center [91, 56] width 167 height 24
click at [80, 92] on span "Contact properties" at bounding box center [66, 89] width 88 height 14
type input "***"
click at [53, 135] on div "Tags" at bounding box center [91, 138] width 138 height 14
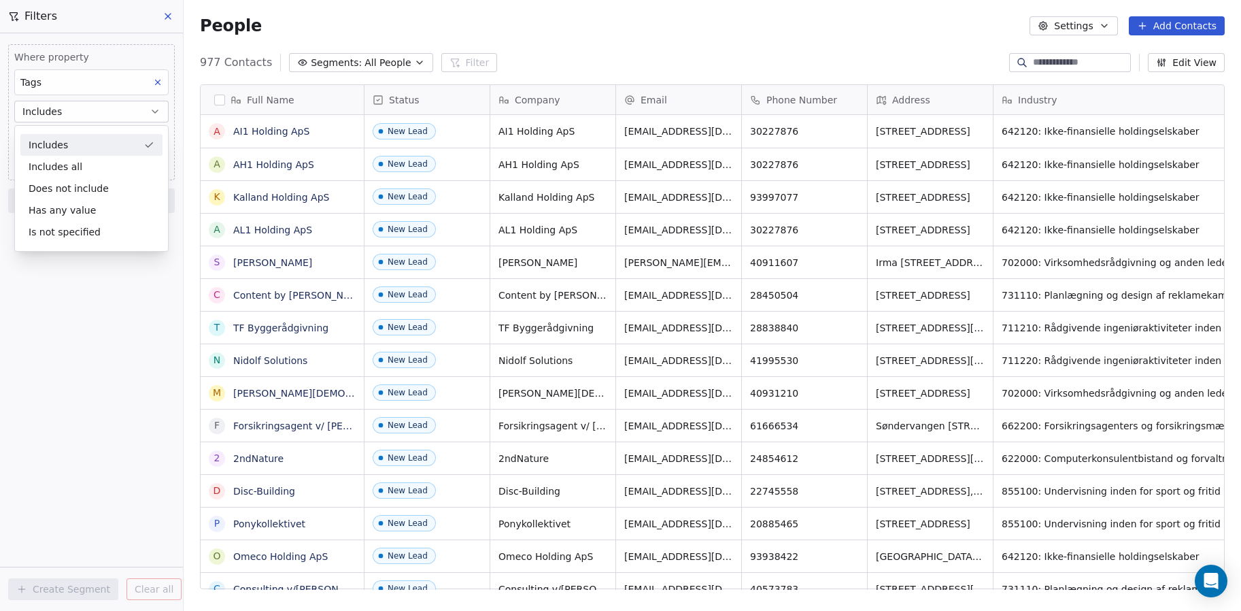
click at [73, 146] on div "Includes" at bounding box center [91, 145] width 142 height 22
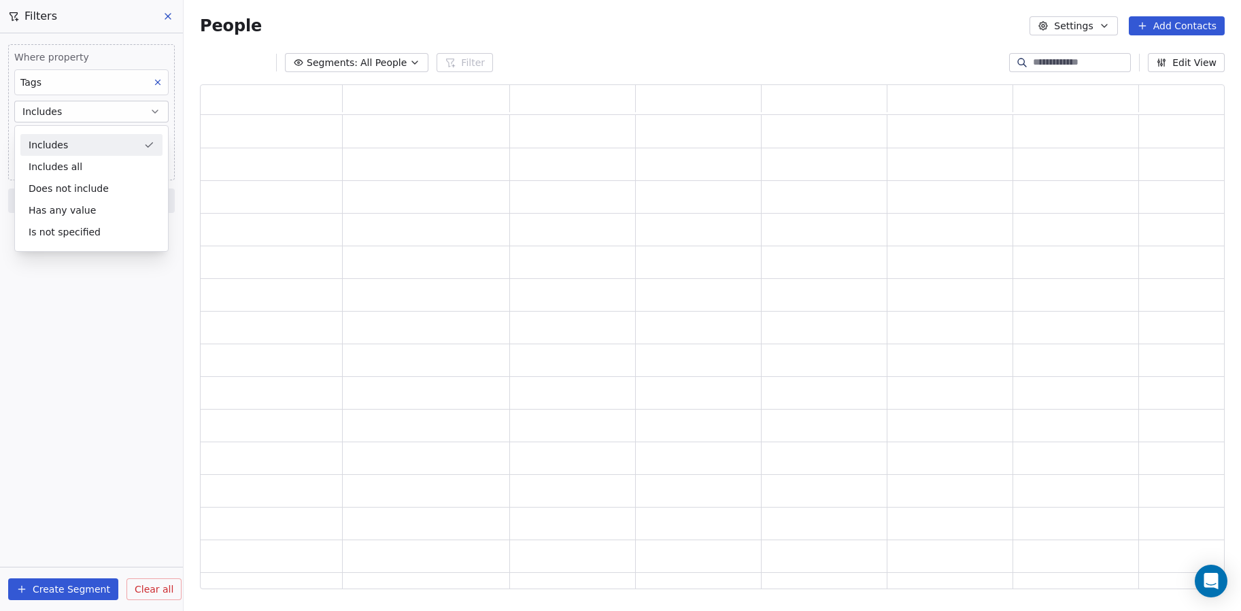
scroll to position [494, 1015]
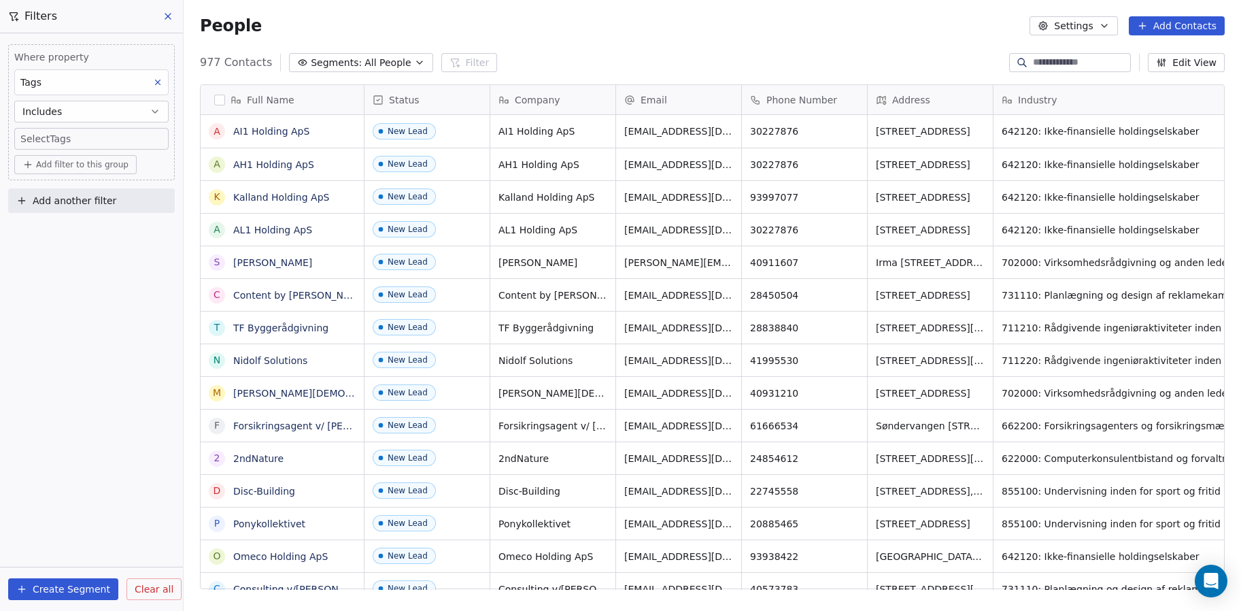
click at [69, 140] on body "Plain Contacts People Marketing Workflows Campaigns Sales Pipelines Sequences B…" at bounding box center [620, 305] width 1241 height 611
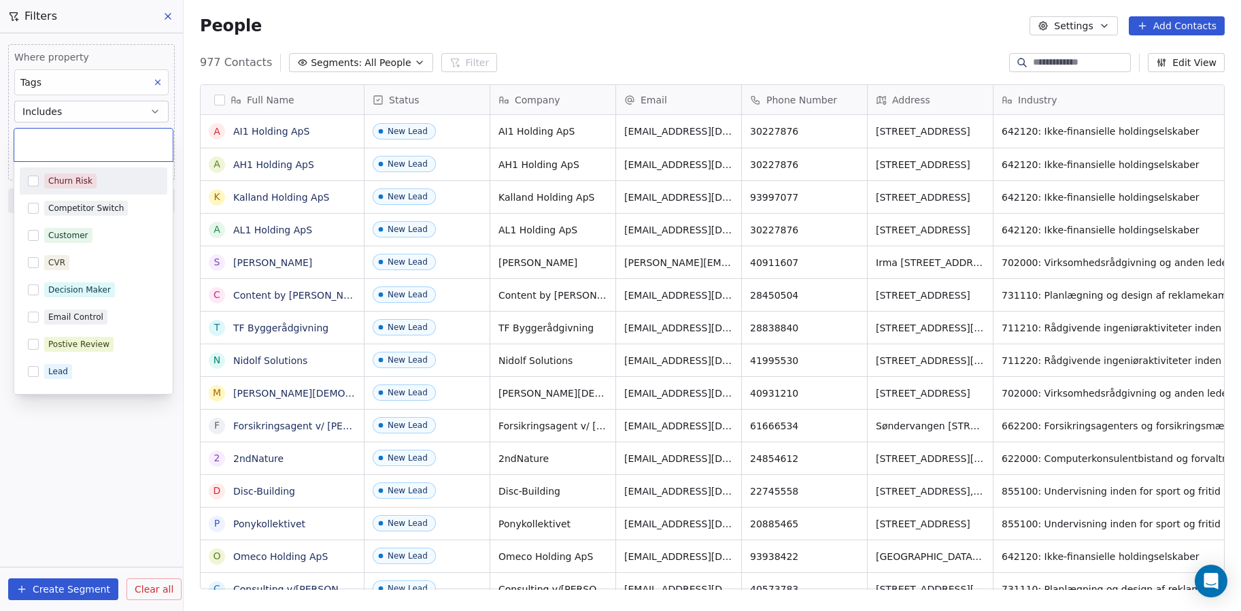
scroll to position [527, 1047]
click at [29, 265] on button "Suggestions" at bounding box center [33, 262] width 11 height 11
click at [65, 461] on html "Plain Contacts People Marketing Workflows Campaigns Sales Pipelines Sequences B…" at bounding box center [620, 305] width 1241 height 611
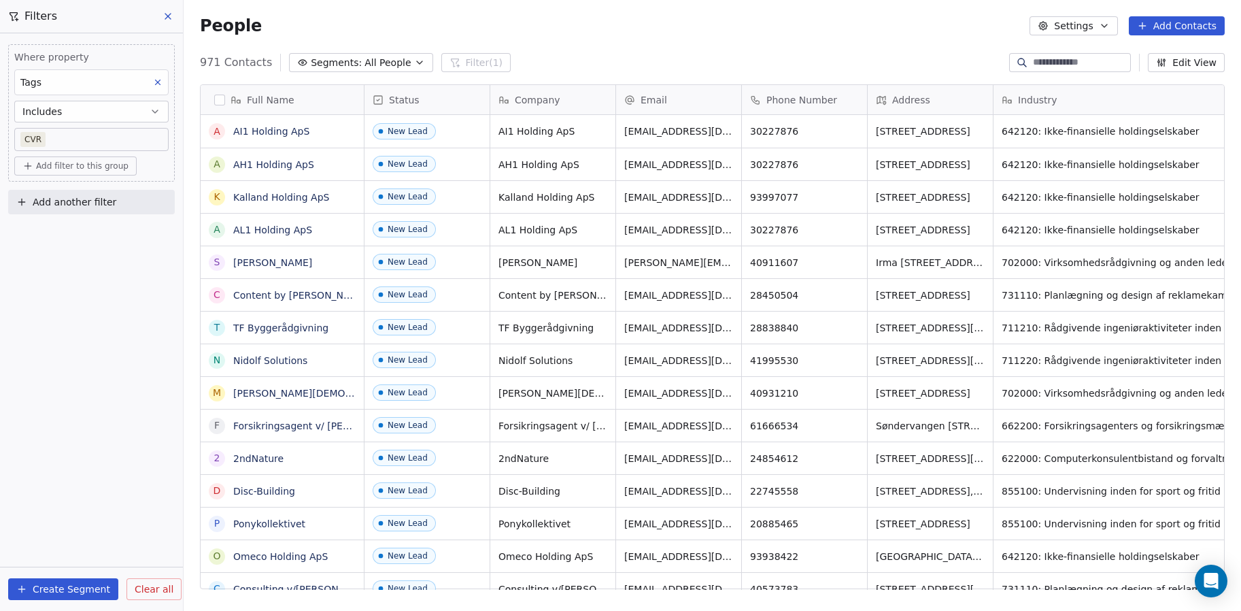
click at [66, 168] on span "Add filter to this group" at bounding box center [82, 166] width 92 height 11
click at [90, 197] on span "Contact properties" at bounding box center [73, 195] width 88 height 14
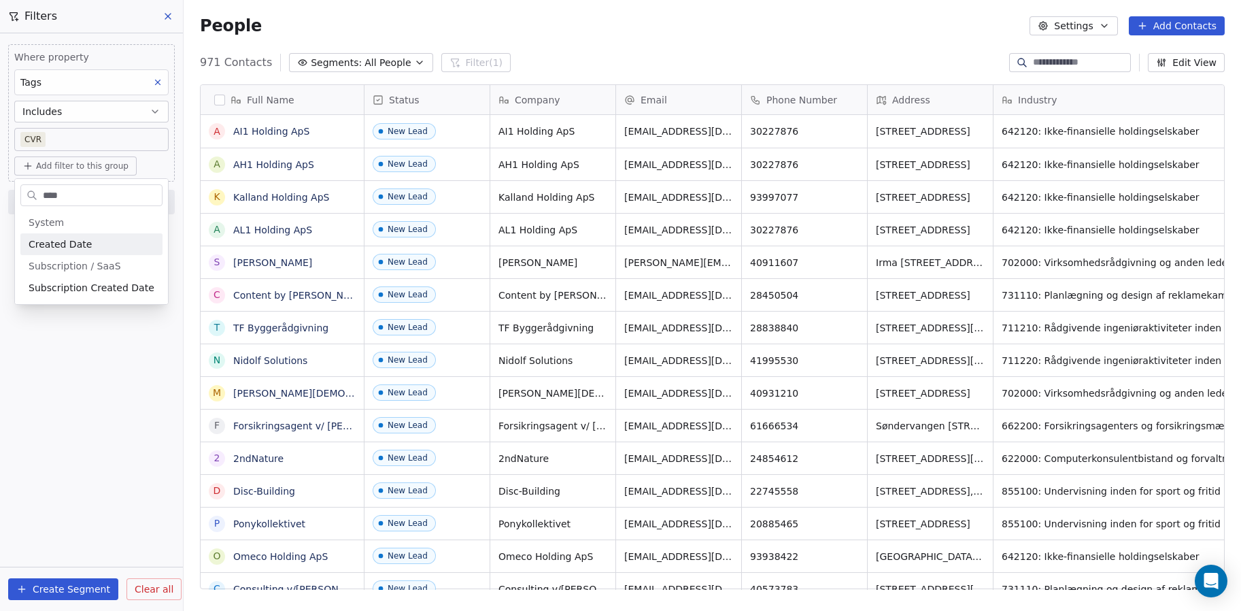
type input "****"
click at [82, 242] on span "Created Date" at bounding box center [60, 244] width 63 height 14
click at [59, 239] on span "is in the last" at bounding box center [51, 242] width 58 height 14
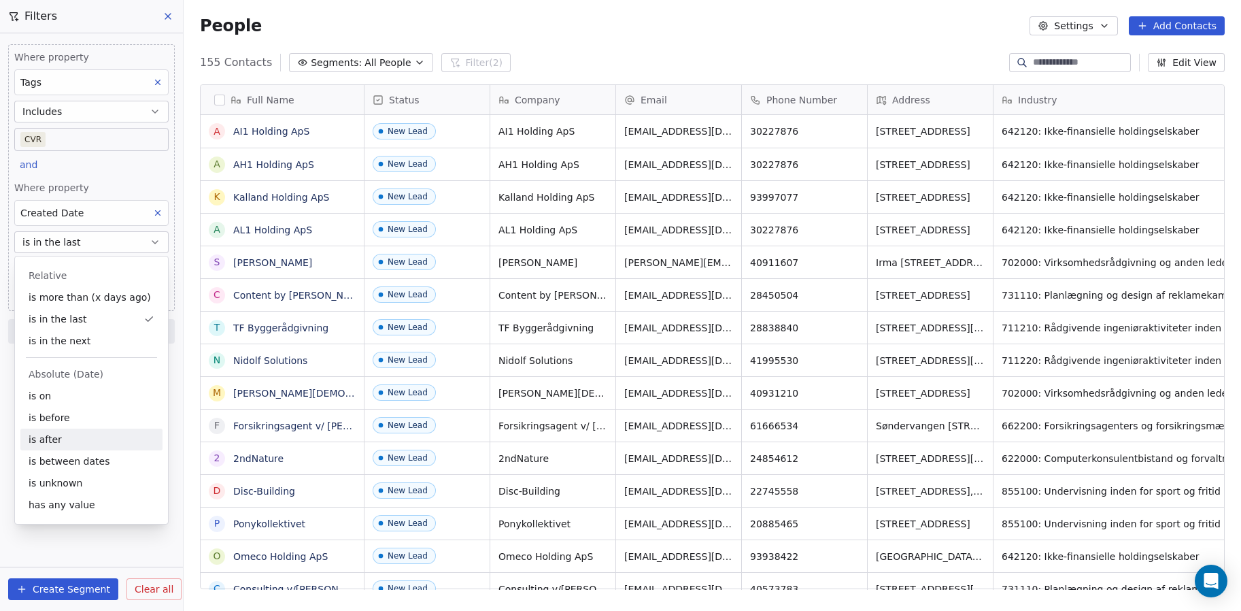
click at [63, 439] on div "is after" at bounding box center [91, 439] width 142 height 22
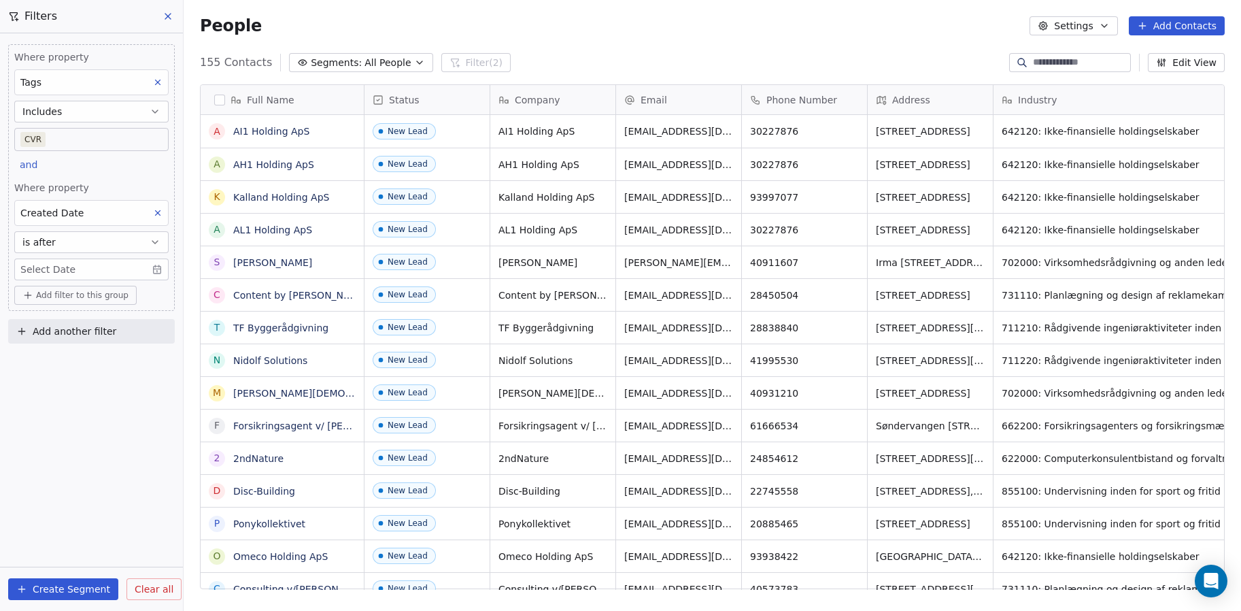
click at [98, 273] on body "Plain Contacts People Marketing Workflows Campaigns Sales Pipelines Sequences B…" at bounding box center [620, 305] width 1241 height 611
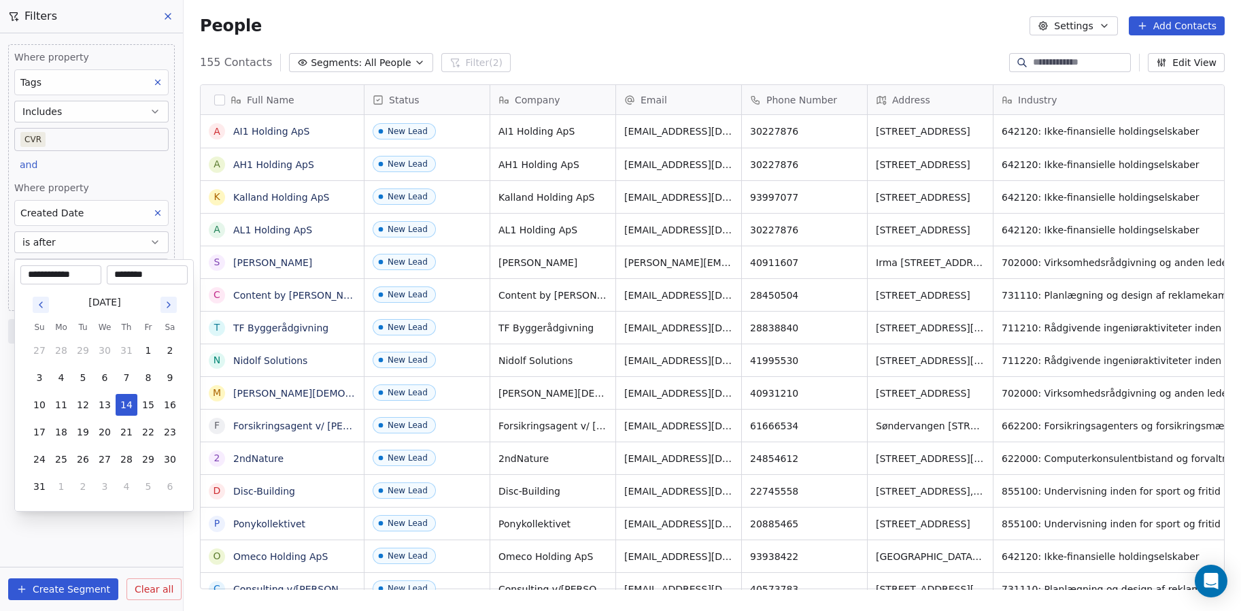
click at [41, 301] on icon "Go to previous month" at bounding box center [40, 304] width 11 height 11
click at [43, 346] on button "1" at bounding box center [40, 350] width 22 height 22
type input "**********"
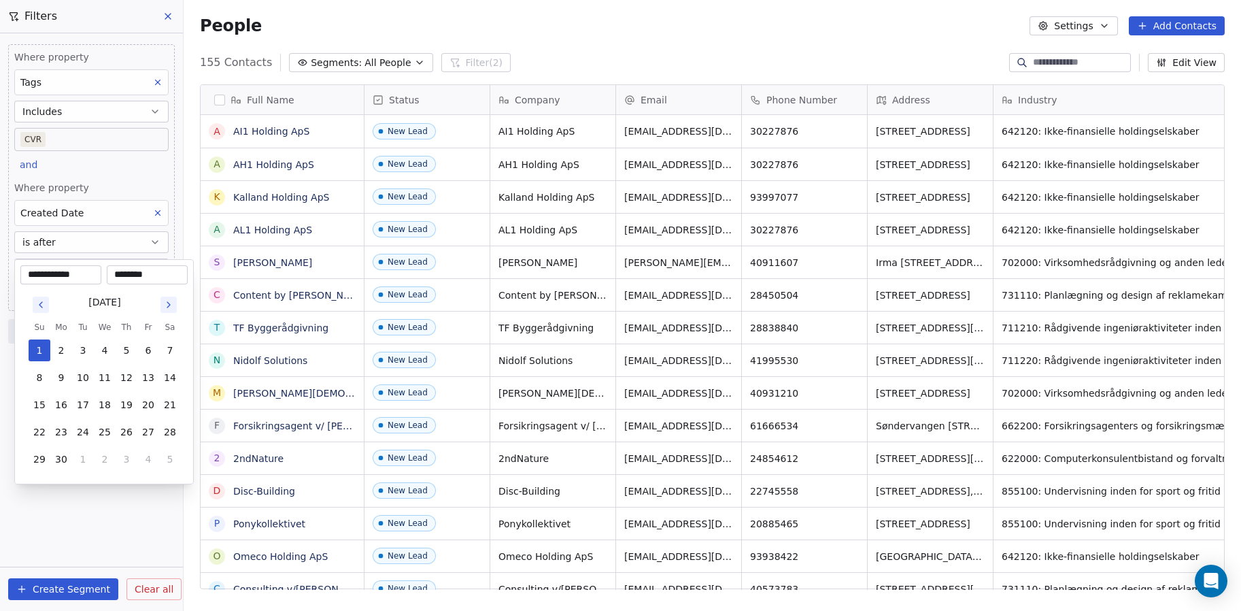
drag, startPoint x: 137, startPoint y: 275, endPoint x: 88, endPoint y: 269, distance: 48.7
click at [89, 269] on div "**********" at bounding box center [103, 274] width 167 height 19
type input "********"
click at [132, 543] on html "Plain Contacts People Marketing Workflows Campaigns Sales Pipelines Sequences B…" at bounding box center [620, 305] width 1241 height 611
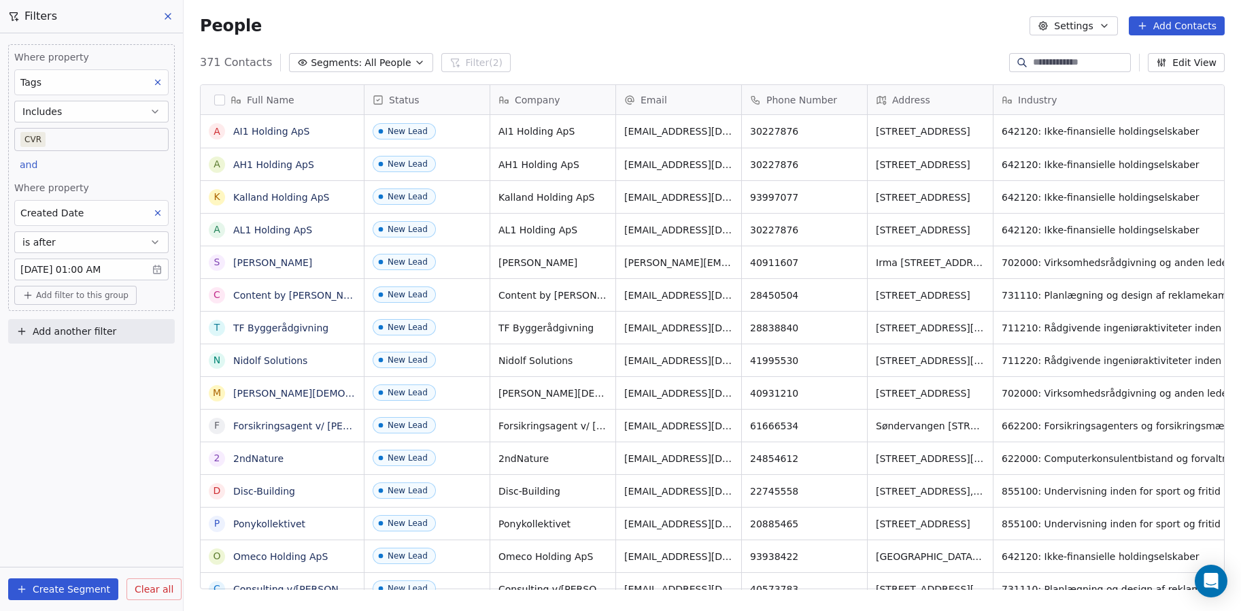
click at [60, 586] on button "Create Segment" at bounding box center [63, 589] width 110 height 22
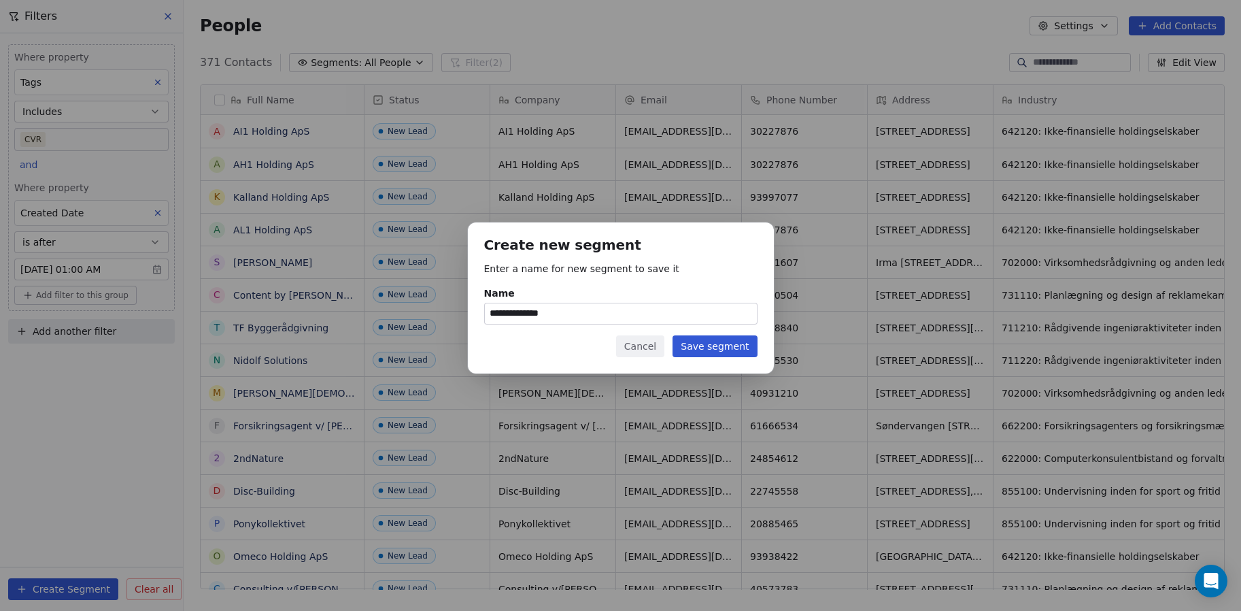
type input "**********"
click at [742, 352] on button "Save segment" at bounding box center [715, 346] width 84 height 22
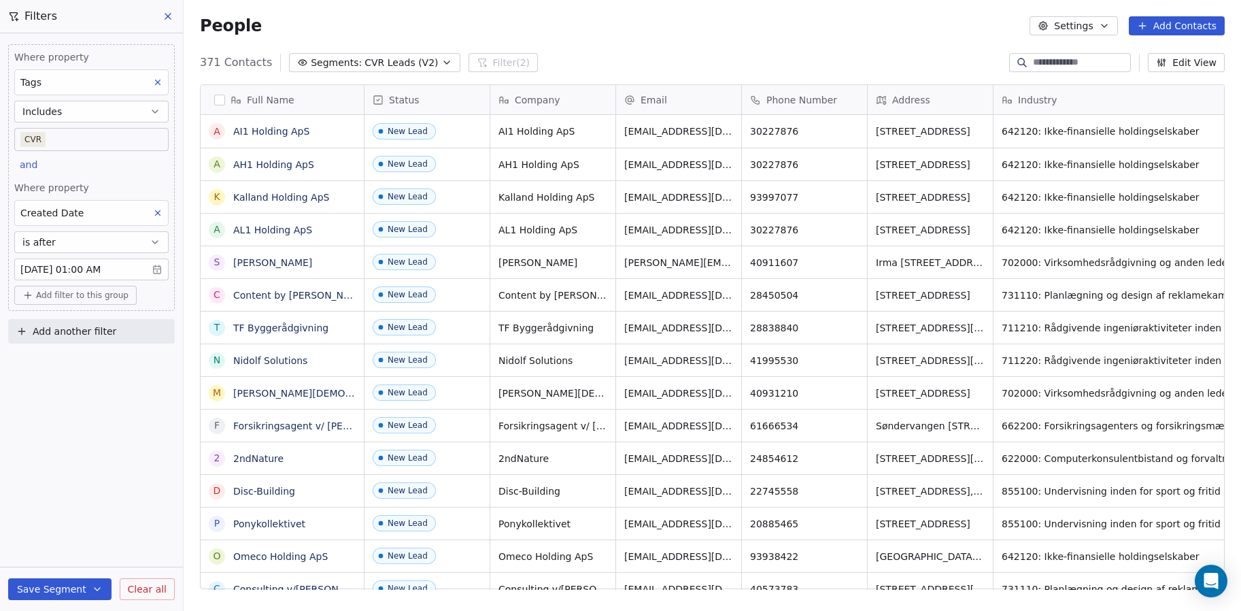
click at [166, 16] on icon at bounding box center [168, 16] width 11 height 11
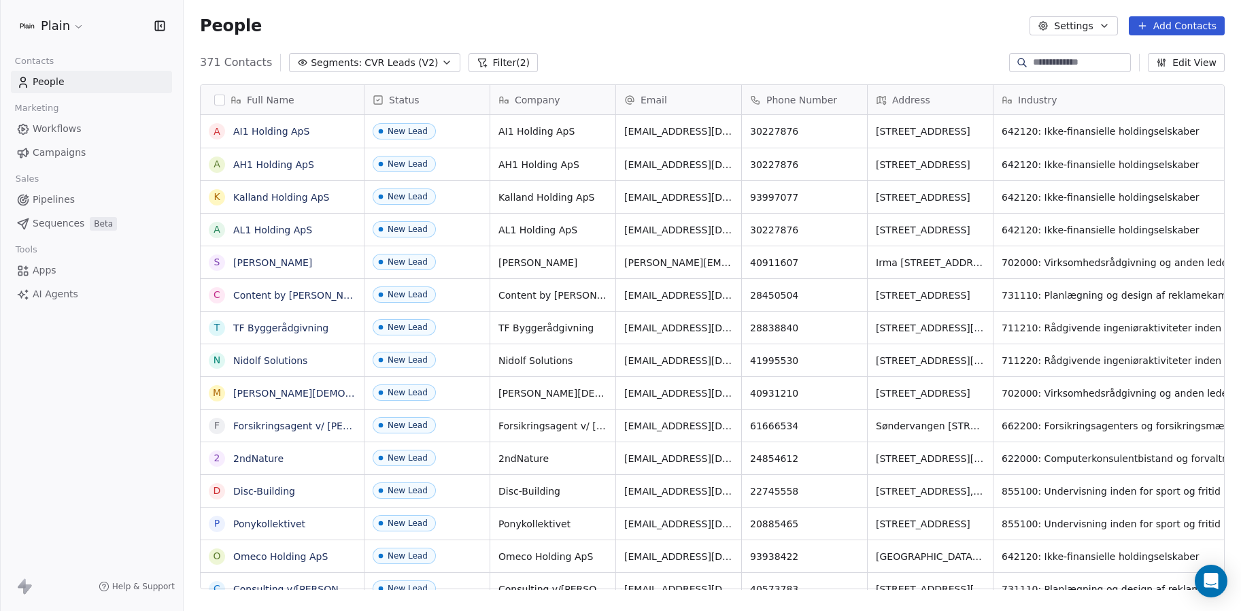
click at [44, 117] on span "Marketing" at bounding box center [37, 108] width 56 height 20
click at [46, 126] on span "Workflows" at bounding box center [57, 129] width 49 height 14
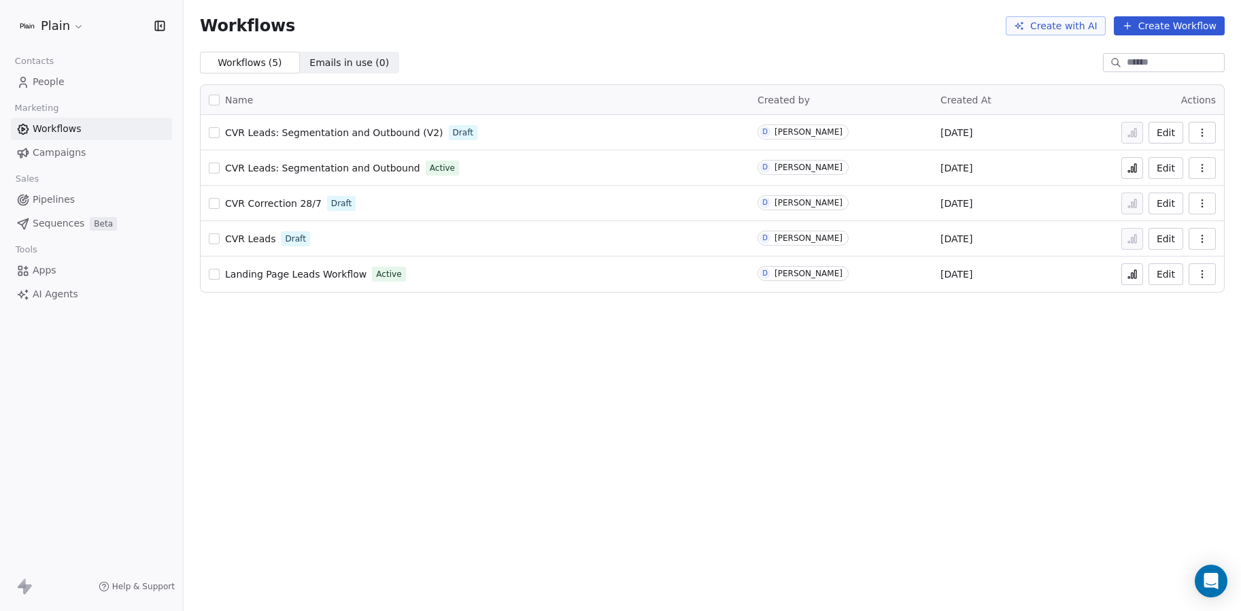
click at [305, 127] on span "CVR Leads: Segmentation and Outbound (V2)" at bounding box center [334, 132] width 218 height 11
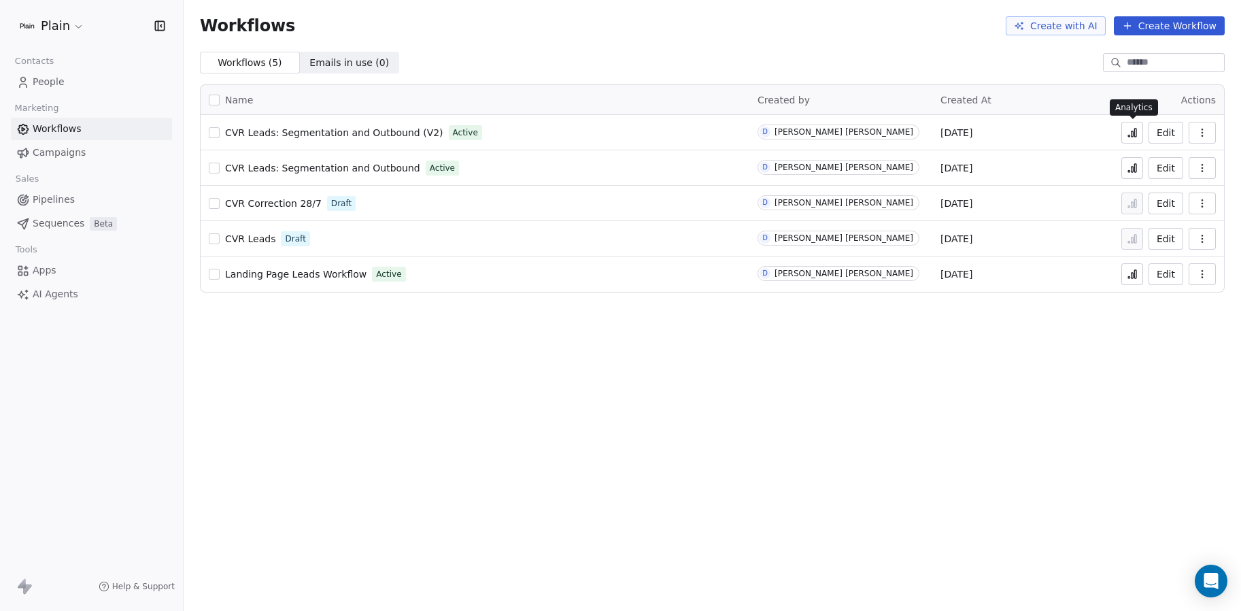
click at [1126, 129] on button at bounding box center [1133, 133] width 22 height 22
click at [1132, 131] on icon at bounding box center [1133, 133] width 2 height 5
click at [1127, 124] on button at bounding box center [1133, 133] width 22 height 22
click at [360, 131] on span "CVR Leads: Segmentation and Outbound (V2)" at bounding box center [334, 132] width 218 height 11
click at [1205, 579] on icon "Open Intercom Messenger" at bounding box center [1211, 581] width 16 height 18
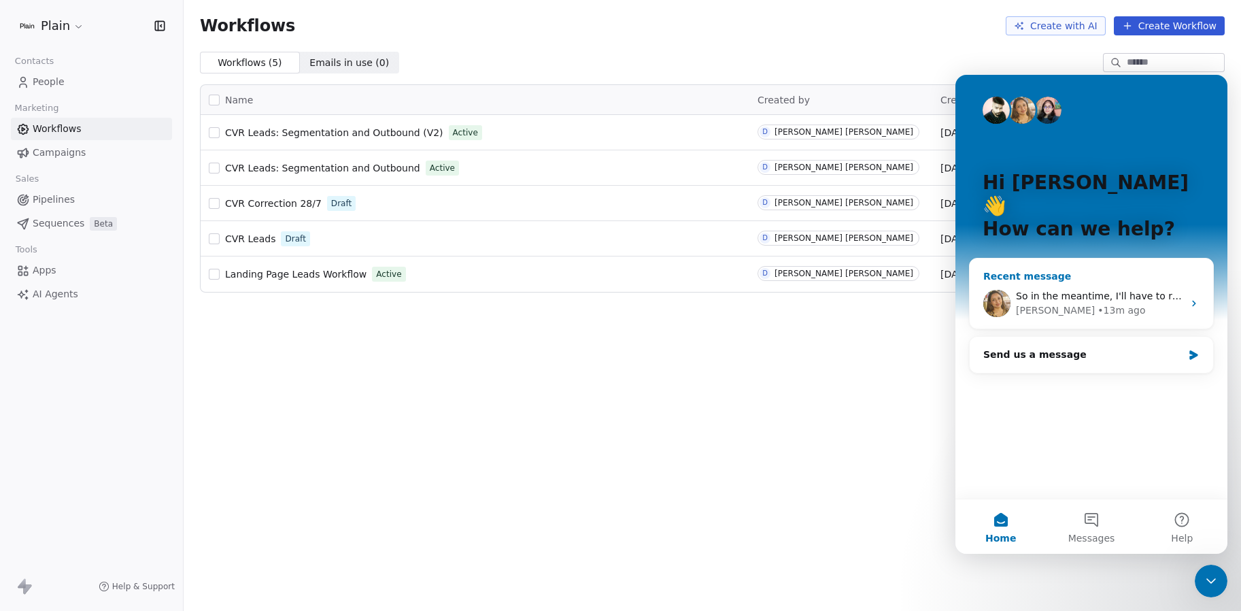
click at [1040, 303] on div "[PERSON_NAME]" at bounding box center [1055, 310] width 79 height 14
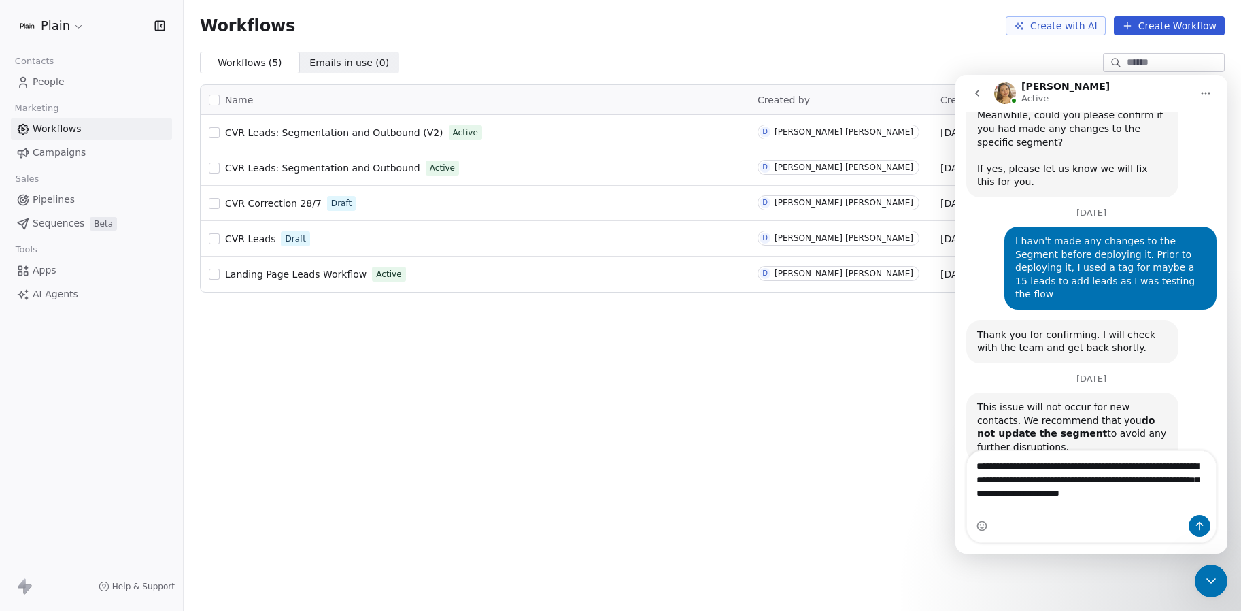
scroll to position [929, 0]
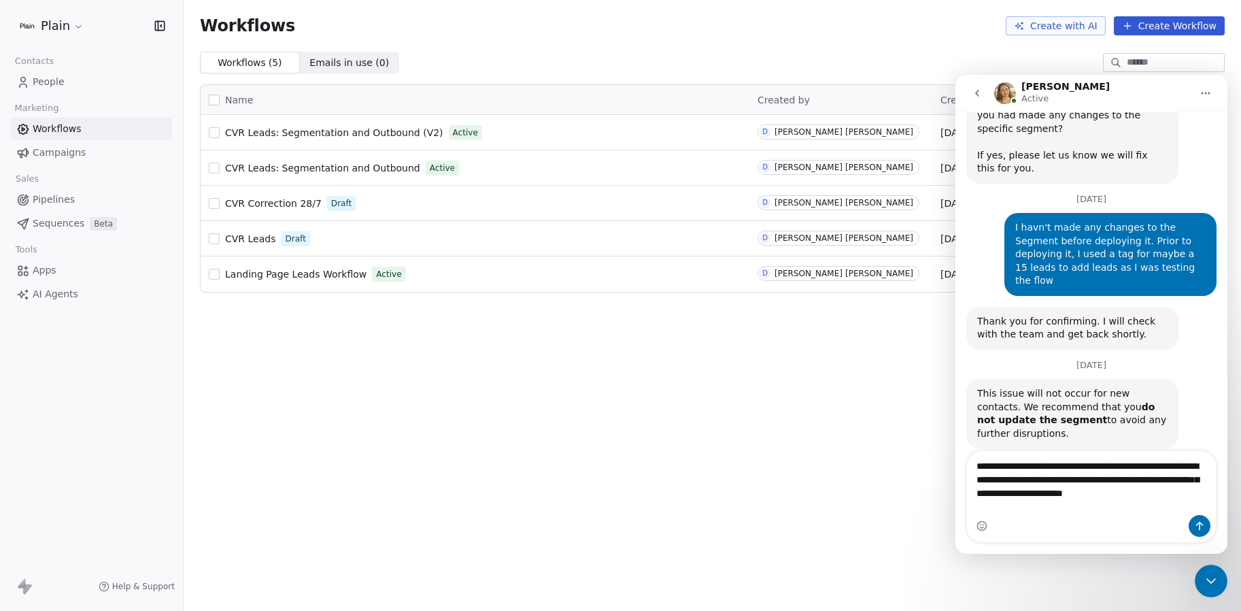
drag, startPoint x: 1026, startPoint y: 501, endPoint x: 1022, endPoint y: 492, distance: 10.4
click at [1022, 492] on textarea "**********" at bounding box center [1091, 483] width 249 height 64
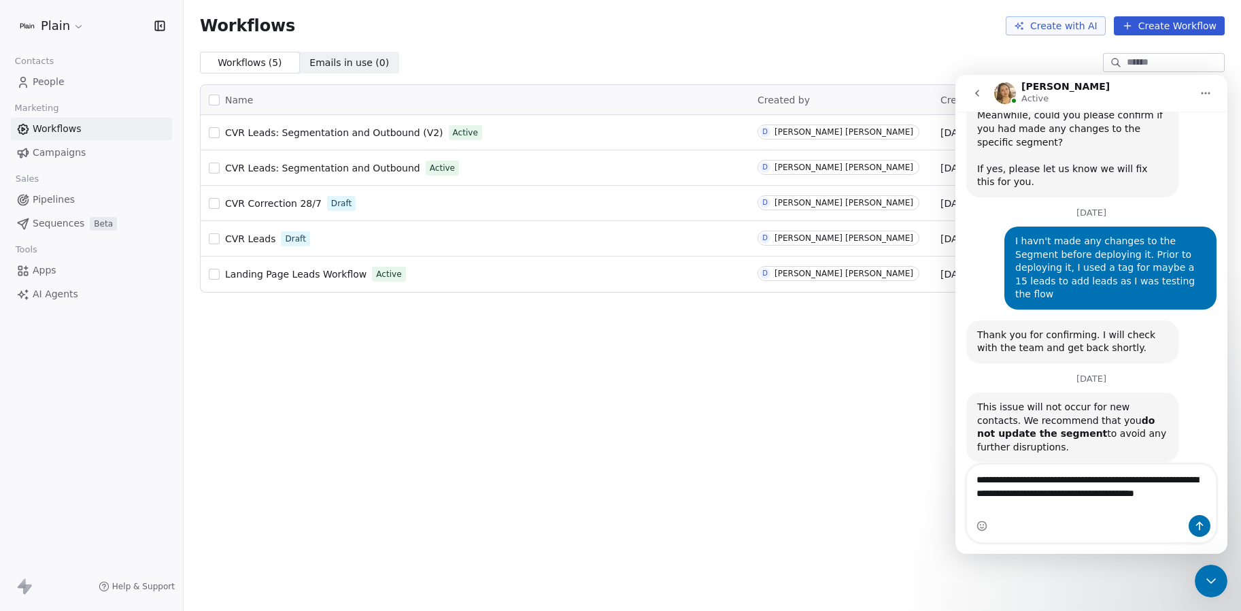
type textarea "**********"
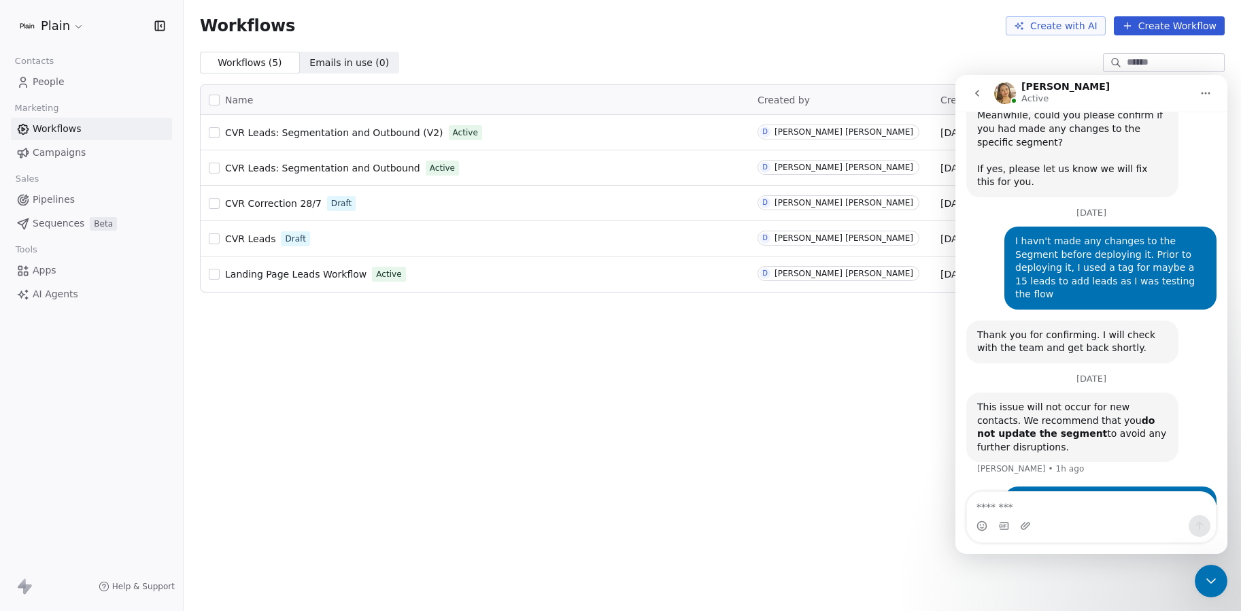
scroll to position [946, 0]
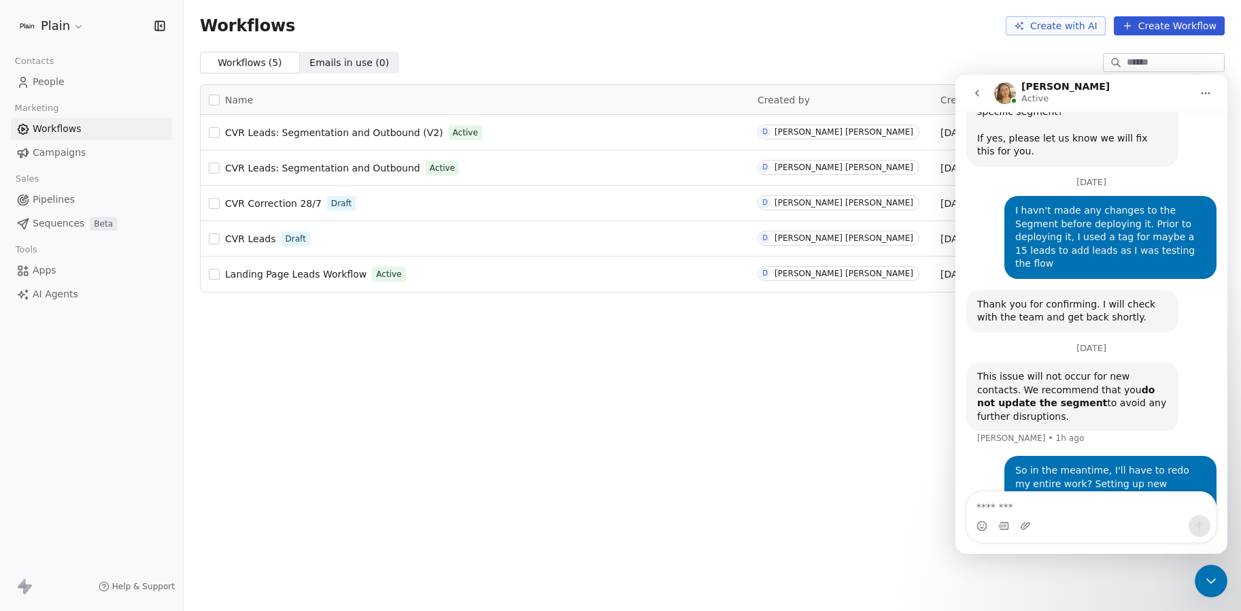
click at [1211, 577] on icon "Close Intercom Messenger" at bounding box center [1211, 581] width 16 height 16
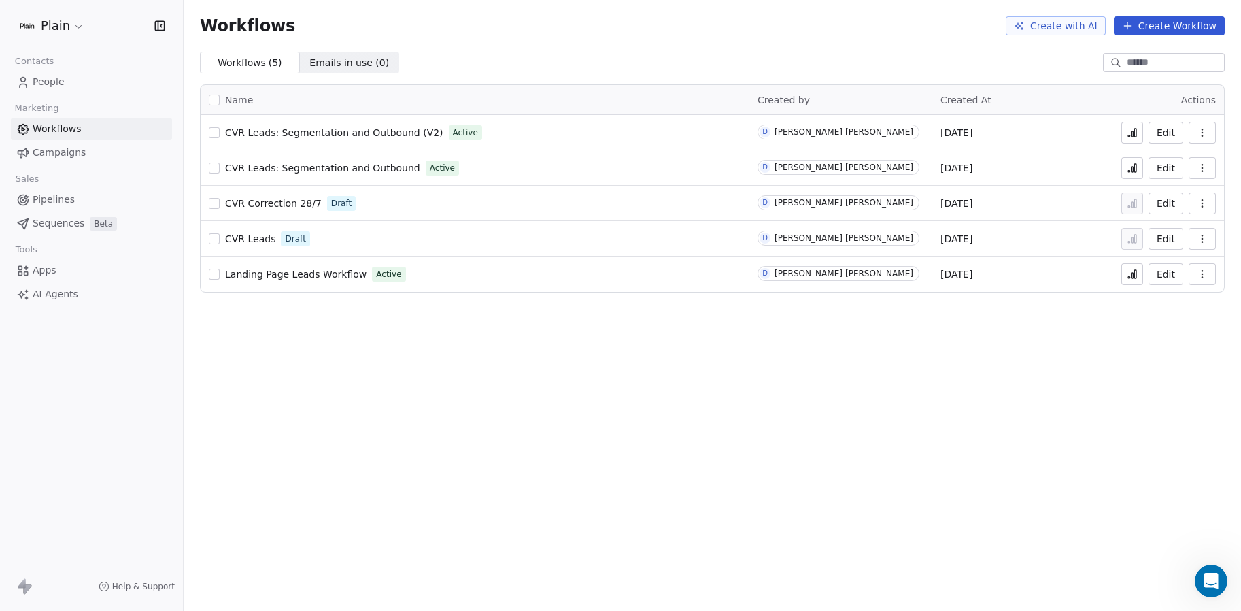
click at [50, 199] on span "Pipelines" at bounding box center [54, 199] width 42 height 14
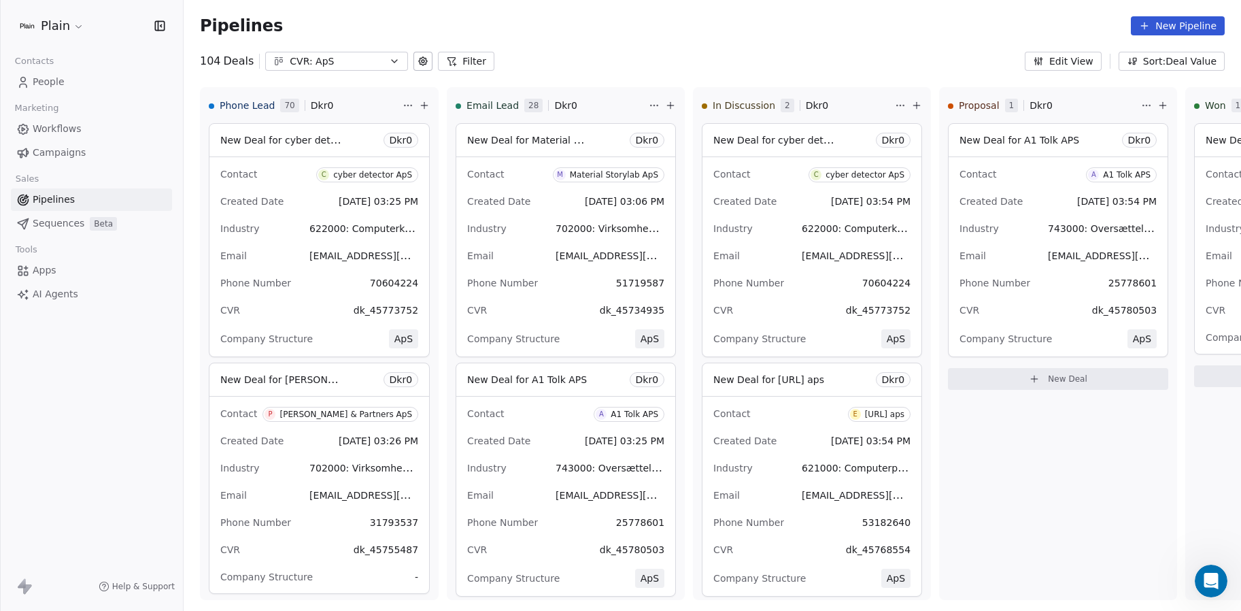
click at [332, 61] on div "CVR: ApS" at bounding box center [337, 61] width 94 height 14
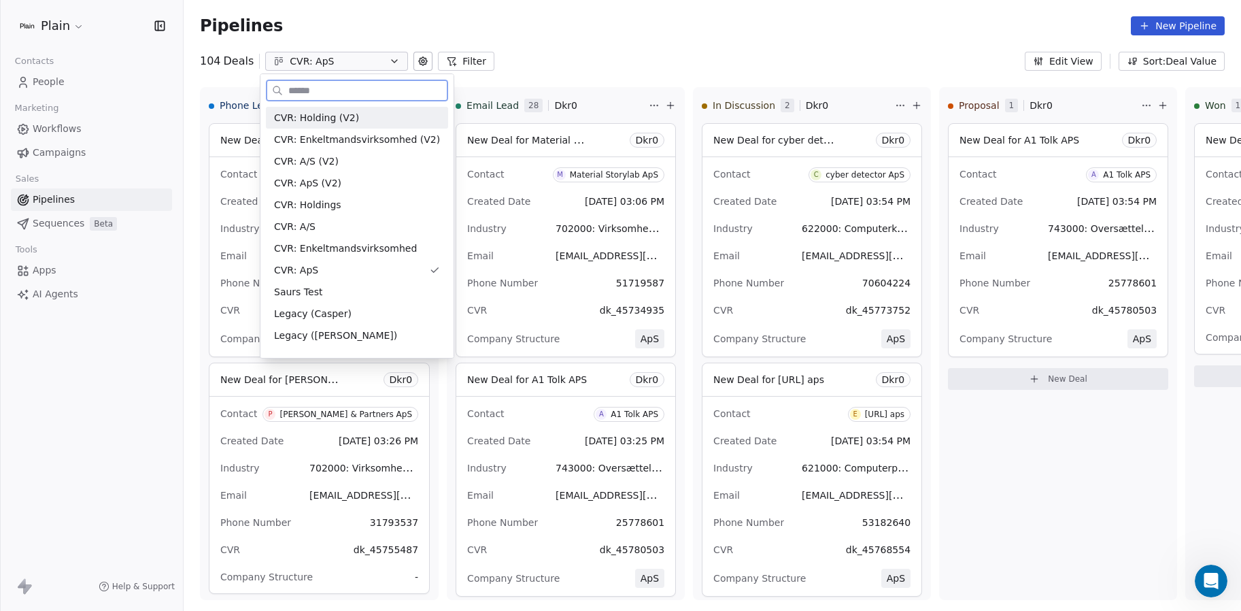
click at [312, 114] on span "CVR: Holding (V2)" at bounding box center [316, 118] width 85 height 14
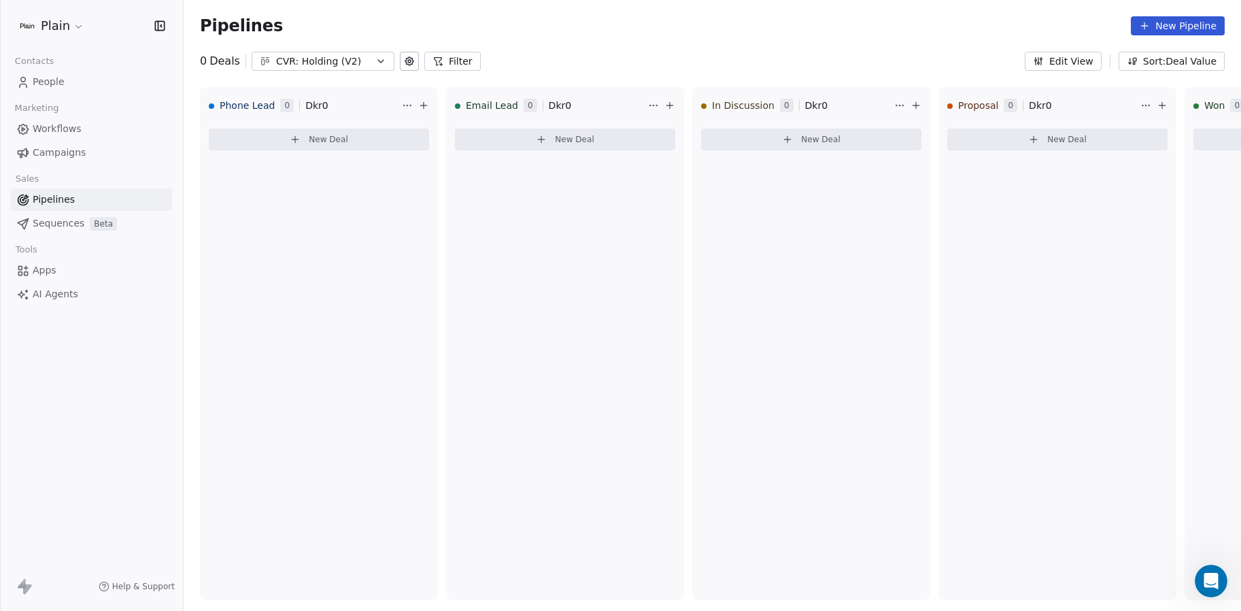
click at [66, 130] on span "Workflows" at bounding box center [57, 129] width 49 height 14
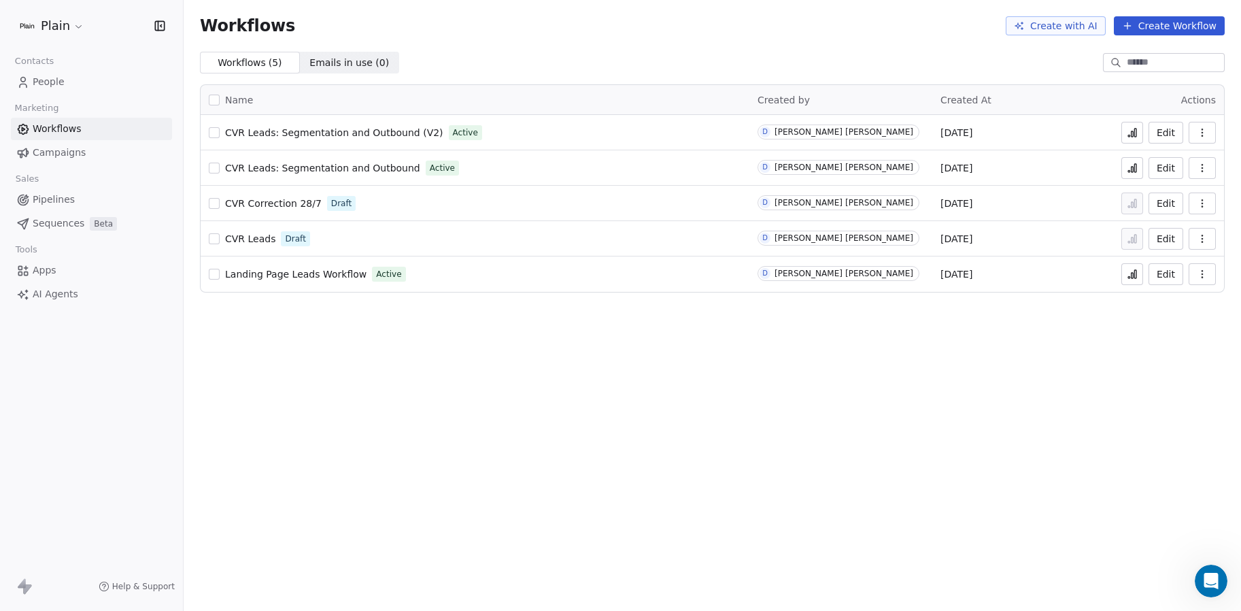
click at [1135, 129] on icon at bounding box center [1132, 132] width 11 height 11
click at [44, 202] on span "Pipelines" at bounding box center [54, 199] width 42 height 14
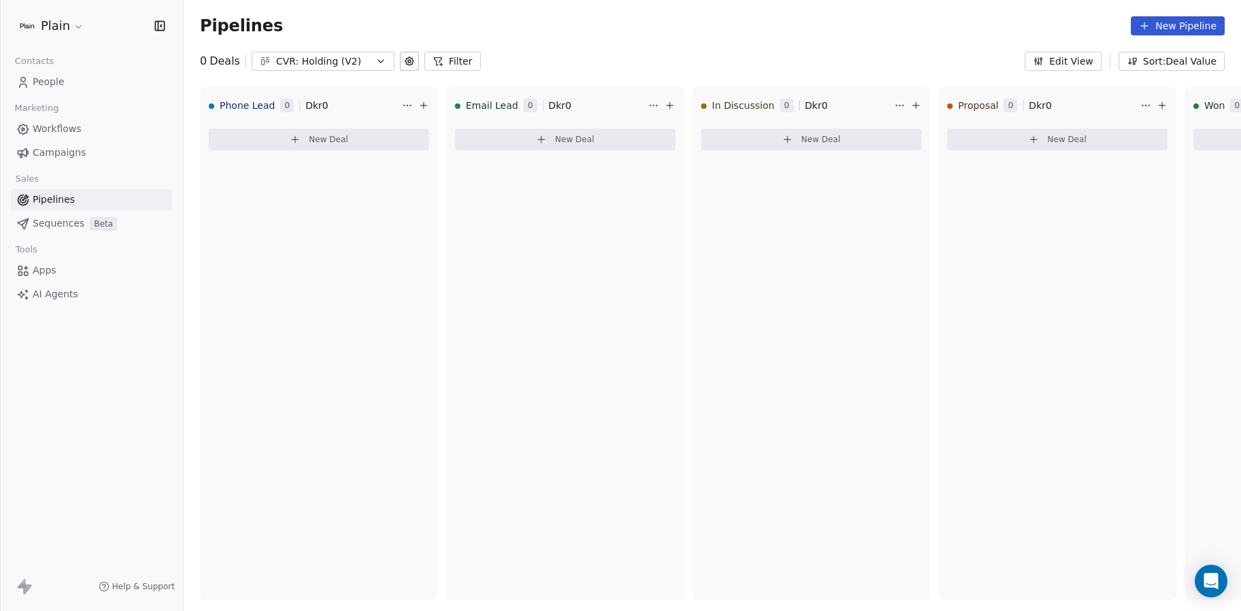
click at [39, 83] on span "People" at bounding box center [49, 82] width 32 height 14
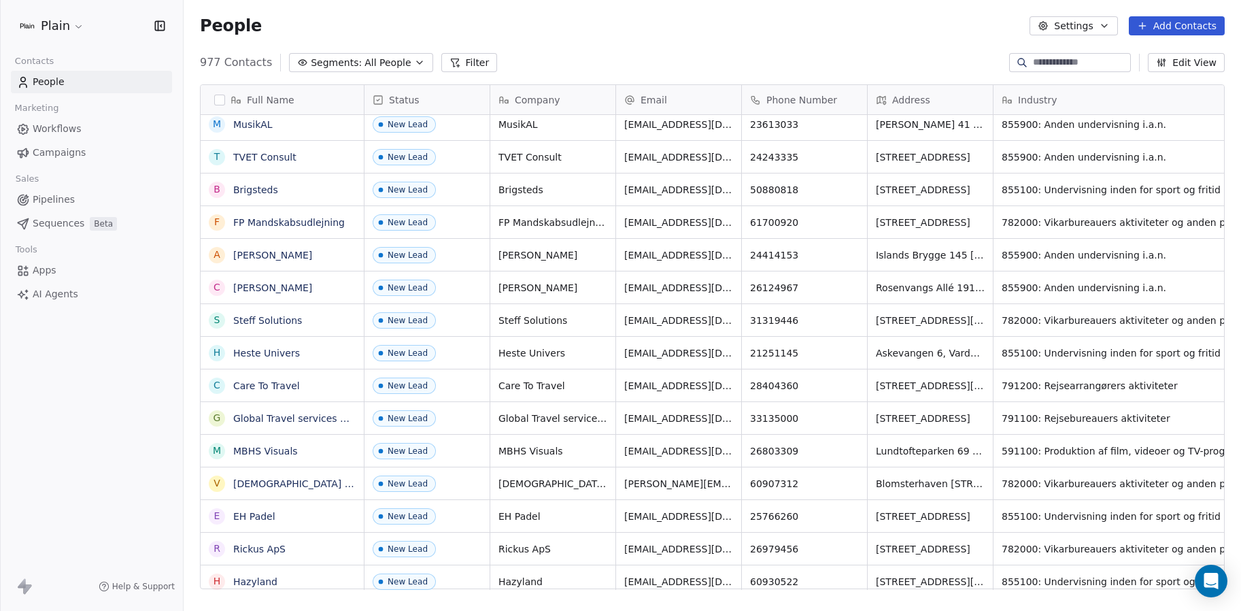
click at [51, 433] on div "Plain Contacts People Marketing Workflows Campaigns Sales Pipelines Sequences B…" at bounding box center [91, 305] width 183 height 611
click at [59, 437] on div "Plain Contacts People Marketing Workflows Campaigns Sales Pipelines Sequences B…" at bounding box center [91, 305] width 183 height 611
click at [58, 437] on div "Plain Contacts People Marketing Workflows Campaigns Sales Pipelines Sequences B…" at bounding box center [91, 305] width 183 height 611
click at [120, 426] on div "Plain Contacts People Marketing Workflows Campaigns Sales Pipelines Sequences B…" at bounding box center [91, 305] width 183 height 611
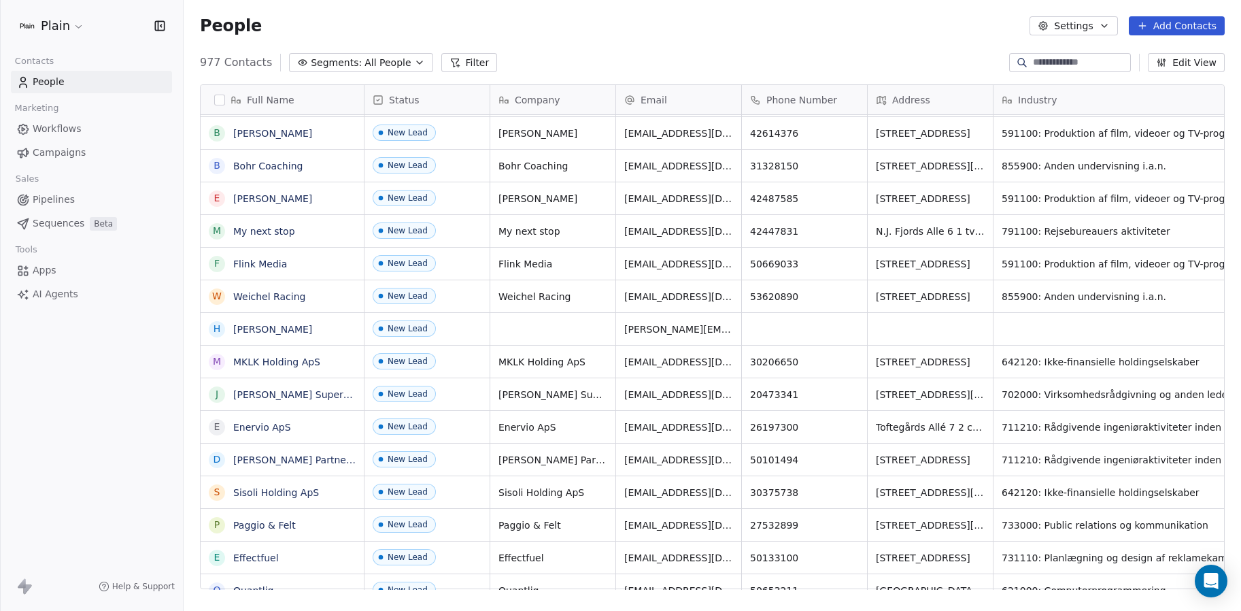
click at [57, 135] on span "Workflows" at bounding box center [57, 129] width 49 height 14
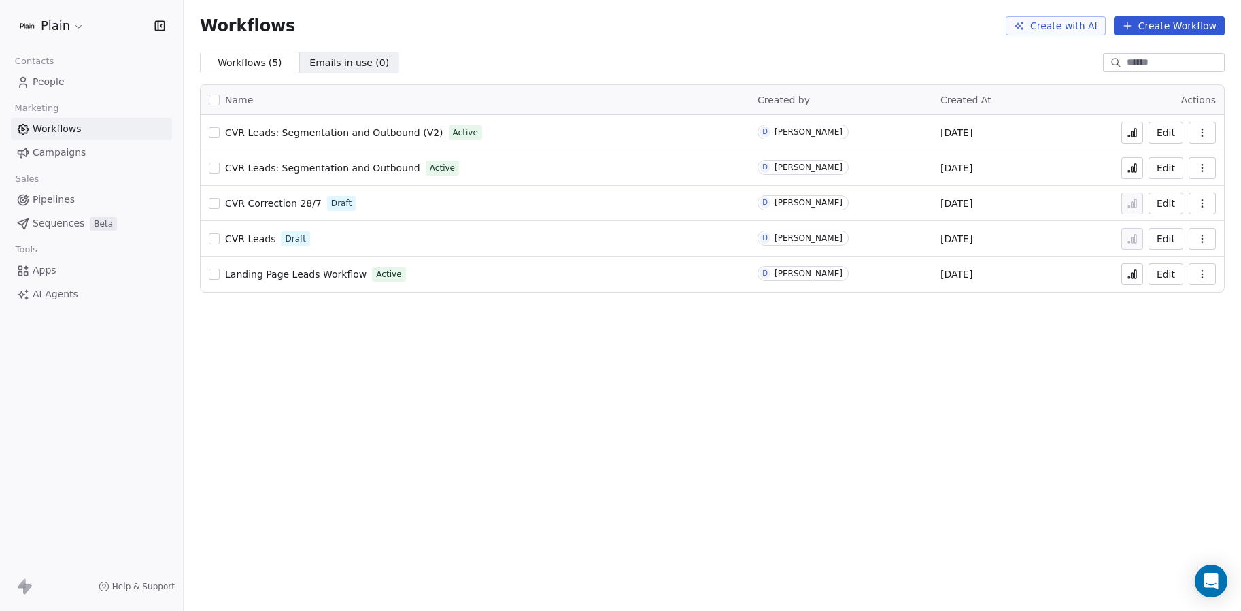
click at [380, 130] on span "CVR Leads: Segmentation and Outbound (V2)" at bounding box center [334, 132] width 218 height 11
click at [39, 78] on span "People" at bounding box center [49, 82] width 32 height 14
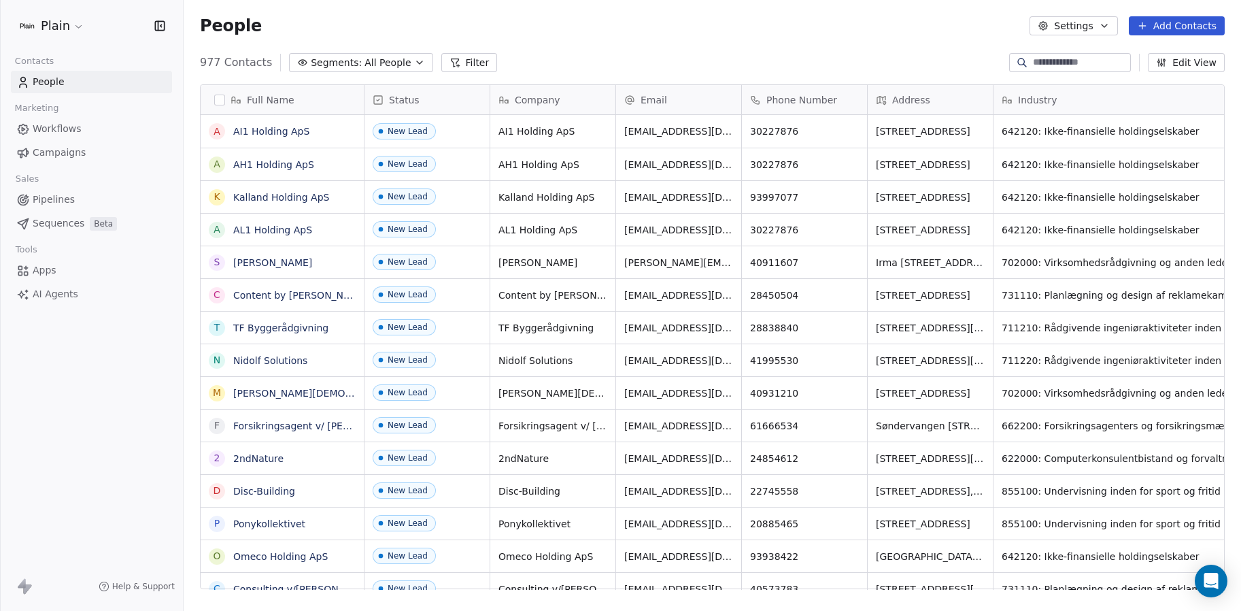
scroll to position [527, 1047]
click at [342, 65] on span "Segments:" at bounding box center [336, 63] width 51 height 14
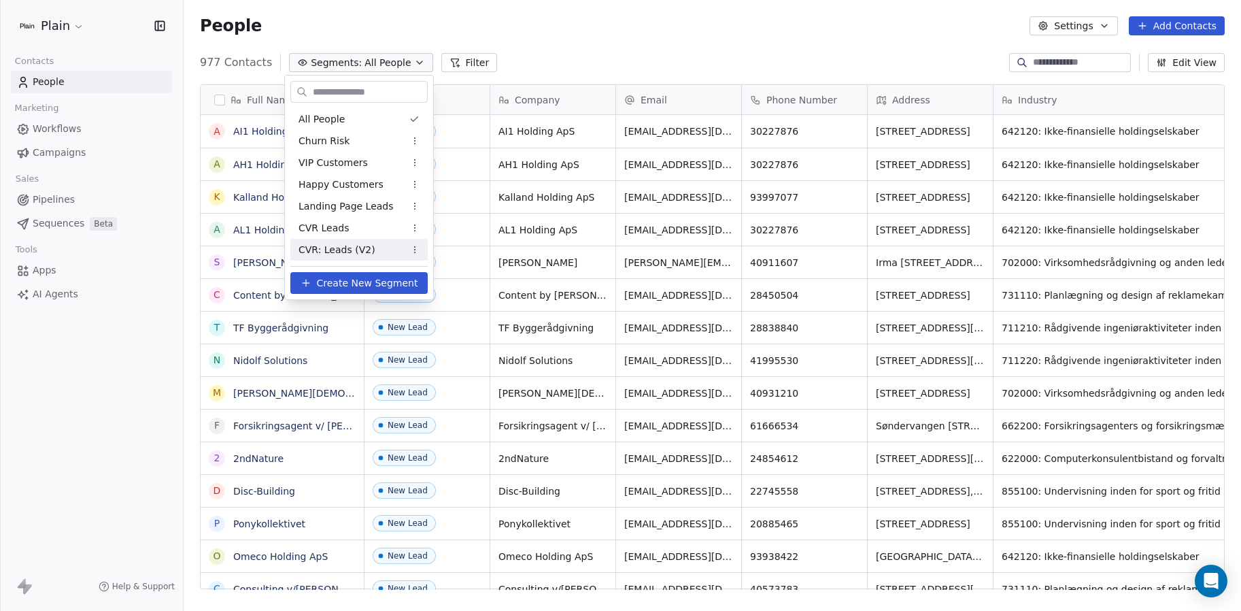
click at [350, 246] on span "CVR: Leads (V2)" at bounding box center [337, 250] width 77 height 14
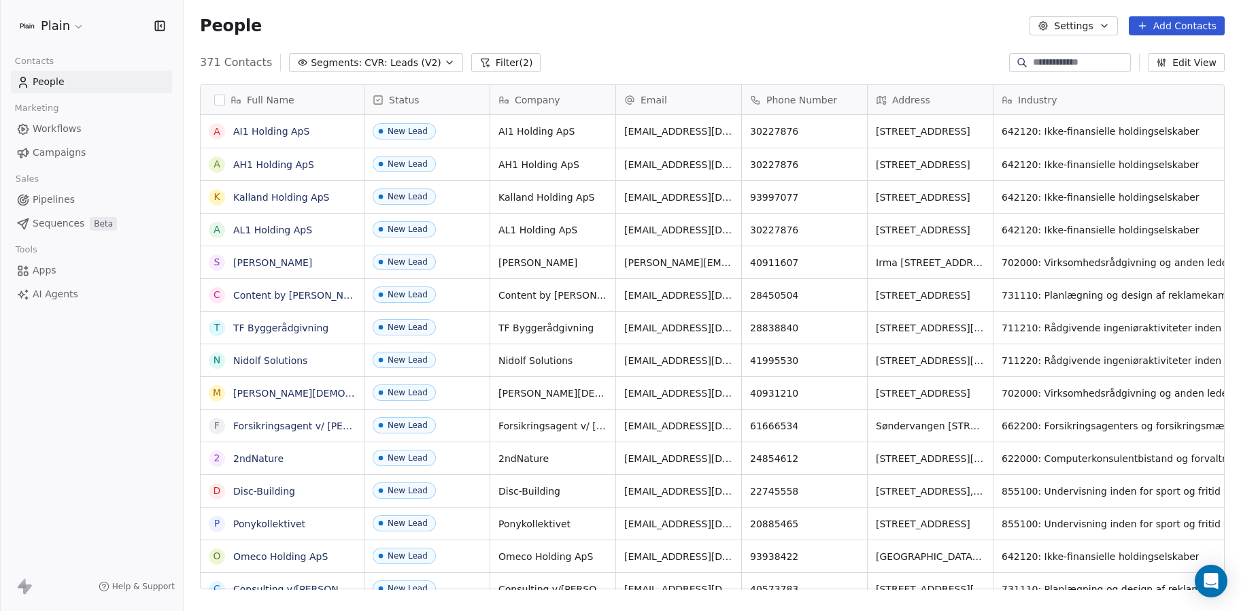
click at [496, 69] on button "Filter (2)" at bounding box center [506, 62] width 70 height 19
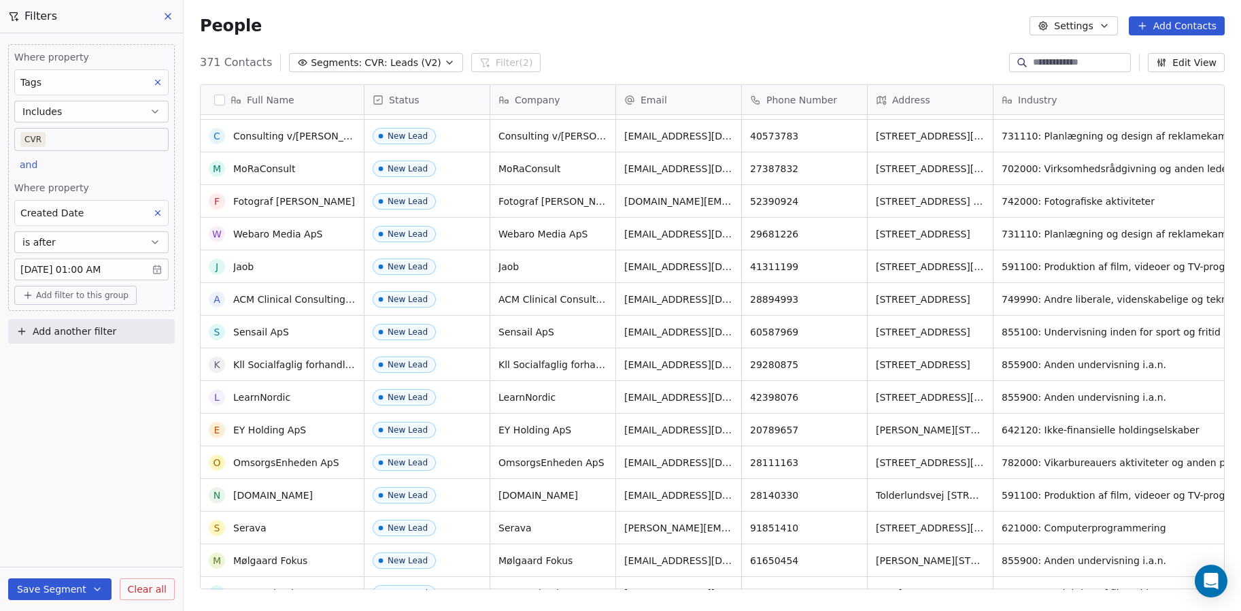
scroll to position [0, 0]
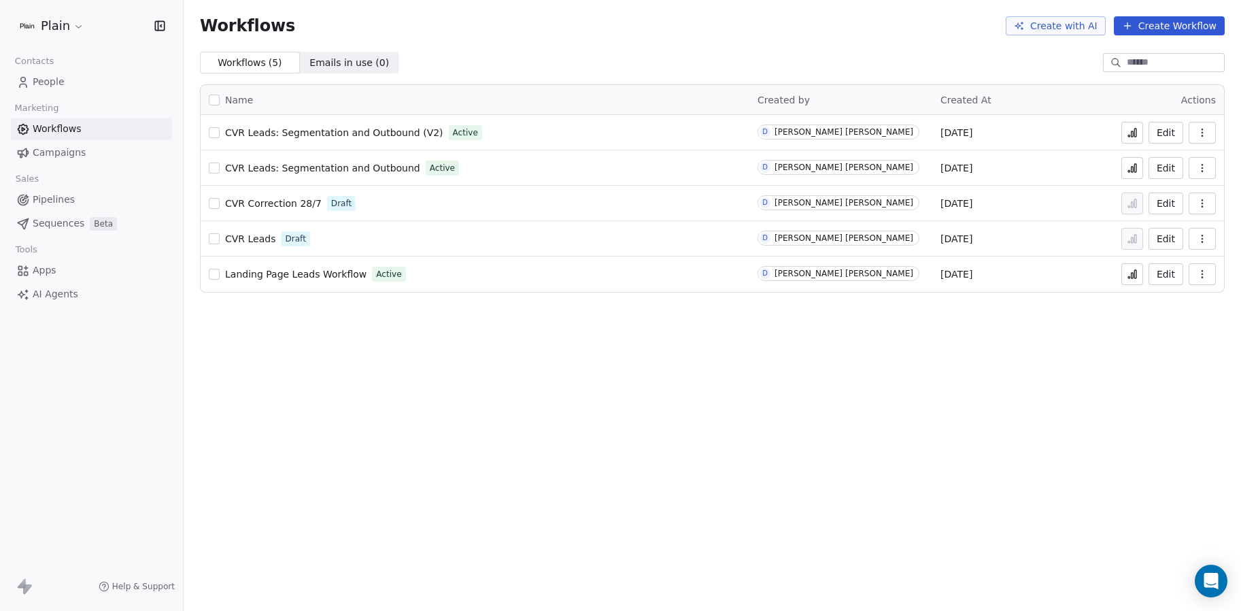
click at [1134, 131] on icon at bounding box center [1133, 133] width 2 height 5
click at [1208, 573] on icon "Open Intercom Messenger" at bounding box center [1211, 581] width 18 height 18
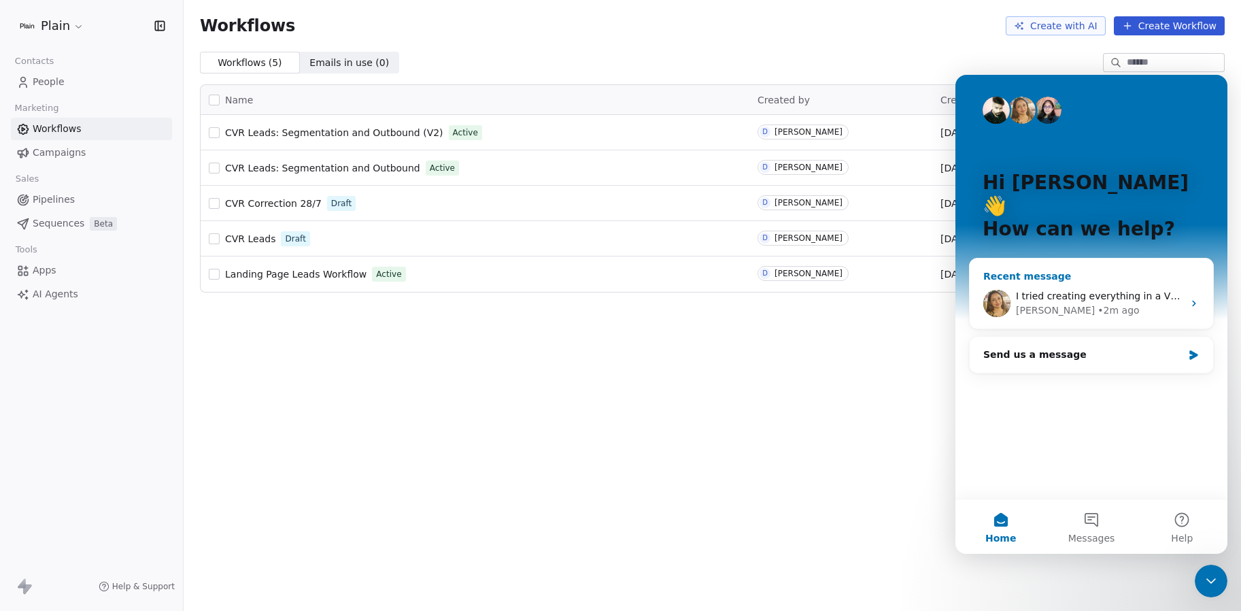
click at [997, 290] on img "Intercom messenger" at bounding box center [996, 303] width 27 height 27
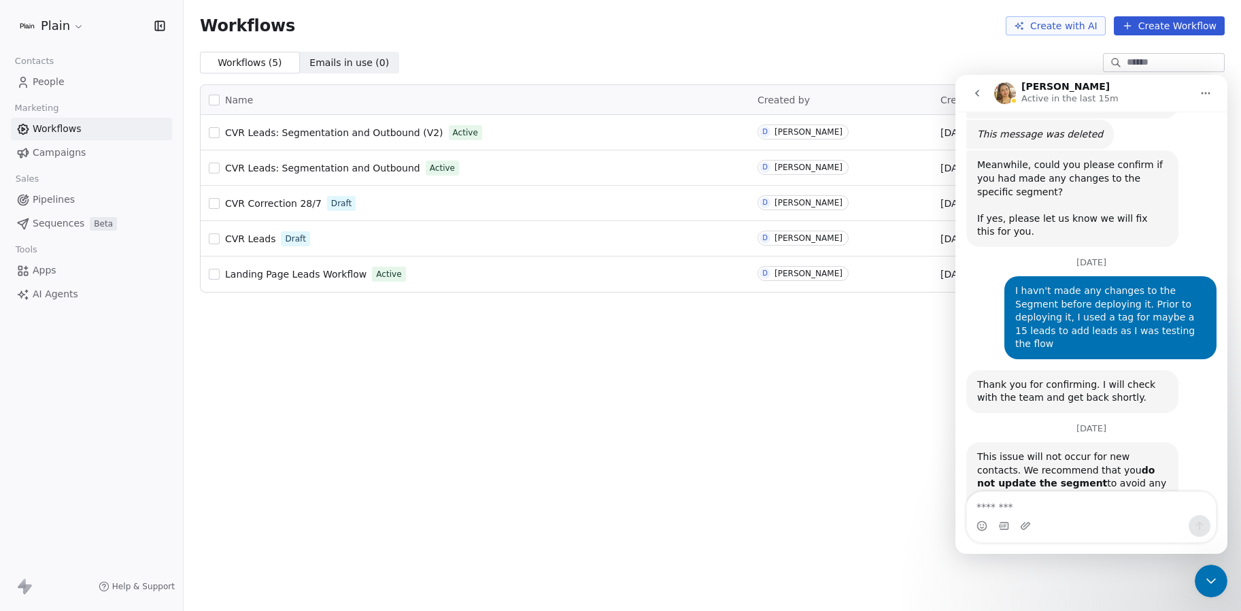
scroll to position [946, 0]
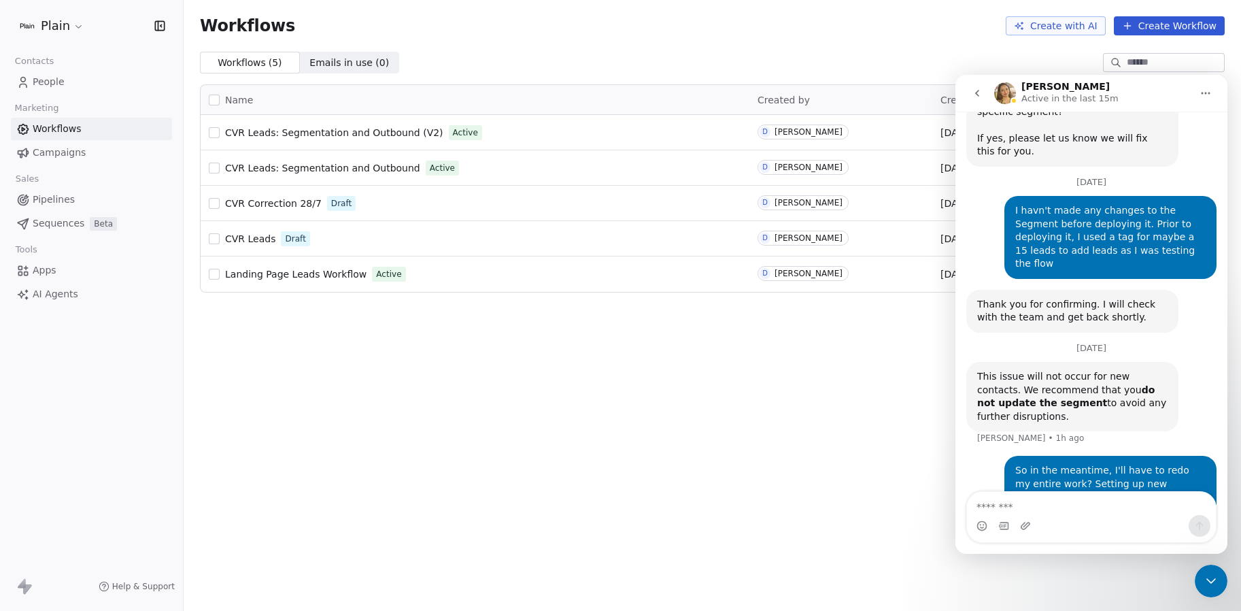
click at [1000, 90] on img "Intercom messenger" at bounding box center [1005, 93] width 22 height 22
click at [1164, 522] on div "I tried creating everything in a V2, but it doesn't seem to feed the leads from…" at bounding box center [1110, 542] width 190 height 40
click at [506, 299] on div "Name Created by Created At Actions CVR Leads: Segmentation and Outbound (V2) Ac…" at bounding box center [713, 188] width 1058 height 230
click at [49, 200] on span "Pipelines" at bounding box center [54, 199] width 42 height 14
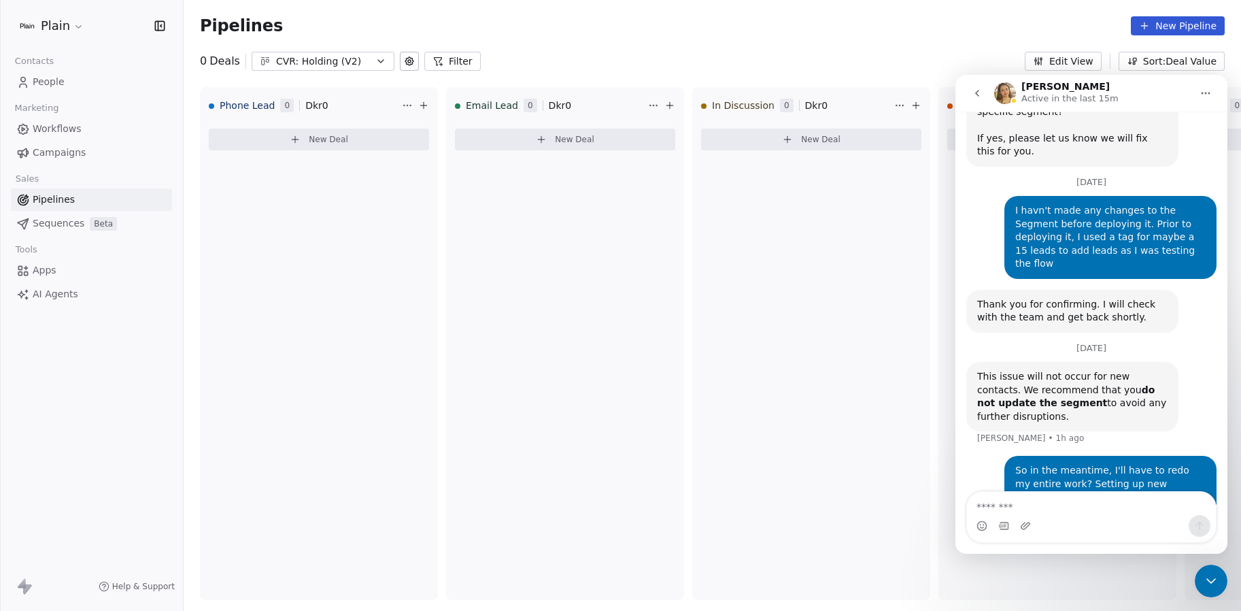
click at [62, 82] on span "People" at bounding box center [49, 82] width 32 height 14
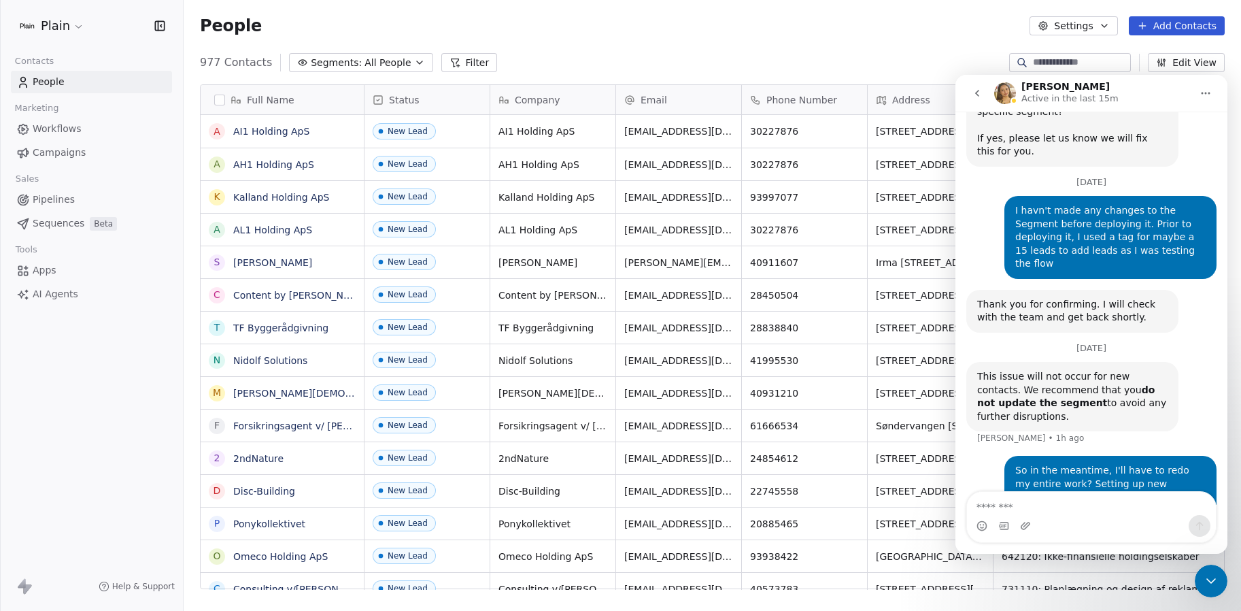
scroll to position [527, 1047]
click at [1213, 583] on icon "Close Intercom Messenger" at bounding box center [1211, 581] width 16 height 16
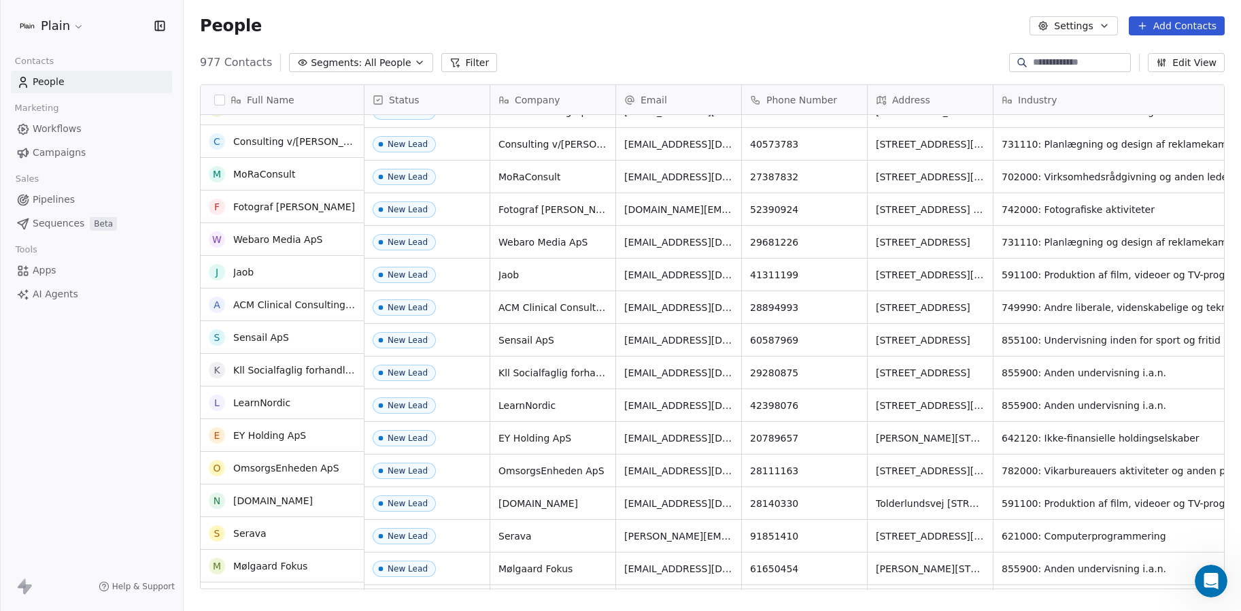
scroll to position [445, 0]
click at [41, 198] on span "Pipelines" at bounding box center [54, 199] width 42 height 14
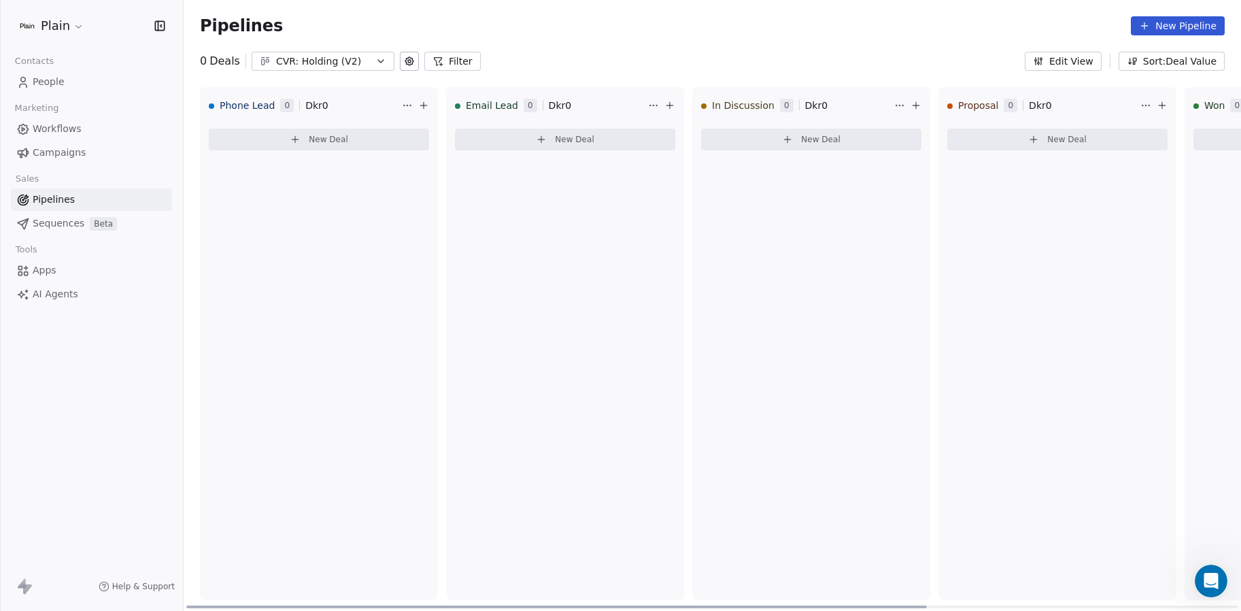
click at [313, 57] on div "CVR: Holding (V2)" at bounding box center [323, 61] width 94 height 14
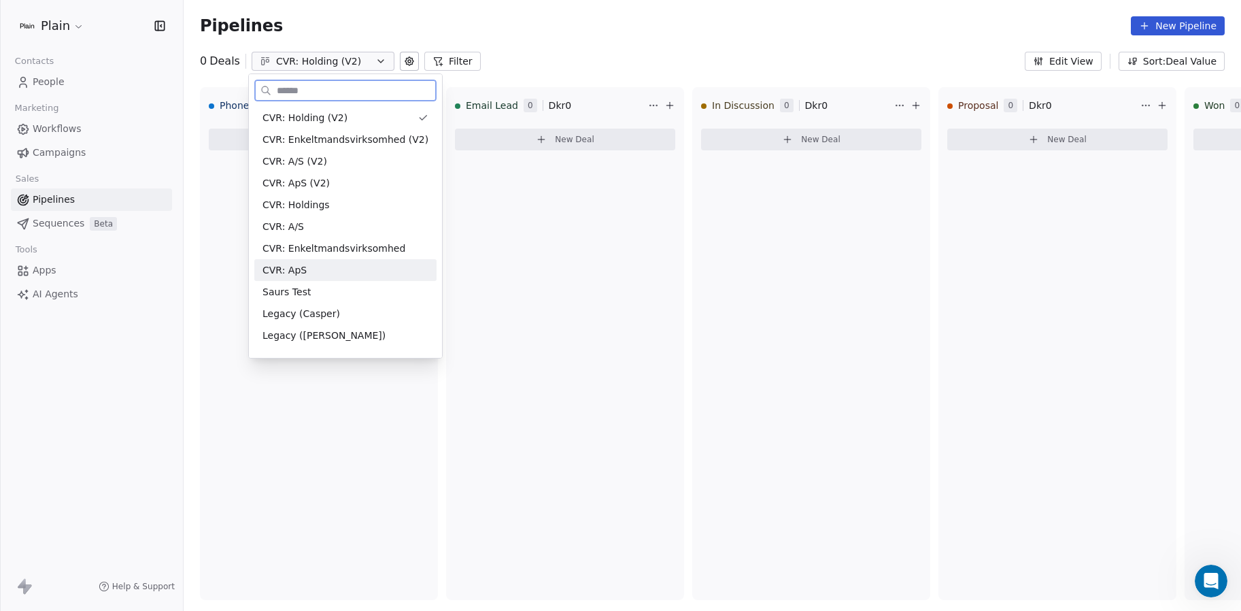
click at [308, 272] on div "CVR: ApS" at bounding box center [346, 270] width 166 height 14
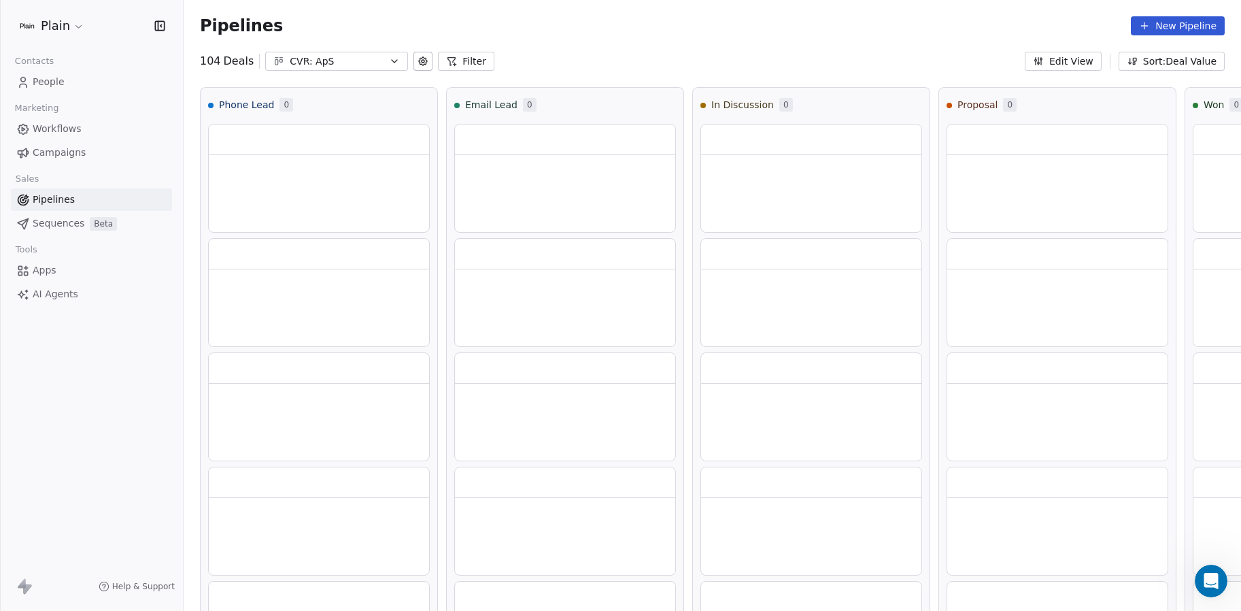
click at [340, 50] on div "Pipelines New Pipeline" at bounding box center [713, 26] width 1058 height 52
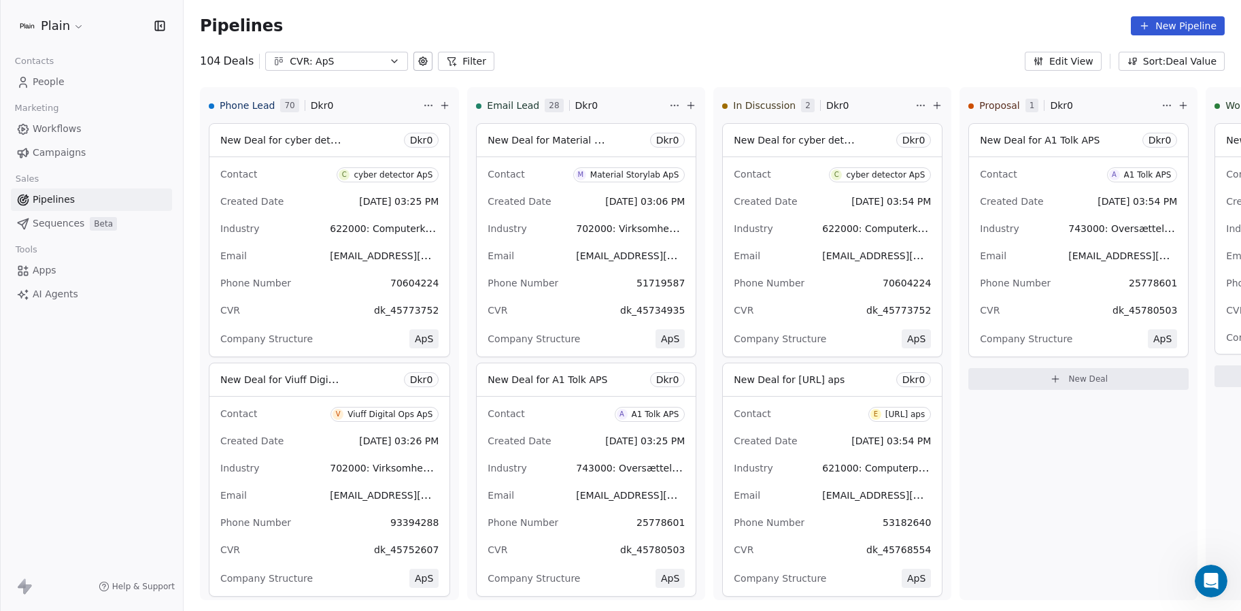
click at [339, 58] on div "CVR: ApS" at bounding box center [337, 61] width 94 height 14
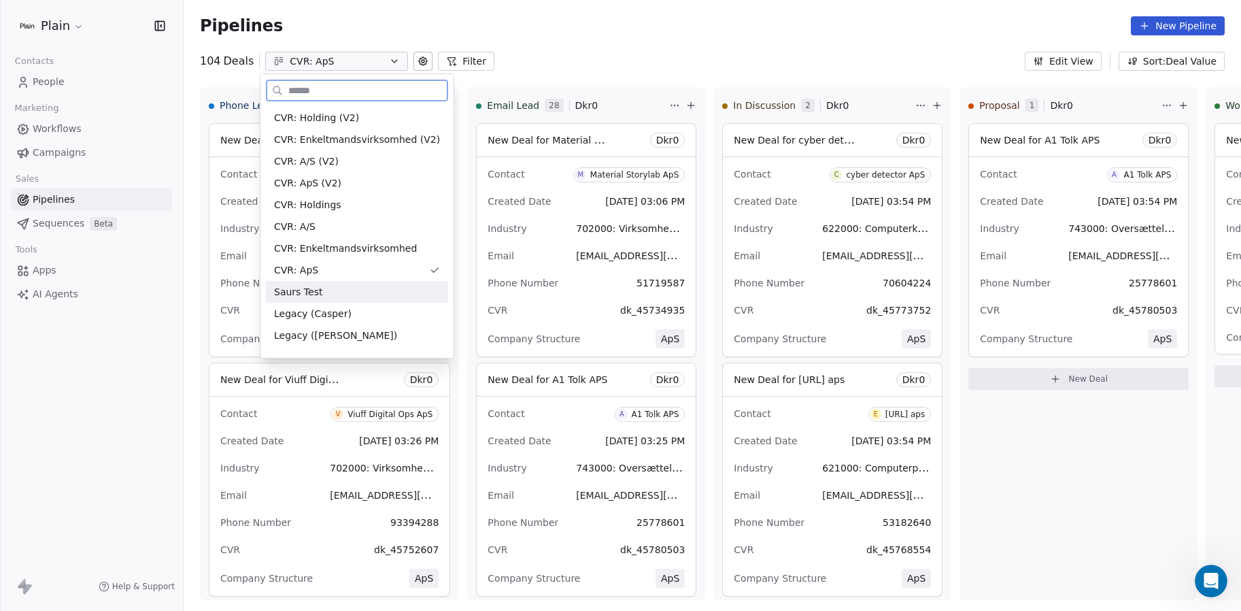
click at [324, 289] on div "Saurs Test" at bounding box center [357, 292] width 166 height 14
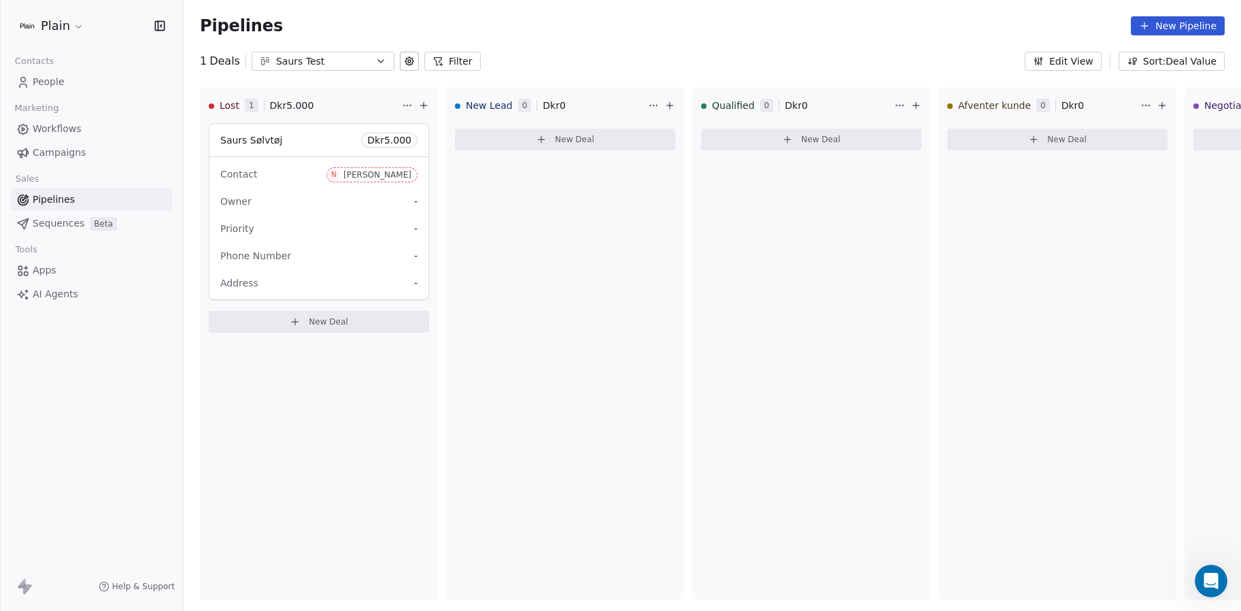
click at [407, 61] on icon at bounding box center [409, 61] width 8 height 8
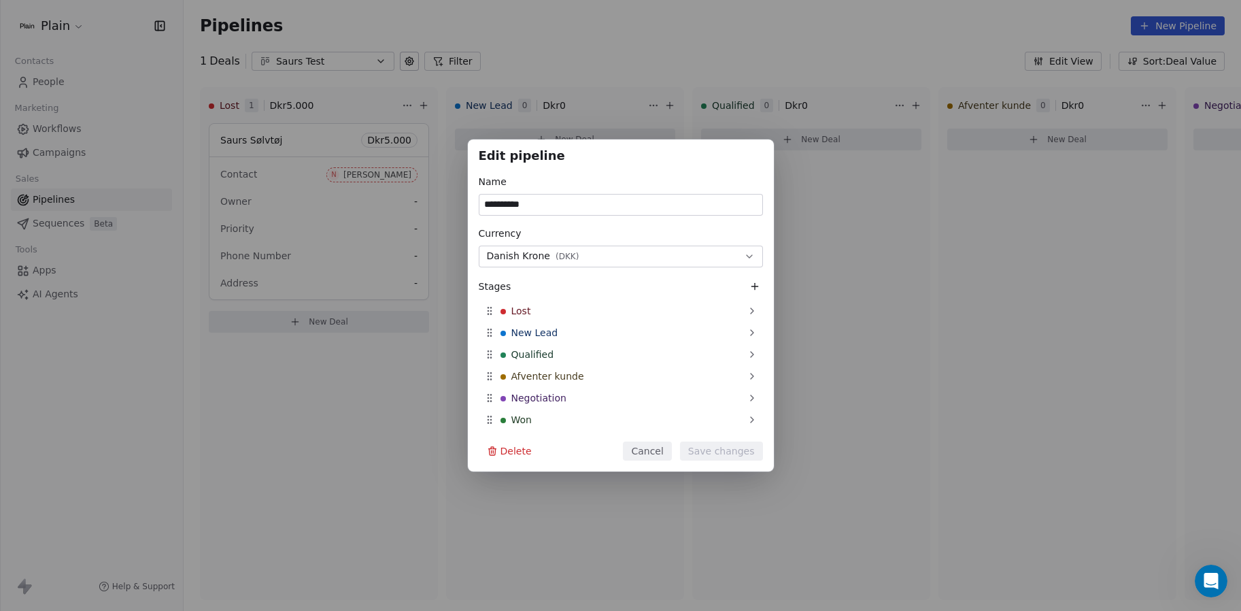
click at [521, 445] on button "Delete" at bounding box center [509, 450] width 61 height 19
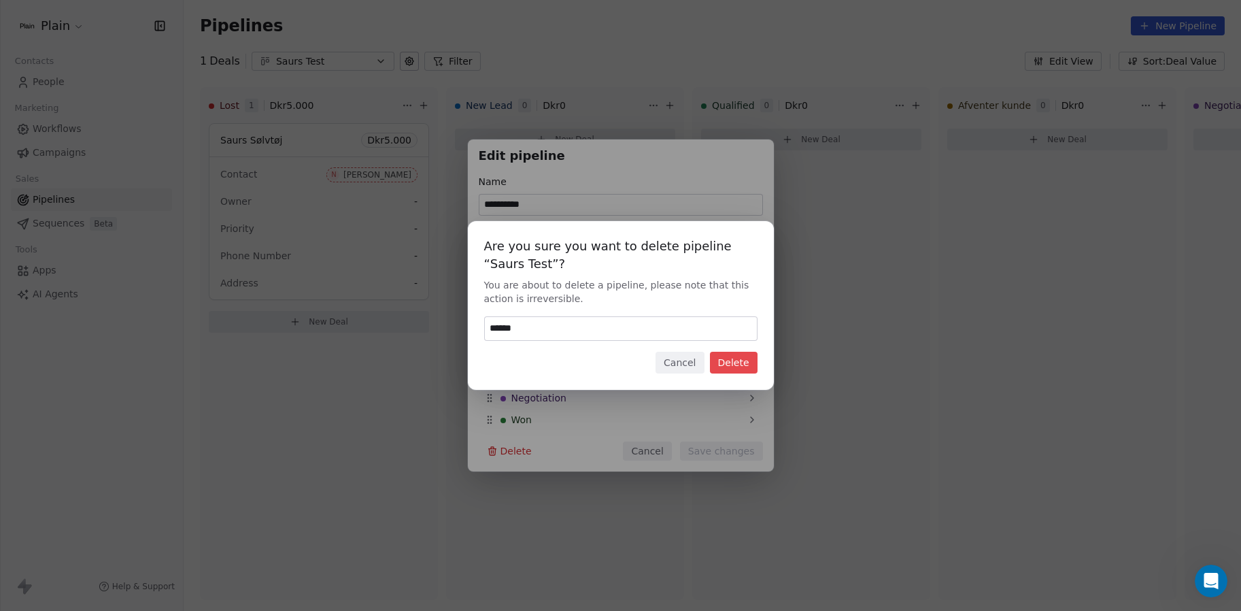
click at [567, 328] on input "******" at bounding box center [621, 328] width 272 height 23
type input "******"
click at [745, 361] on button "Delete" at bounding box center [734, 363] width 48 height 22
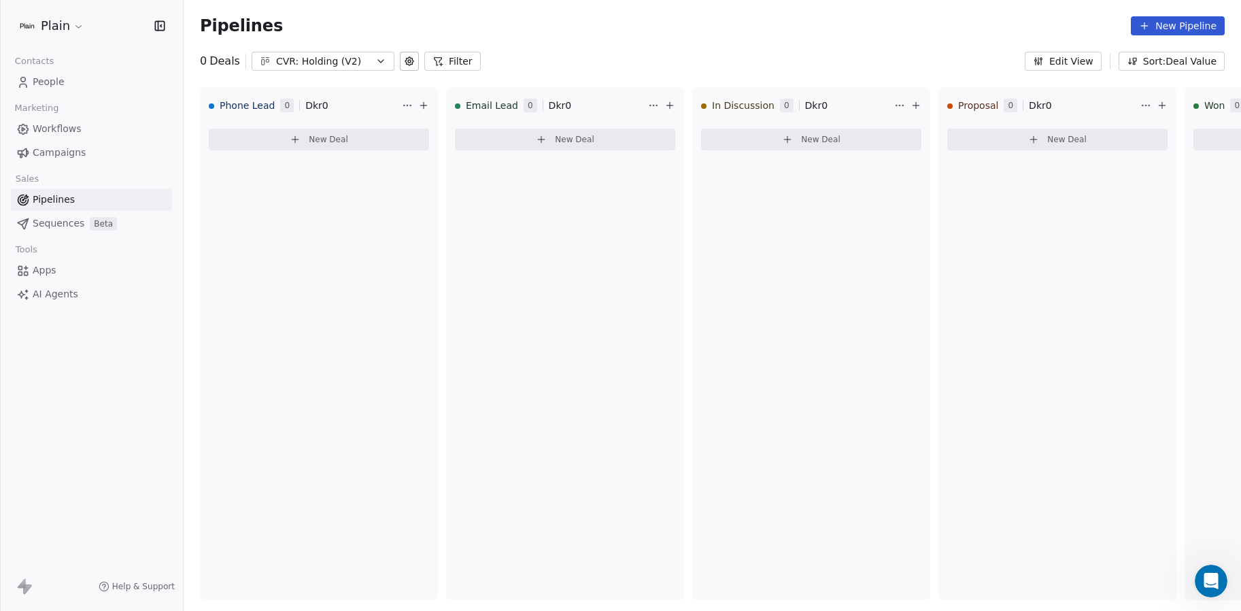
click at [314, 61] on div "CVR: Holding (V2)" at bounding box center [323, 61] width 94 height 14
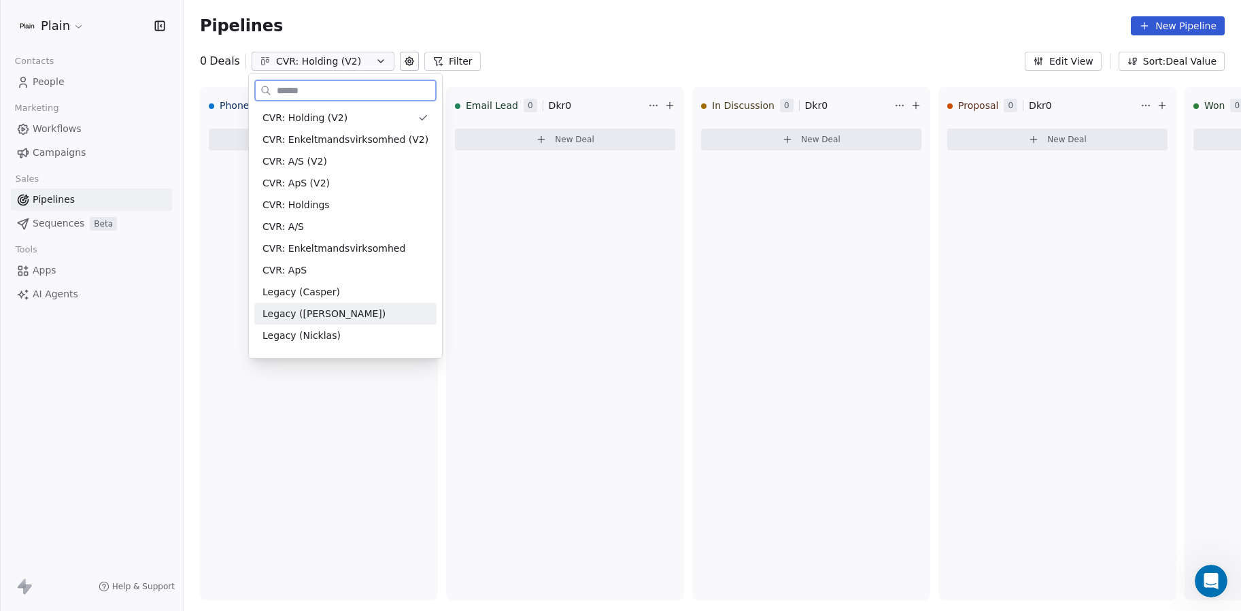
click at [324, 318] on div "Legacy ([PERSON_NAME])" at bounding box center [346, 314] width 166 height 14
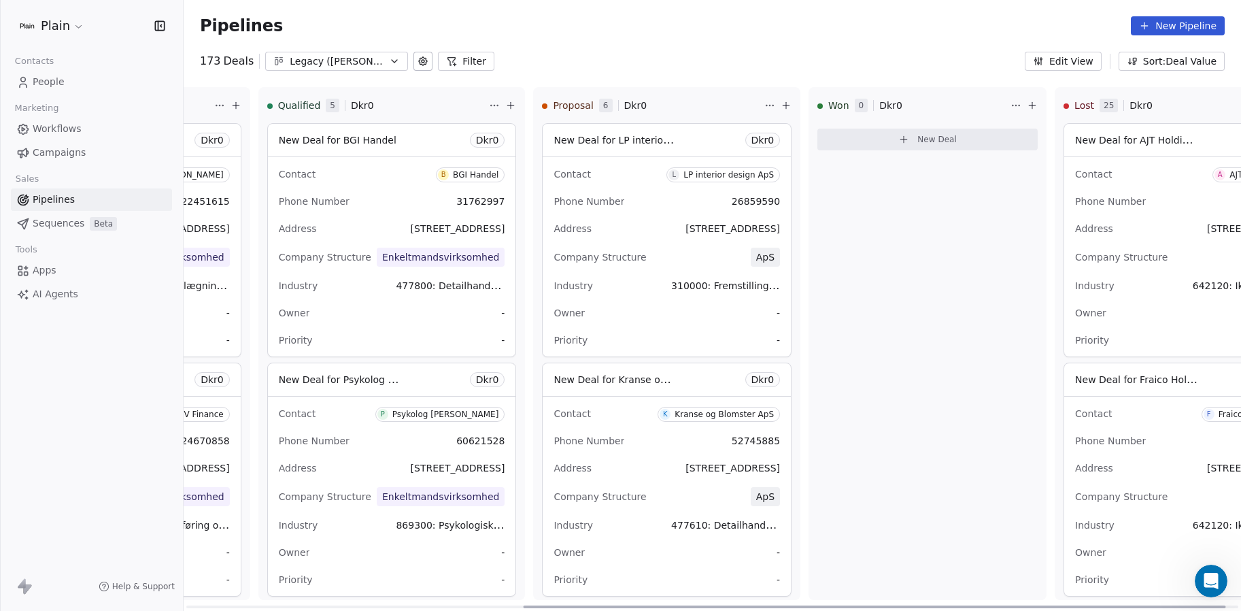
scroll to position [0, 526]
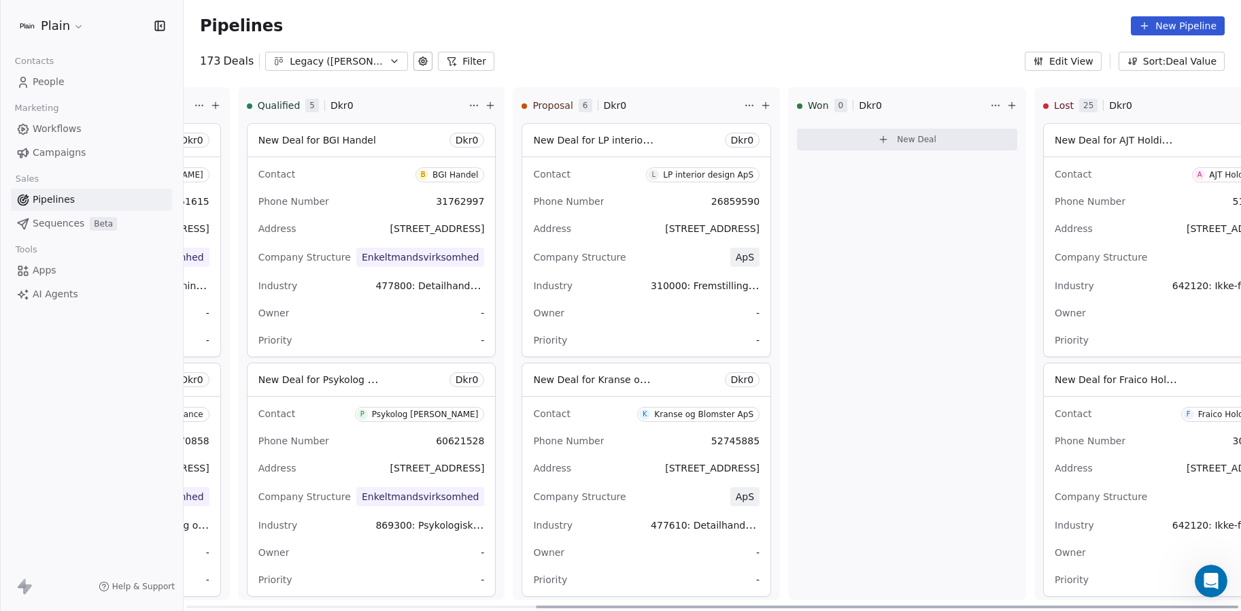
drag, startPoint x: 252, startPoint y: 607, endPoint x: 800, endPoint y: 611, distance: 547.5
click at [800, 608] on div at bounding box center [887, 606] width 703 height 3
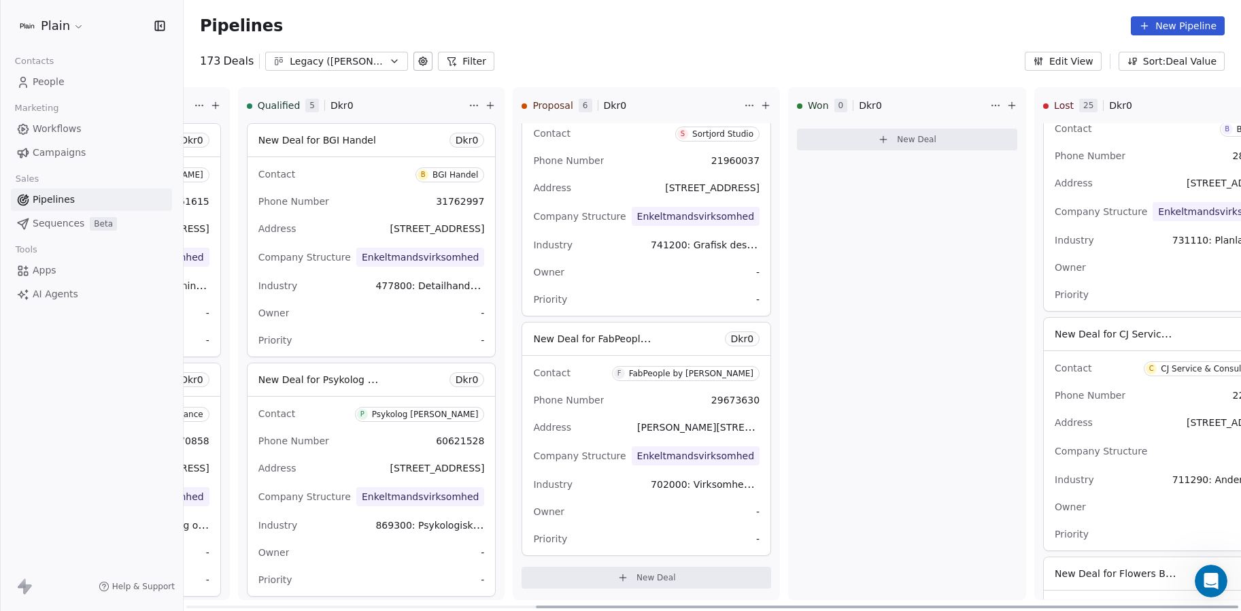
scroll to position [0, 0]
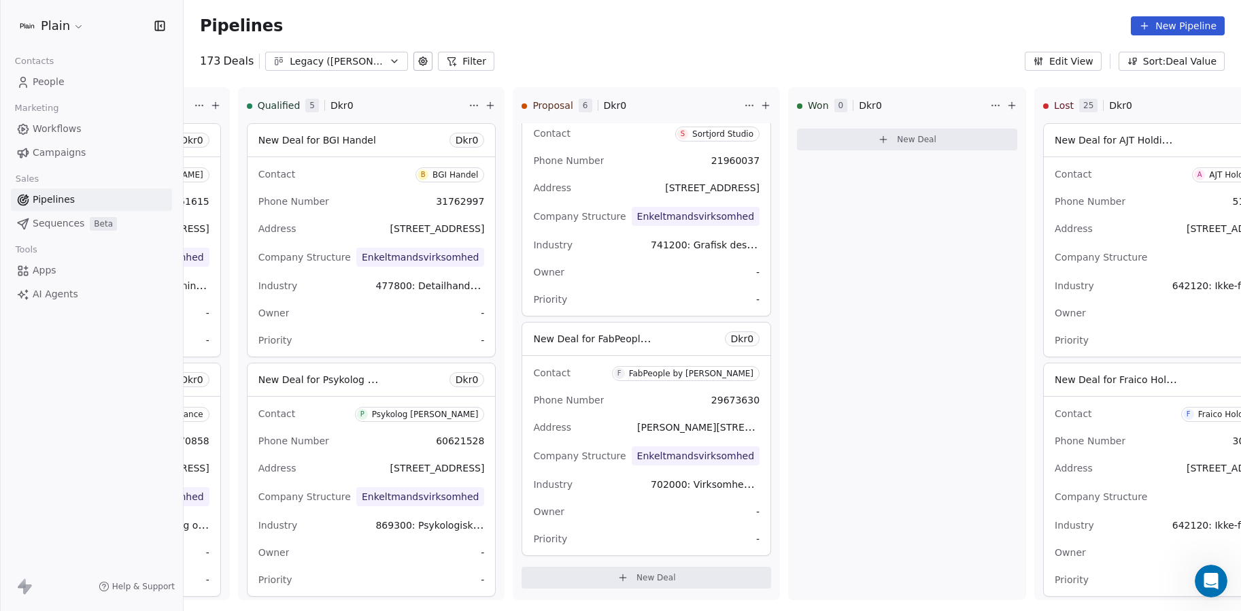
click at [420, 61] on icon at bounding box center [423, 61] width 11 height 11
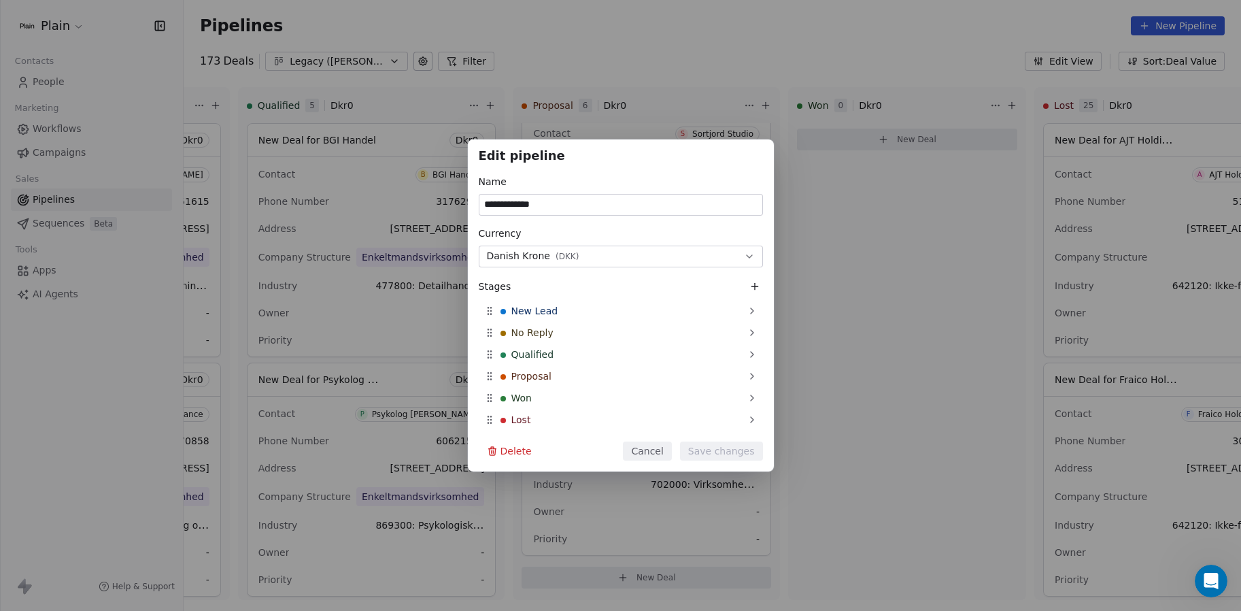
click at [496, 41] on div "**********" at bounding box center [620, 305] width 1241 height 611
click at [664, 440] on div "**********" at bounding box center [621, 305] width 306 height 332
click at [664, 451] on button "Cancel" at bounding box center [647, 450] width 48 height 19
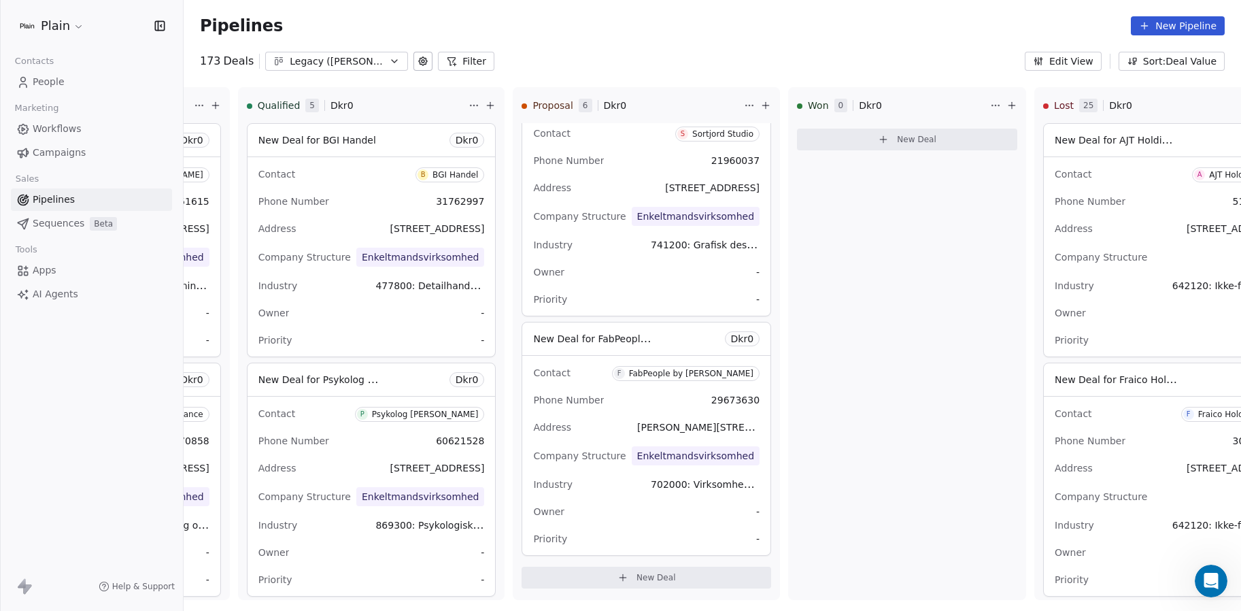
click at [358, 66] on div "Legacy ([PERSON_NAME])" at bounding box center [337, 61] width 94 height 14
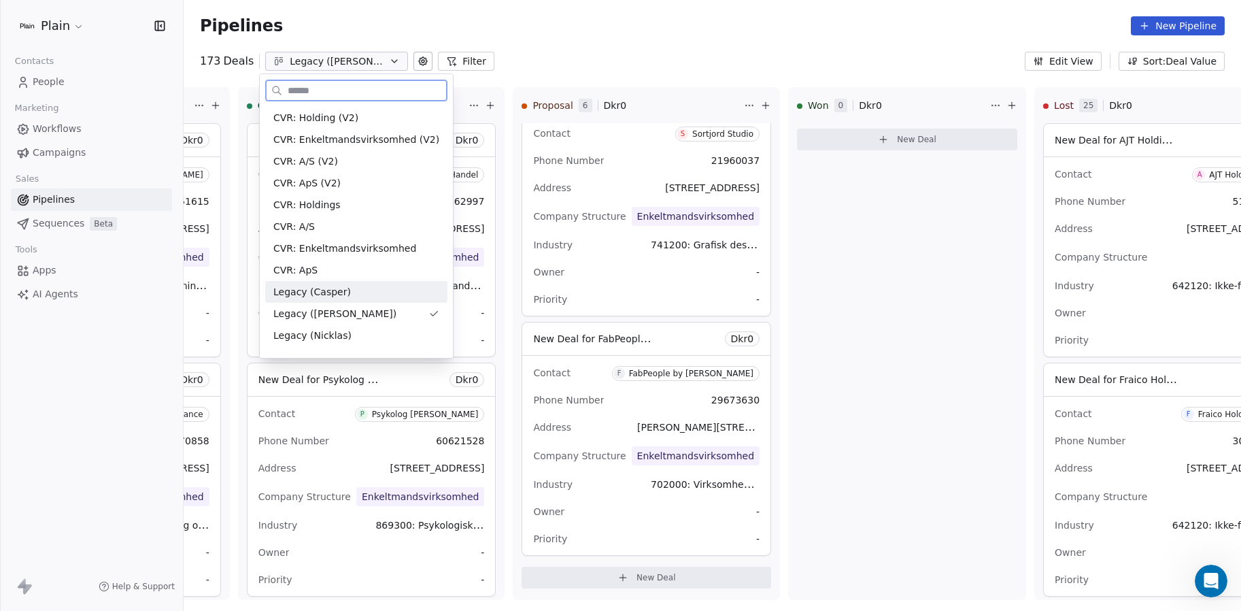
click at [348, 290] on div "Legacy (Casper)" at bounding box center [356, 292] width 166 height 14
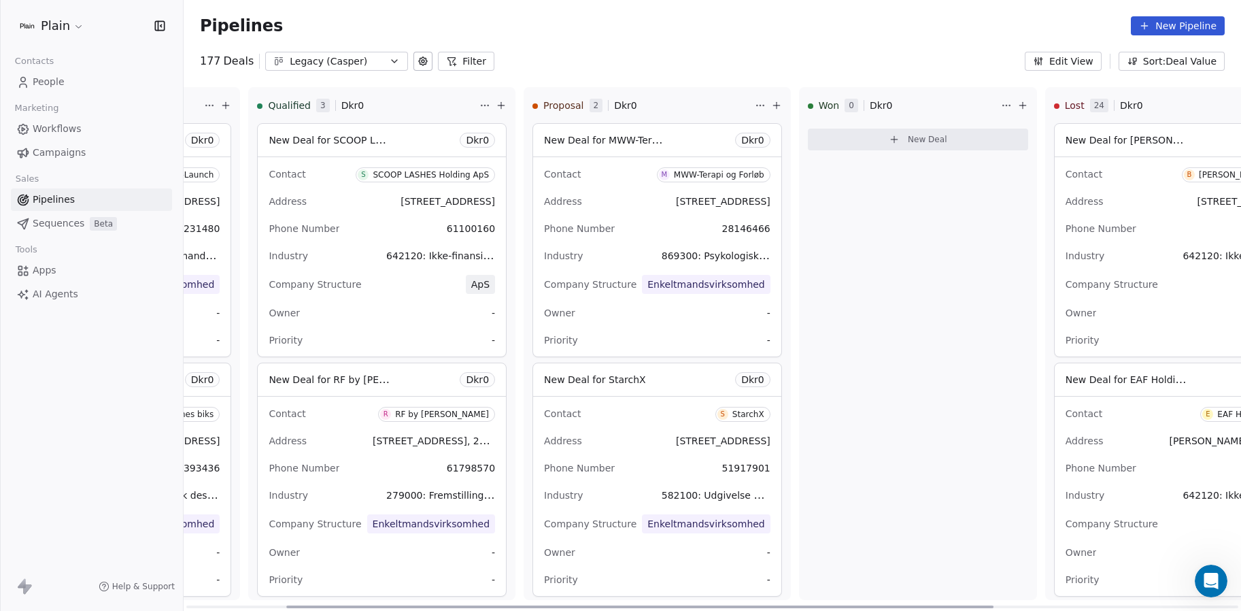
scroll to position [0, 516]
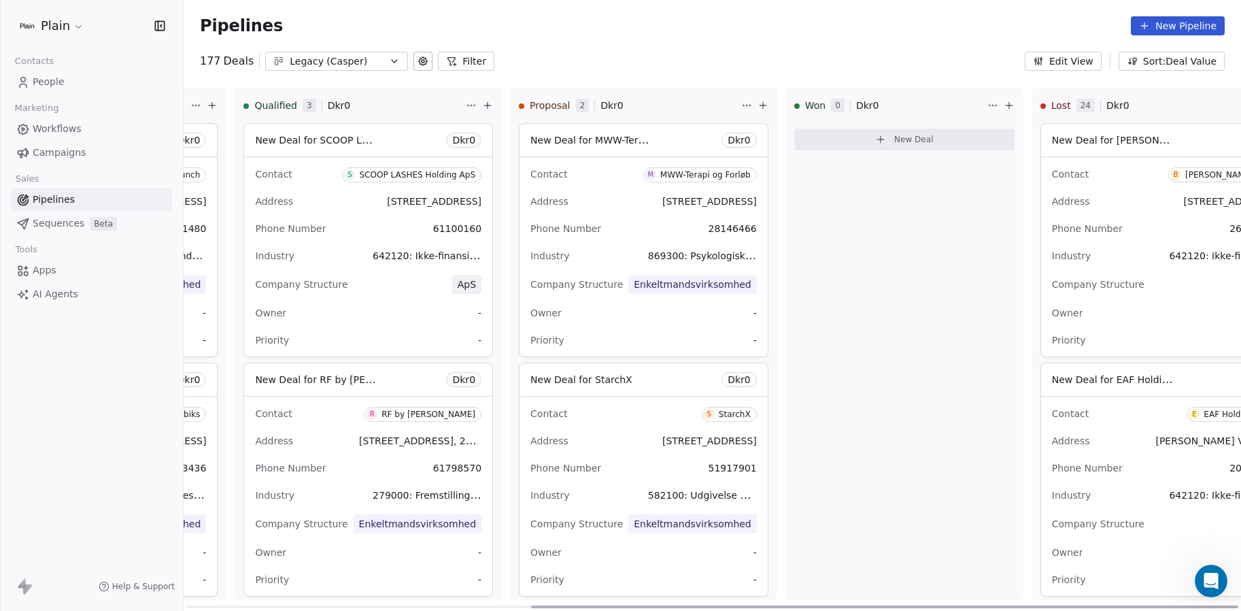
drag, startPoint x: 602, startPoint y: 608, endPoint x: 1047, endPoint y: 603, distance: 444.8
click at [1047, 605] on div at bounding box center [884, 606] width 707 height 3
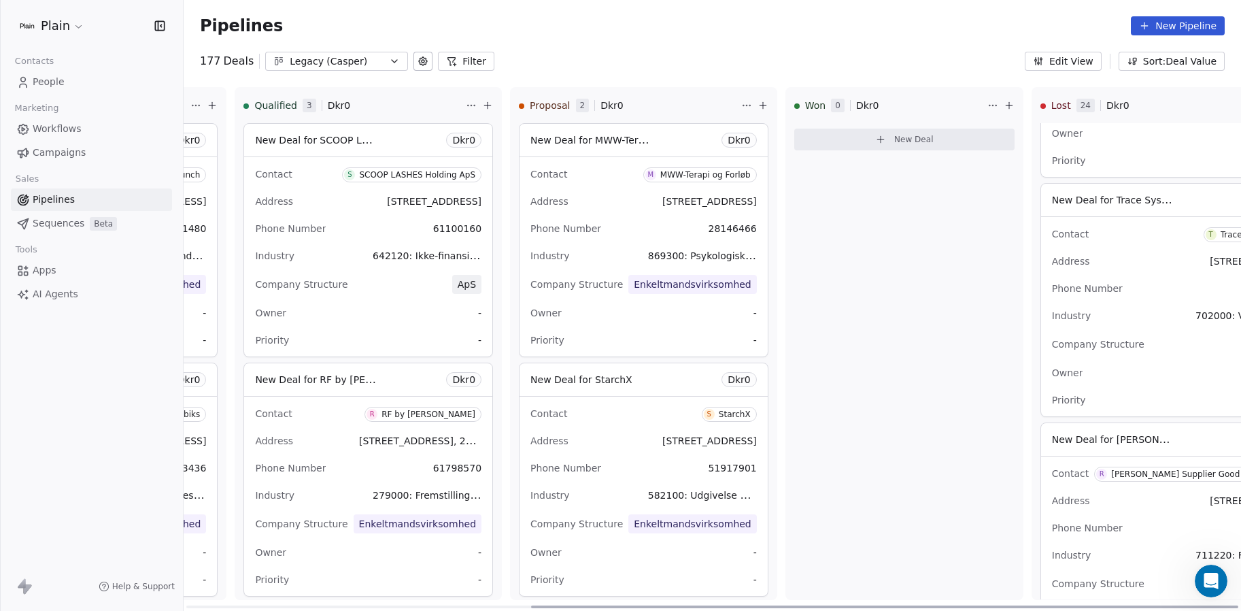
scroll to position [2814, 0]
click at [339, 66] on div "Legacy (Casper)" at bounding box center [337, 61] width 94 height 14
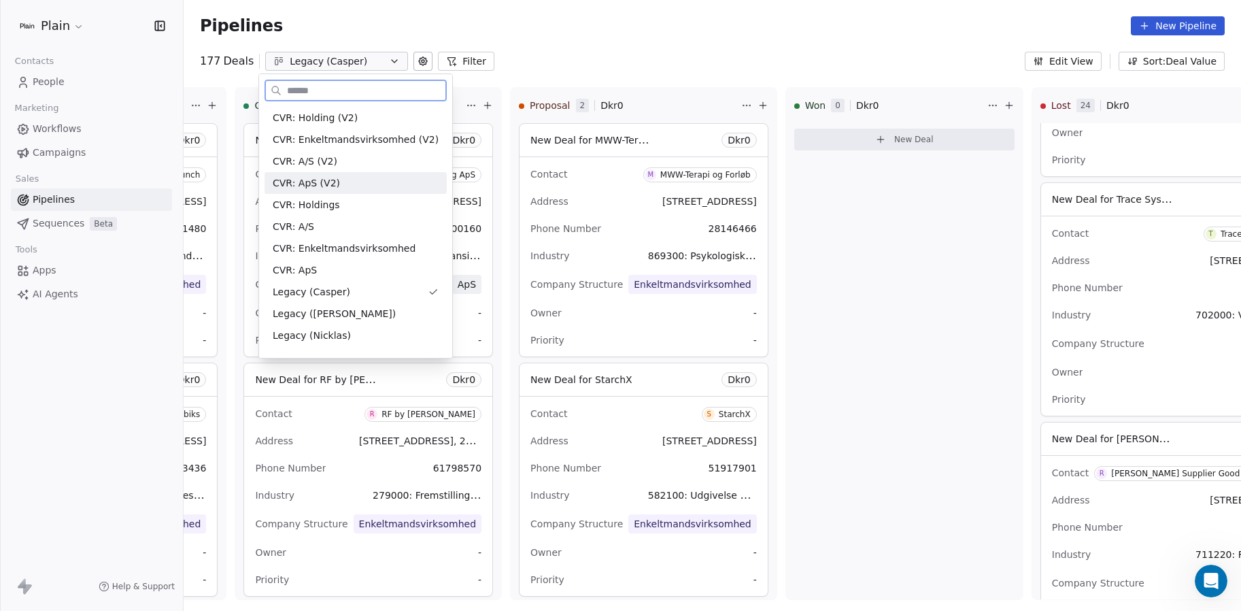
click at [326, 178] on span "CVR: ApS (V2)" at bounding box center [306, 183] width 67 height 14
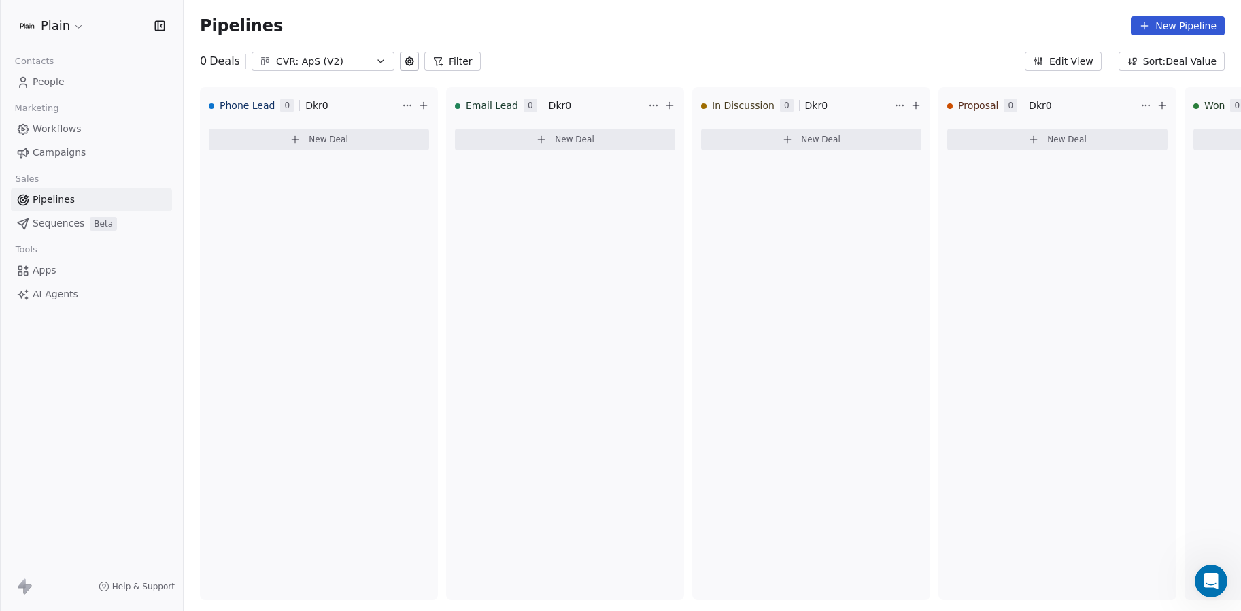
click at [290, 50] on div "Pipelines New Pipeline" at bounding box center [713, 26] width 1058 height 52
click at [293, 61] on div "CVR: ApS (V2)" at bounding box center [323, 61] width 94 height 14
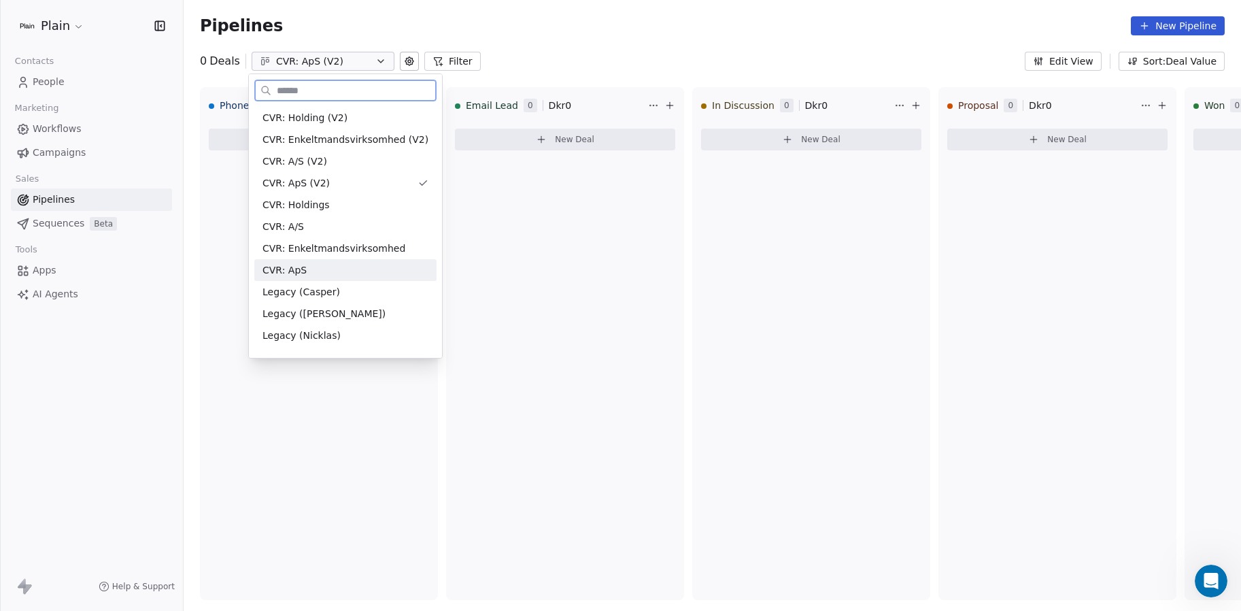
click at [321, 270] on div "CVR: ApS" at bounding box center [346, 270] width 166 height 14
